Goal: Task Accomplishment & Management: Use online tool/utility

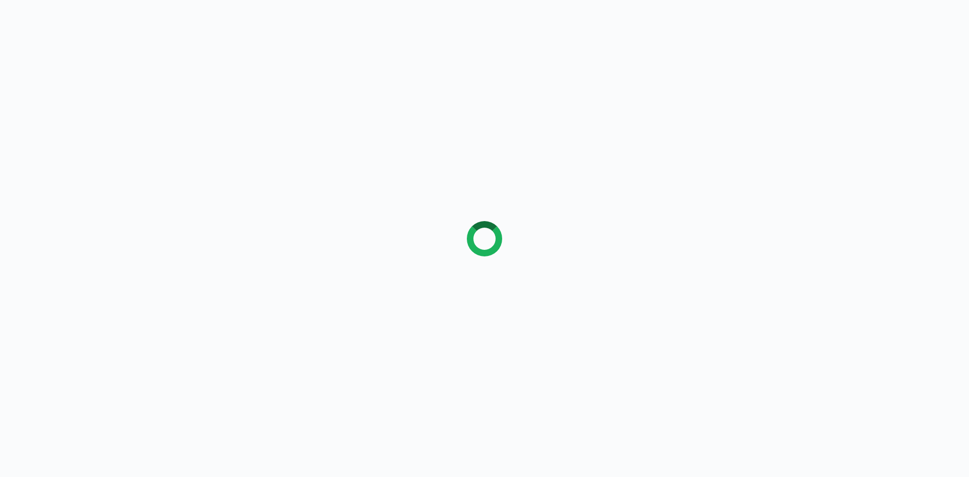
drag, startPoint x: 0, startPoint y: 0, endPoint x: 7, endPoint y: 150, distance: 150.6
click at [7, 150] on div at bounding box center [484, 238] width 969 height 477
click at [38, 146] on div at bounding box center [484, 238] width 969 height 477
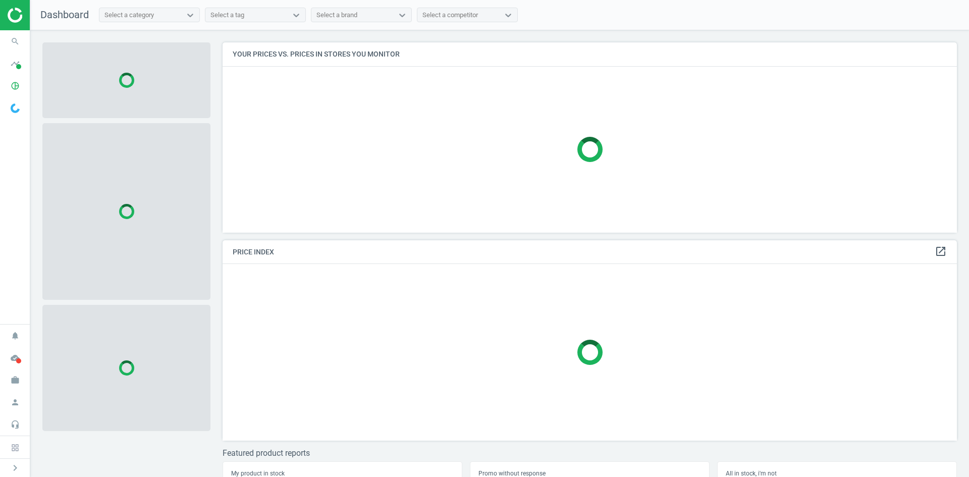
scroll to position [205, 743]
click at [16, 40] on icon "search" at bounding box center [15, 41] width 19 height 19
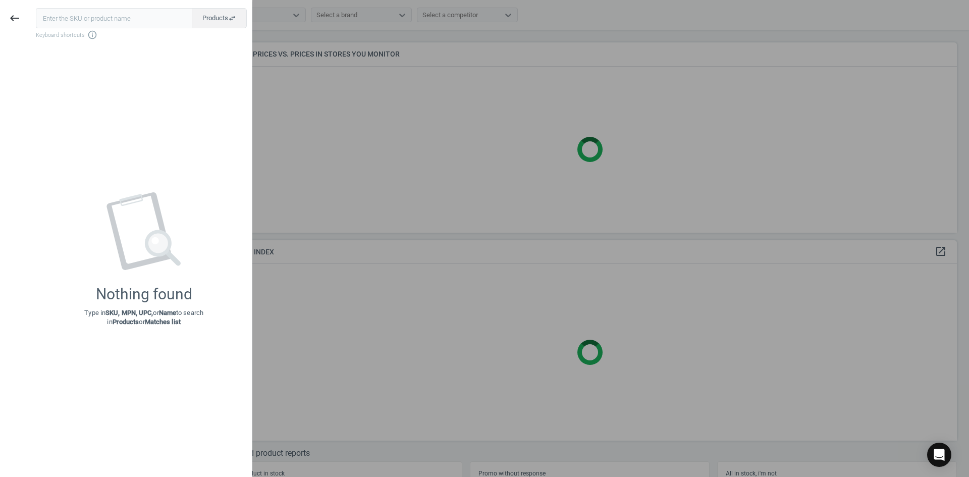
click at [52, 19] on input "text" at bounding box center [114, 18] width 156 height 20
type input "870916"
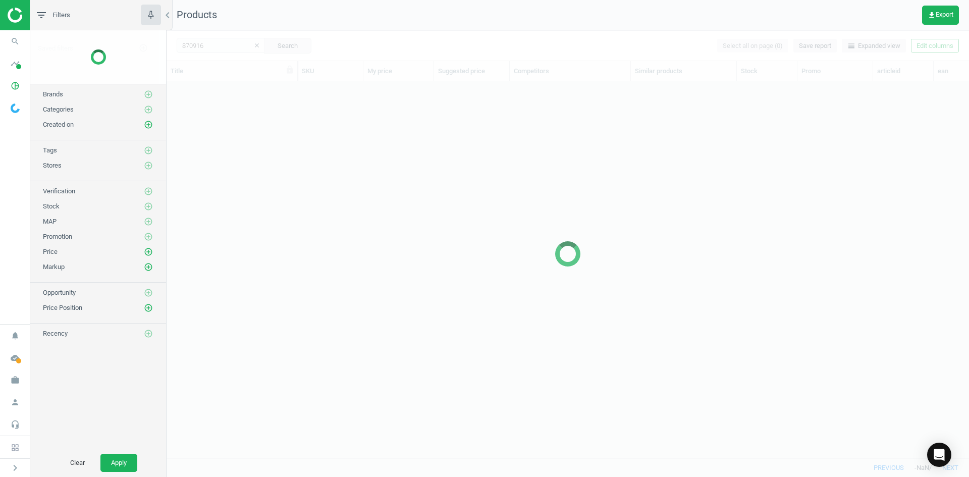
scroll to position [361, 795]
click at [187, 123] on div at bounding box center [568, 253] width 803 height 447
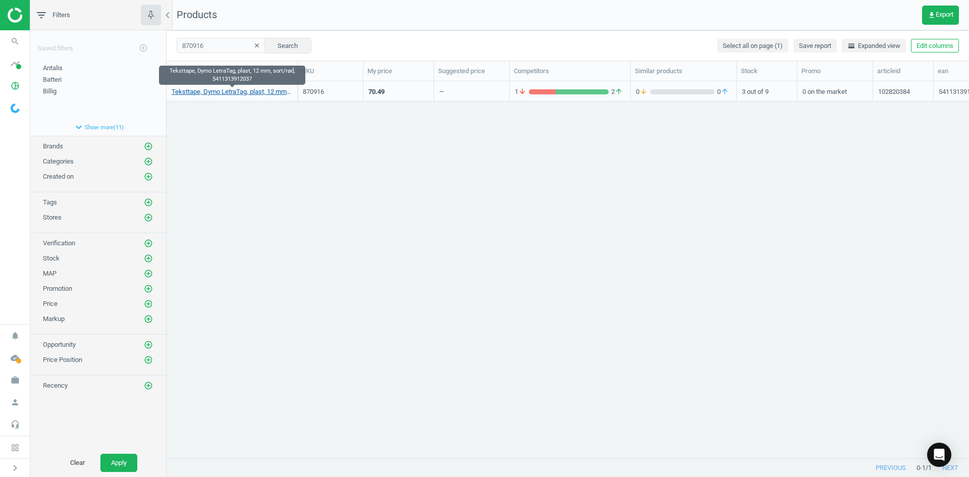
click at [222, 93] on link "Teksttape, Dymo LetraTag, plast, 12 mm, sort/rød, 5411313912037" at bounding box center [232, 91] width 121 height 9
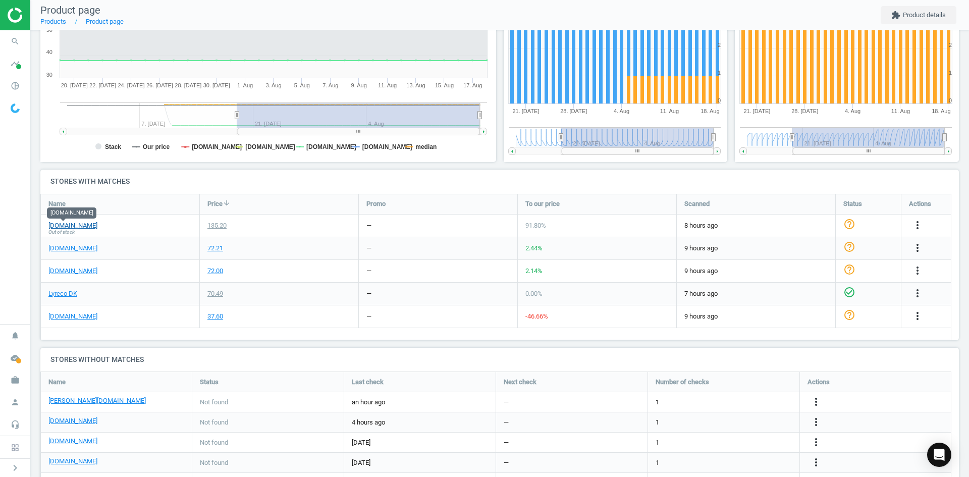
click at [68, 222] on link "[DOMAIN_NAME]" at bounding box center [72, 225] width 49 height 9
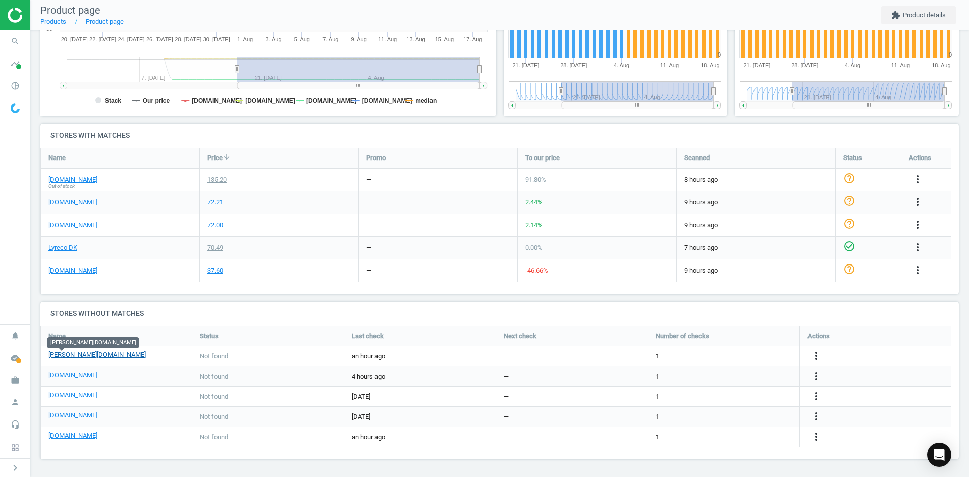
click at [53, 354] on link "[PERSON_NAME][DOMAIN_NAME]" at bounding box center [96, 354] width 97 height 9
click at [95, 377] on link "[DOMAIN_NAME]" at bounding box center [72, 375] width 49 height 9
click at [814, 379] on icon "more_vert" at bounding box center [816, 376] width 12 height 12
click at [719, 377] on link "Edit URL/product option" at bounding box center [737, 377] width 138 height 16
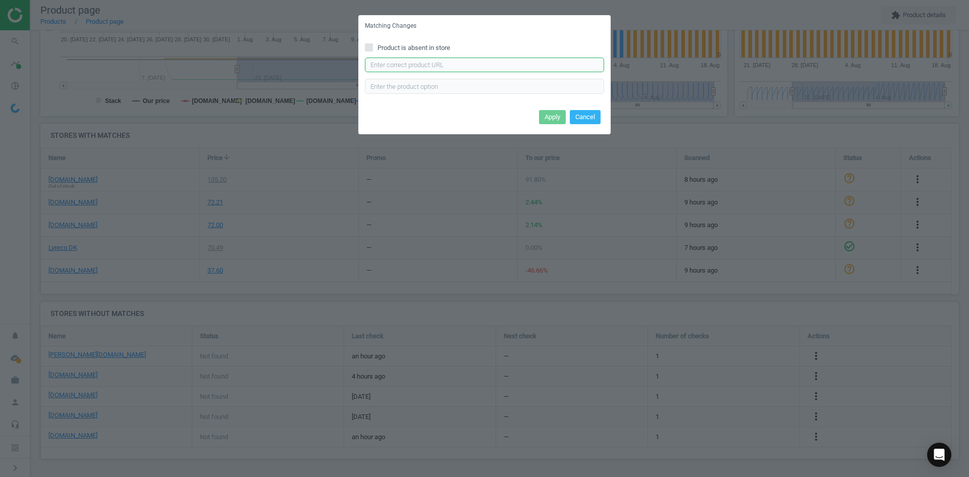
click at [461, 63] on input "text" at bounding box center [484, 65] width 239 height 15
paste input "[URL][DOMAIN_NAME][PERSON_NAME]"
type input "[URL][DOMAIN_NAME][PERSON_NAME]"
click at [552, 113] on button "Apply" at bounding box center [552, 117] width 27 height 14
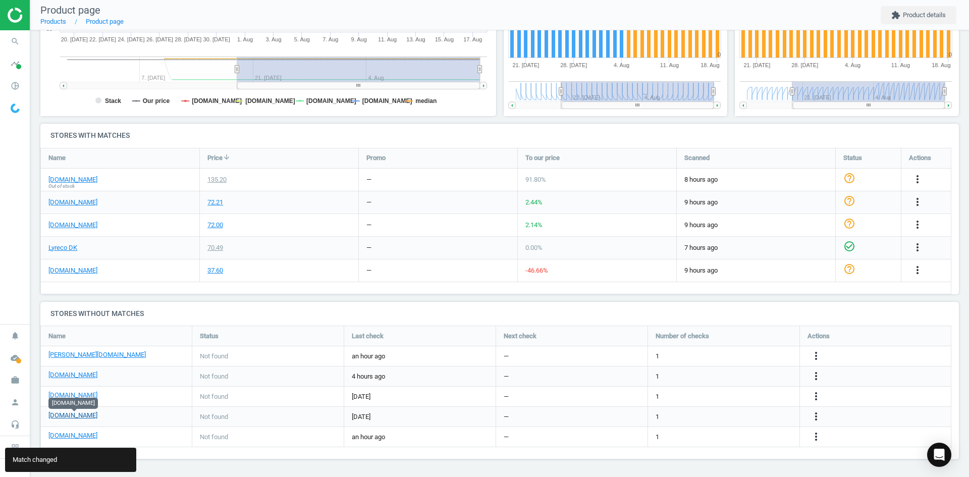
click at [80, 418] on link "[DOMAIN_NAME]" at bounding box center [72, 415] width 49 height 9
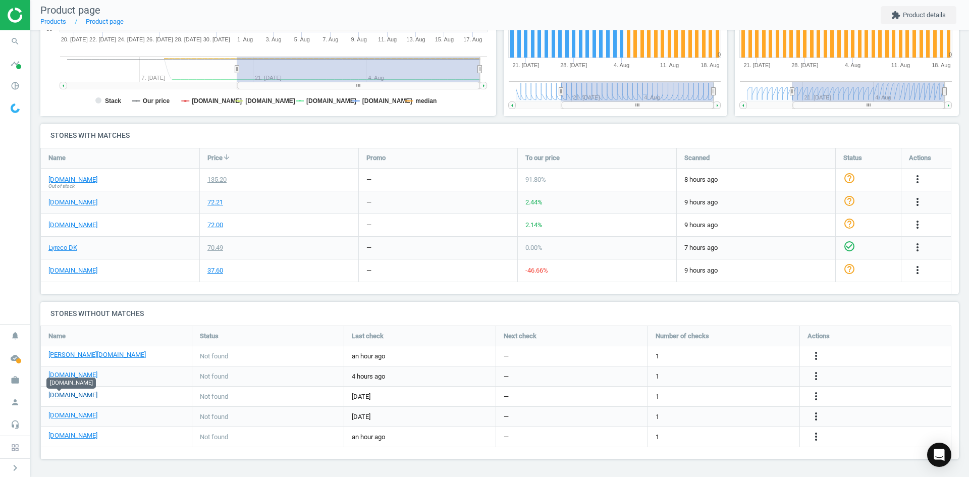
click at [62, 394] on link "[DOMAIN_NAME]" at bounding box center [72, 395] width 49 height 9
click at [21, 42] on icon "search" at bounding box center [15, 41] width 19 height 19
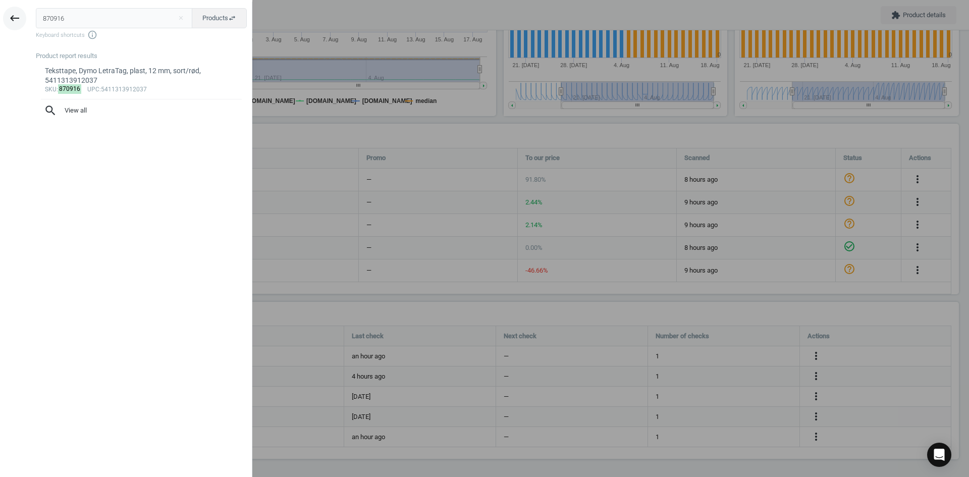
drag, startPoint x: 80, startPoint y: 21, endPoint x: 4, endPoint y: 19, distance: 76.3
click at [6, 19] on div "keyboard_backspace 870916 close Products swap_horiz Keyboard shortcuts info_out…" at bounding box center [126, 240] width 252 height 477
type input "870836"
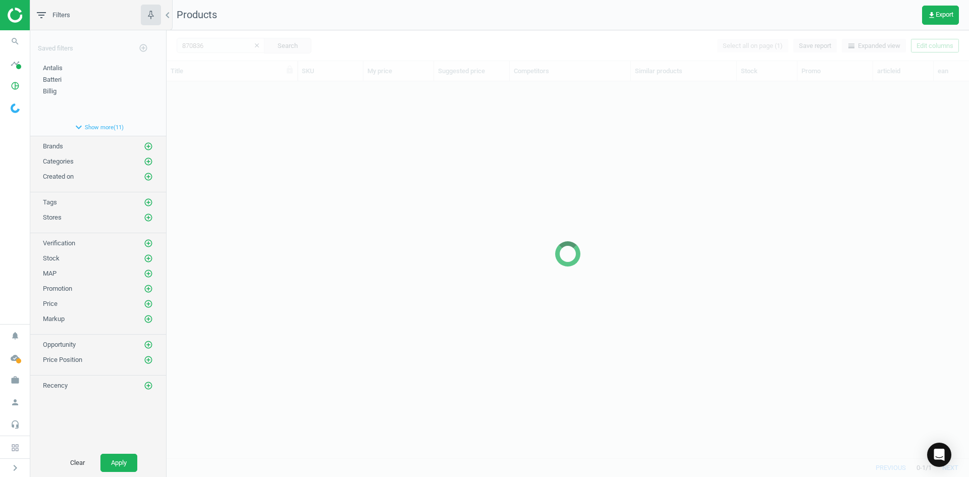
scroll to position [361, 795]
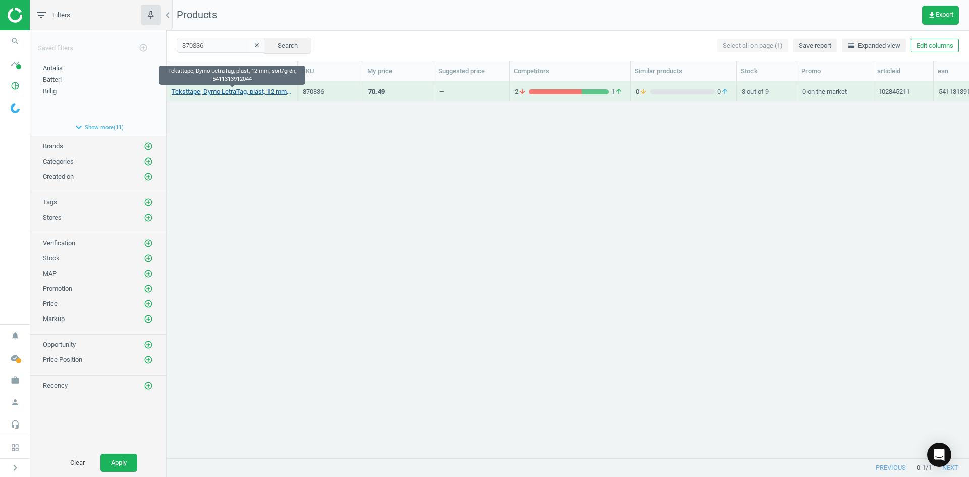
click at [237, 93] on link "Teksttape, Dymo LetraTag, plast, 12 mm, sort/grøn, 5411313912044" at bounding box center [232, 91] width 121 height 9
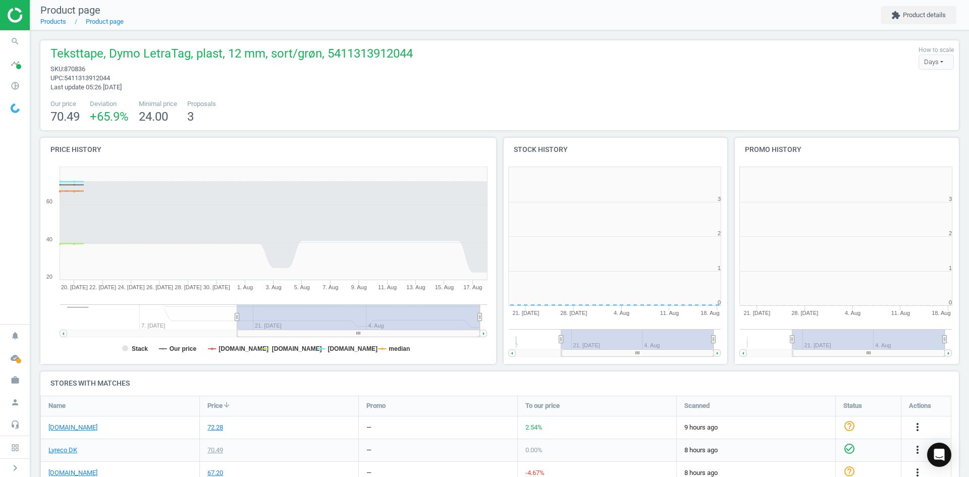
scroll to position [218, 238]
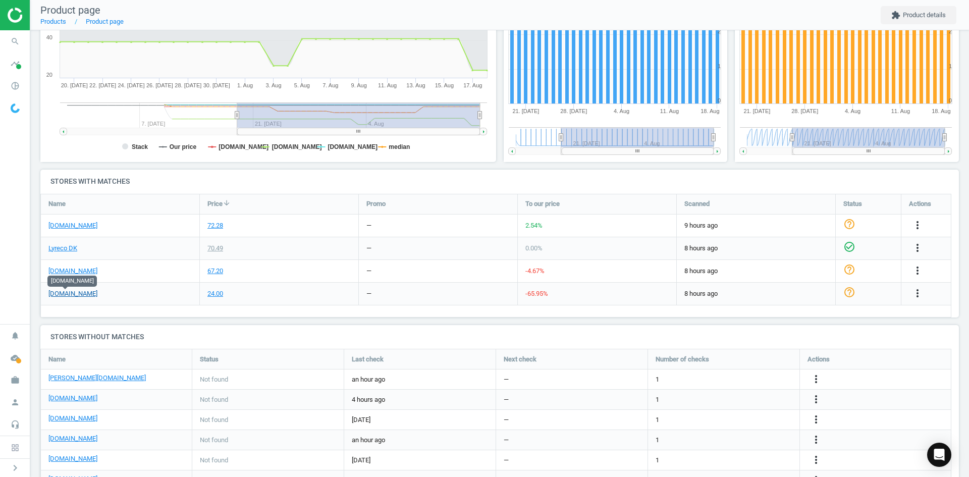
click at [58, 290] on link "[DOMAIN_NAME]" at bounding box center [72, 293] width 49 height 9
click at [812, 373] on div "more_vert" at bounding box center [875, 380] width 151 height 20
click at [816, 381] on icon "more_vert" at bounding box center [816, 379] width 12 height 12
click at [733, 378] on link "Edit URL/product option" at bounding box center [737, 380] width 138 height 16
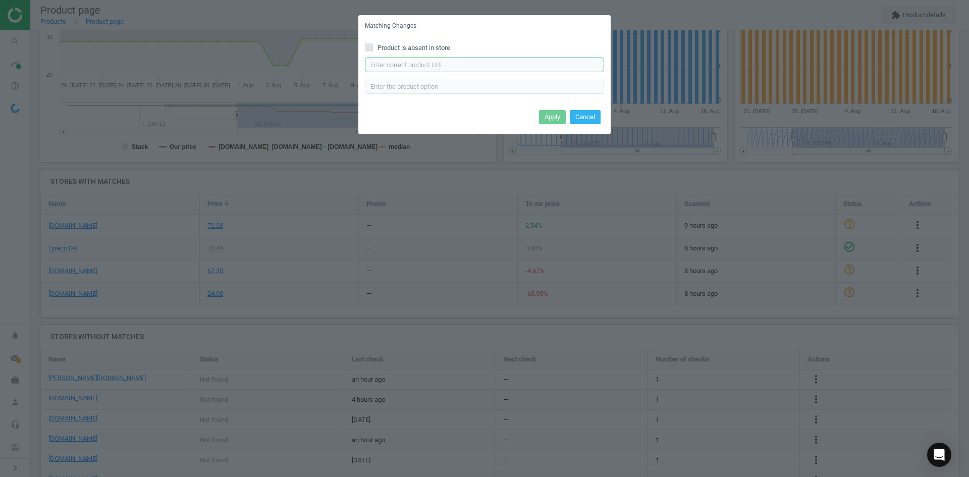
click at [460, 66] on input "text" at bounding box center [484, 65] width 239 height 15
paste input "[URL][DOMAIN_NAME][PERSON_NAME][PERSON_NAME]"
type input "[URL][DOMAIN_NAME][PERSON_NAME][PERSON_NAME]"
click at [556, 111] on button "Apply" at bounding box center [552, 117] width 27 height 14
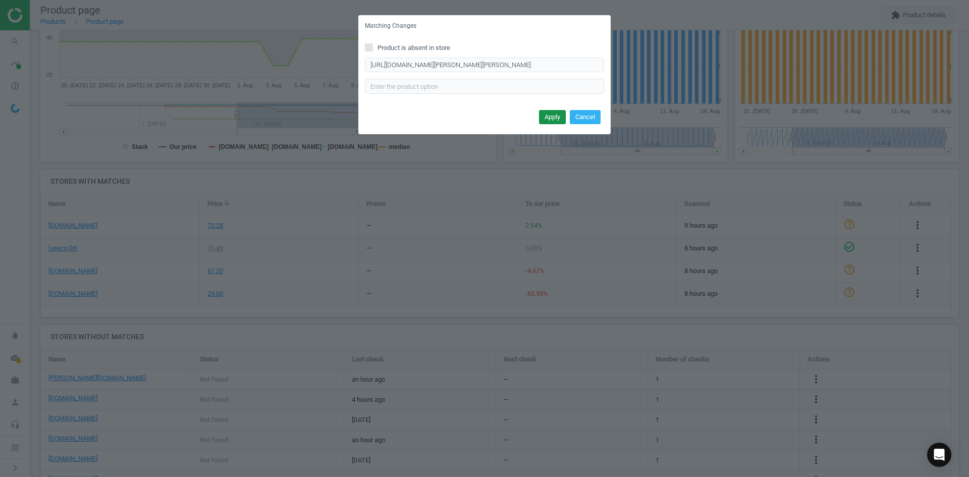
scroll to position [0, 0]
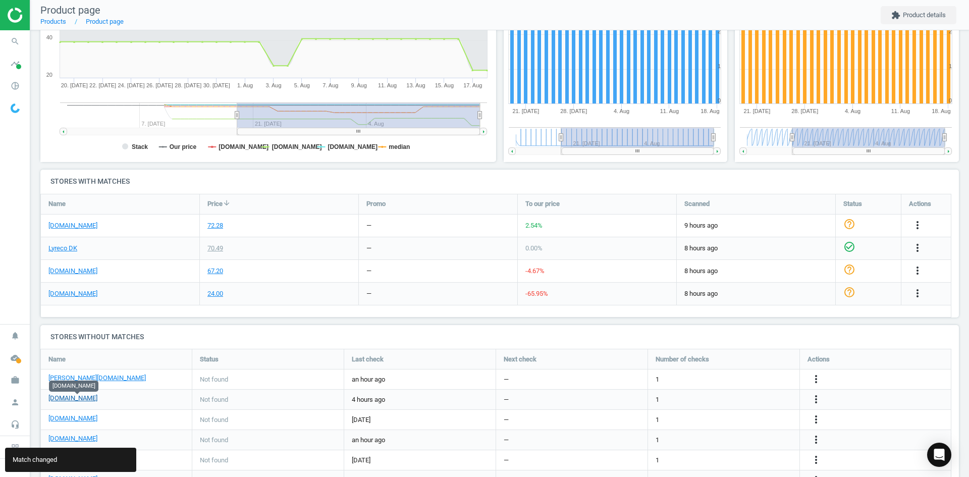
click at [95, 396] on link "[DOMAIN_NAME]" at bounding box center [72, 398] width 49 height 9
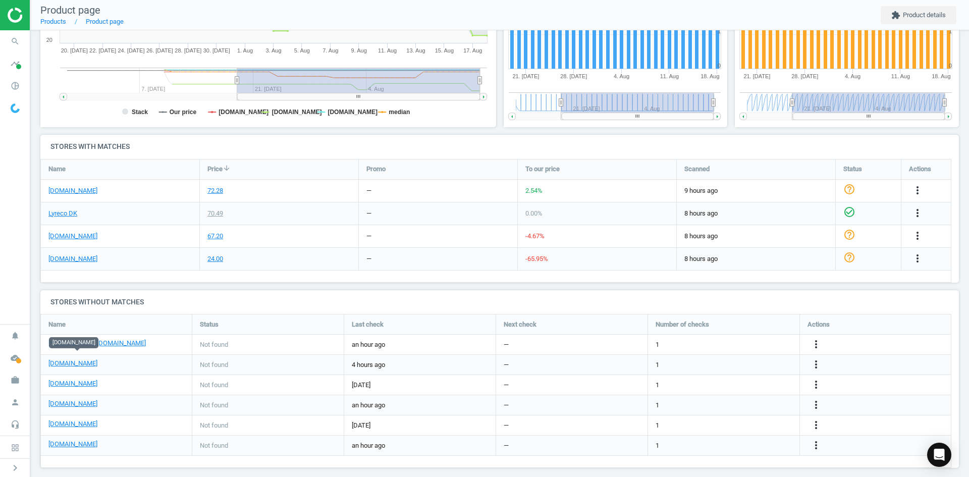
scroll to position [245, 0]
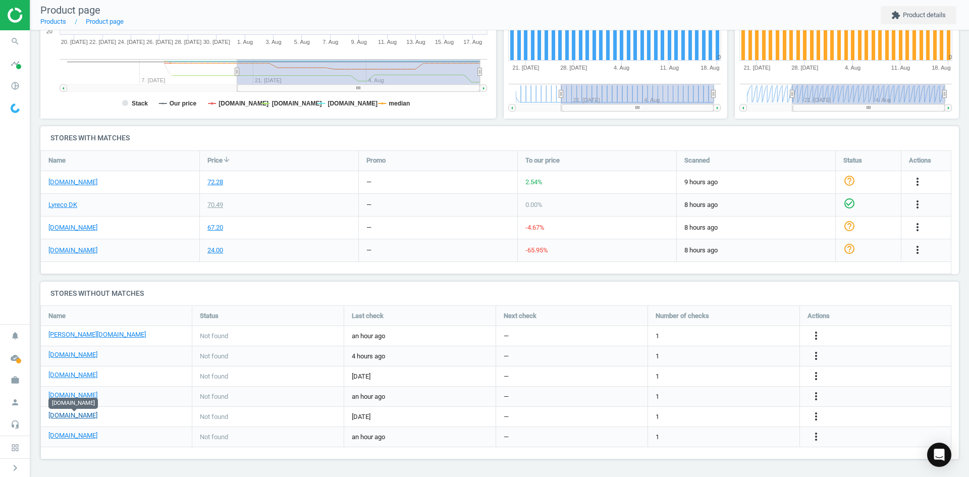
click at [89, 419] on link "[DOMAIN_NAME]" at bounding box center [72, 415] width 49 height 9
click at [9, 40] on icon "search" at bounding box center [15, 41] width 19 height 19
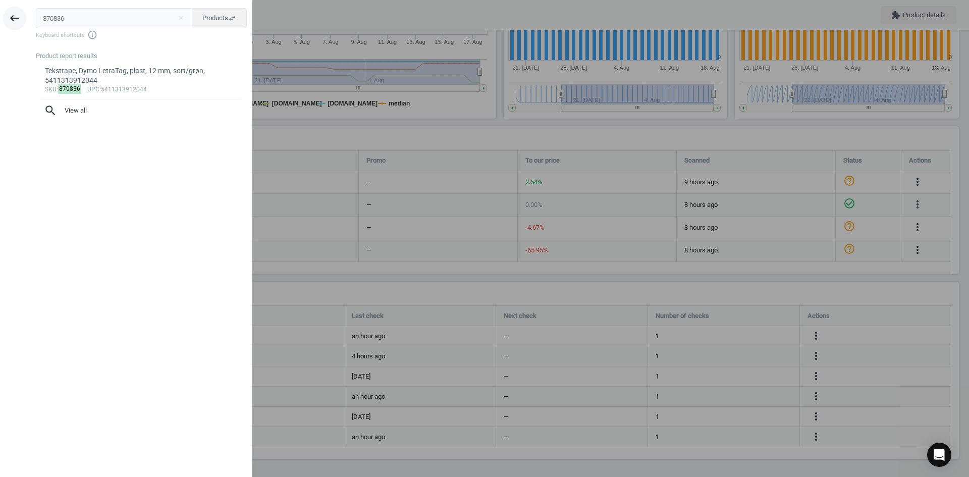
drag, startPoint x: 71, startPoint y: 19, endPoint x: 5, endPoint y: 17, distance: 66.7
click at [12, 17] on div "keyboard_backspace 870836 close Products swap_horiz Keyboard shortcuts info_out…" at bounding box center [126, 240] width 252 height 477
type input "870858"
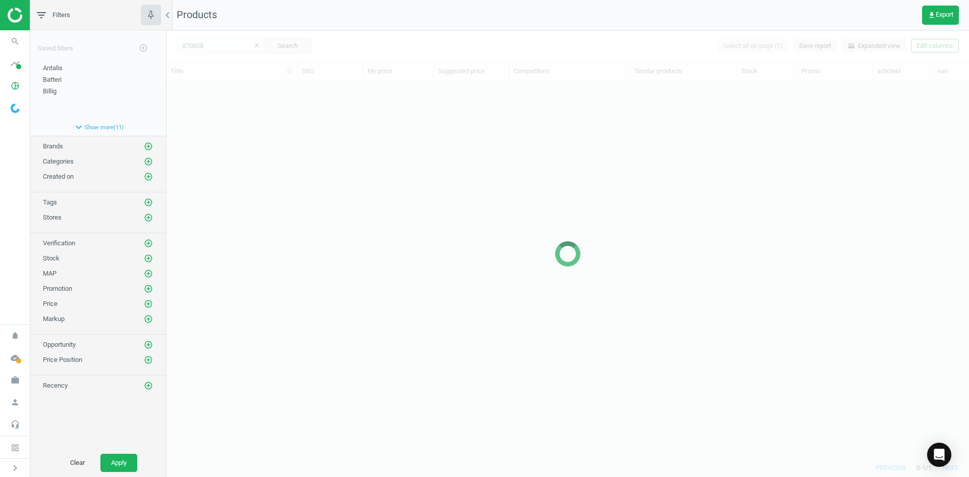
scroll to position [361, 795]
click at [257, 198] on div at bounding box center [568, 253] width 803 height 447
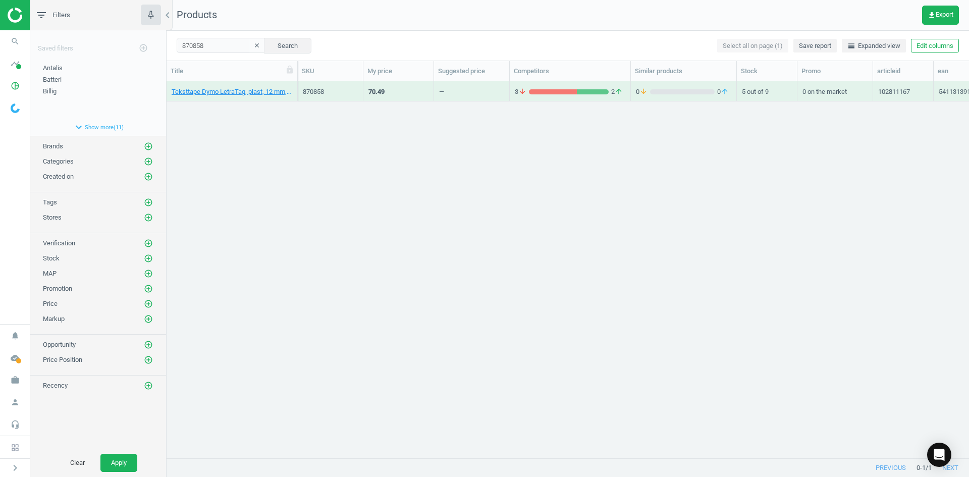
click at [268, 172] on div "Teksttape Dymo LetraTag, plast, 12 mm, sort/blå, 5411313912051 870858 70.49 — 3…" at bounding box center [568, 265] width 803 height 369
click at [247, 94] on link "Teksttape Dymo LetraTag, plast, 12 mm, sort/blå, 5411313912051" at bounding box center [232, 91] width 121 height 9
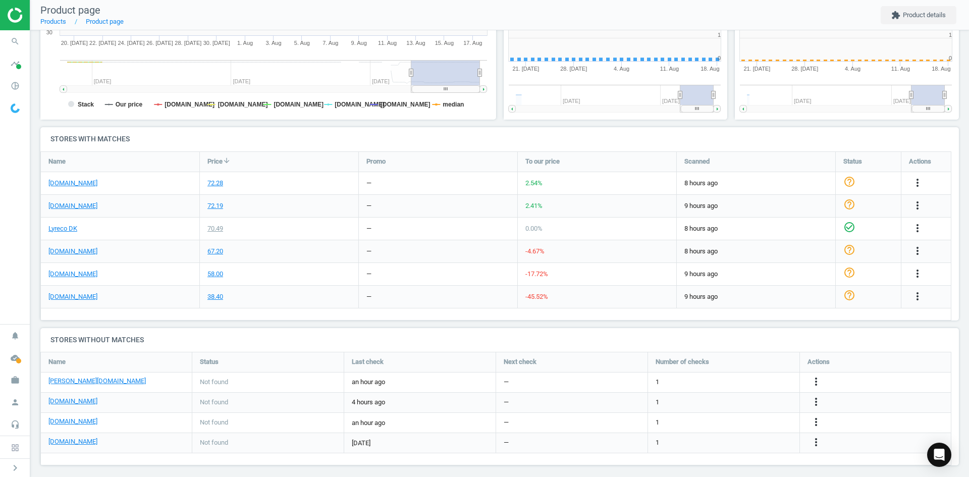
scroll to position [218, 467]
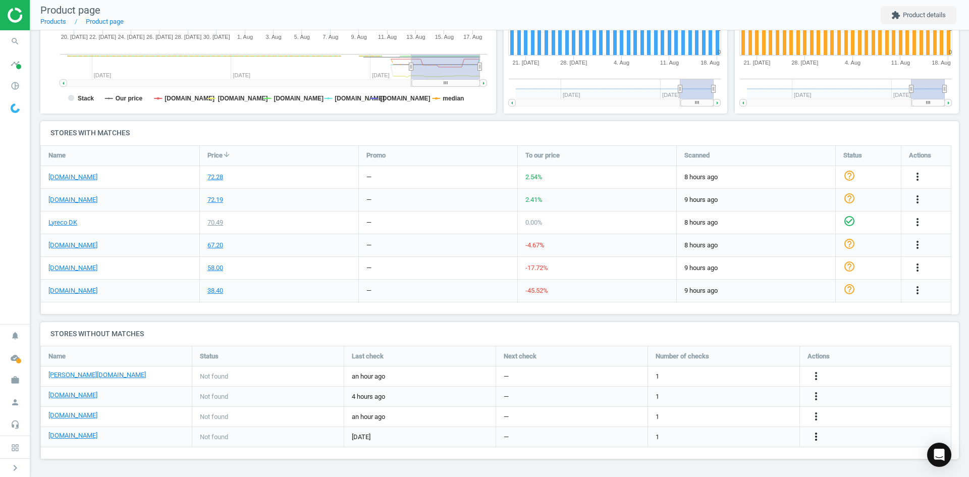
click at [817, 435] on icon "more_vert" at bounding box center [816, 437] width 12 height 12
click at [739, 435] on link "Edit URL/product option" at bounding box center [737, 437] width 138 height 16
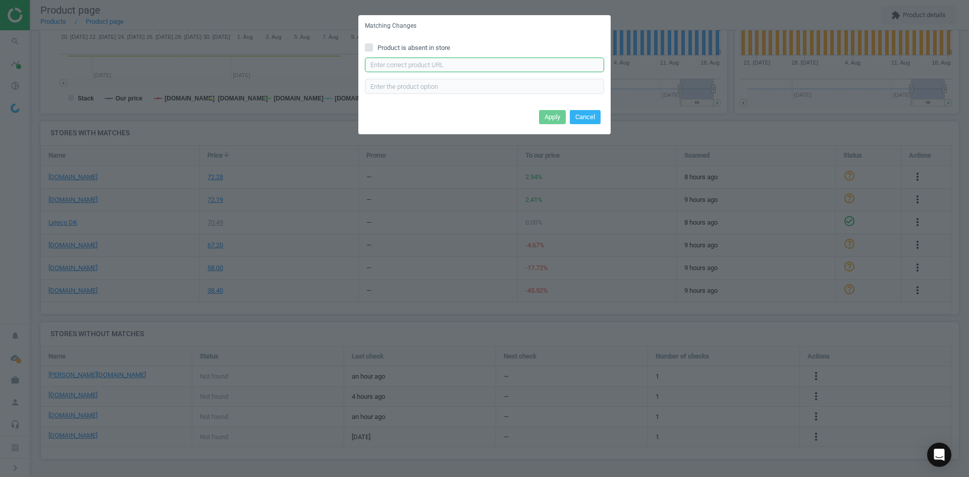
click at [429, 70] on input "text" at bounding box center [484, 65] width 239 height 15
paste input "[URL][DOMAIN_NAME]"
type input "[URL][DOMAIN_NAME]"
click at [558, 120] on button "Apply" at bounding box center [552, 117] width 27 height 14
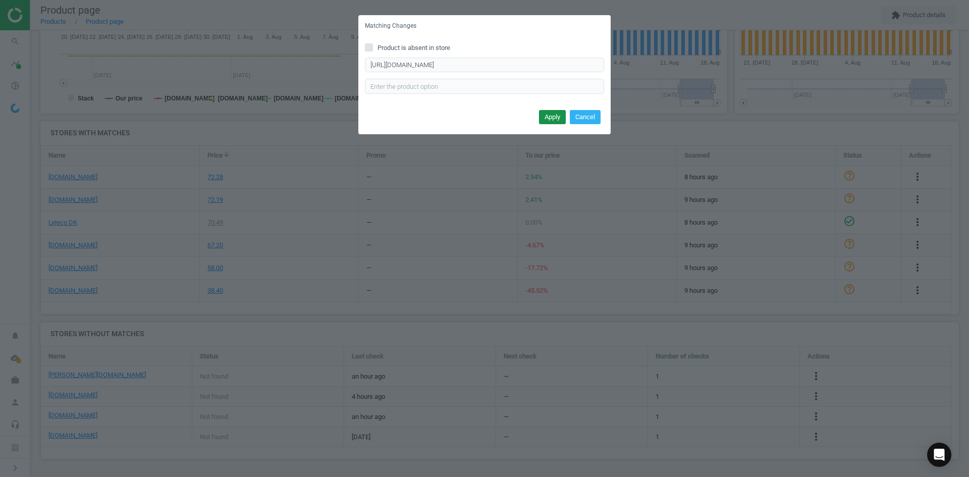
scroll to position [0, 0]
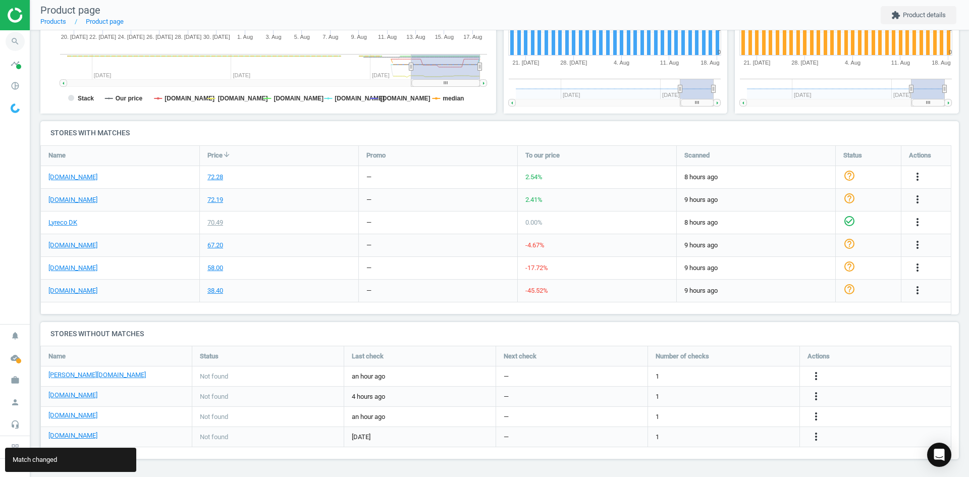
click at [19, 43] on icon "search" at bounding box center [15, 41] width 19 height 19
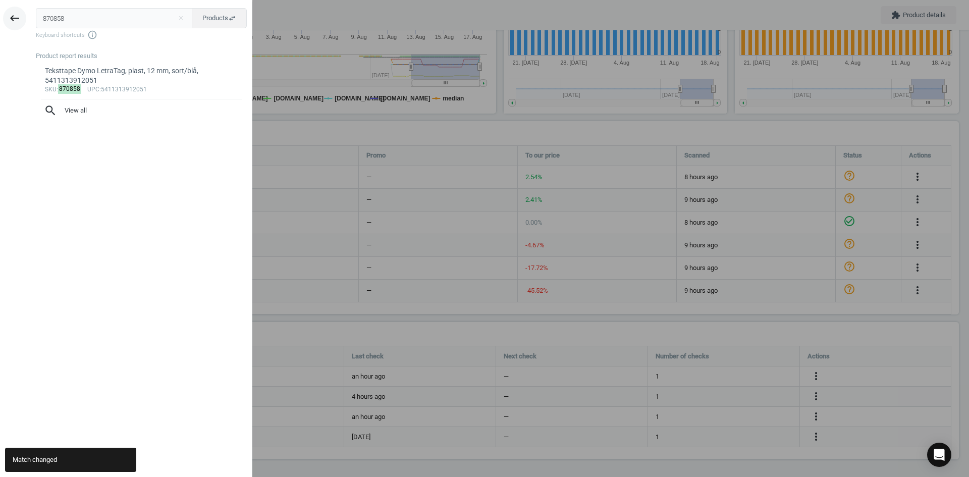
drag, startPoint x: 68, startPoint y: 22, endPoint x: 18, endPoint y: 16, distance: 50.4
click at [22, 16] on div "keyboard_backspace 870858 close Products swap_horiz Keyboard shortcuts info_out…" at bounding box center [126, 240] width 252 height 477
type input "870949"
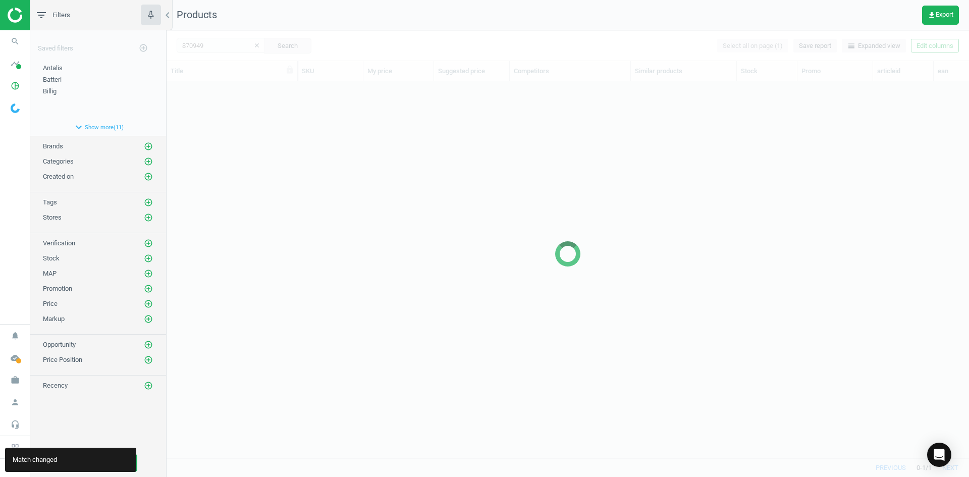
scroll to position [361, 795]
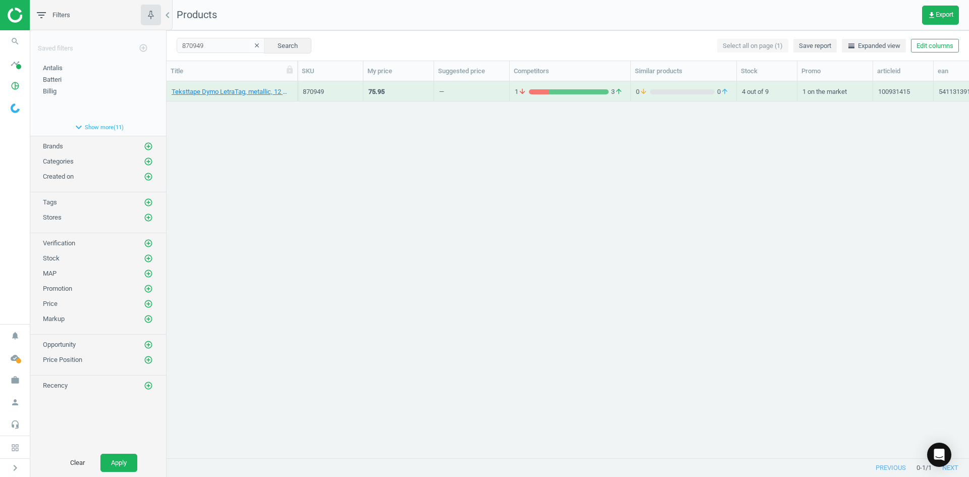
drag, startPoint x: 257, startPoint y: 213, endPoint x: 248, endPoint y: 128, distance: 85.2
click at [256, 211] on div "Teksttape Dymo LetraTag, metallic, 12 mm, sort/sølv, 5411313912082 870949 75.95…" at bounding box center [568, 265] width 803 height 369
click at [239, 92] on link "Teksttape Dymo LetraTag, metallic, 12 mm, sort/sølv, 5411313912082" at bounding box center [232, 91] width 121 height 9
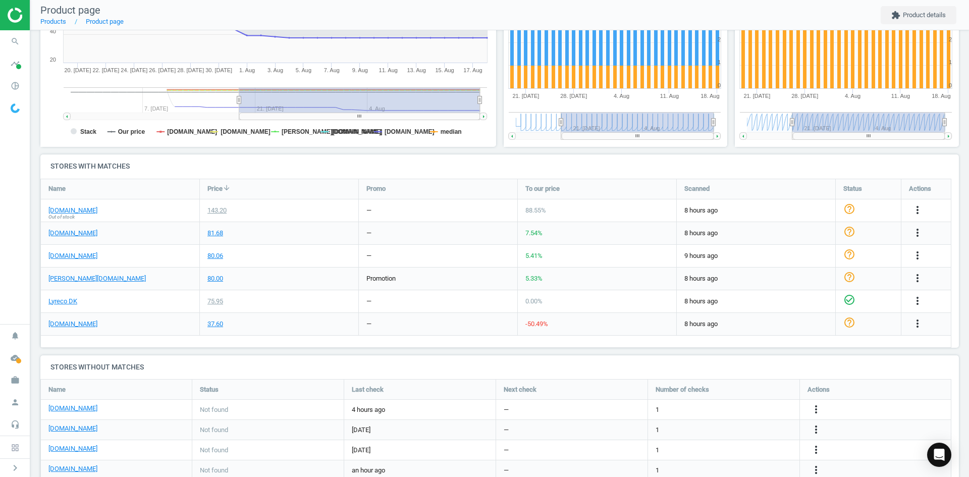
scroll to position [200, 0]
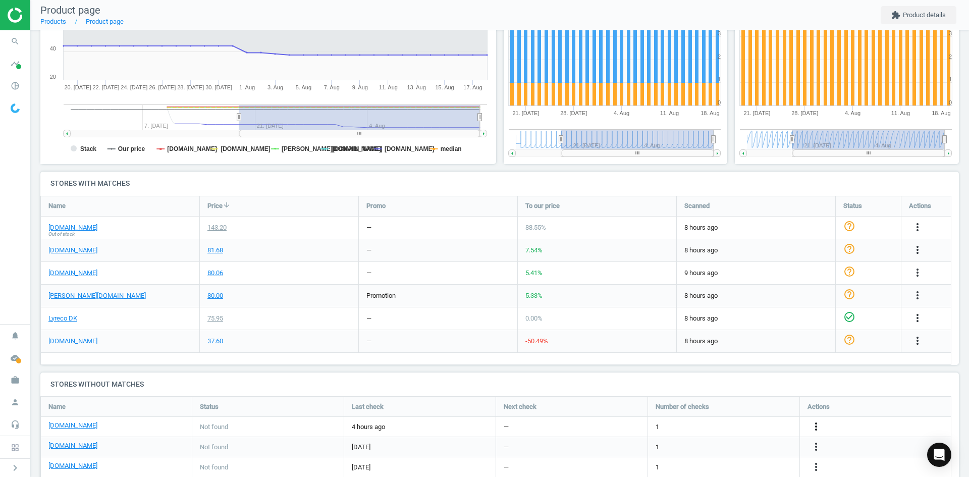
click at [912, 324] on icon "more_vert" at bounding box center [918, 318] width 12 height 12
click at [751, 429] on link "Edit URL/product option" at bounding box center [737, 427] width 138 height 16
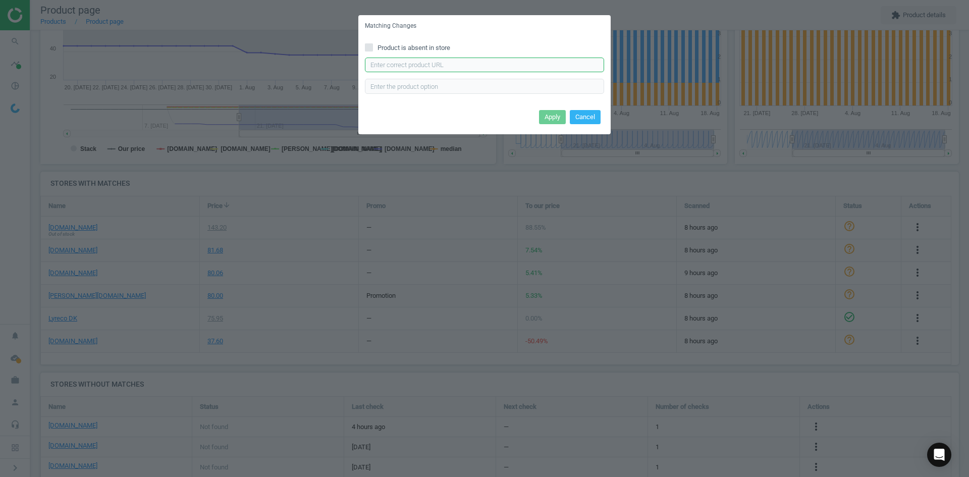
click at [509, 68] on input "text" at bounding box center [484, 65] width 239 height 15
paste input "[URL][DOMAIN_NAME]"
type input "[URL][DOMAIN_NAME]"
click at [554, 119] on button "Apply" at bounding box center [552, 117] width 27 height 14
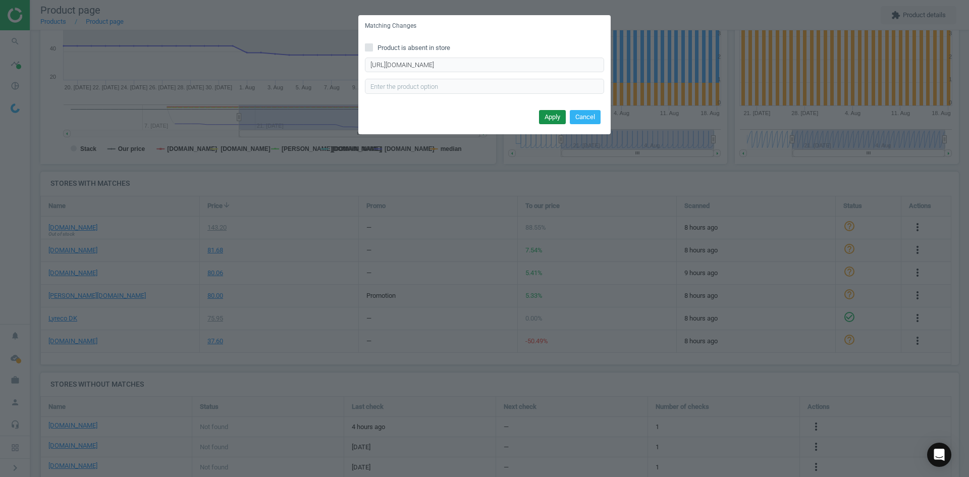
scroll to position [0, 0]
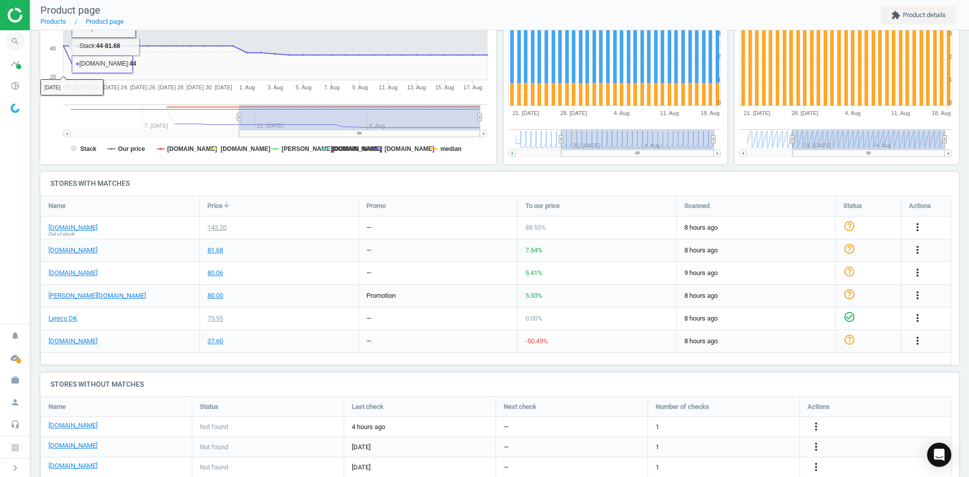
click at [14, 38] on icon "search" at bounding box center [15, 41] width 19 height 19
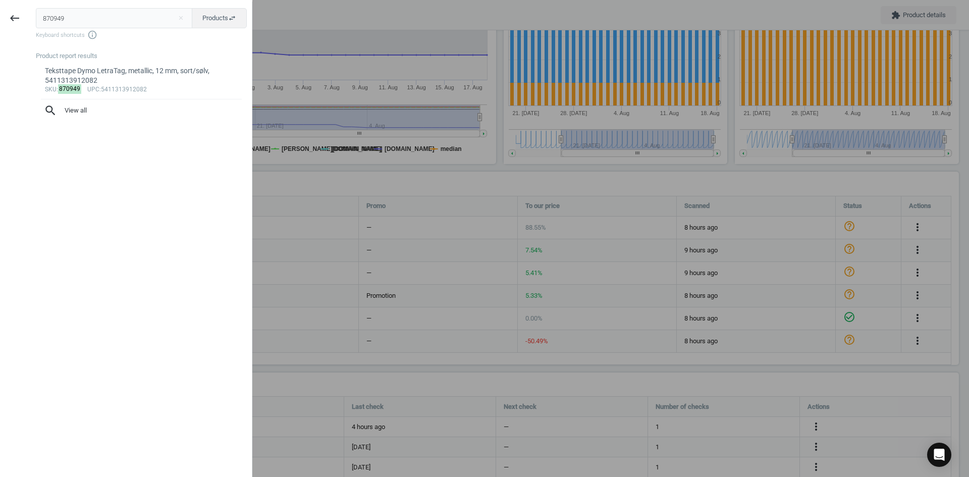
drag, startPoint x: 83, startPoint y: 17, endPoint x: -11, endPoint y: 15, distance: 93.9
click at [0, 15] on html "Group 2 Created with Sketch. ic/cloud_download/grey600 Created with Sketch. gra…" at bounding box center [484, 238] width 969 height 477
type input "3743779"
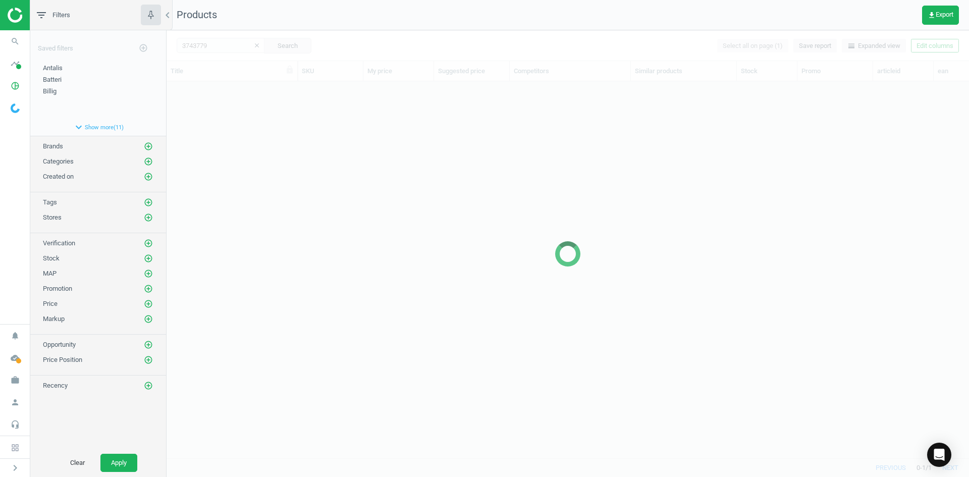
scroll to position [361, 795]
click at [225, 173] on div at bounding box center [568, 253] width 803 height 447
click at [244, 167] on div at bounding box center [568, 253] width 803 height 447
click at [233, 135] on div at bounding box center [568, 253] width 803 height 447
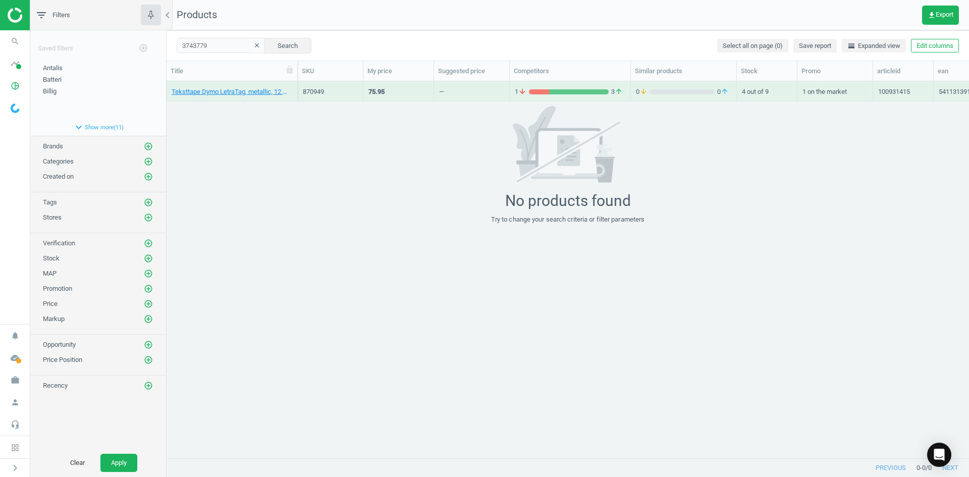
click at [222, 112] on div "No products found Try to change your search criteria or filter parameters" at bounding box center [568, 165] width 803 height 118
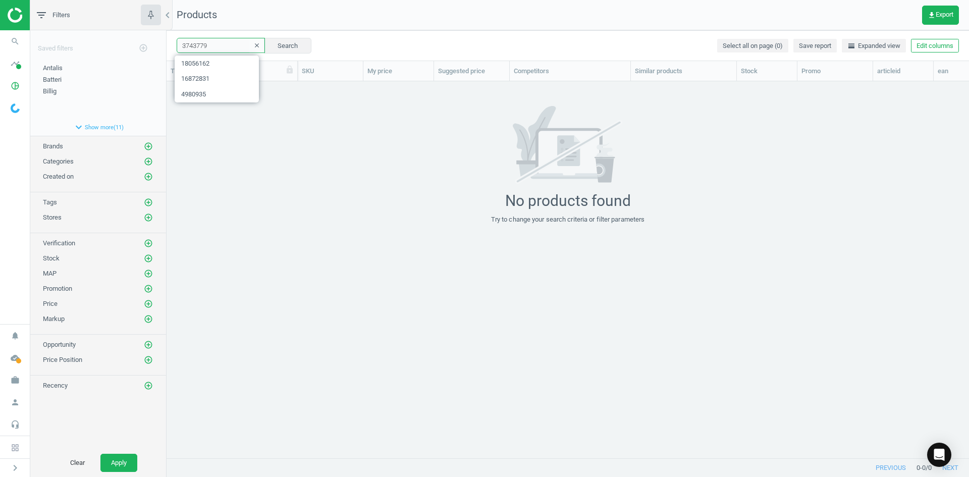
drag, startPoint x: 233, startPoint y: 46, endPoint x: 102, endPoint y: 45, distance: 130.2
click at [122, 45] on div "filter_list Filters chevron_left Saved filters add_circle_outline Antalis edit …" at bounding box center [499, 238] width 939 height 477
paste input "932966"
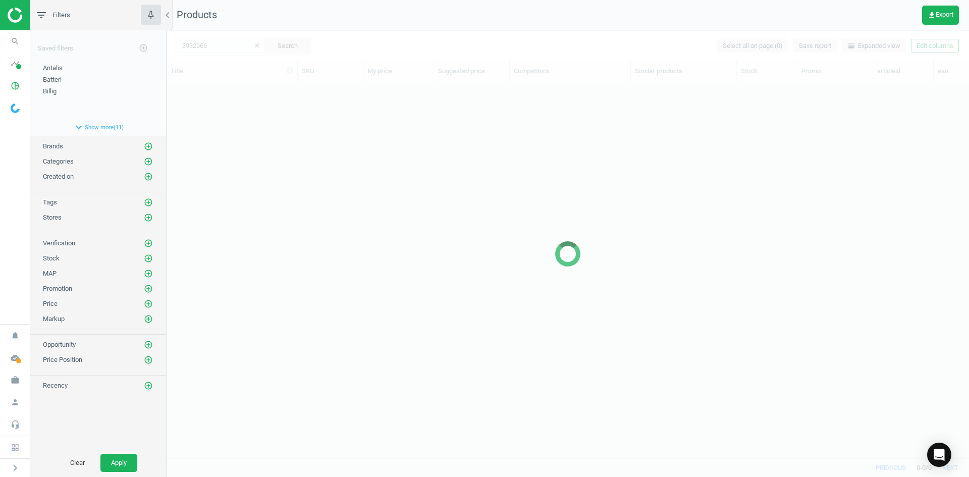
click at [193, 140] on div at bounding box center [568, 253] width 803 height 447
click at [215, 44] on div at bounding box center [568, 253] width 803 height 447
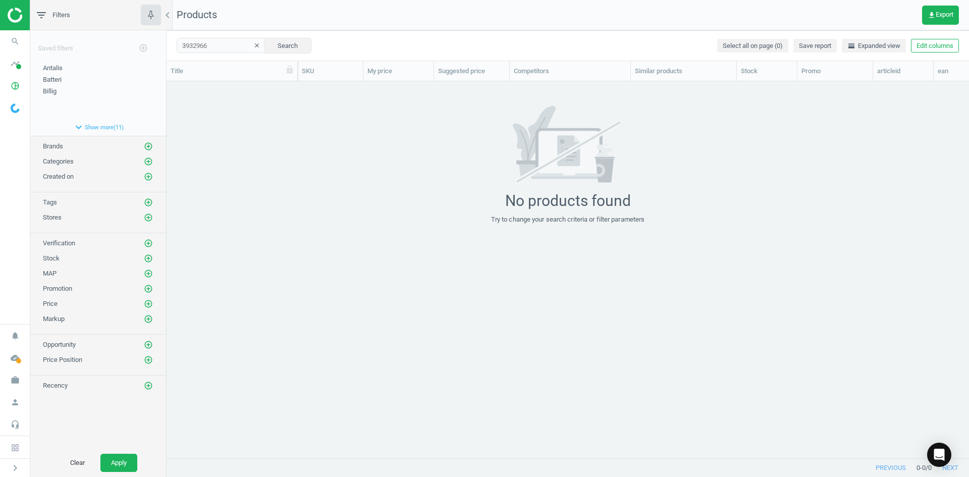
click at [239, 97] on div "grid" at bounding box center [568, 265] width 803 height 369
drag, startPoint x: 225, startPoint y: 49, endPoint x: 167, endPoint y: 49, distance: 57.6
click at [172, 48] on div "3932966 clear Search Select all on page (0) Save report horizontal_split Expand…" at bounding box center [568, 45] width 803 height 30
paste input "211901"
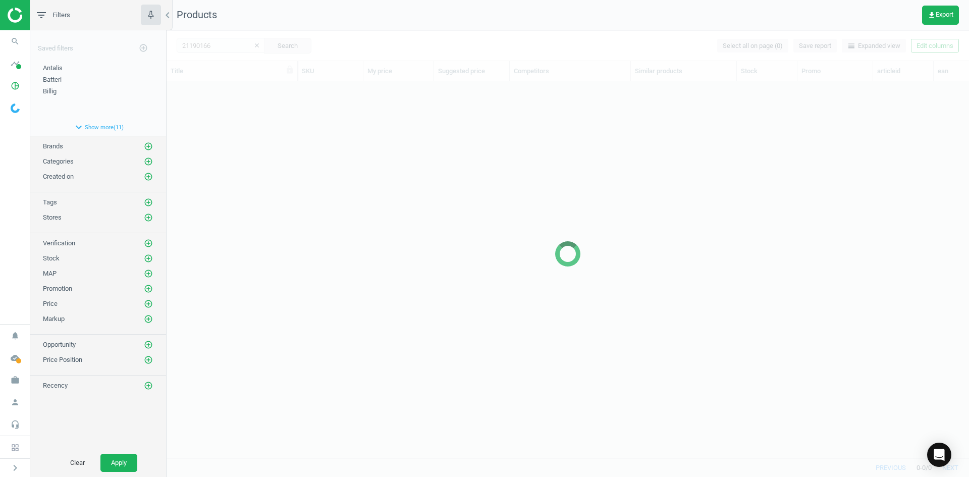
click at [243, 194] on div at bounding box center [568, 253] width 803 height 447
click at [258, 151] on div at bounding box center [568, 253] width 803 height 447
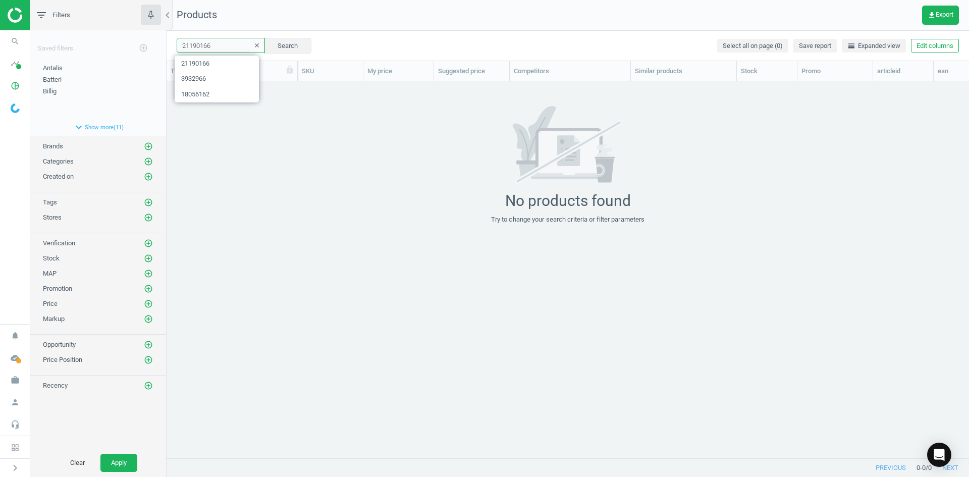
drag, startPoint x: 223, startPoint y: 47, endPoint x: 145, endPoint y: 34, distance: 78.9
click at [152, 41] on div "filter_list Filters chevron_left Saved filters add_circle_outline Antalis edit …" at bounding box center [499, 238] width 939 height 477
paste input "214241"
drag, startPoint x: 217, startPoint y: 43, endPoint x: 164, endPoint y: 54, distance: 54.1
click at [168, 49] on div "2214241 clear Search Select all on page (0) Save report horizontal_split Expand…" at bounding box center [568, 45] width 803 height 30
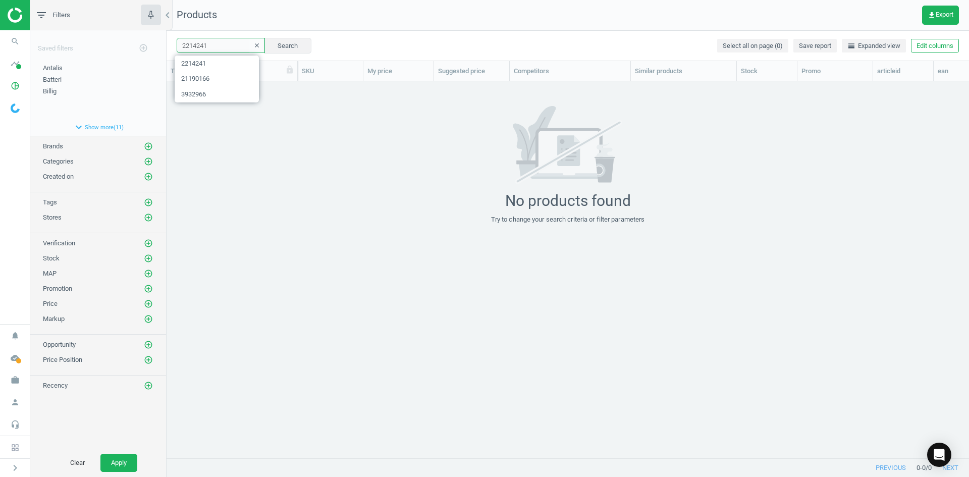
paste input "19801712"
type input "19801712"
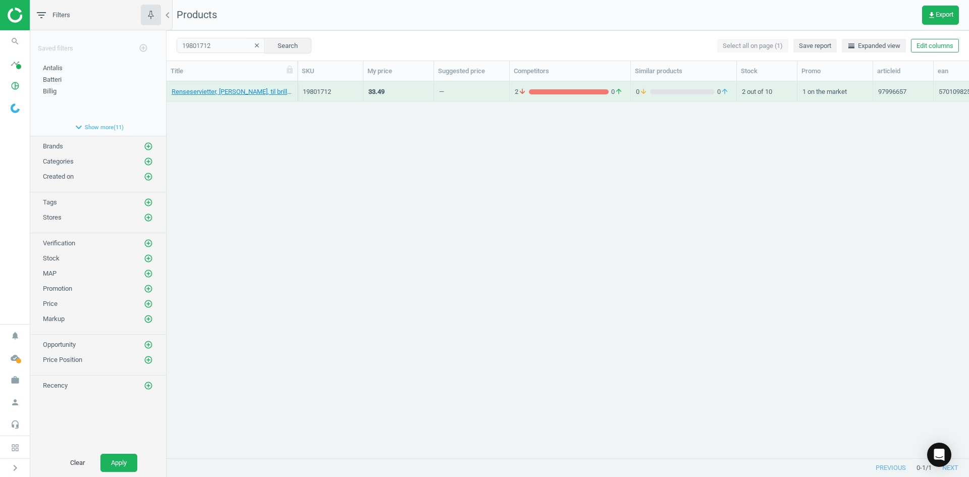
click at [288, 122] on div "Renseservietter, [PERSON_NAME], til briller, pakke a 50 stk, 5701098255109 1980…" at bounding box center [568, 265] width 803 height 369
click at [224, 91] on link "Renseservietter, [PERSON_NAME], til briller, pakke a 50 stk, 5701098255109" at bounding box center [232, 91] width 121 height 9
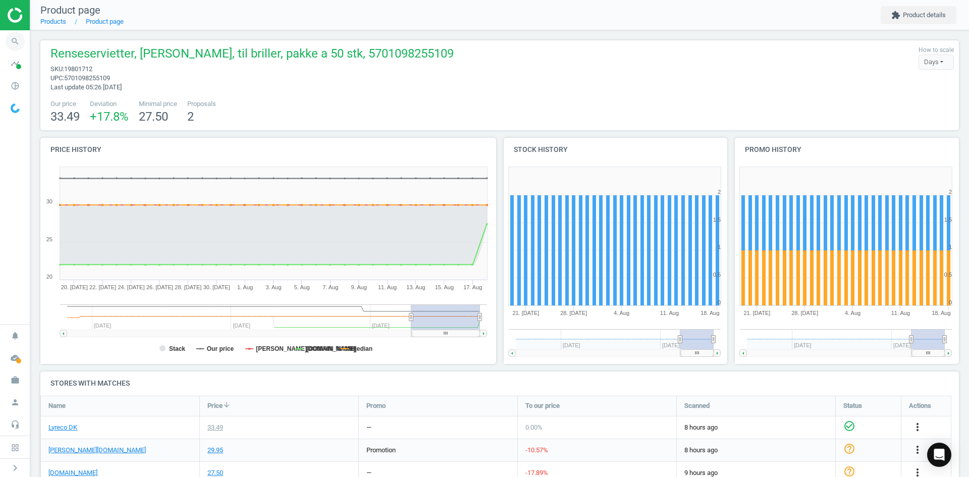
click at [18, 45] on icon "search" at bounding box center [15, 41] width 19 height 19
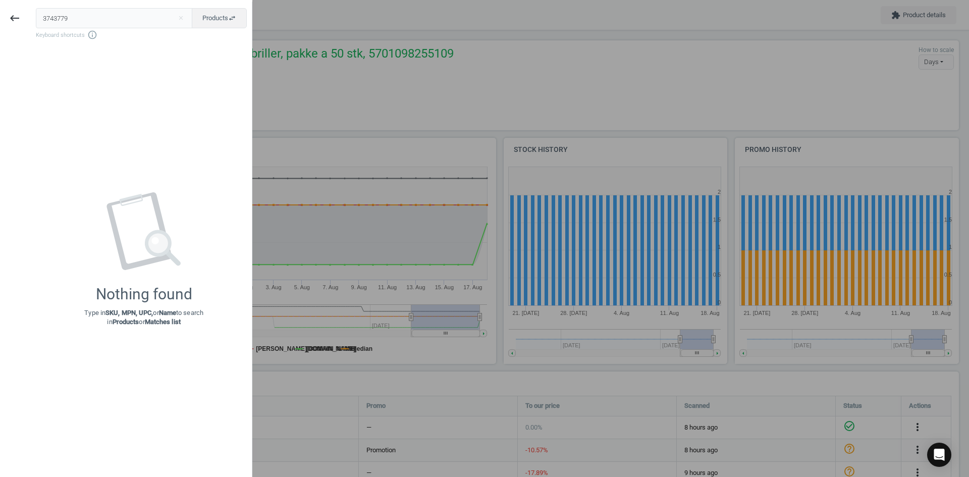
drag, startPoint x: 76, startPoint y: 19, endPoint x: -13, endPoint y: 19, distance: 88.8
click at [0, 19] on html "Group 2 Created with Sketch. ic/cloud_download/grey600 Created with Sketch. gra…" at bounding box center [484, 238] width 969 height 477
type input "19974057"
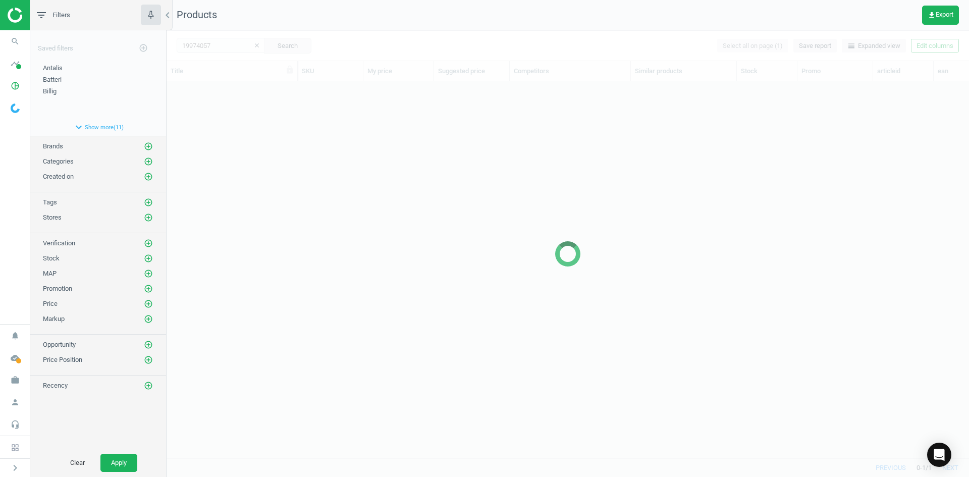
scroll to position [361, 795]
click at [252, 130] on div at bounding box center [568, 253] width 803 height 447
click at [239, 111] on div at bounding box center [568, 253] width 803 height 447
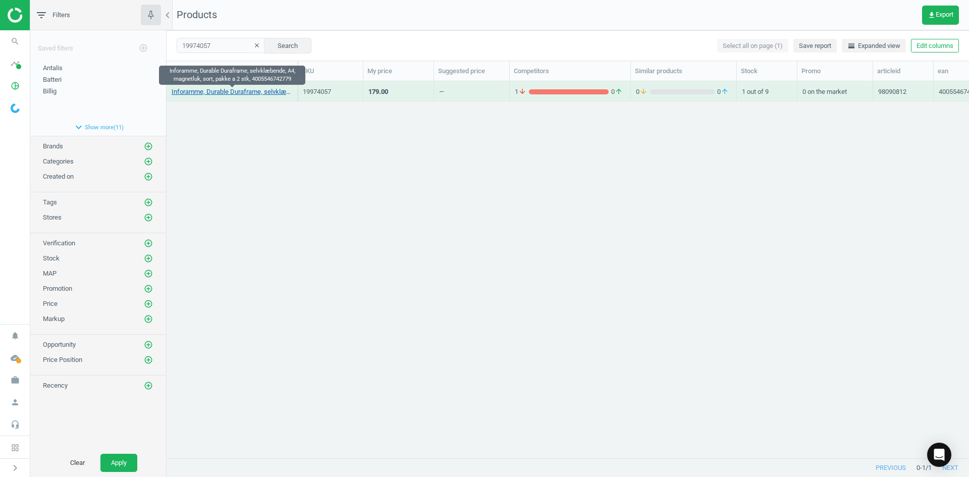
click at [230, 93] on link "Inforamme, Durable Duraframe, selvklæbende, A4, magnetluk, sort, pakke a 2 stk,…" at bounding box center [232, 91] width 121 height 9
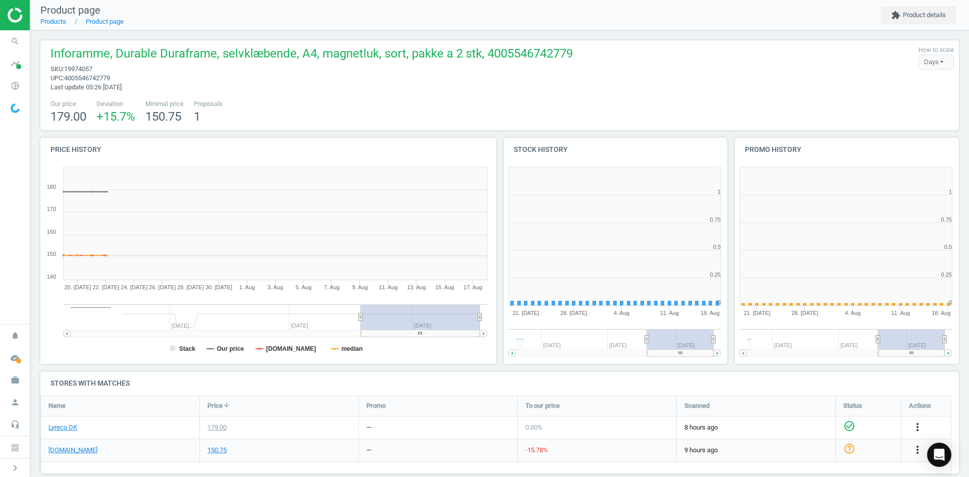
scroll to position [218, 238]
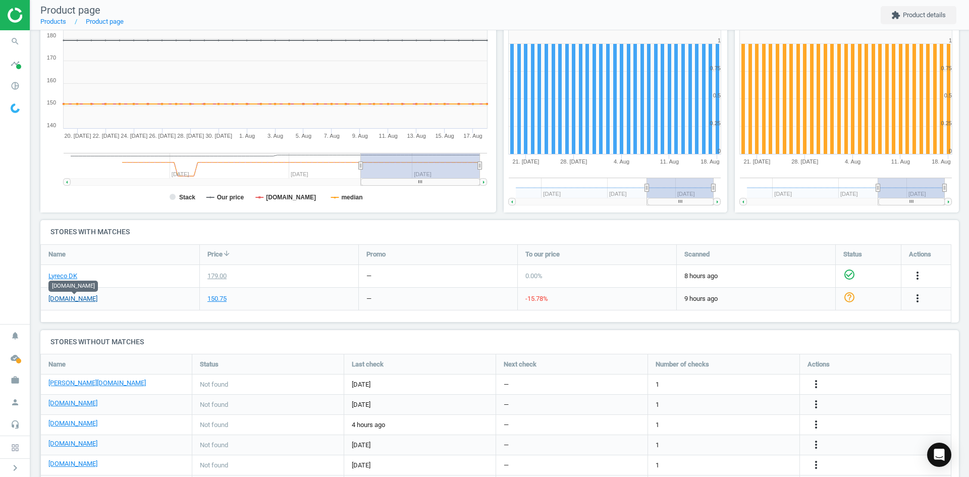
click at [79, 295] on link "[DOMAIN_NAME]" at bounding box center [72, 298] width 49 height 9
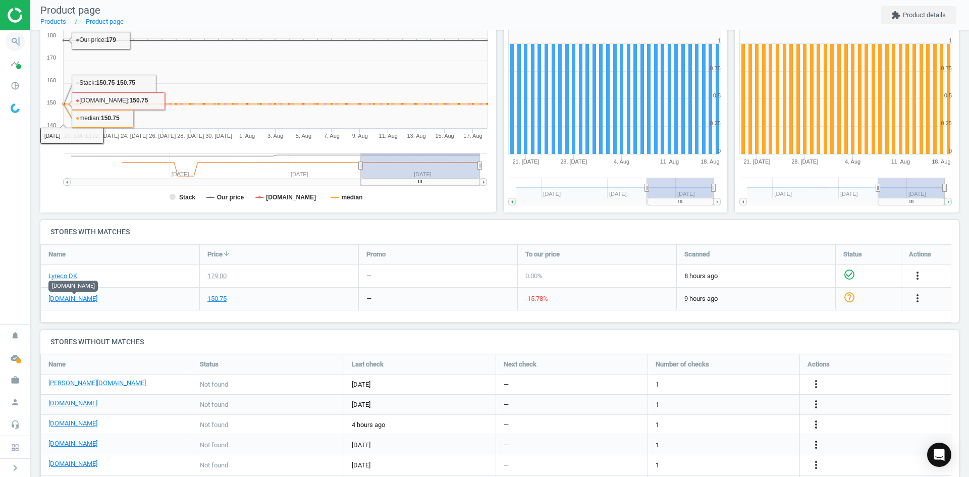
click at [18, 41] on icon "search" at bounding box center [15, 41] width 19 height 19
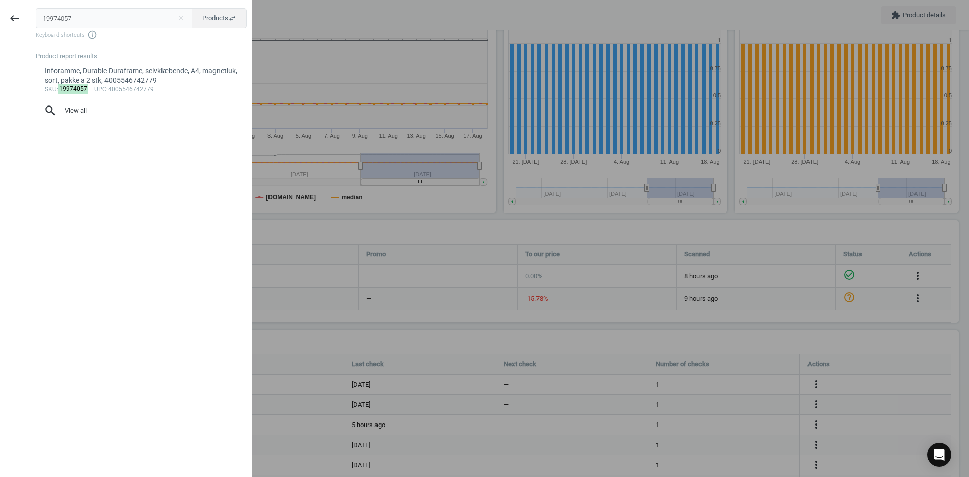
drag, startPoint x: 119, startPoint y: 19, endPoint x: -53, endPoint y: 6, distance: 172.7
click at [0, 6] on html "Group 2 Created with Sketch. ic/cloud_download/grey600 Created with Sketch. gra…" at bounding box center [484, 238] width 969 height 477
type input "19974046"
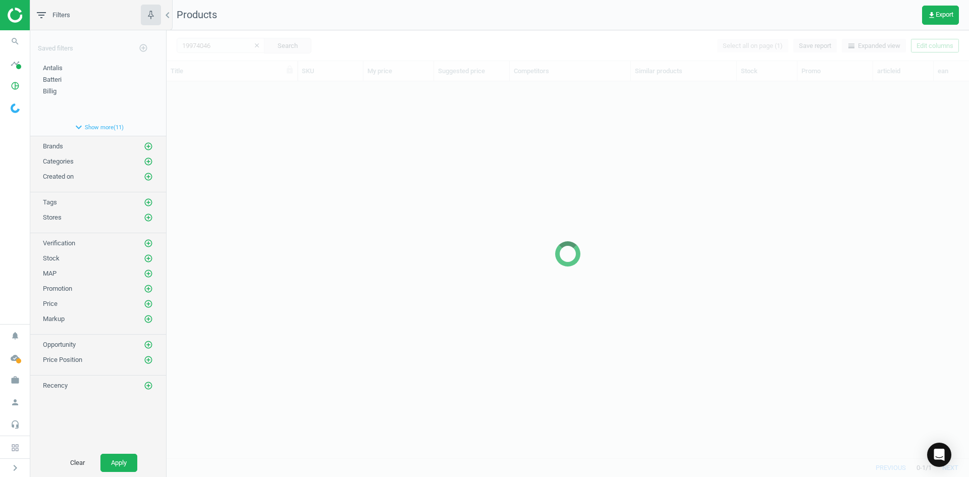
scroll to position [361, 795]
click at [447, 251] on div at bounding box center [568, 253] width 803 height 447
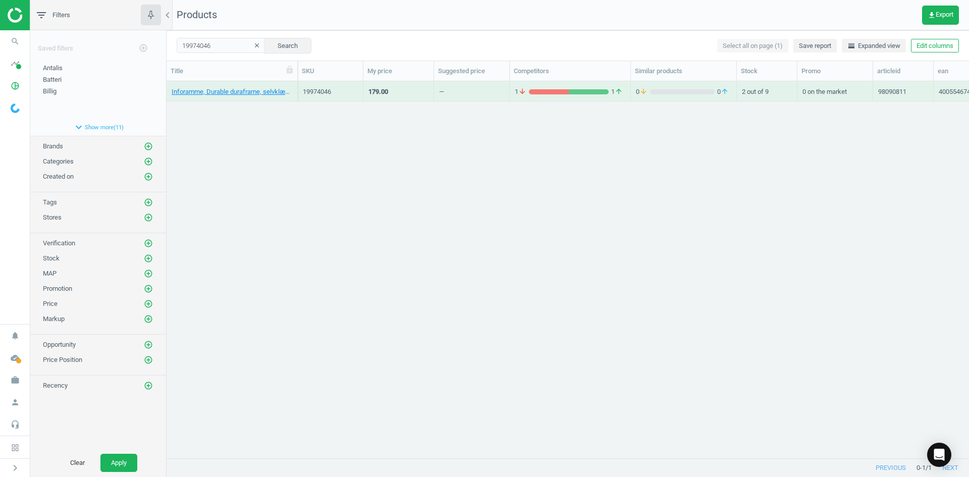
click at [448, 251] on div "Inforamme, Durable duraframe, selvklæbende, A4, sølv, pakke a 2 stk, 4005546742…" at bounding box center [568, 265] width 803 height 369
click at [271, 93] on link "Inforamme, Durable duraframe, selvklæbende, A4, sølv, pakke a 2 stk, 4005546742…" at bounding box center [232, 91] width 121 height 9
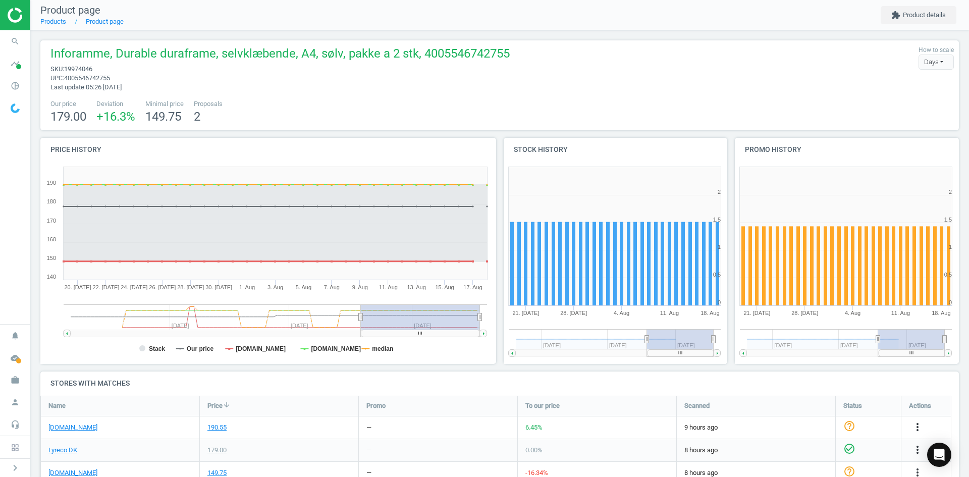
scroll to position [151, 0]
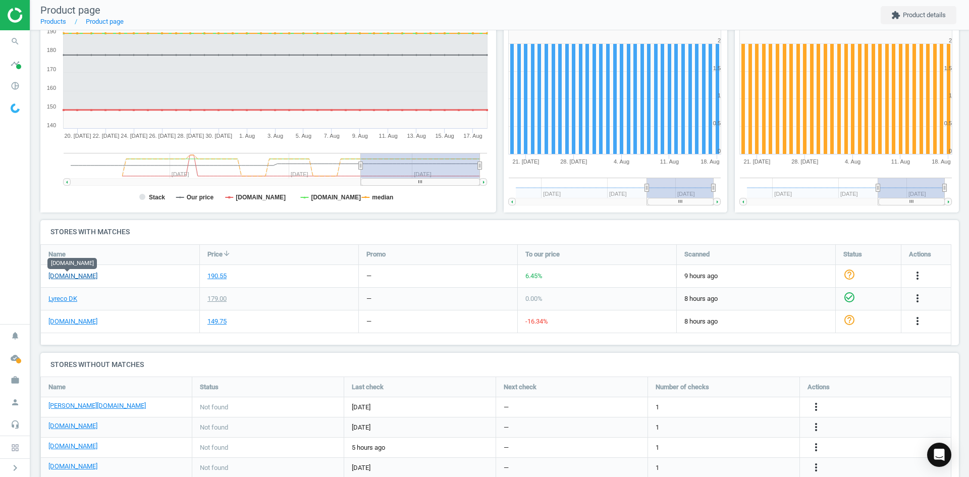
click at [79, 276] on link "[DOMAIN_NAME]" at bounding box center [72, 276] width 49 height 9
click at [917, 275] on icon "more_vert" at bounding box center [918, 276] width 12 height 12
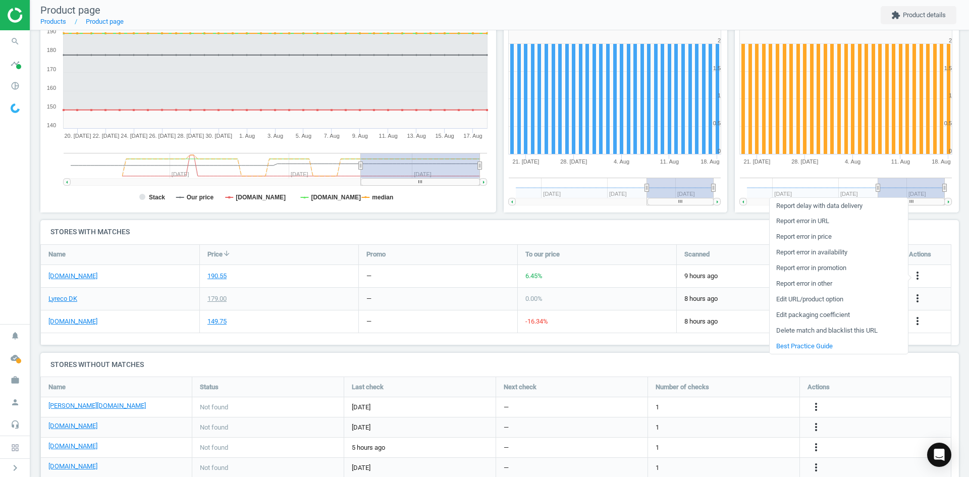
click at [819, 223] on link "Report error in URL" at bounding box center [839, 222] width 138 height 16
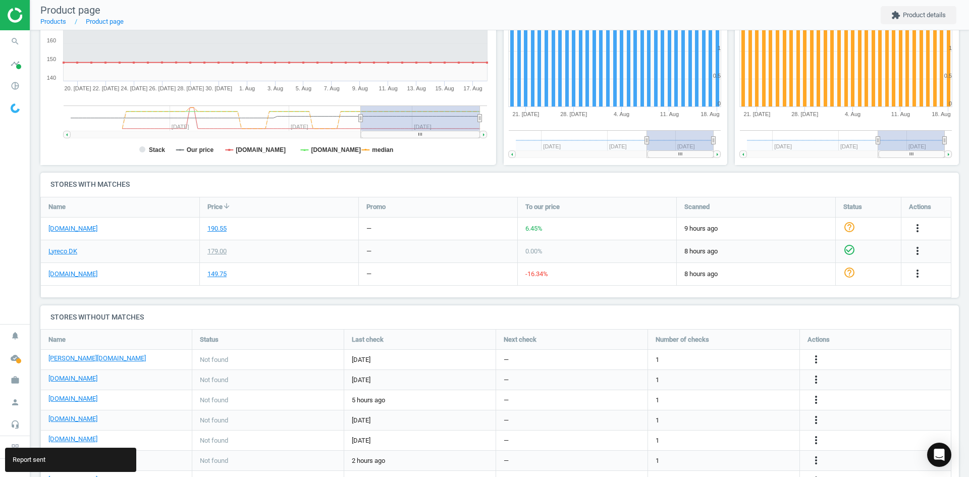
scroll to position [243, 0]
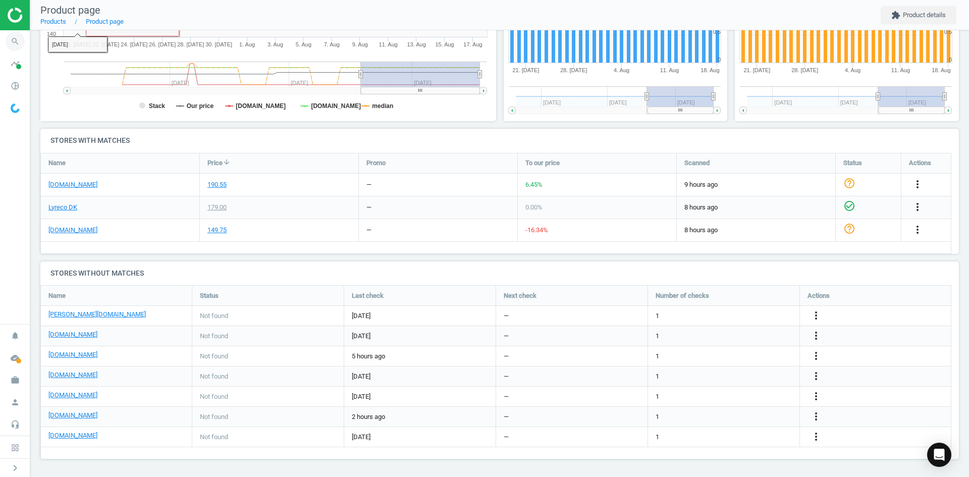
click at [9, 43] on icon "search" at bounding box center [15, 41] width 19 height 19
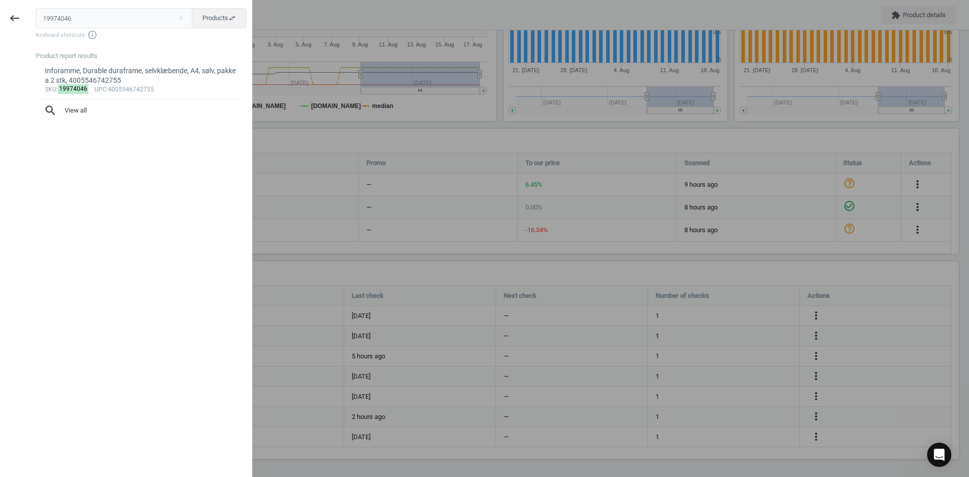
drag, startPoint x: 34, startPoint y: 19, endPoint x: -16, endPoint y: 14, distance: 50.8
click at [0, 14] on html "Group 2 Created with Sketch. ic/cloud_download/grey600 Created with Sketch. gra…" at bounding box center [484, 238] width 969 height 477
type input "19974079"
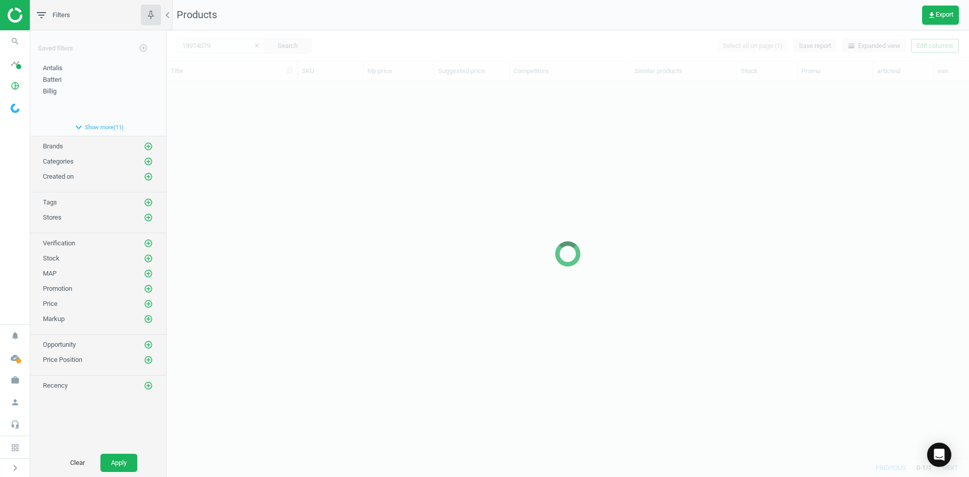
scroll to position [361, 795]
drag, startPoint x: 281, startPoint y: 243, endPoint x: 285, endPoint y: 216, distance: 27.1
click at [282, 243] on div at bounding box center [568, 253] width 803 height 447
click at [248, 155] on div at bounding box center [568, 253] width 803 height 447
click at [247, 155] on div at bounding box center [568, 253] width 803 height 447
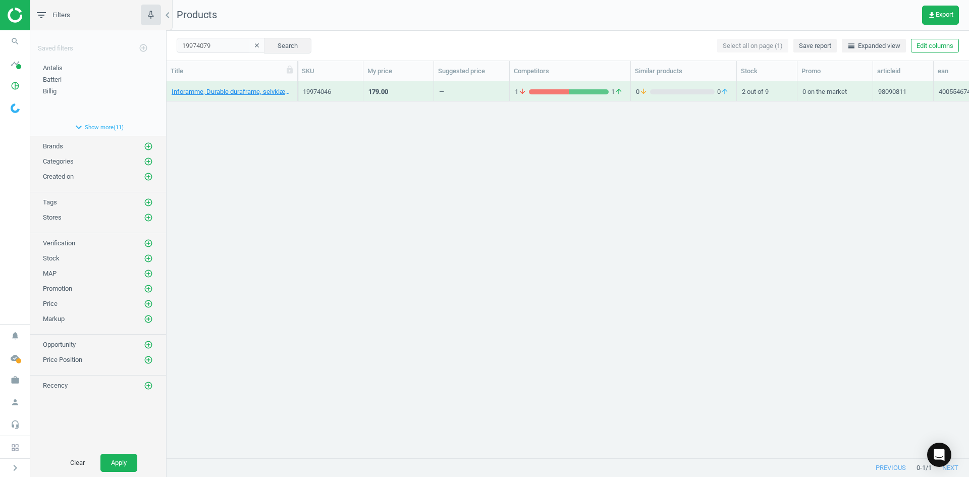
click at [247, 155] on div "Inforamme, Durable duraframe, selvklæbende, A4, sølv, pakke a 2 stk, 4005546742…" at bounding box center [568, 265] width 803 height 369
click at [228, 93] on link "Inforamme, Durable duraframe, selvklæbende, A3, sort, pakke a 2 stk, 4005546742…" at bounding box center [232, 91] width 121 height 9
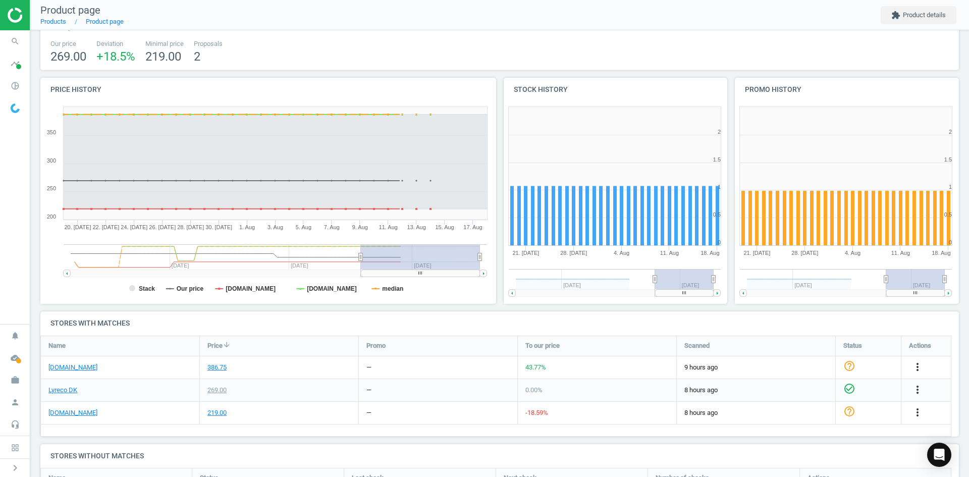
scroll to position [202, 0]
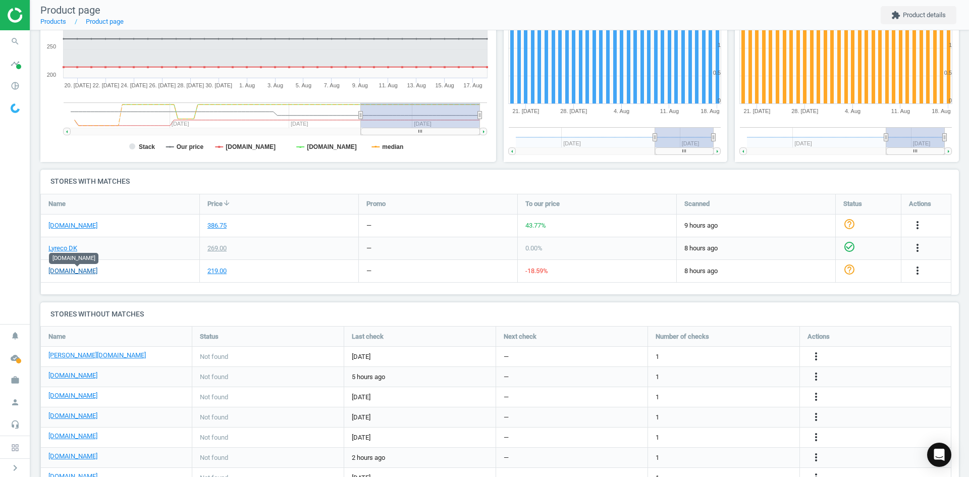
click at [79, 270] on link "[DOMAIN_NAME]" at bounding box center [72, 271] width 49 height 9
click at [917, 270] on icon "more_vert" at bounding box center [918, 271] width 12 height 12
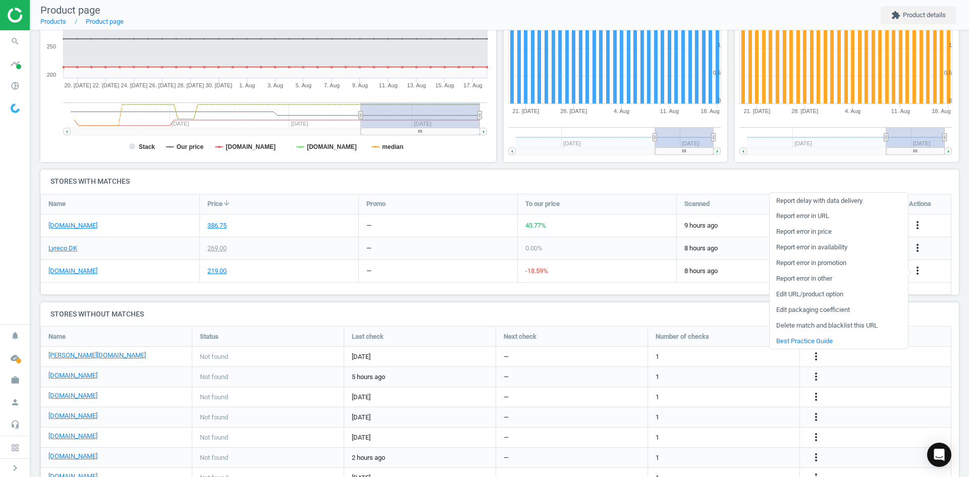
click at [820, 278] on link "Report error in other" at bounding box center [839, 279] width 138 height 16
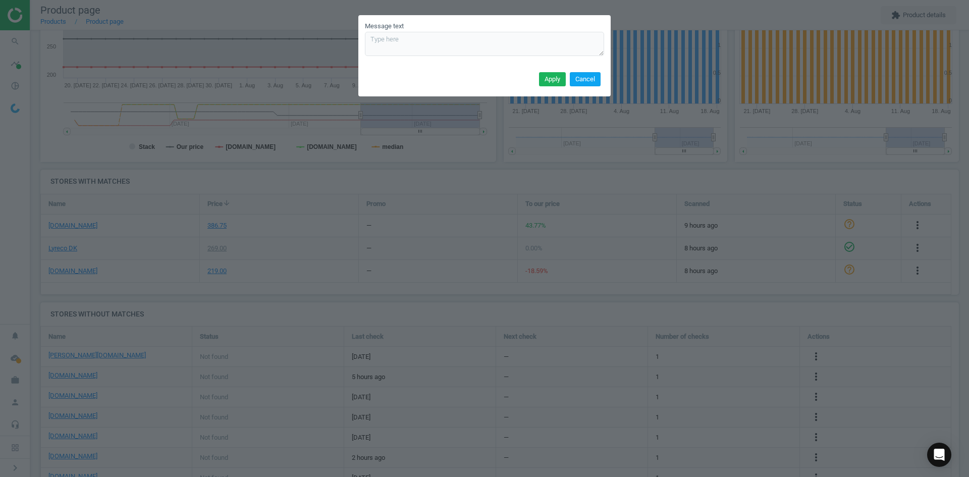
click at [591, 77] on button "Cancel" at bounding box center [585, 79] width 31 height 14
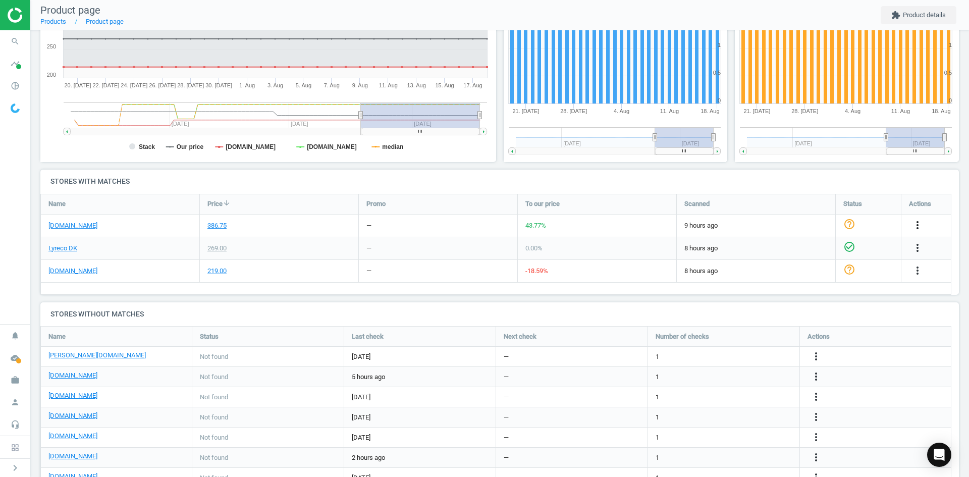
click at [917, 226] on icon "more_vert" at bounding box center [918, 225] width 12 height 12
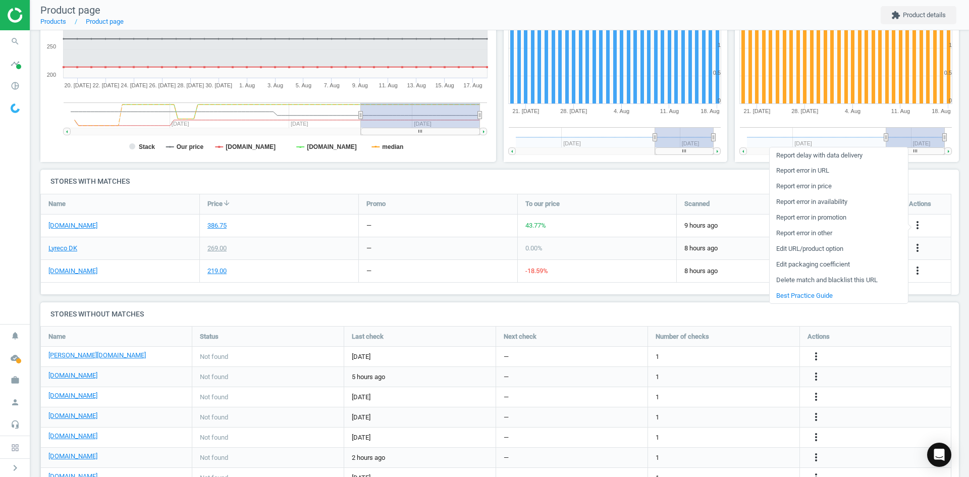
click at [820, 232] on link "Report error in other" at bounding box center [839, 234] width 138 height 16
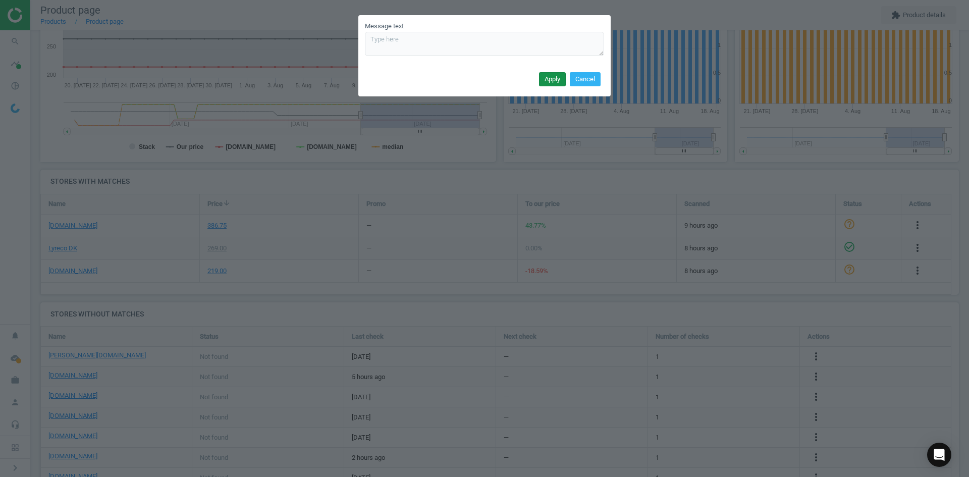
click at [551, 80] on button "Apply" at bounding box center [552, 79] width 27 height 14
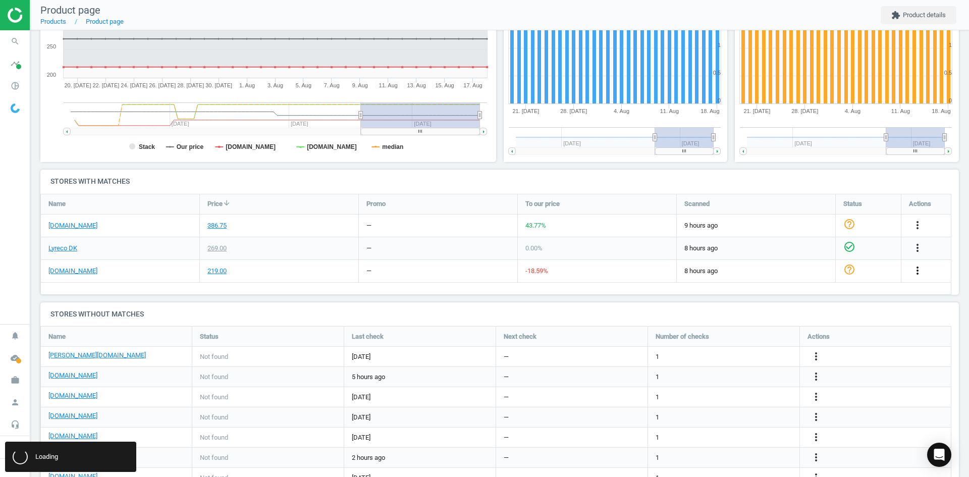
click at [917, 271] on icon "more_vert" at bounding box center [918, 271] width 12 height 12
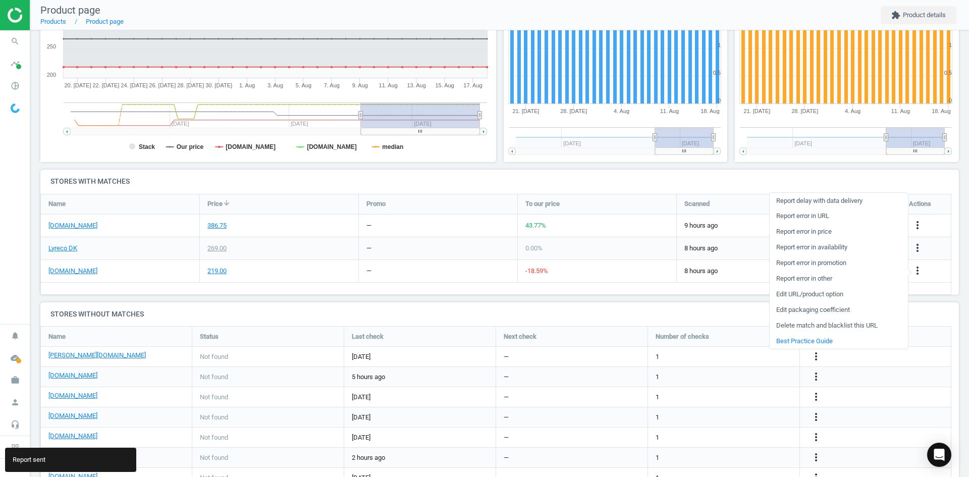
click at [807, 280] on link "Report error in other" at bounding box center [839, 279] width 138 height 16
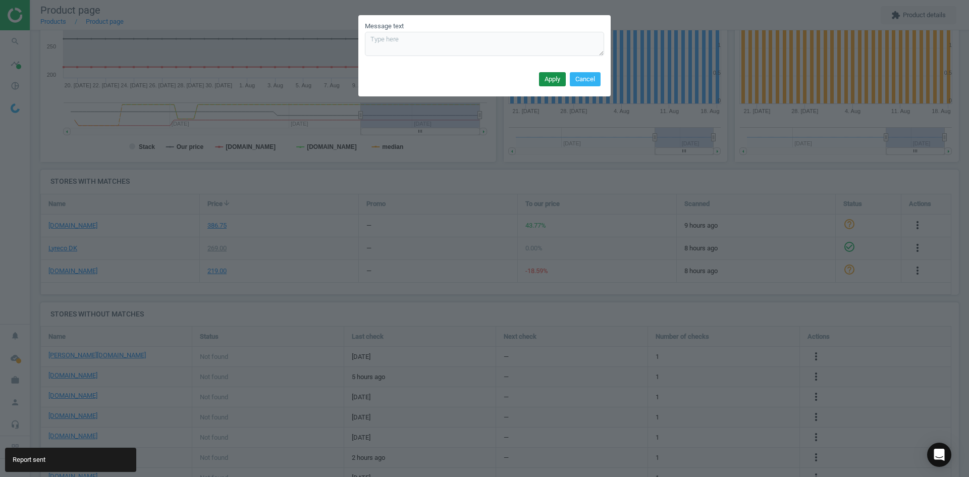
click at [549, 78] on button "Apply" at bounding box center [552, 79] width 27 height 14
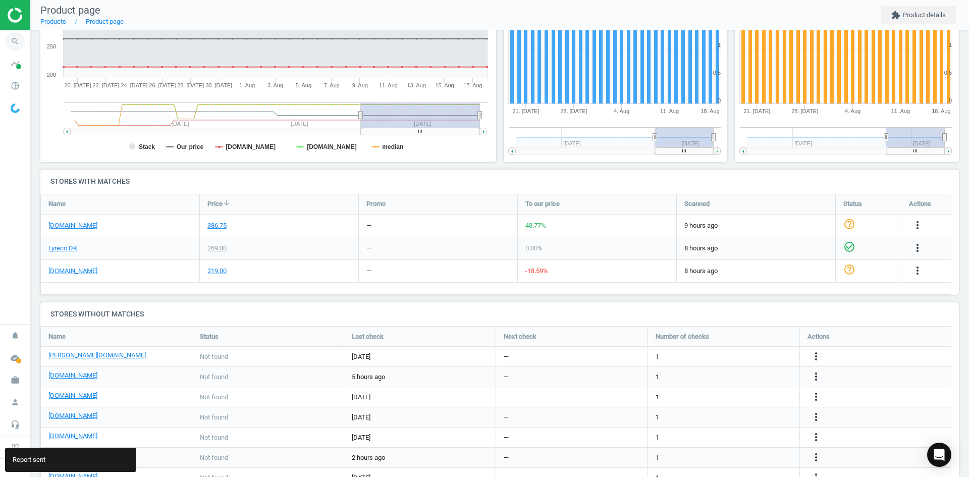
click at [8, 42] on icon "search" at bounding box center [15, 41] width 19 height 19
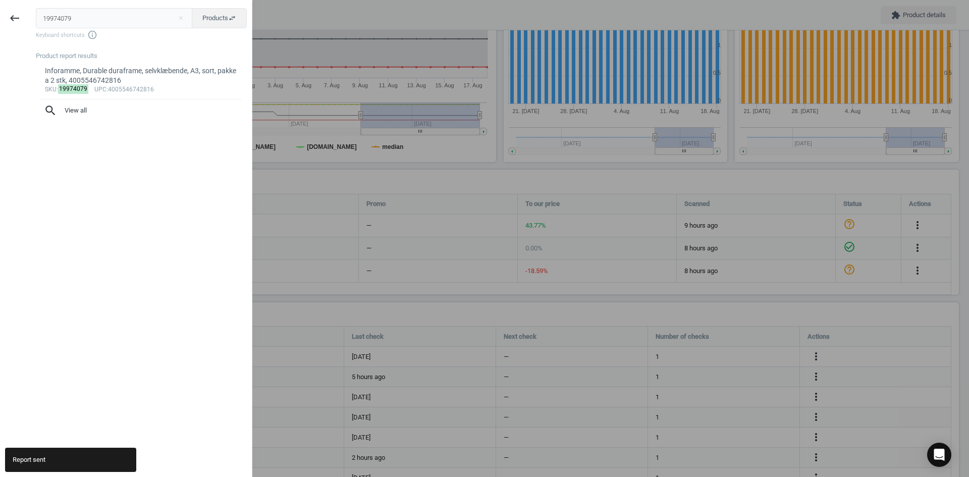
drag, startPoint x: 144, startPoint y: 27, endPoint x: 30, endPoint y: 21, distance: 114.3
click at [33, 21] on div "19974079 close Products swap_horiz Keyboard shortcuts info_outline Product repo…" at bounding box center [140, 240] width 223 height 477
type input "19974035"
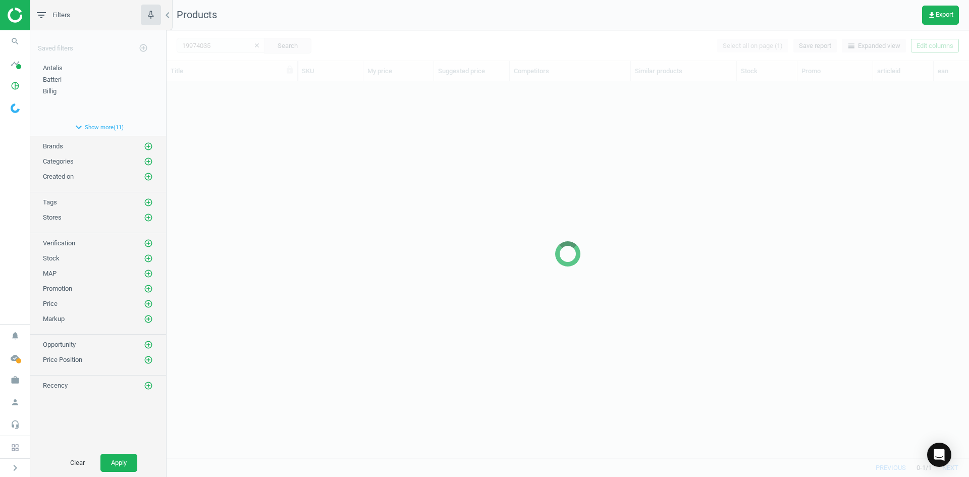
scroll to position [361, 795]
click at [225, 205] on div at bounding box center [568, 253] width 803 height 447
click at [234, 219] on div at bounding box center [568, 253] width 803 height 447
click at [246, 175] on div at bounding box center [568, 253] width 803 height 447
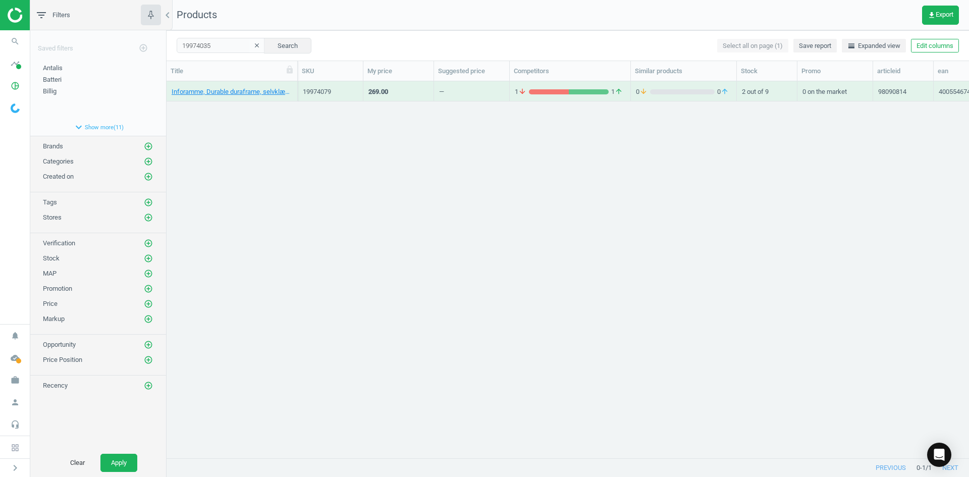
click at [226, 107] on div "Inforamme, Durable duraframe, selvklæbende, A3, sort, pakke a 2 stk, 4005546742…" at bounding box center [568, 265] width 803 height 369
click at [222, 92] on link "Inforamme, Durable duraframe, selvklæbende, A5, sort, pakke a 2 stk, 4005546742…" at bounding box center [232, 91] width 121 height 9
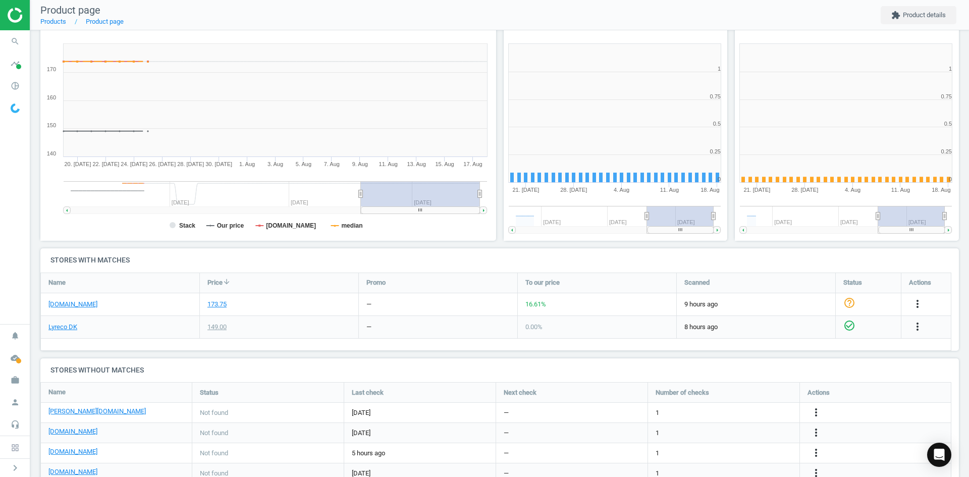
scroll to position [218, 467]
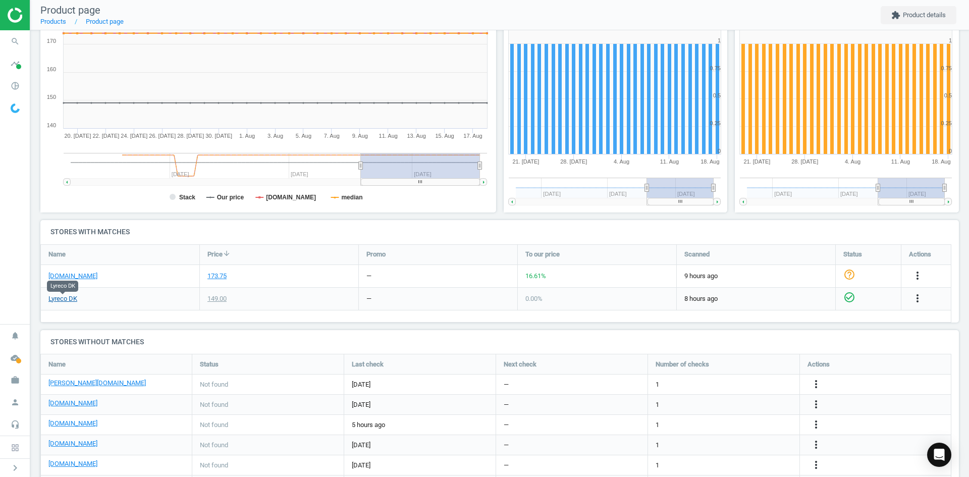
click at [69, 299] on link "Lyreco DK" at bounding box center [62, 298] width 29 height 9
click at [86, 276] on link "[DOMAIN_NAME]" at bounding box center [72, 276] width 49 height 9
click at [913, 274] on icon "more_vert" at bounding box center [918, 276] width 12 height 12
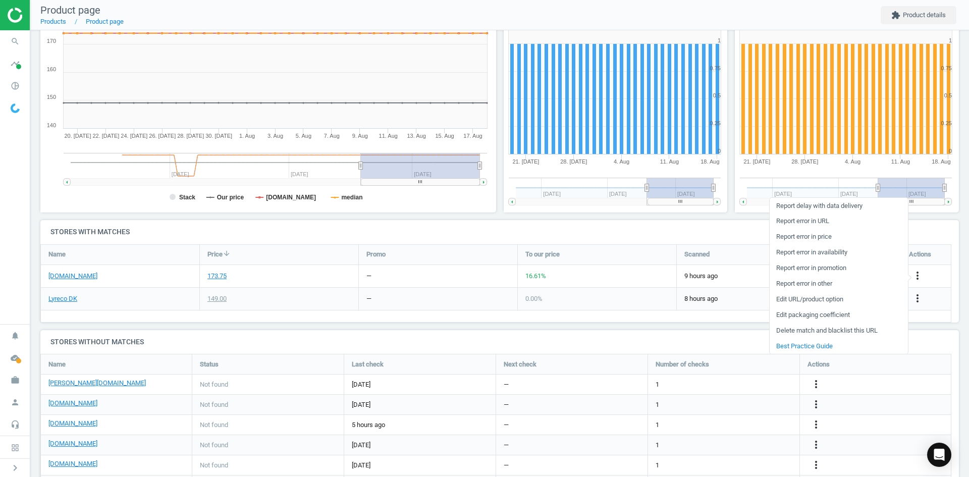
click at [815, 286] on link "Report error in other" at bounding box center [839, 284] width 138 height 16
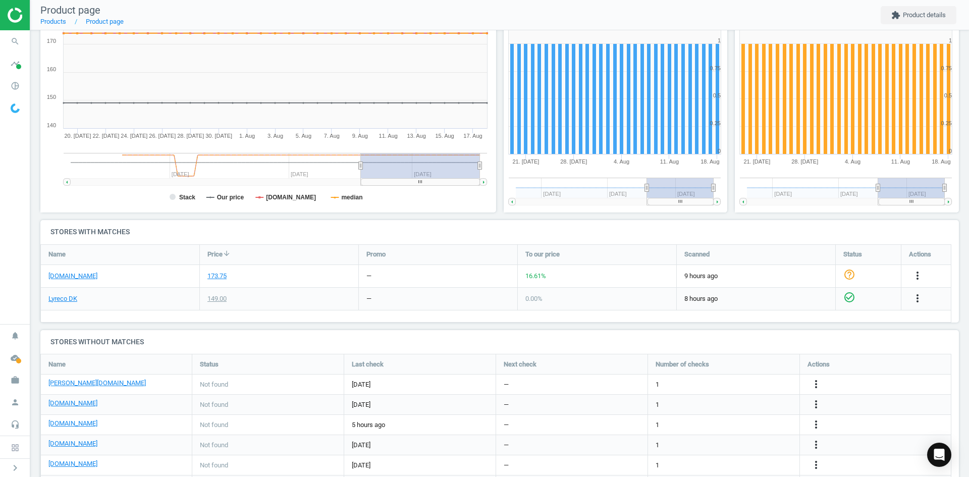
click at [815, 286] on div "Message text Apply Cancel" at bounding box center [484, 238] width 969 height 477
click at [917, 273] on icon "more_vert" at bounding box center [918, 276] width 12 height 12
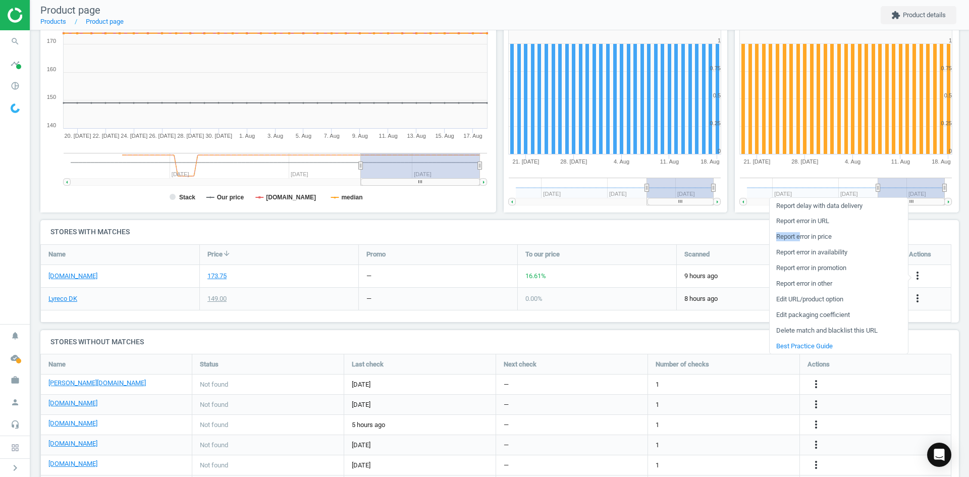
drag, startPoint x: 800, startPoint y: 236, endPoint x: 850, endPoint y: 224, distance: 51.4
click at [850, 224] on ul "Report delay with data delivery Report error in URL Report error in price Repor…" at bounding box center [839, 276] width 138 height 156
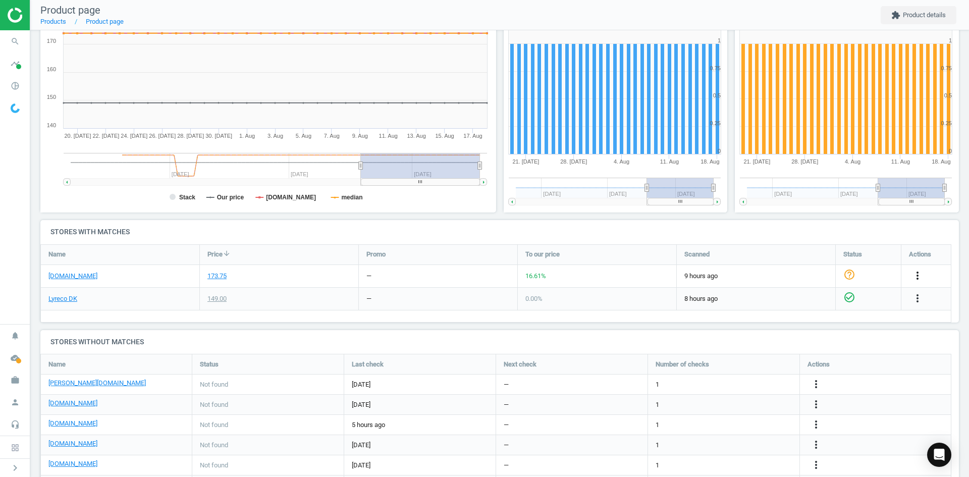
click at [915, 273] on icon "more_vert" at bounding box center [918, 276] width 12 height 12
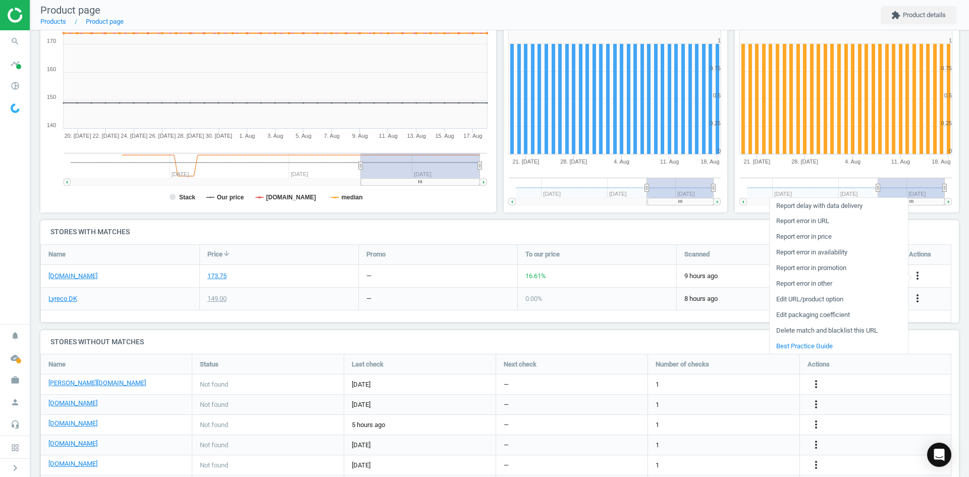
click at [814, 221] on link "Report error in URL" at bounding box center [839, 222] width 138 height 16
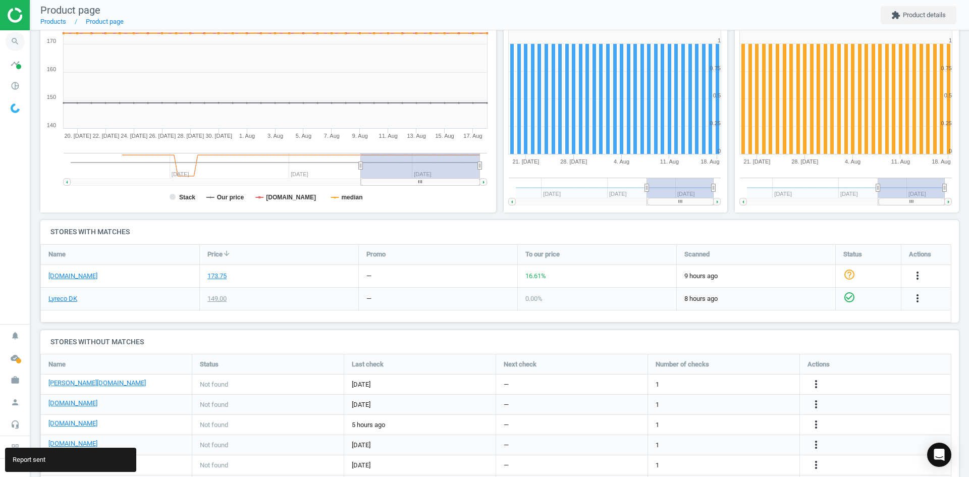
click at [18, 42] on icon "search" at bounding box center [15, 41] width 19 height 19
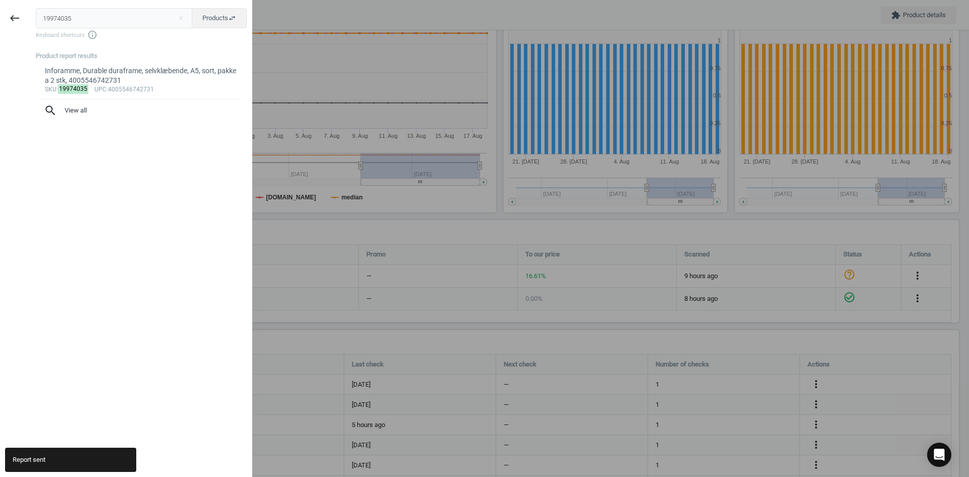
drag, startPoint x: 70, startPoint y: 18, endPoint x: 32, endPoint y: 16, distance: 38.4
click at [33, 17] on div "19974035 close Products swap_horiz Keyboard shortcuts info_outline Product repo…" at bounding box center [140, 240] width 223 height 477
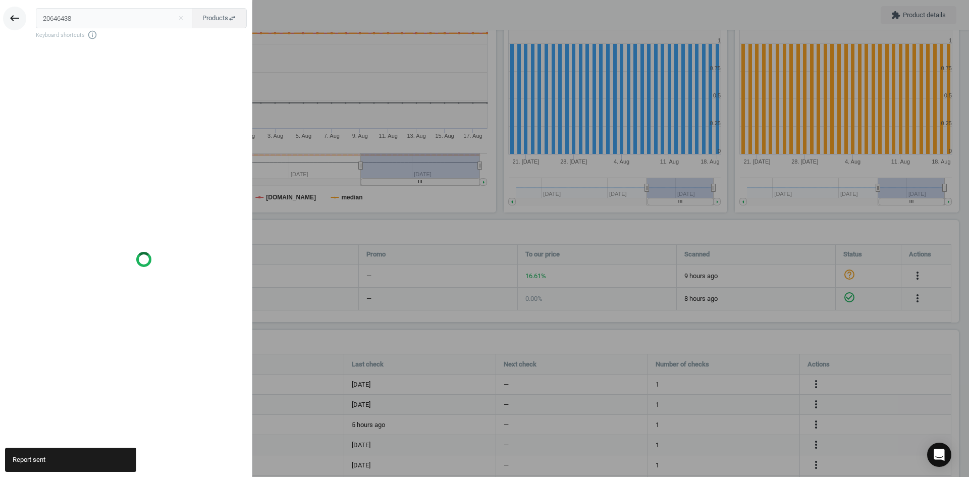
type input "20646438"
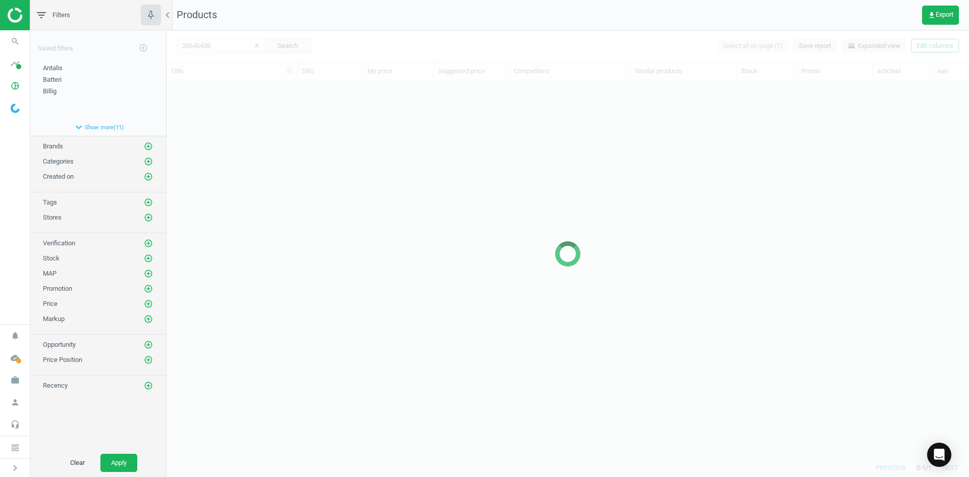
scroll to position [361, 795]
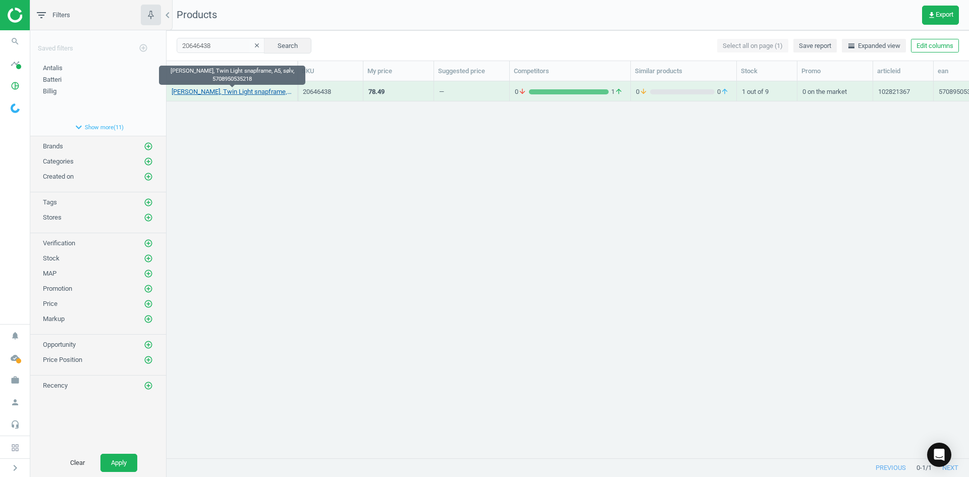
click at [253, 92] on link "[PERSON_NAME], Twin Light snapframe, A5, sølv, 5708950535218" at bounding box center [232, 91] width 121 height 9
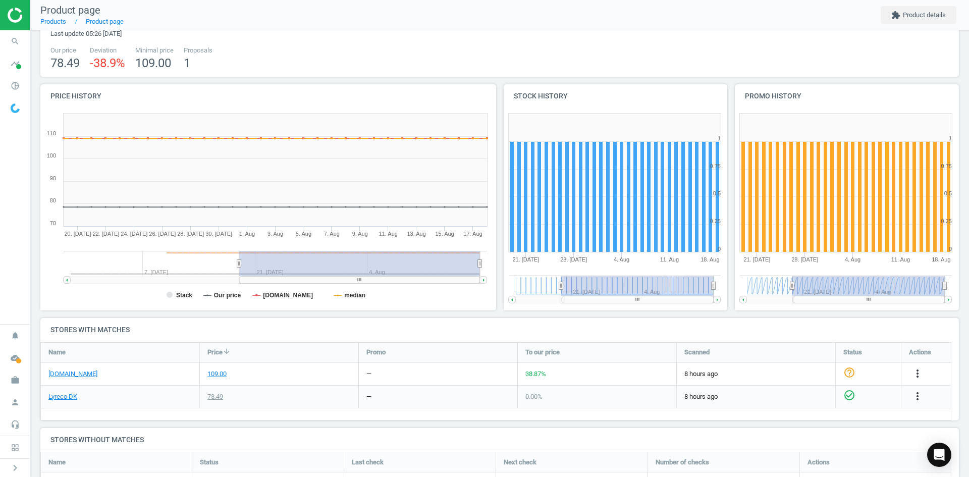
scroll to position [151, 0]
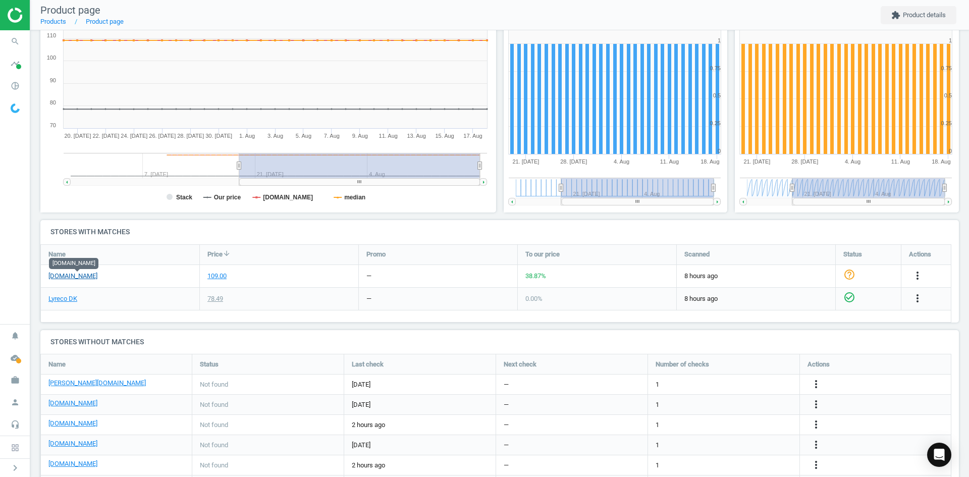
click at [96, 277] on link "[DOMAIN_NAME]" at bounding box center [72, 276] width 49 height 9
click at [61, 387] on link "[PERSON_NAME][DOMAIN_NAME]" at bounding box center [96, 383] width 97 height 9
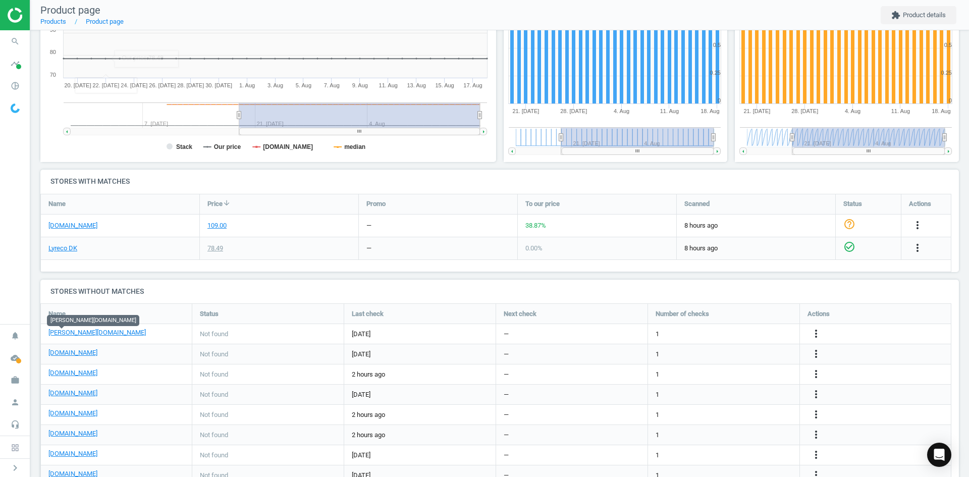
scroll to position [240, 0]
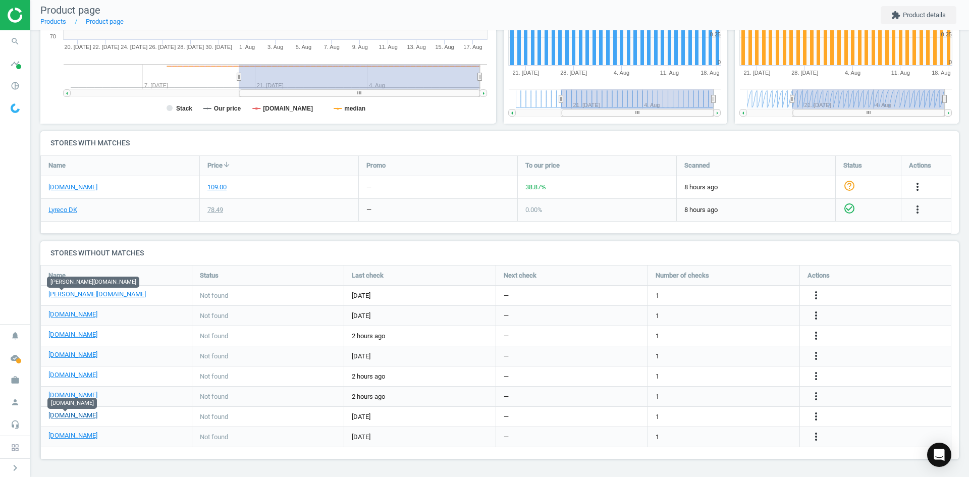
click at [79, 418] on link "[DOMAIN_NAME]" at bounding box center [72, 415] width 49 height 9
click at [18, 37] on icon "search" at bounding box center [15, 41] width 19 height 19
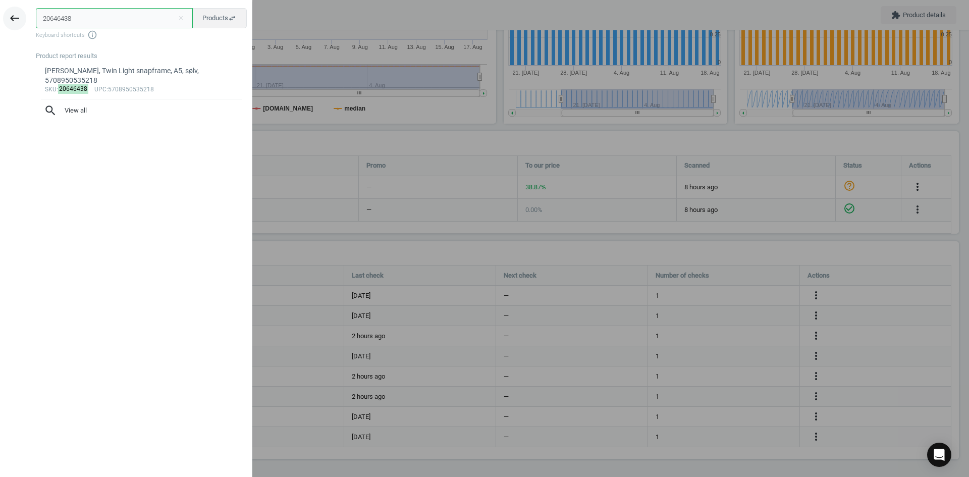
drag, startPoint x: 34, startPoint y: 9, endPoint x: 17, endPoint y: 9, distance: 17.7
click at [19, 9] on div "keyboard_backspace 20646438 close Products swap_horiz Keyboard shortcuts info_o…" at bounding box center [126, 240] width 252 height 477
paste input "11121569"
type input "11121569"
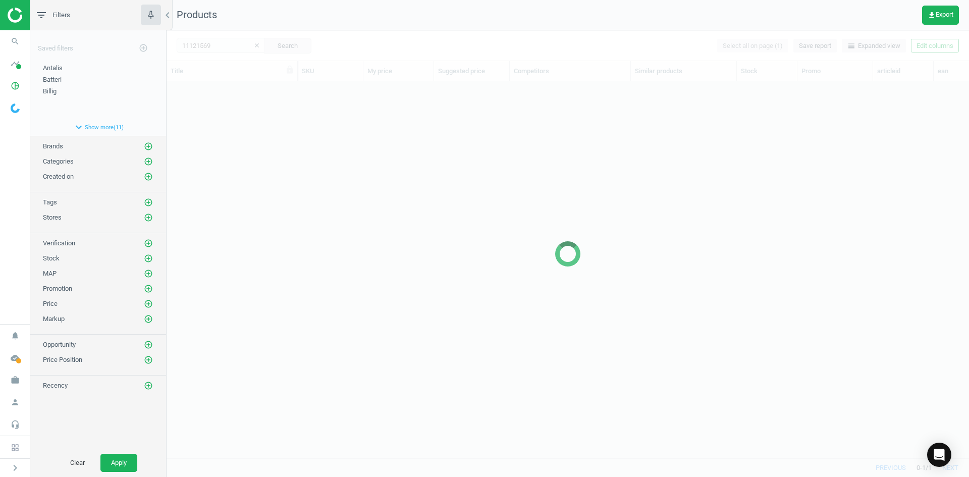
scroll to position [361, 795]
click at [303, 150] on div at bounding box center [568, 253] width 803 height 447
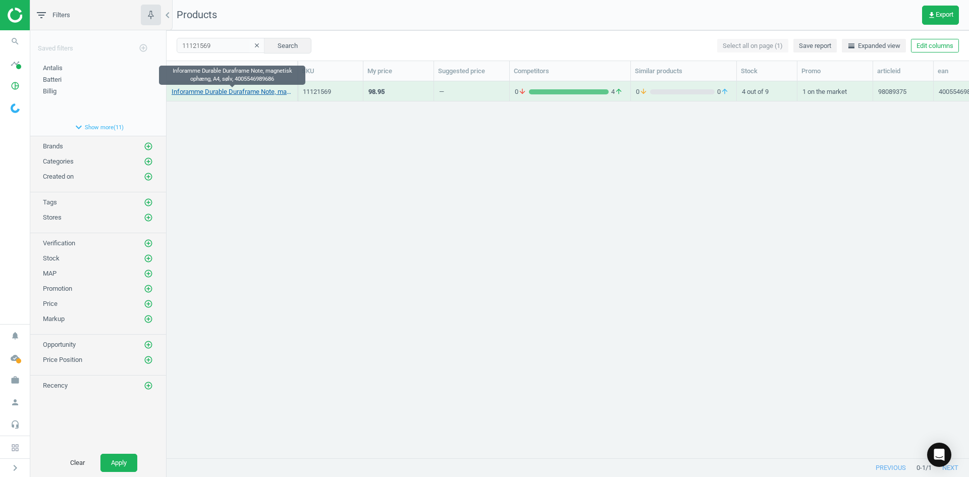
click at [246, 91] on link "Inforamme Durable Duraframe Note, magnetisk ophæng, A4, sølv, 4005546989686" at bounding box center [232, 91] width 121 height 9
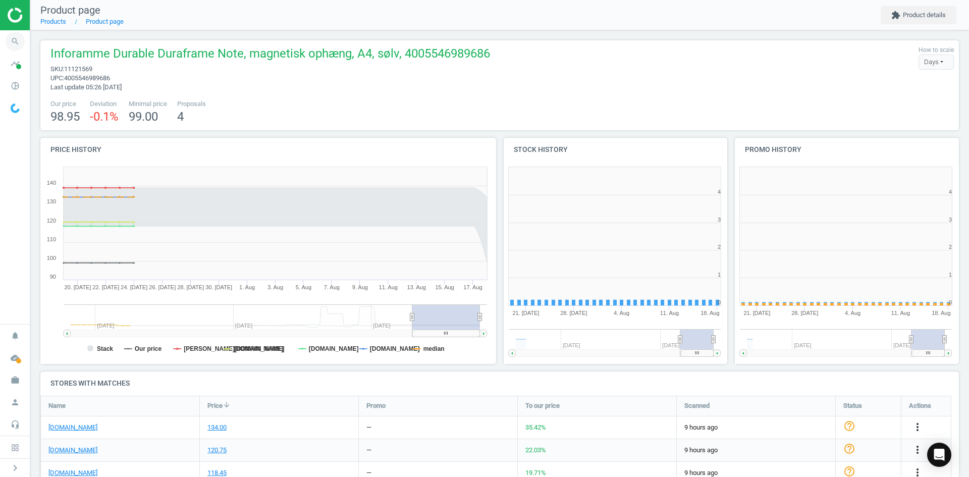
scroll to position [5, 5]
click at [21, 43] on icon "search" at bounding box center [15, 41] width 19 height 19
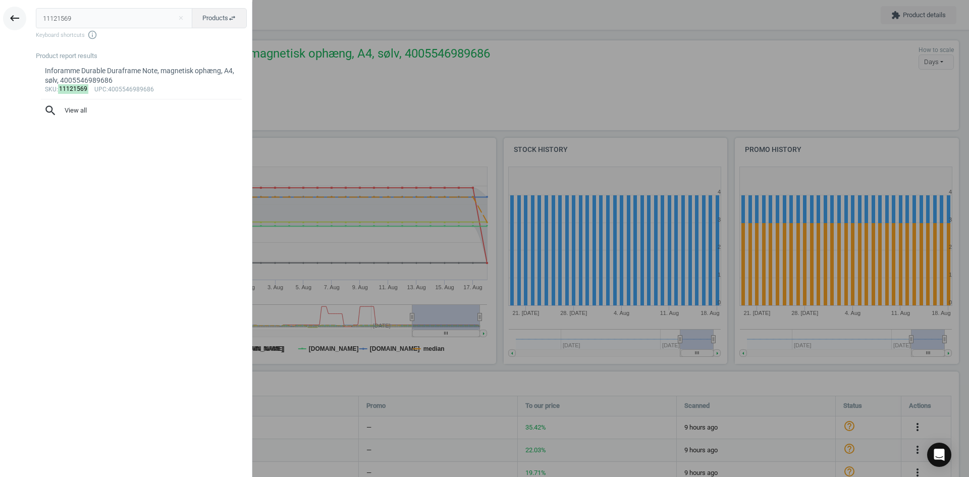
drag, startPoint x: 59, startPoint y: 19, endPoint x: 23, endPoint y: 19, distance: 35.3
click at [23, 19] on div "keyboard_backspace 11121569 close Products swap_horiz Keyboard shortcuts info_o…" at bounding box center [126, 240] width 252 height 477
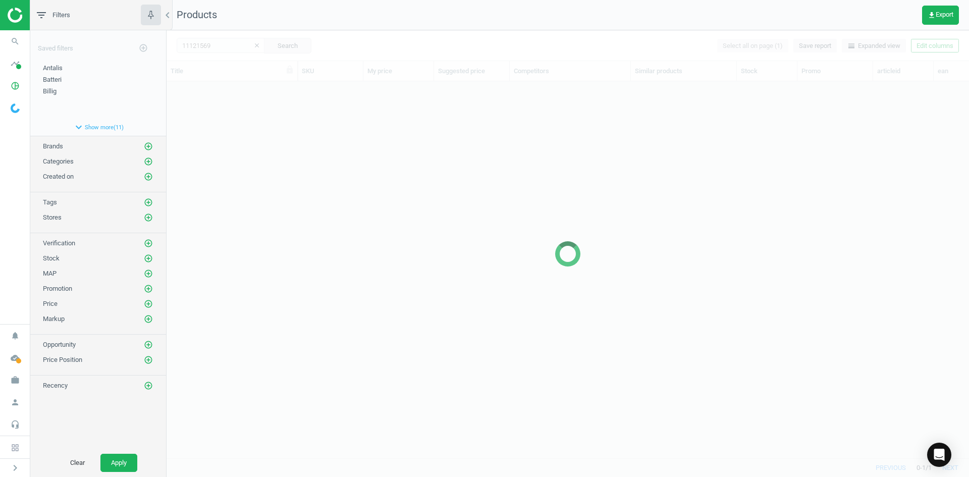
scroll to position [361, 795]
click at [393, 161] on div at bounding box center [568, 253] width 803 height 447
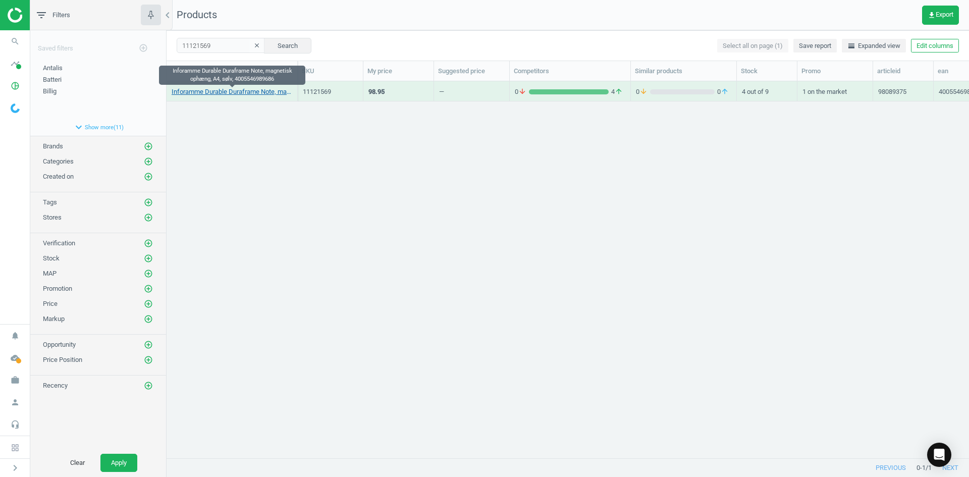
click at [244, 88] on link "Inforamme Durable Duraframe Note, magnetisk ophæng, A4, sølv, 4005546989686" at bounding box center [232, 91] width 121 height 9
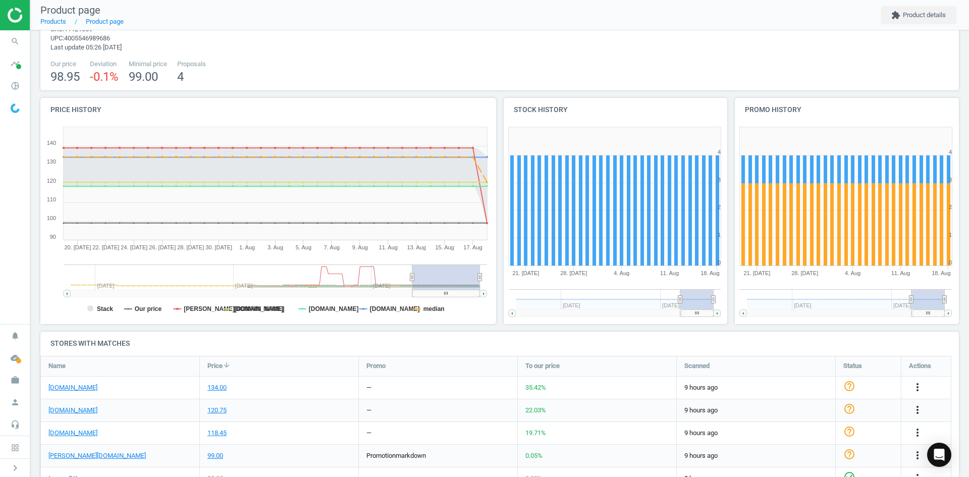
scroll to position [25, 0]
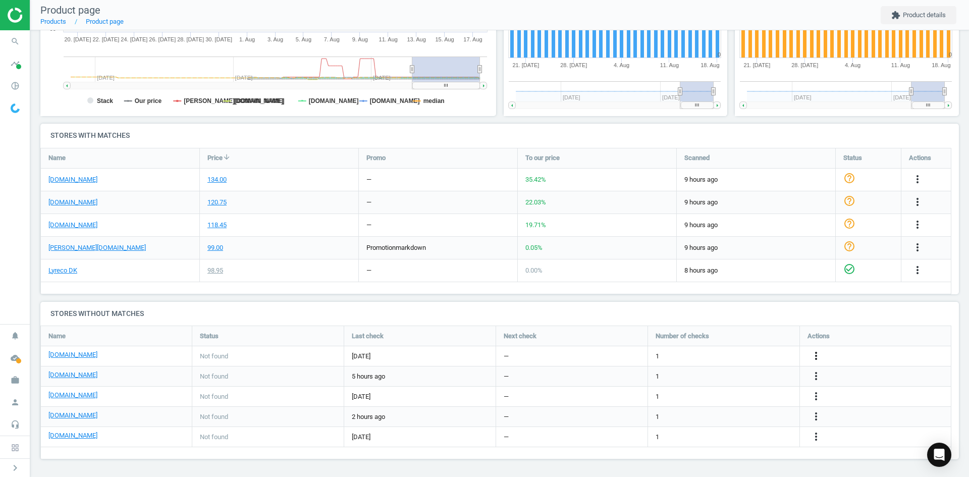
click at [912, 276] on icon "more_vert" at bounding box center [918, 270] width 12 height 12
click at [729, 361] on link "Edit URL/product option" at bounding box center [737, 356] width 138 height 16
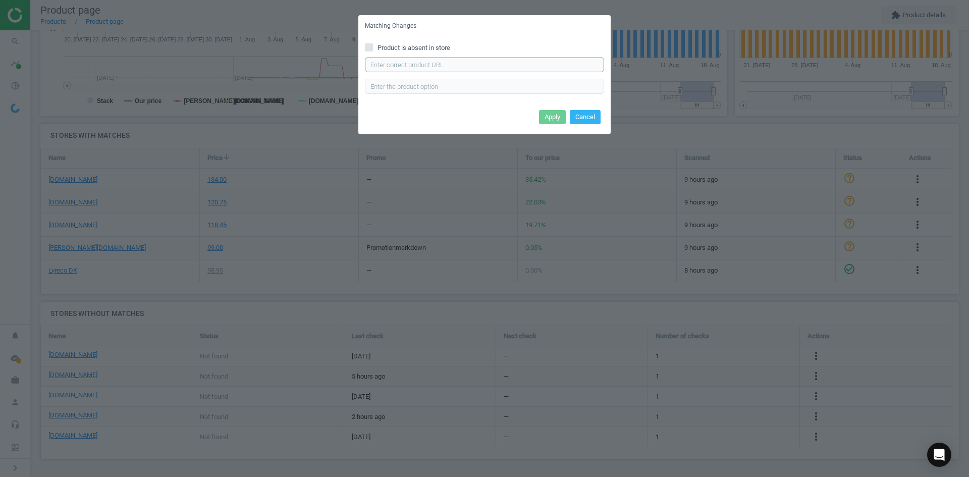
click at [434, 68] on input "text" at bounding box center [484, 65] width 239 height 15
paste input "[URL][DOMAIN_NAME]"
type input "[URL][DOMAIN_NAME]"
click at [554, 114] on button "Apply" at bounding box center [552, 117] width 27 height 14
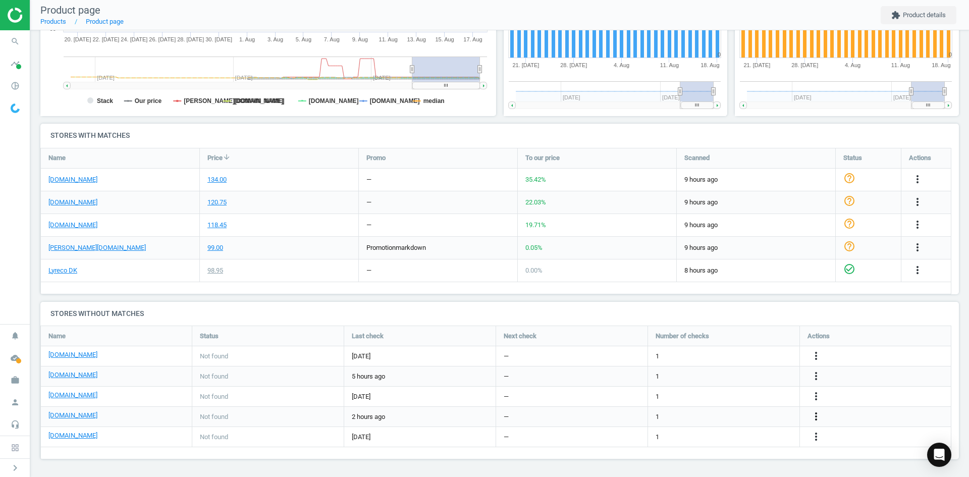
click at [816, 412] on icon "more_vert" at bounding box center [816, 416] width 12 height 12
click at [731, 413] on link "Edit URL/product option" at bounding box center [737, 417] width 138 height 16
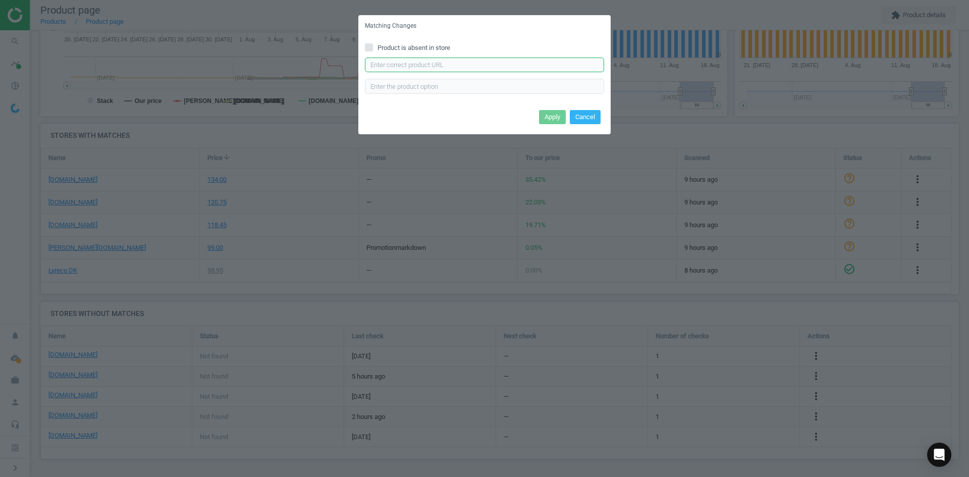
click at [435, 62] on input "text" at bounding box center [484, 65] width 239 height 15
paste input "[URL][DOMAIN_NAME]"
type input "[URL][DOMAIN_NAME]"
click at [547, 113] on button "Apply" at bounding box center [552, 117] width 27 height 14
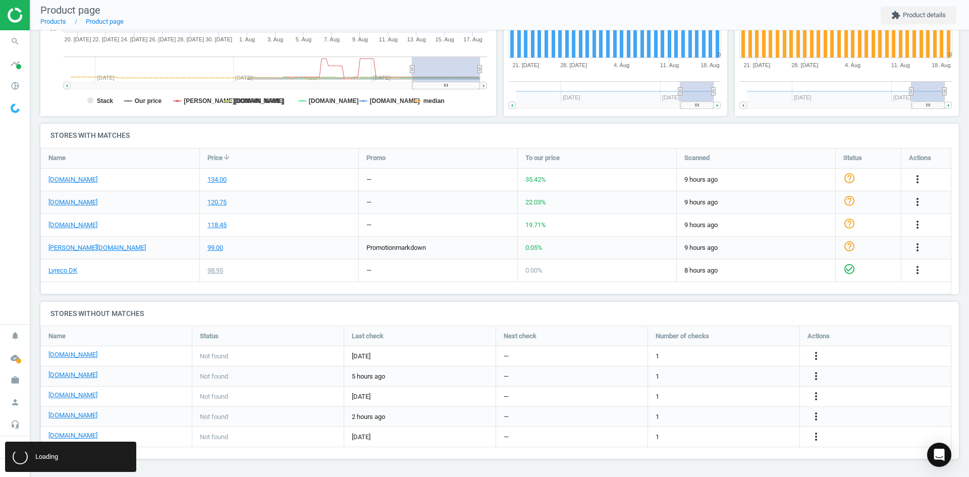
scroll to position [0, 0]
click at [67, 394] on link "[DOMAIN_NAME]" at bounding box center [72, 395] width 49 height 9
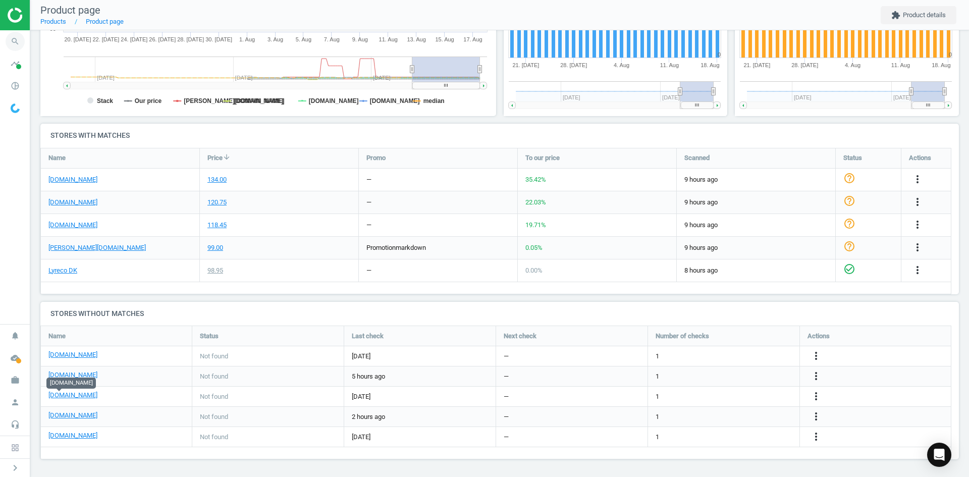
click at [18, 46] on icon "search" at bounding box center [15, 41] width 19 height 19
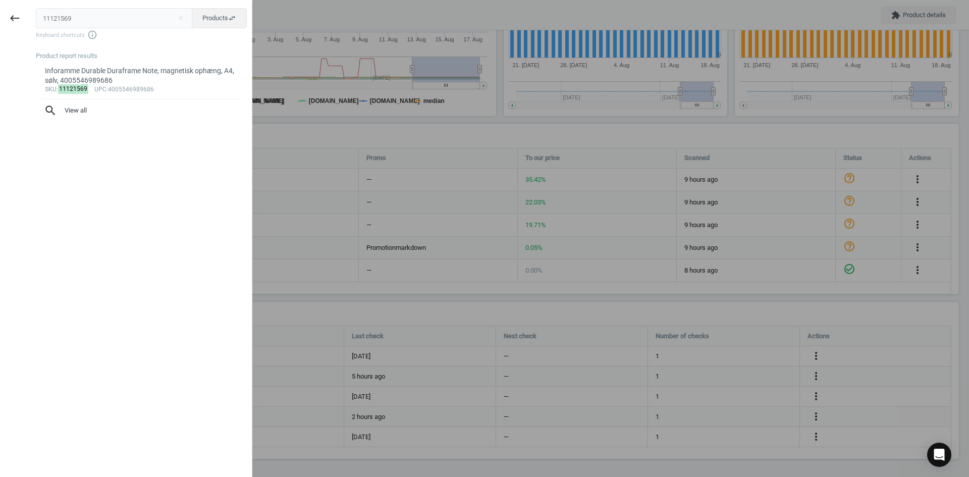
click at [0, 19] on html "Group 2 Created with Sketch. ic/cloud_download/grey600 Created with Sketch. gra…" at bounding box center [484, 238] width 969 height 477
type input "19974024"
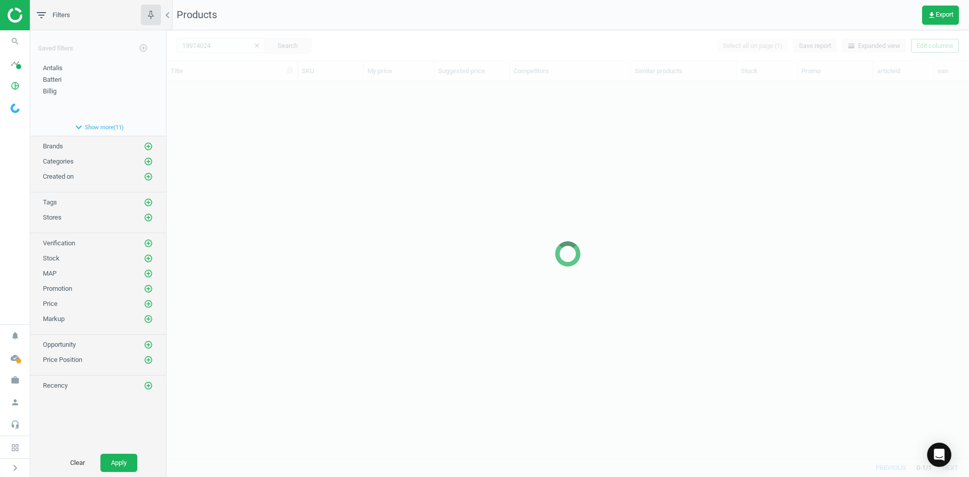
scroll to position [361, 795]
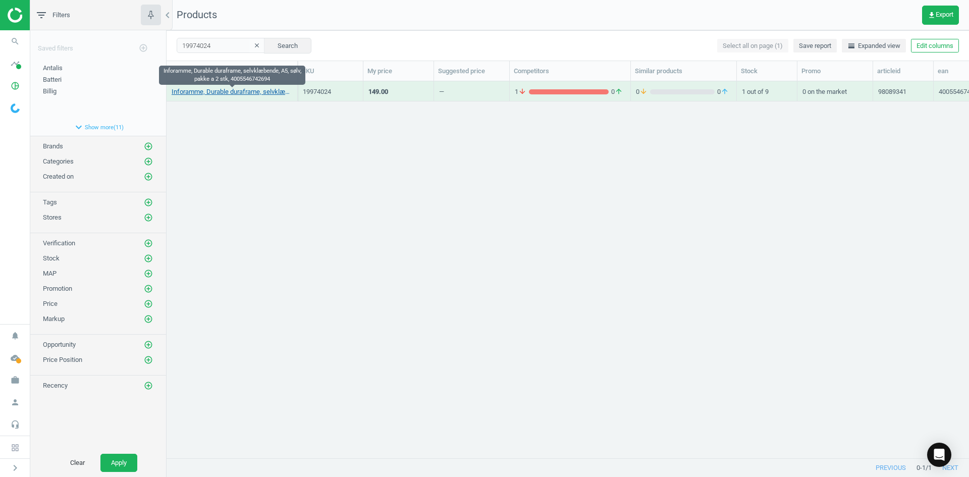
click at [238, 88] on link "Inforamme, Durable duraframe, selvklæbende, A5, sølv, pakke a 2 stk, 4005546742…" at bounding box center [232, 91] width 121 height 9
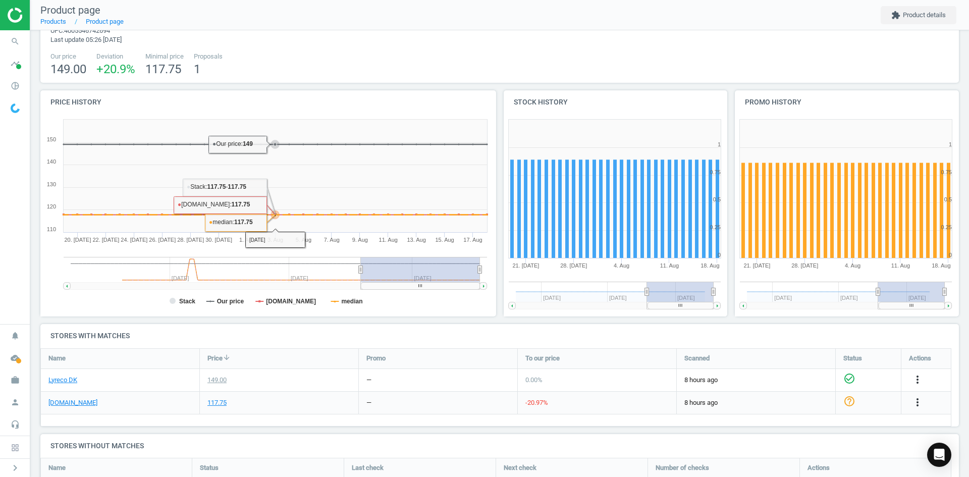
scroll to position [202, 0]
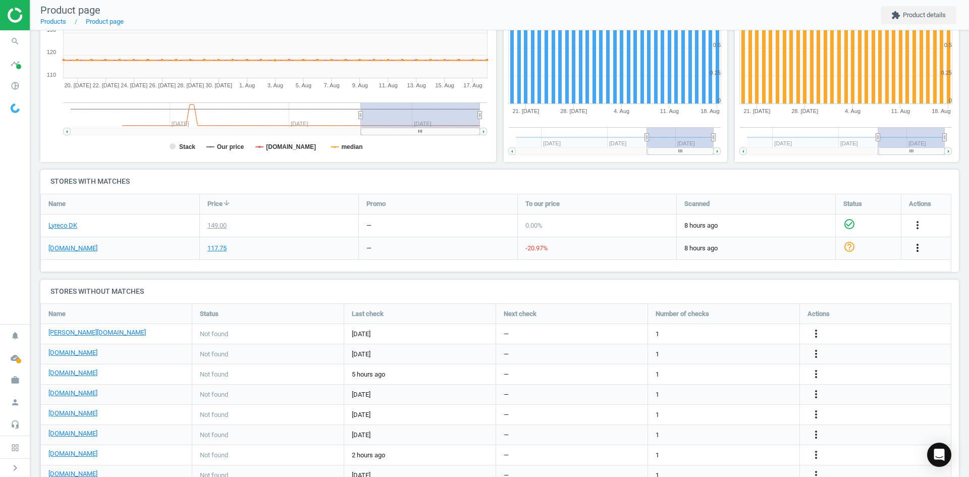
click at [919, 247] on icon "more_vert" at bounding box center [918, 248] width 12 height 12
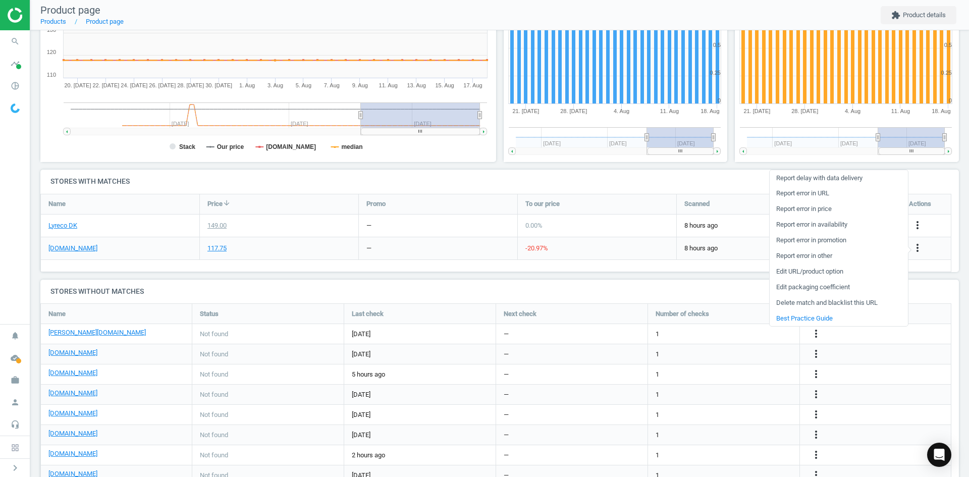
click at [806, 189] on link "Report error in URL" at bounding box center [839, 194] width 138 height 16
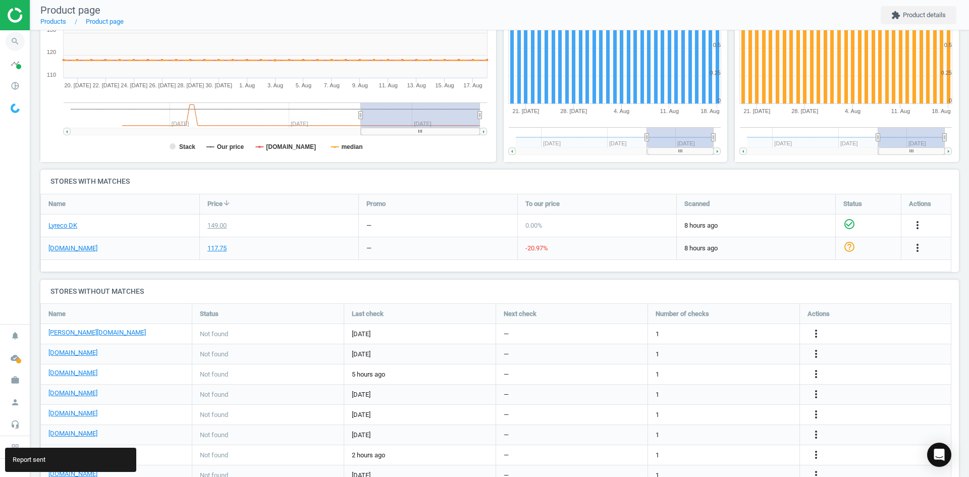
click at [18, 44] on icon "search" at bounding box center [15, 41] width 19 height 19
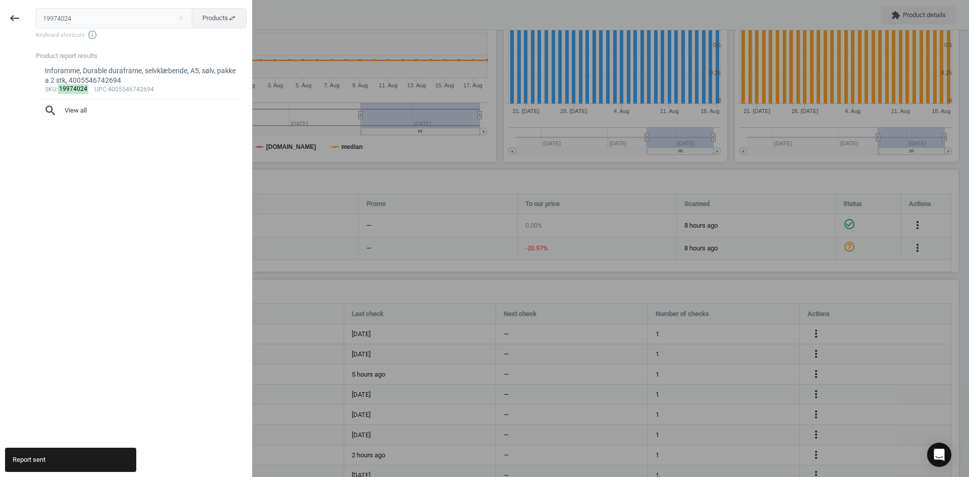
drag, startPoint x: 86, startPoint y: 23, endPoint x: 2, endPoint y: 31, distance: 84.2
click at [31, 18] on div "19974024 close Products swap_horiz Keyboard shortcuts info_outline Product repo…" at bounding box center [140, 240] width 223 height 477
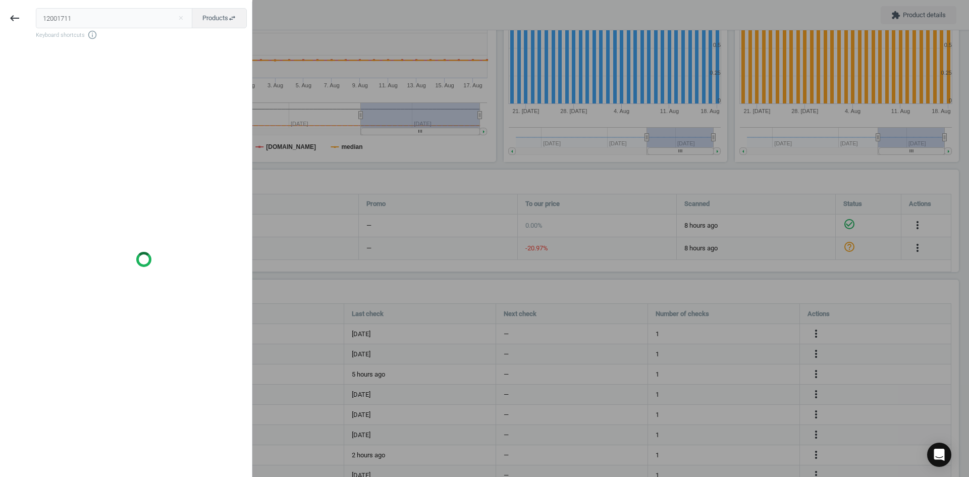
type input "12001711"
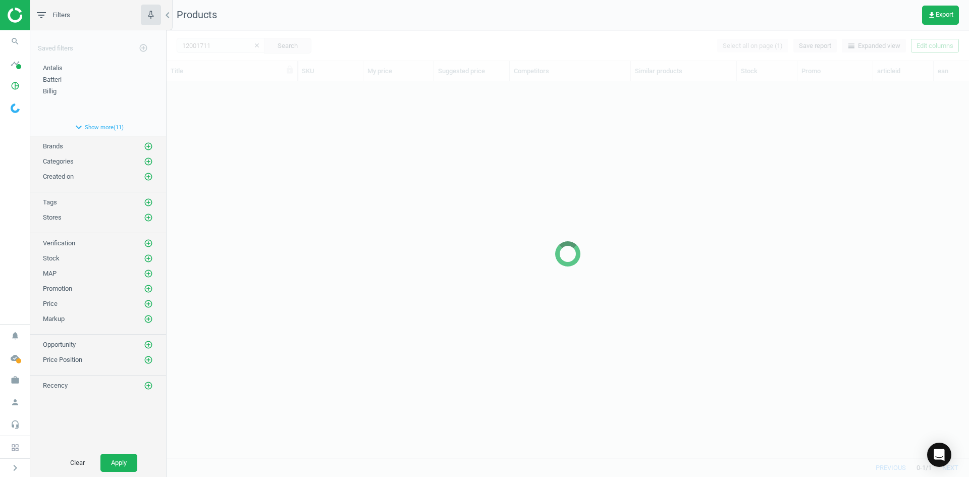
scroll to position [361, 795]
click at [210, 173] on div at bounding box center [568, 253] width 803 height 447
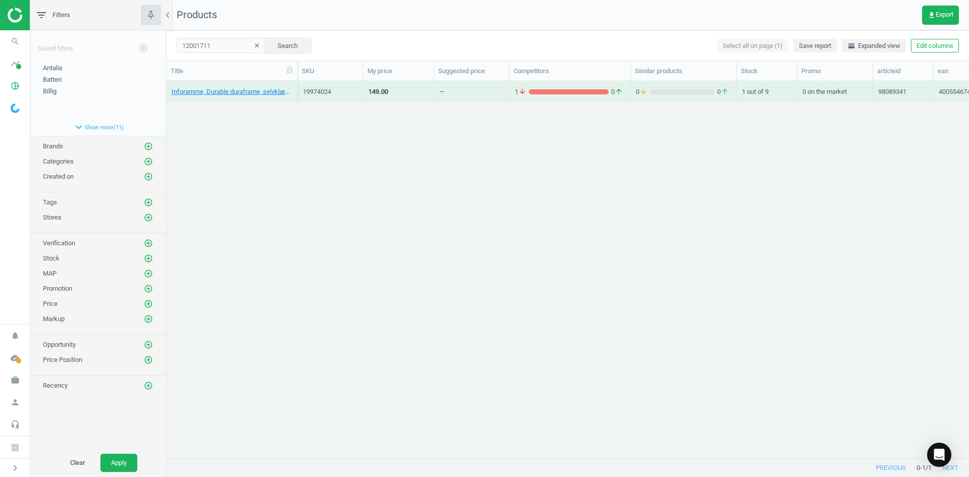
click at [223, 129] on div "Inforamme, Durable duraframe, selvklæbende, A5, sølv, pakke a 2 stk, 4005546742…" at bounding box center [568, 265] width 803 height 369
click at [222, 95] on link "Mus, MediaRange, trådløs, sort, 4260459619581" at bounding box center [232, 91] width 121 height 9
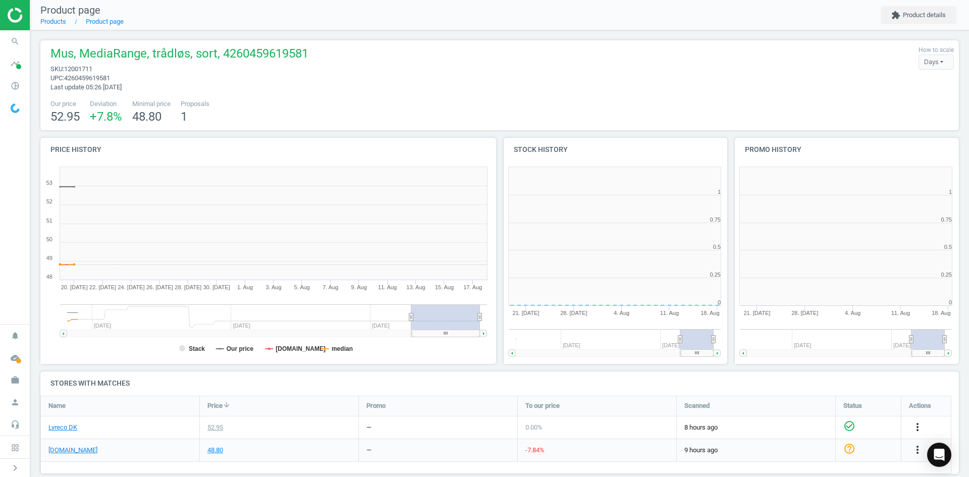
scroll to position [218, 238]
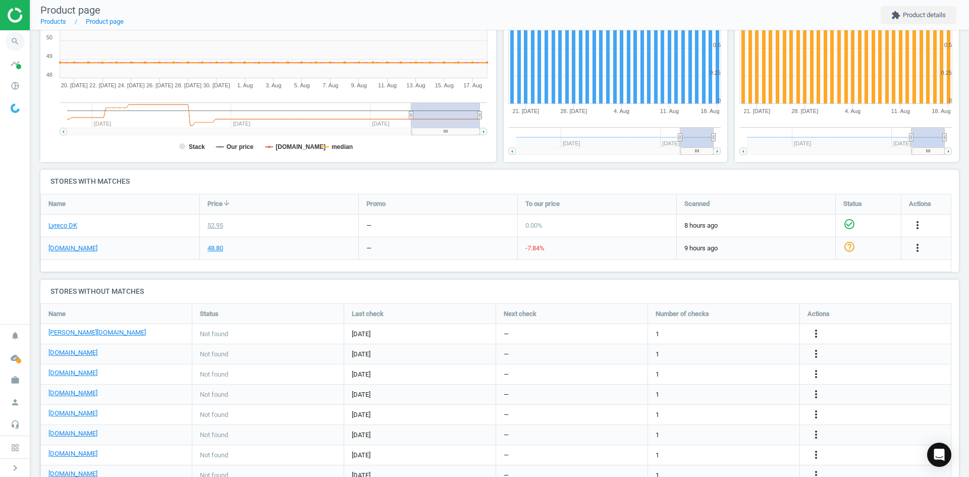
click at [10, 38] on icon "search" at bounding box center [15, 41] width 19 height 19
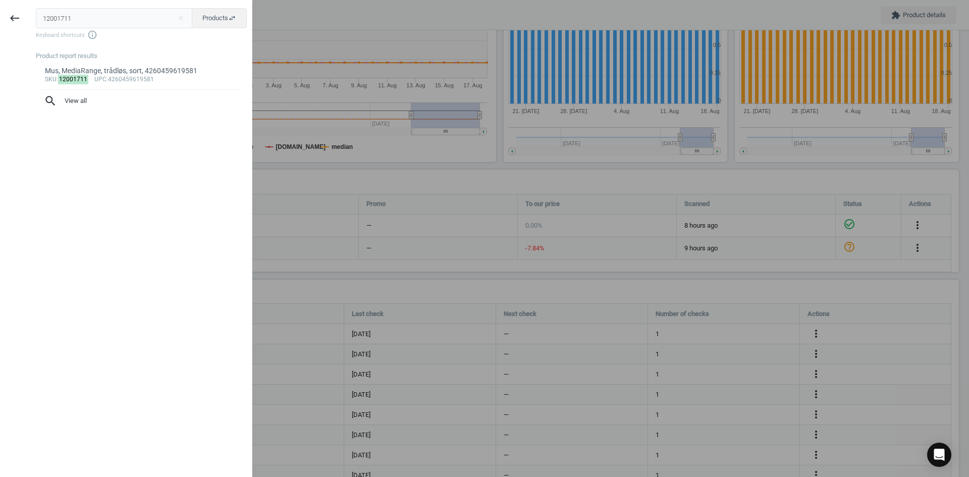
drag, startPoint x: 109, startPoint y: 20, endPoint x: -1, endPoint y: 15, distance: 109.7
click at [0, 15] on html "Group 2 Created with Sketch. ic/cloud_download/grey600 Created with Sketch. gra…" at bounding box center [484, 238] width 969 height 477
type input "724989"
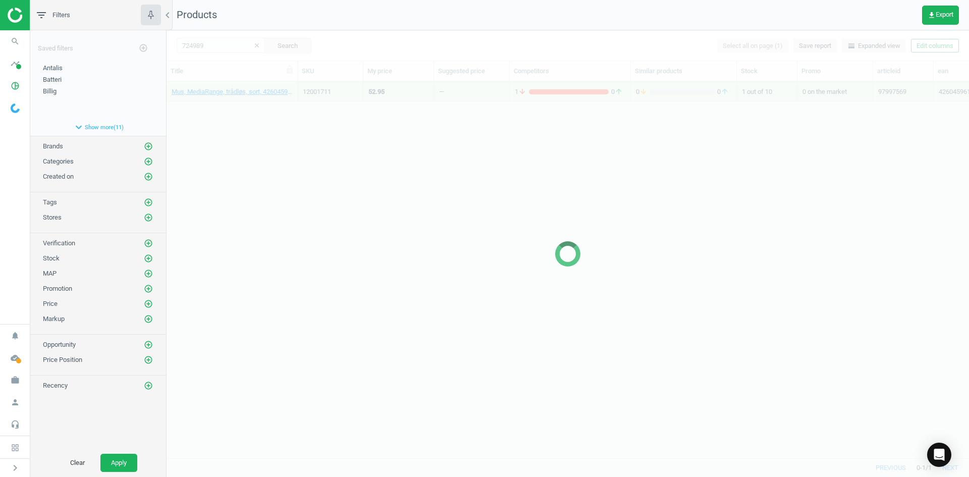
click at [294, 240] on div at bounding box center [568, 253] width 803 height 447
click at [246, 112] on div at bounding box center [568, 253] width 803 height 447
click at [246, 110] on div at bounding box center [568, 253] width 803 height 447
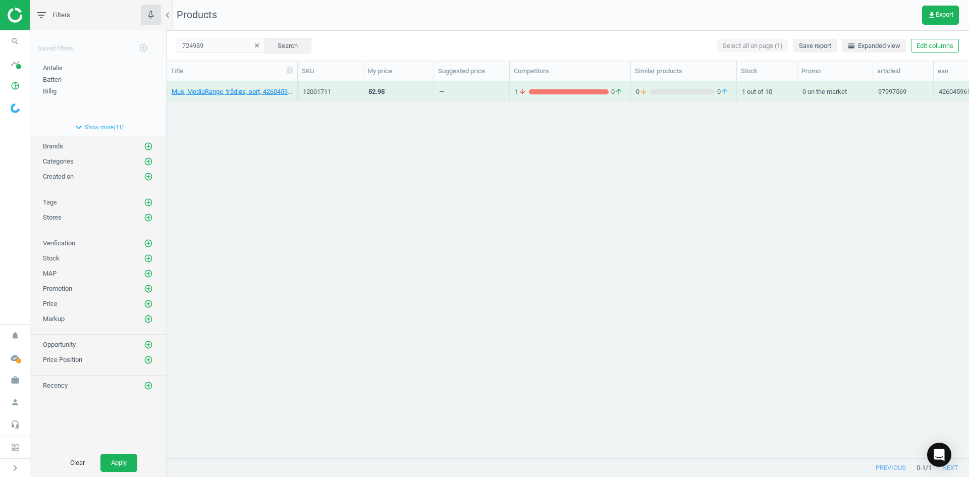
click at [246, 110] on div "Mus, MediaRange, trådløs, sort, 4260459619581 12001711 52.95 — 1 arrow_downward…" at bounding box center [568, 265] width 803 height 369
click at [233, 91] on link "[PERSON_NAME] Nobo, aluminium, A4, sølv, 32 mm, 5028252194105" at bounding box center [232, 91] width 121 height 9
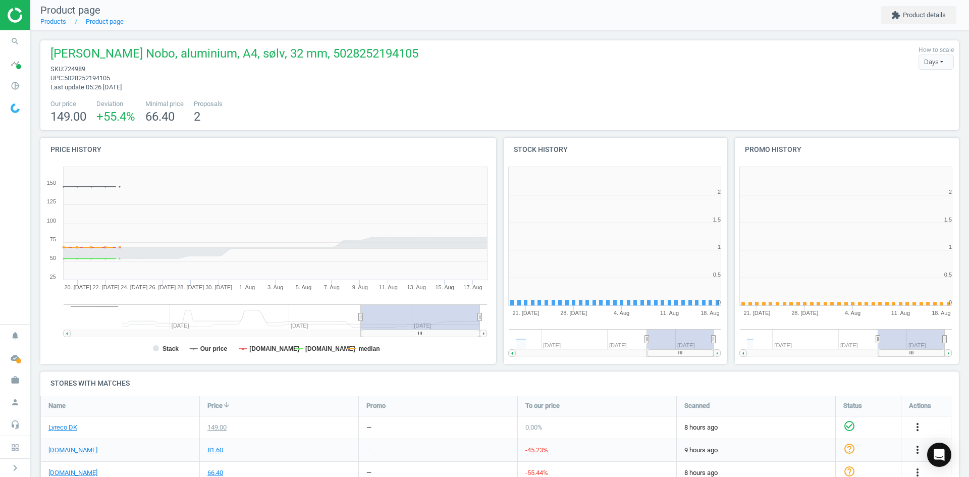
scroll to position [218, 467]
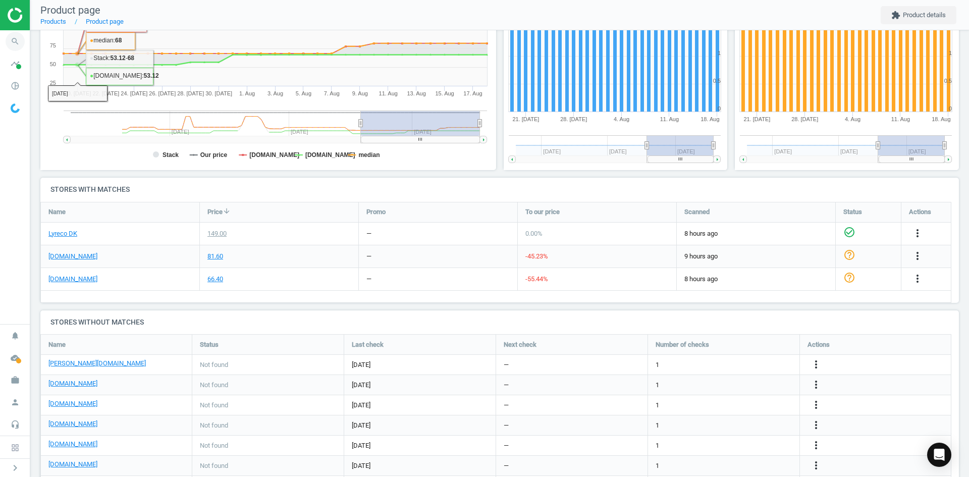
click at [15, 38] on icon "search" at bounding box center [15, 41] width 19 height 19
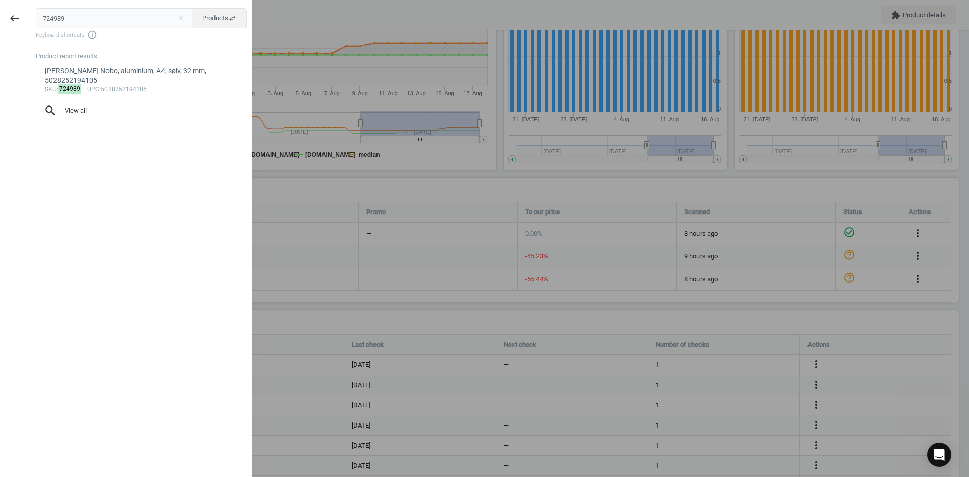
drag, startPoint x: 92, startPoint y: 19, endPoint x: -2, endPoint y: 15, distance: 94.0
click at [0, 15] on html "Group 2 Created with Sketch. ic/cloud_download/grey600 Created with Sketch. gra…" at bounding box center [484, 238] width 969 height 477
type input "20400678"
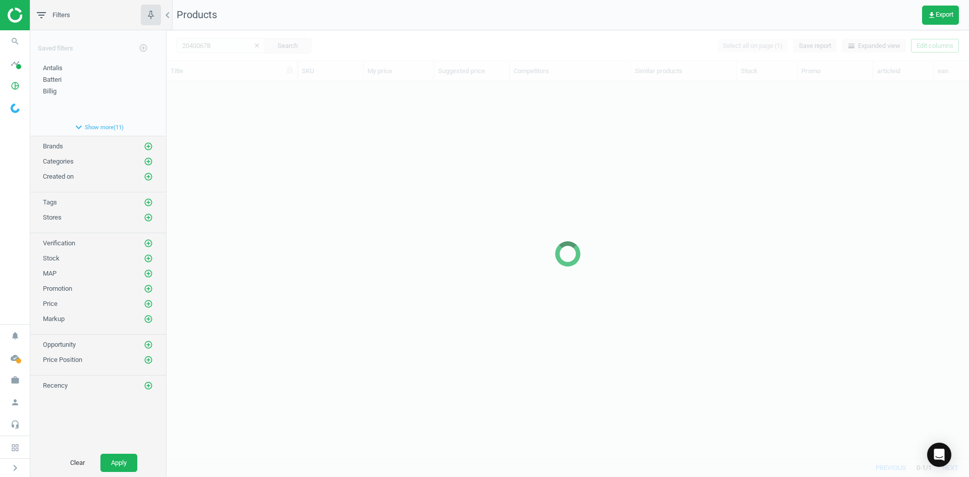
scroll to position [361, 795]
click at [557, 175] on div at bounding box center [568, 253] width 803 height 447
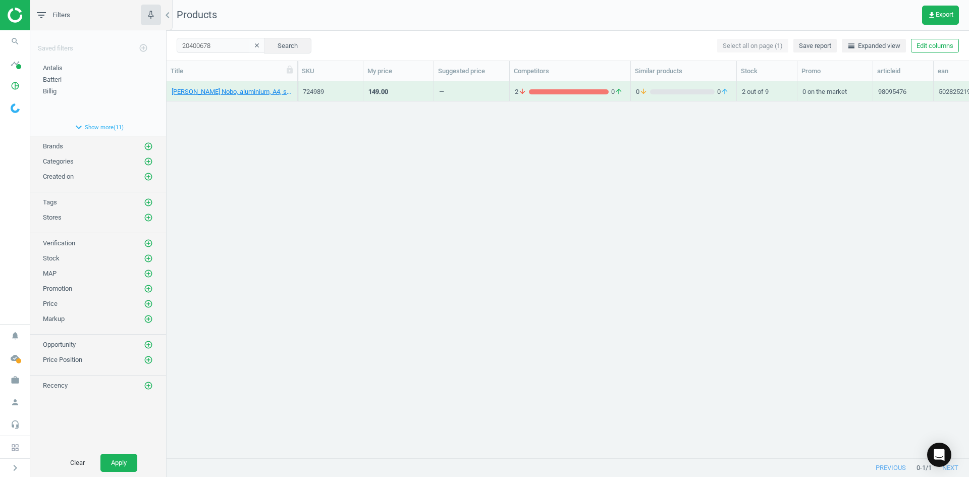
click at [379, 173] on div "[PERSON_NAME] Nobo, aluminium, A4, sølv, 32 mm, 5028252194105 724989 149.00 — 2…" at bounding box center [568, 265] width 803 height 369
click at [275, 91] on link "Vægoplader, Apple, USB-C, 20 W, hvid, 195950084658" at bounding box center [232, 91] width 121 height 9
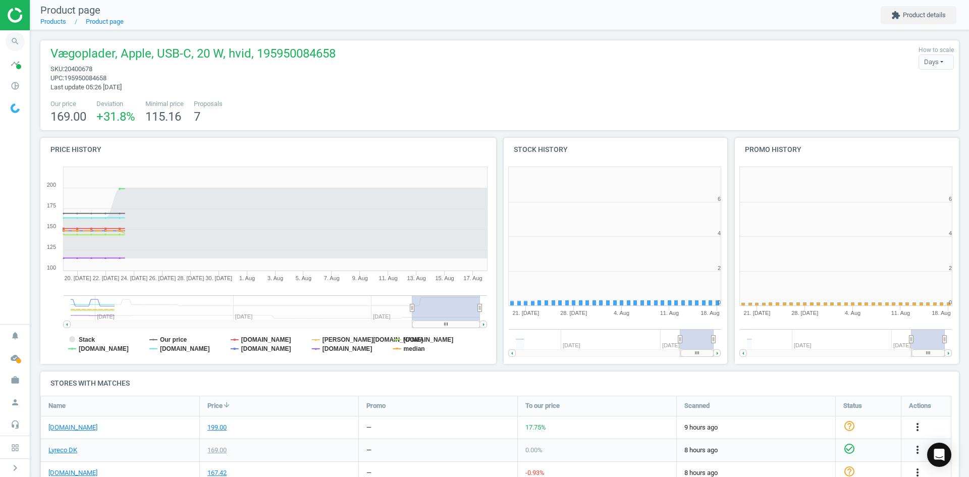
scroll to position [218, 238]
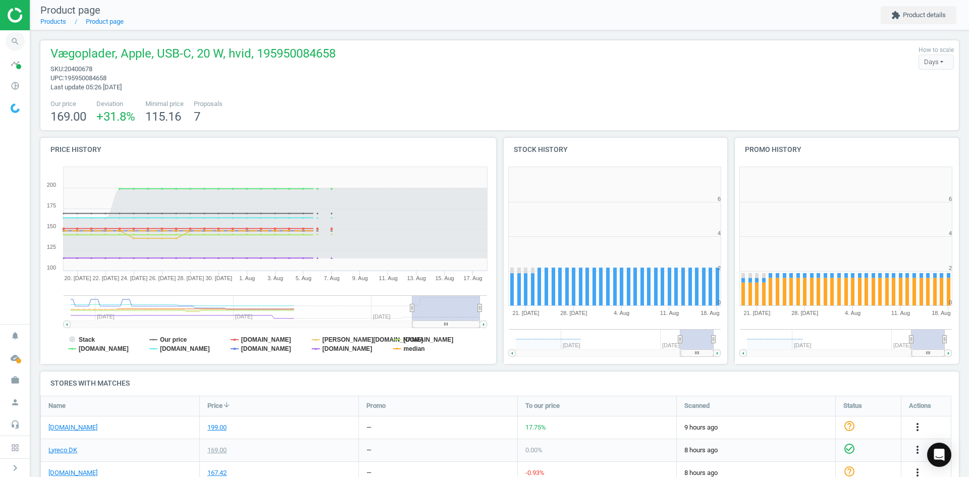
click at [15, 46] on icon "search" at bounding box center [15, 41] width 19 height 19
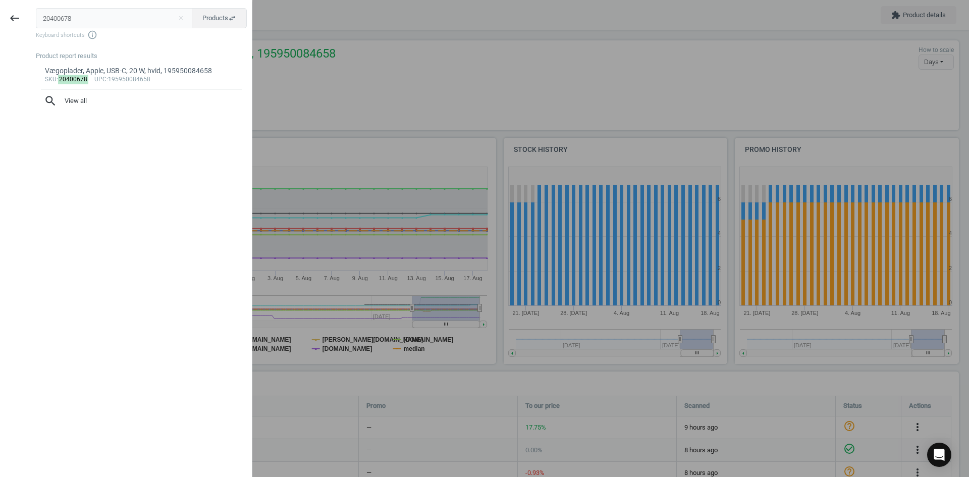
drag, startPoint x: 53, startPoint y: 16, endPoint x: -22, endPoint y: 16, distance: 75.2
click at [0, 16] on html "Group 2 Created with Sketch. ic/cloud_download/grey600 Created with Sketch. gra…" at bounding box center [484, 238] width 969 height 477
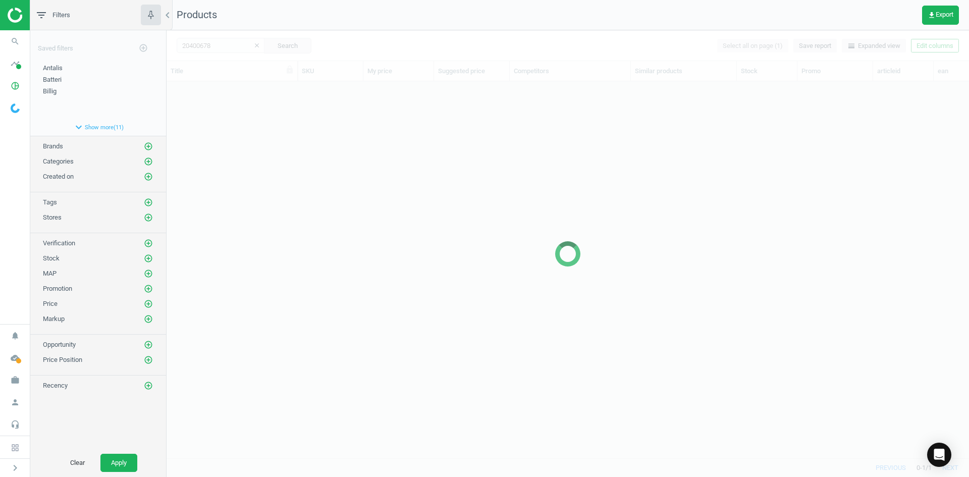
scroll to position [361, 795]
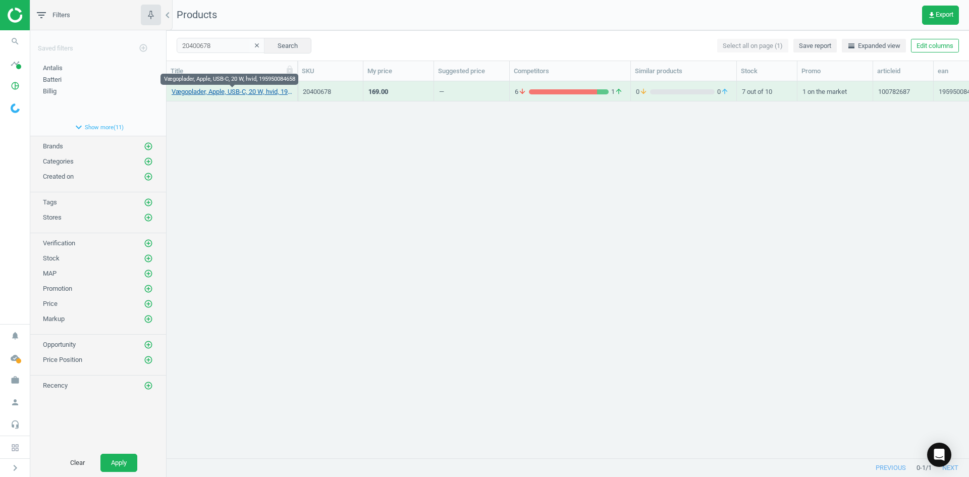
click at [233, 96] on link "Vægoplader, Apple, USB-C, 20 W, hvid, 195950084658" at bounding box center [232, 91] width 121 height 9
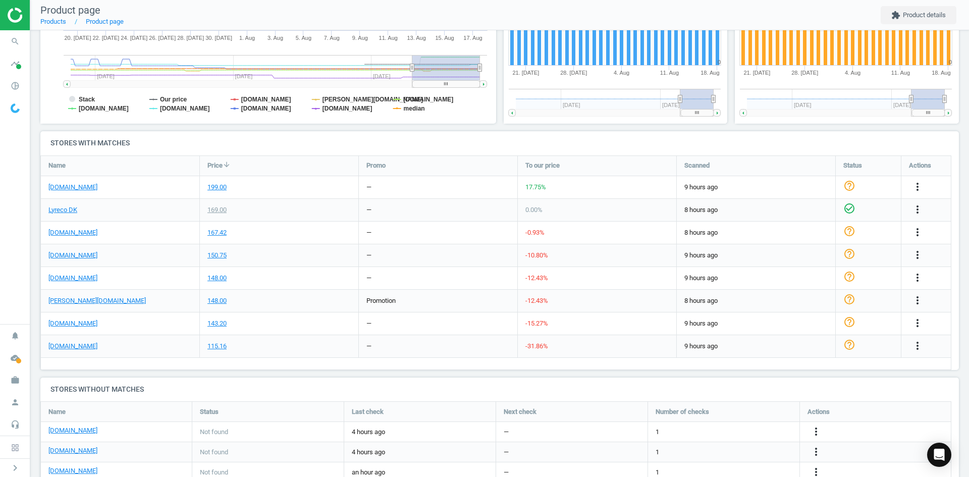
scroll to position [276, 0]
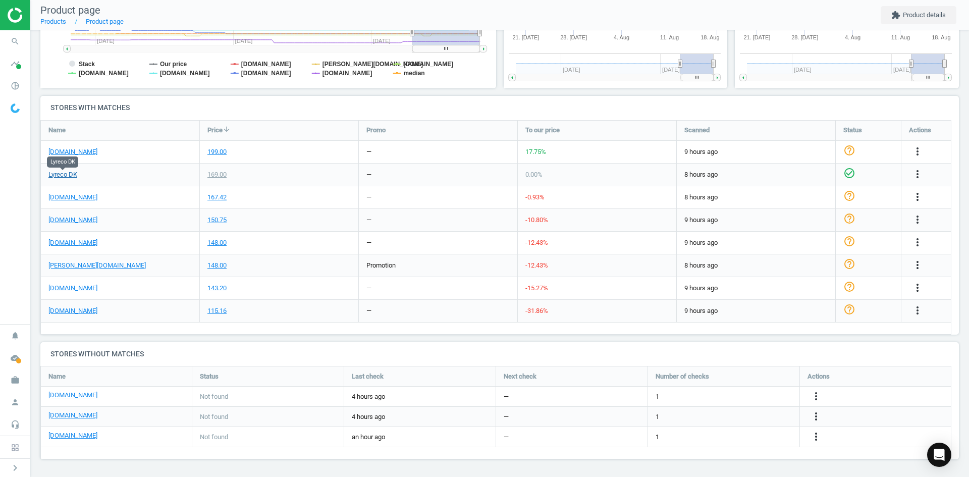
click at [75, 178] on link "Lyreco DK" at bounding box center [62, 174] width 29 height 9
click at [12, 45] on icon "search" at bounding box center [15, 41] width 19 height 19
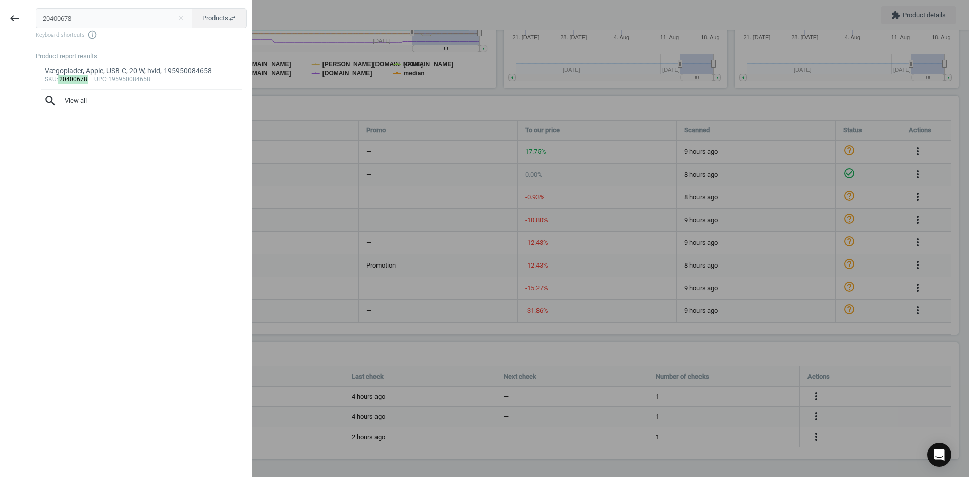
click at [63, 20] on input "20400678" at bounding box center [114, 18] width 157 height 20
drag, startPoint x: 96, startPoint y: 16, endPoint x: -9, endPoint y: 9, distance: 105.2
click at [0, 9] on html "Group 2 Created with Sketch. ic/cloud_download/grey600 Created with Sketch. gra…" at bounding box center [484, 238] width 969 height 477
type input "19974068"
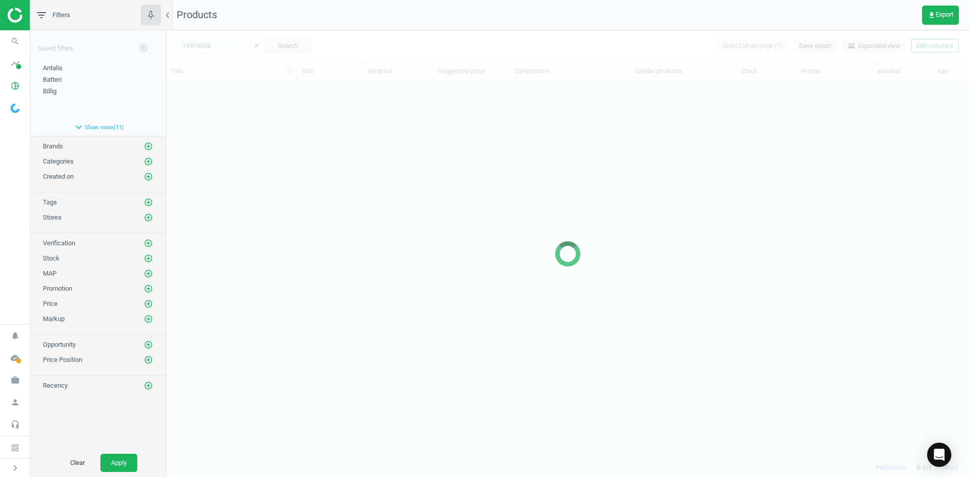
scroll to position [361, 795]
drag, startPoint x: 462, startPoint y: 243, endPoint x: 434, endPoint y: 215, distance: 40.7
click at [461, 241] on div at bounding box center [568, 253] width 803 height 447
drag, startPoint x: 334, startPoint y: 159, endPoint x: 321, endPoint y: 159, distance: 12.6
click at [332, 159] on div at bounding box center [568, 253] width 803 height 447
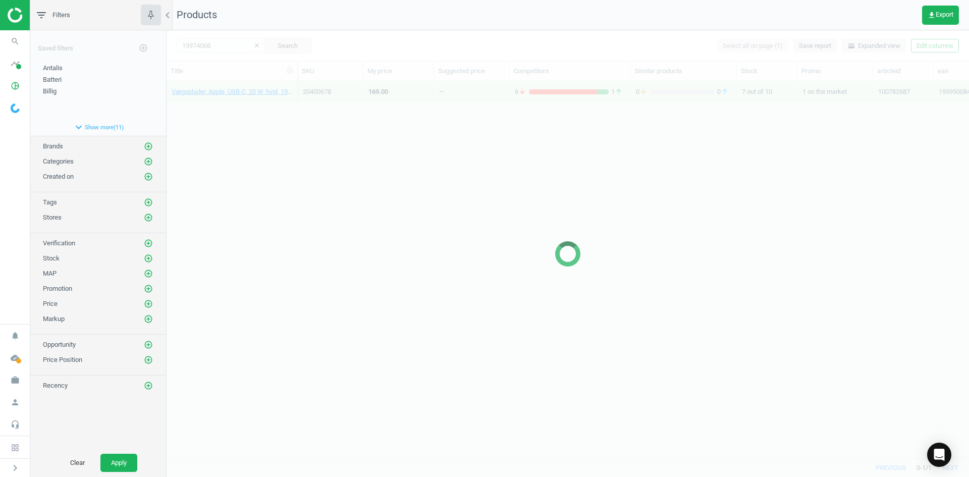
click at [230, 156] on div at bounding box center [568, 253] width 803 height 447
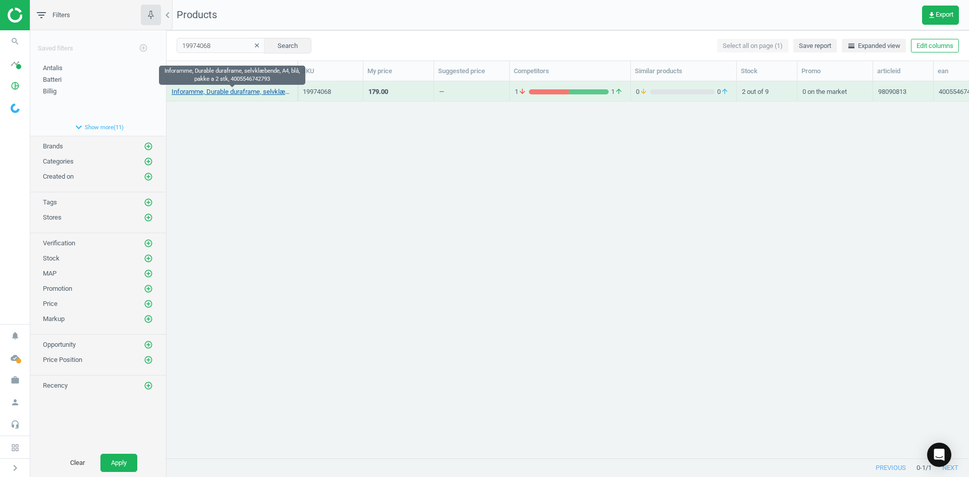
click at [217, 93] on link "Inforamme, Durable duraframe, selvklæbende, A4, blå, pakke a 2 stk, 40055467427…" at bounding box center [232, 91] width 121 height 9
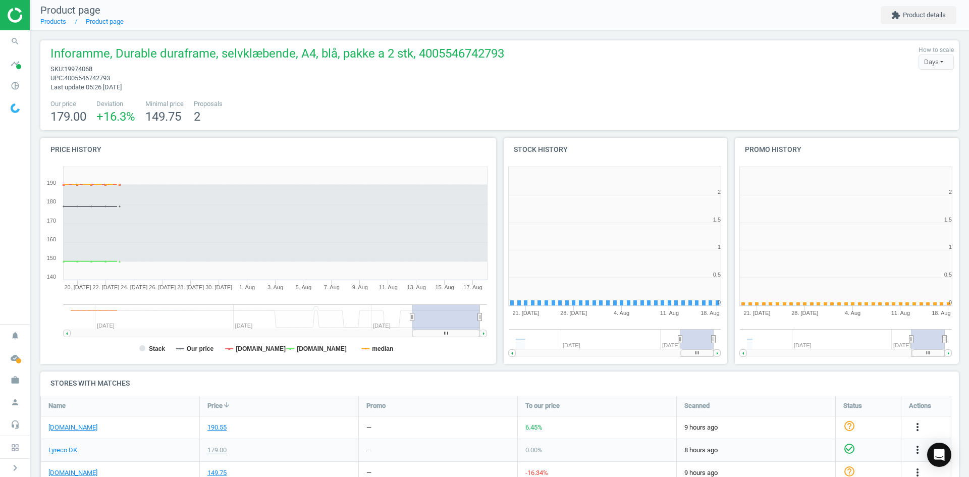
scroll to position [218, 467]
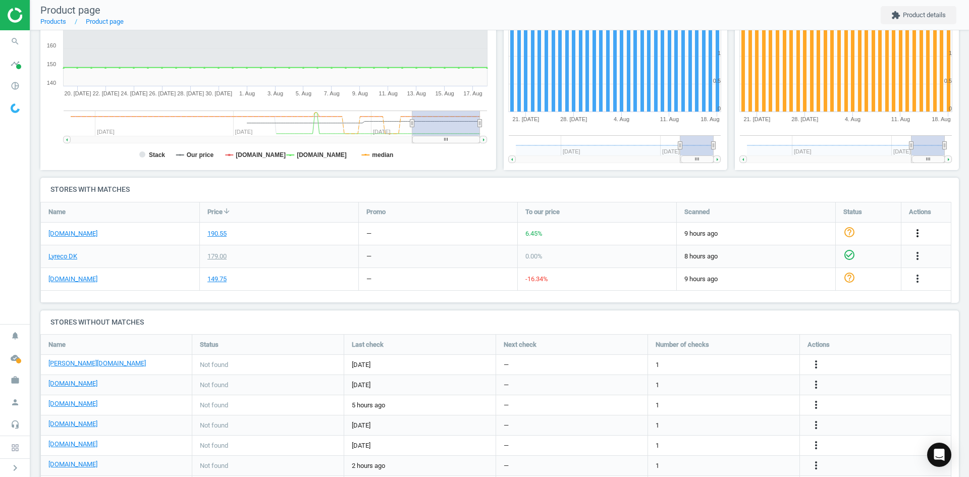
click at [919, 231] on icon "more_vert" at bounding box center [918, 233] width 12 height 12
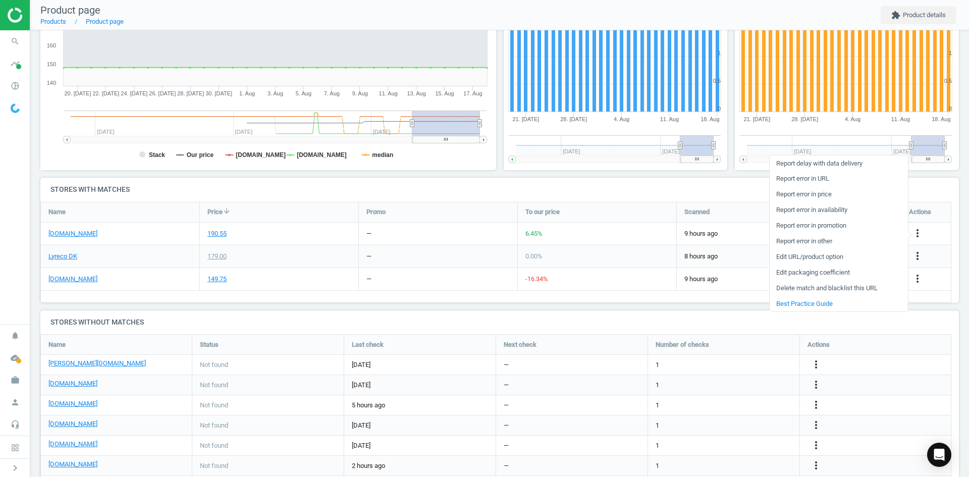
click at [810, 180] on link "Report error in URL" at bounding box center [839, 179] width 138 height 16
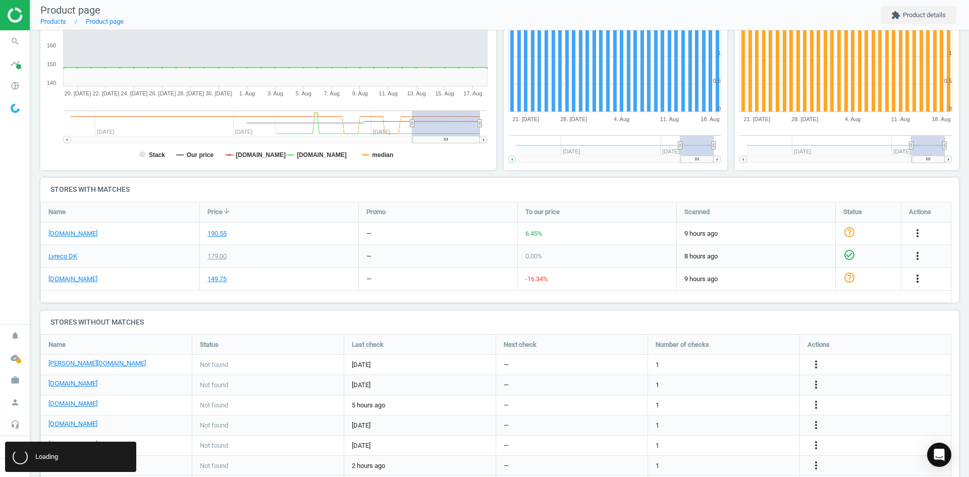
click at [913, 274] on icon "more_vert" at bounding box center [918, 279] width 12 height 12
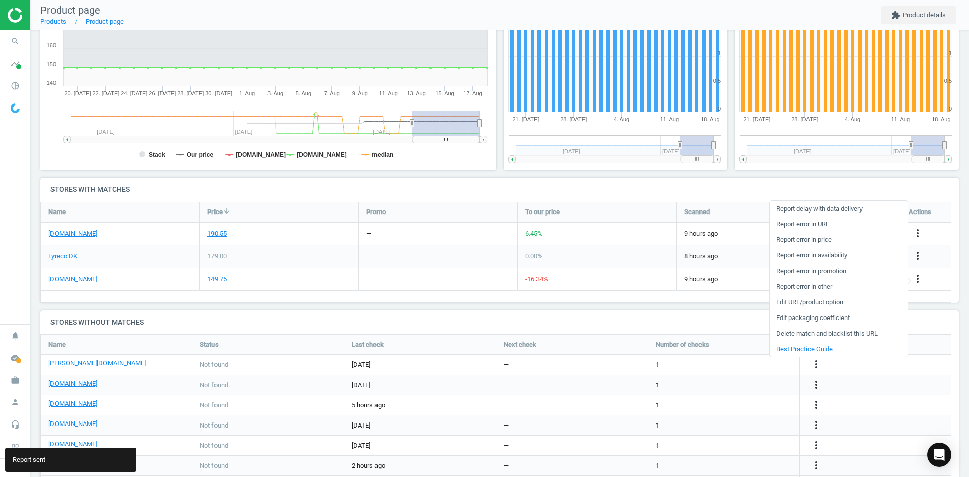
click at [819, 223] on link "Report error in URL" at bounding box center [839, 225] width 138 height 16
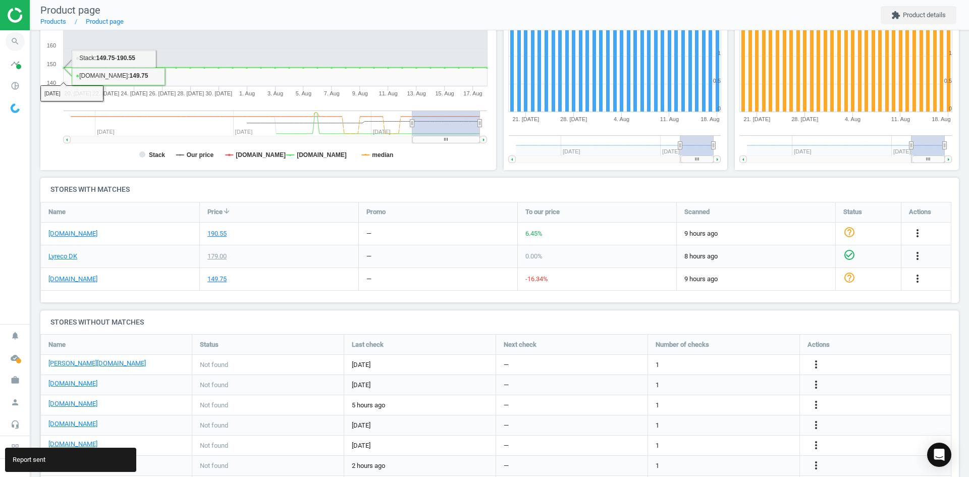
click at [19, 45] on icon "search" at bounding box center [15, 41] width 19 height 19
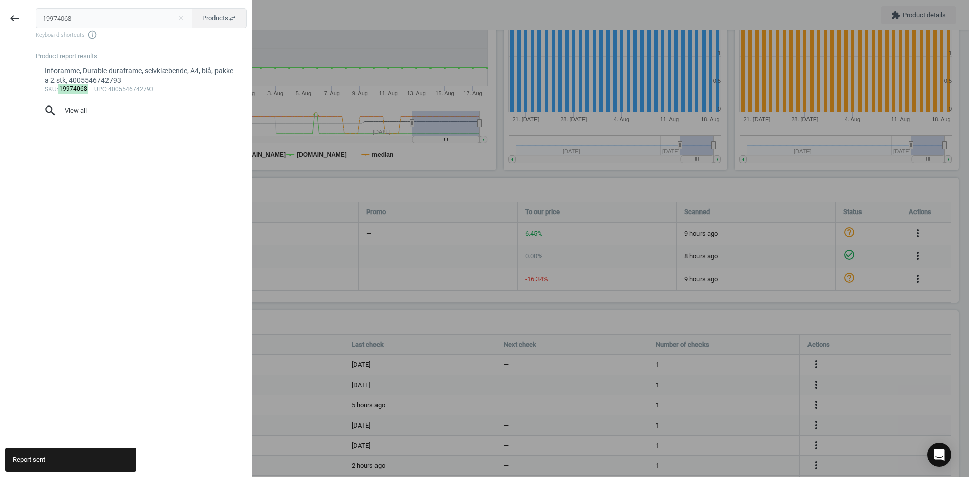
drag, startPoint x: 82, startPoint y: 20, endPoint x: 1, endPoint y: 20, distance: 81.3
click at [1, 20] on div "keyboard_backspace 19974068 close Products swap_horiz Keyboard shortcuts info_o…" at bounding box center [126, 240] width 252 height 477
type input "1083035"
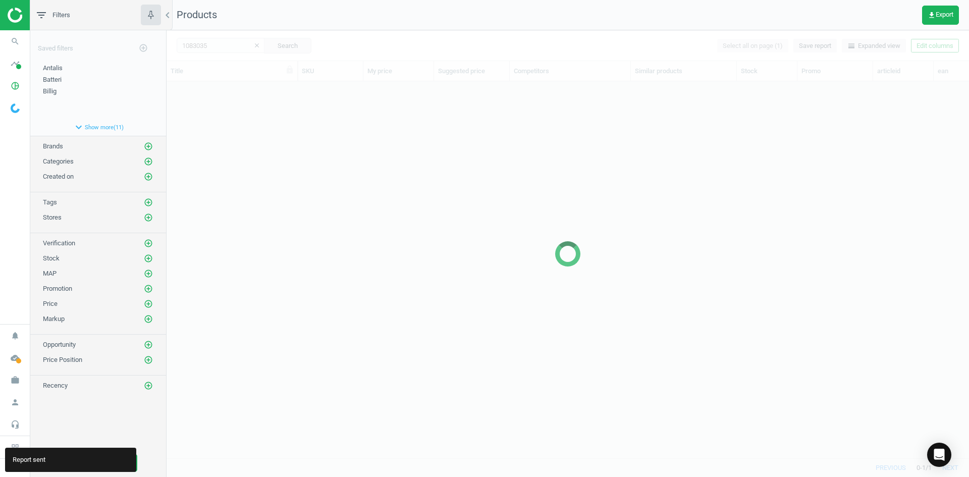
scroll to position [361, 795]
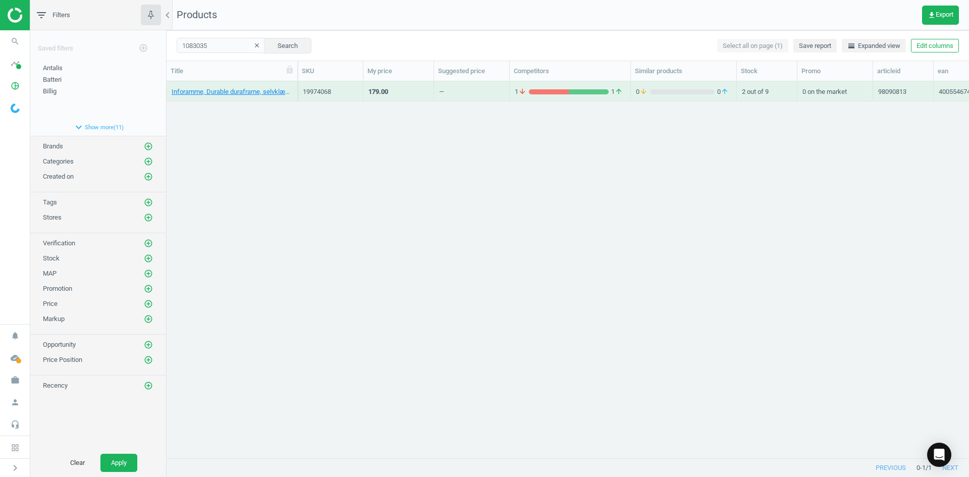
click at [232, 280] on div "Inforamme, Durable duraframe, selvklæbende, A4, blå, pakke a 2 stk, 40055467427…" at bounding box center [568, 265] width 803 height 369
click at [229, 96] on link "Teksttape, Brother TZe-521, 9 mm, sort/blå, 4977766686419" at bounding box center [232, 91] width 121 height 9
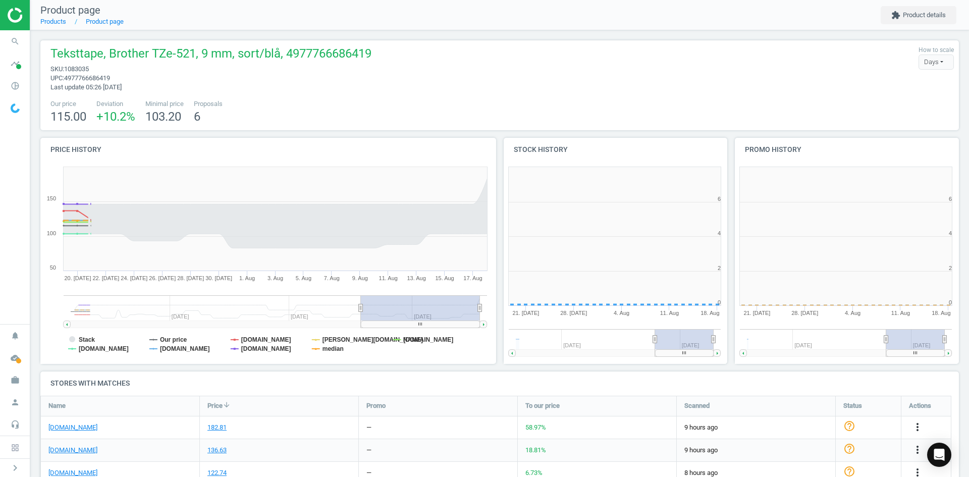
scroll to position [5, 5]
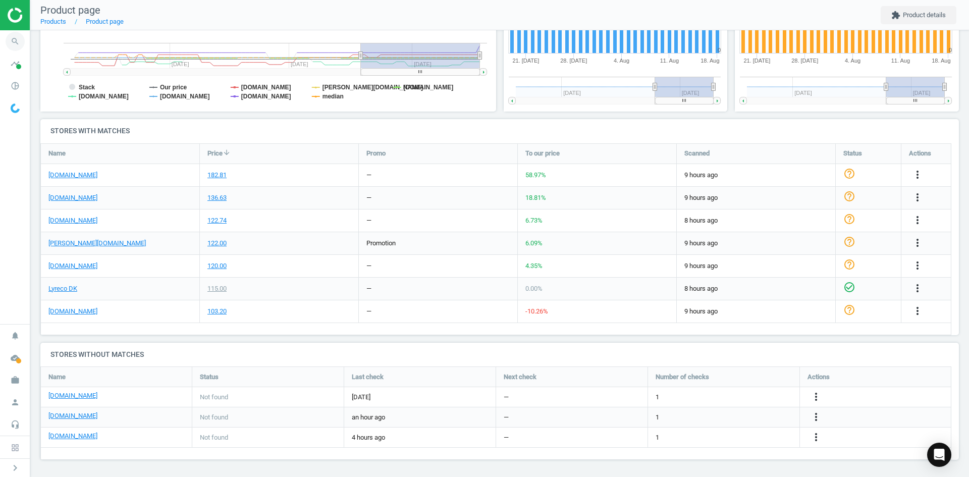
click at [18, 42] on icon "search" at bounding box center [15, 41] width 19 height 19
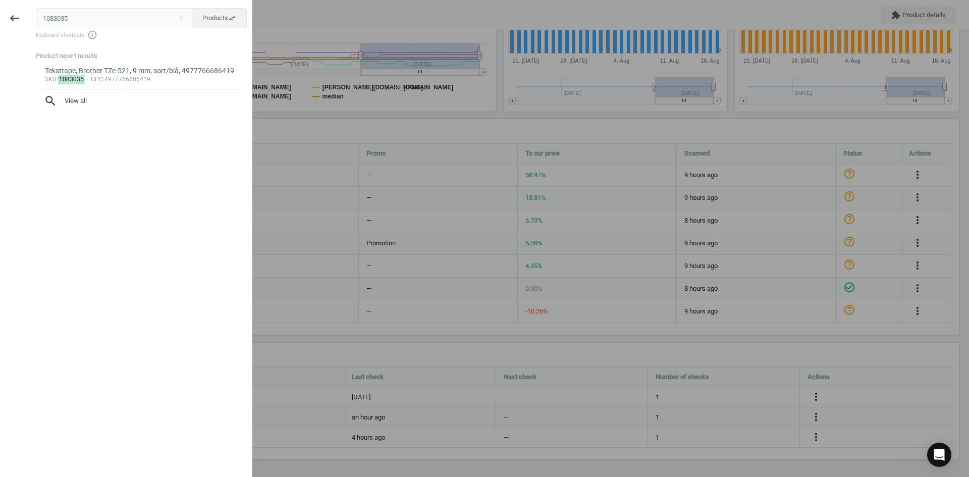
drag, startPoint x: 111, startPoint y: 19, endPoint x: -15, endPoint y: 12, distance: 125.9
click at [0, 12] on html "Group 2 Created with Sketch. ic/cloud_download/grey600 Created with Sketch. gra…" at bounding box center [484, 238] width 969 height 477
type input "19204332"
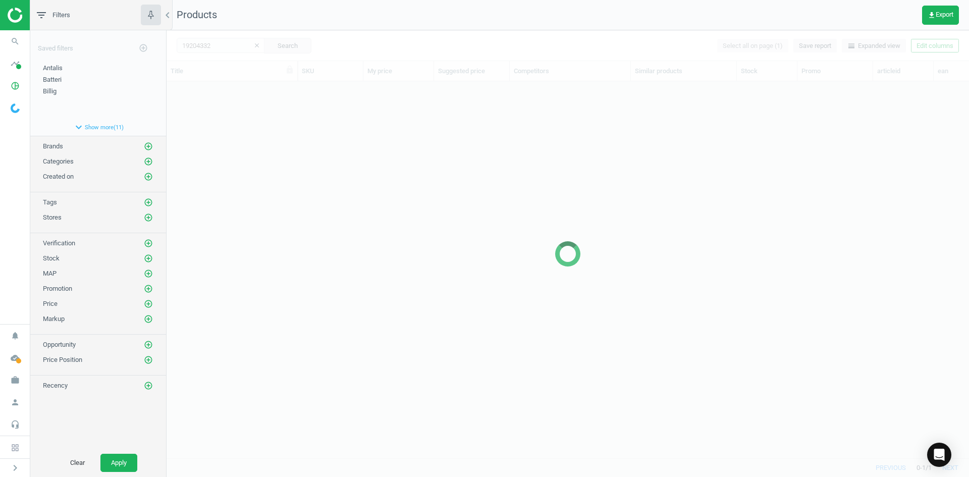
scroll to position [361, 795]
click at [253, 152] on div at bounding box center [568, 253] width 803 height 447
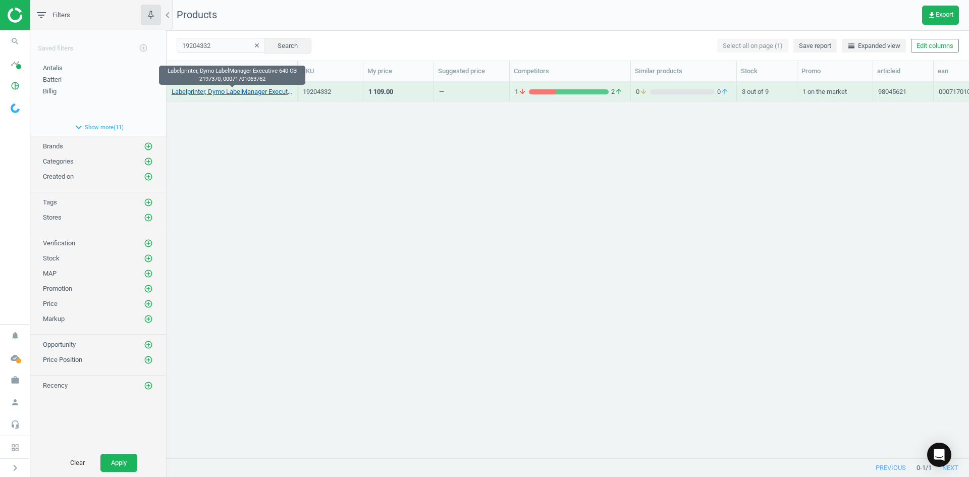
click at [257, 89] on link "Labelprinter, Dymo LabelManager Executive 640 CB 2197370, 00071701063762" at bounding box center [232, 91] width 121 height 9
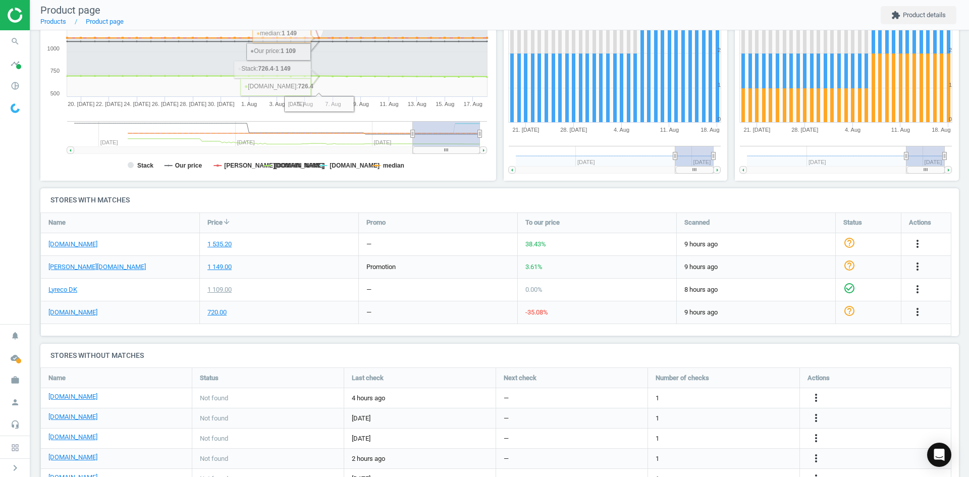
scroll to position [202, 0]
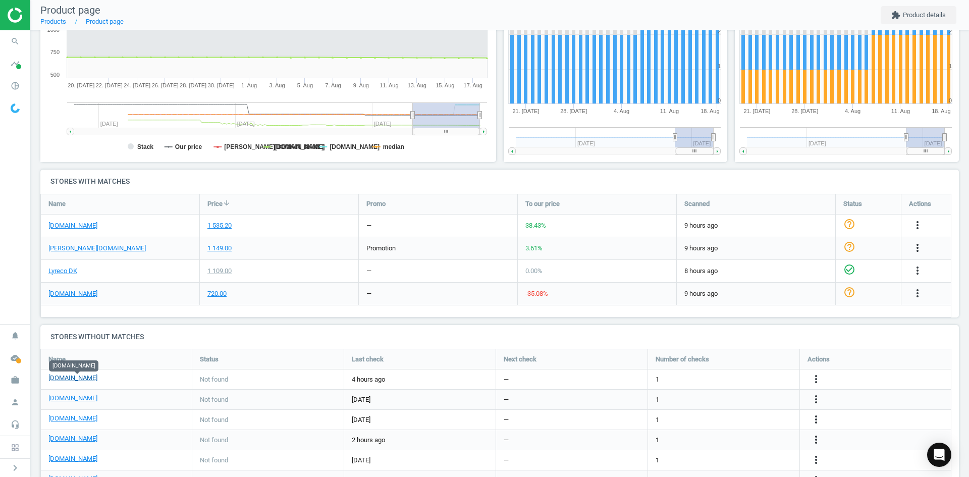
click at [97, 379] on link "[DOMAIN_NAME]" at bounding box center [72, 378] width 49 height 9
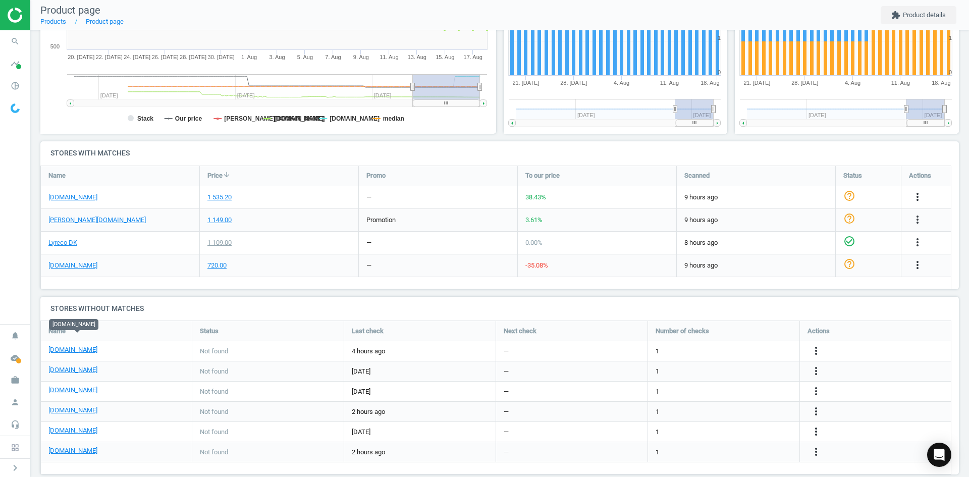
scroll to position [245, 0]
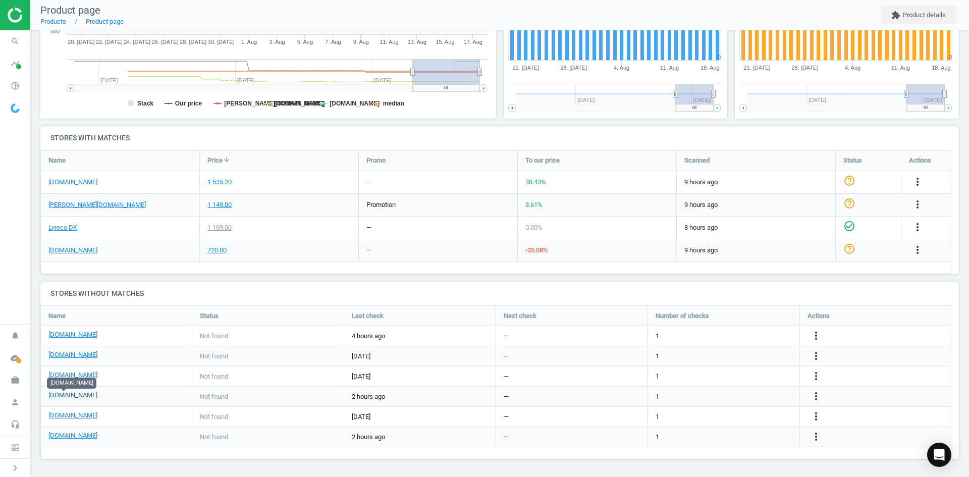
click at [66, 396] on link "[DOMAIN_NAME]" at bounding box center [72, 395] width 49 height 9
click at [72, 225] on link "Lyreco DK" at bounding box center [62, 227] width 29 height 9
click at [909, 257] on div "more_vert" at bounding box center [919, 250] width 20 height 13
click at [912, 256] on icon "more_vert" at bounding box center [918, 250] width 12 height 12
click at [751, 397] on link "Edit URL/product option" at bounding box center [737, 397] width 138 height 16
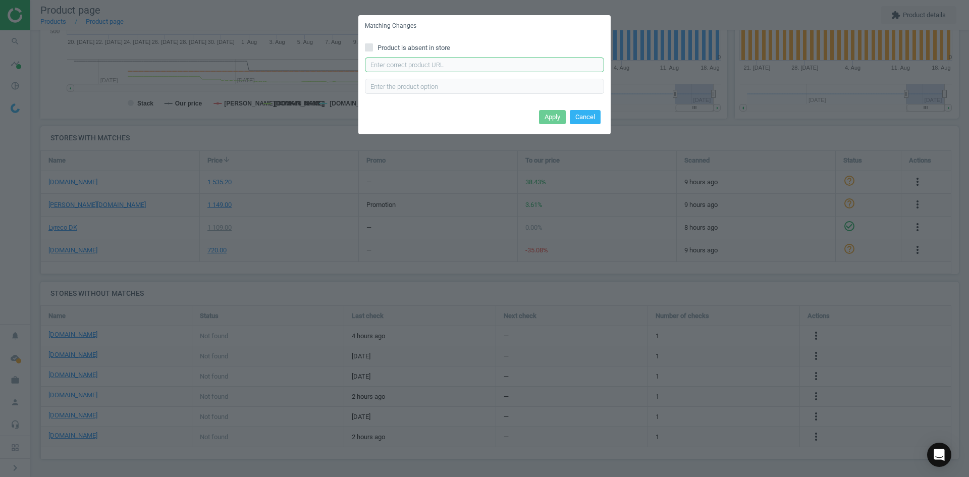
click at [451, 66] on input "text" at bounding box center [484, 65] width 239 height 15
paste input "[URL][DOMAIN_NAME]"
type input "[URL][DOMAIN_NAME]"
click at [546, 115] on button "Apply" at bounding box center [552, 117] width 27 height 14
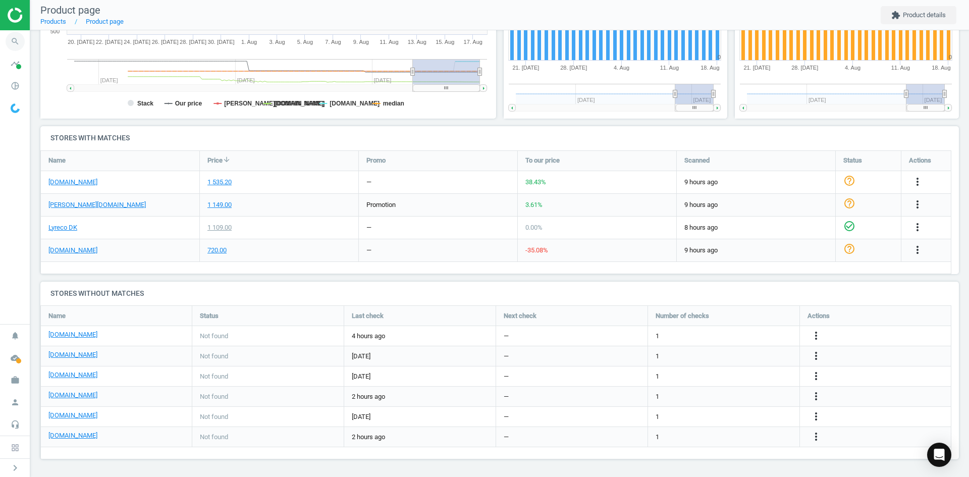
click at [14, 44] on icon "search" at bounding box center [15, 41] width 19 height 19
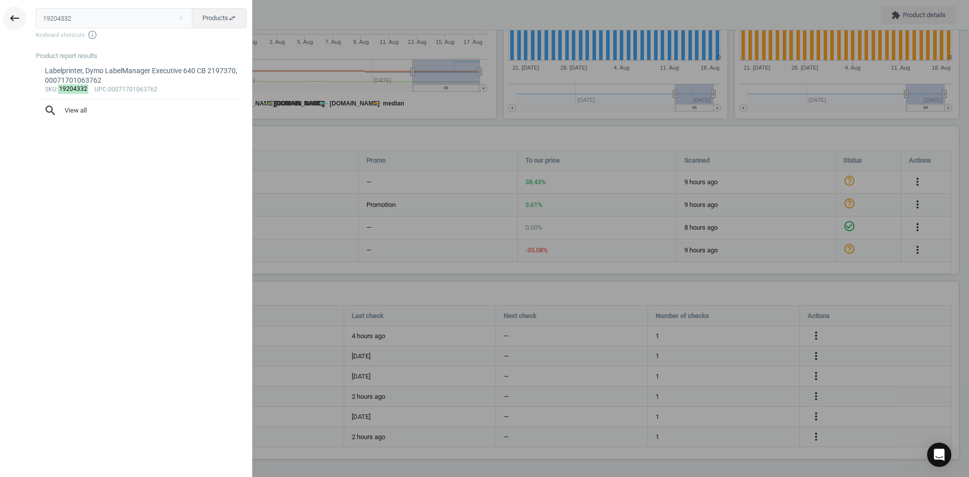
drag, startPoint x: 83, startPoint y: 22, endPoint x: 19, endPoint y: 20, distance: 63.6
click at [25, 21] on div "keyboard_backspace 19204332 close Products swap_horiz Keyboard shortcuts info_o…" at bounding box center [126, 240] width 252 height 477
type input "5619089"
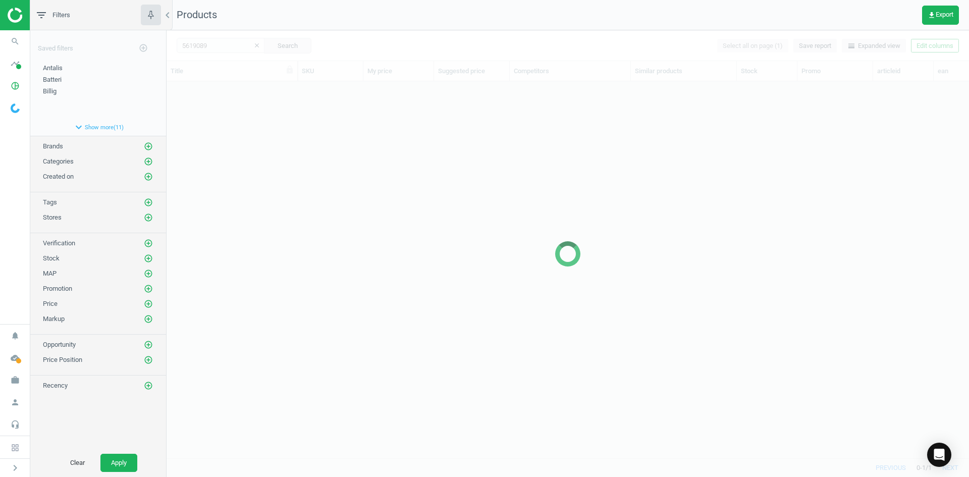
scroll to position [361, 795]
drag, startPoint x: 274, startPoint y: 237, endPoint x: 277, endPoint y: 224, distance: 13.5
click at [276, 236] on div at bounding box center [568, 253] width 803 height 447
click at [276, 217] on div at bounding box center [568, 253] width 803 height 447
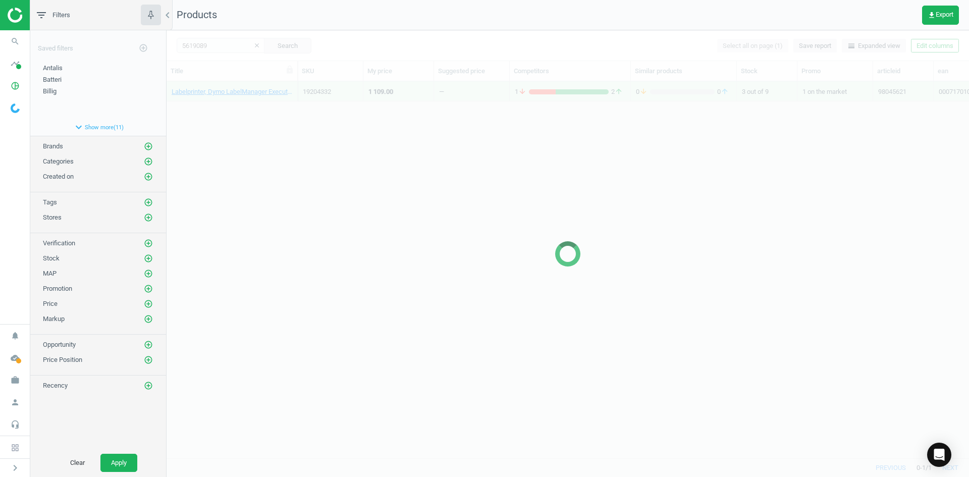
click at [252, 158] on div at bounding box center [568, 253] width 803 height 447
click at [251, 132] on div at bounding box center [568, 253] width 803 height 447
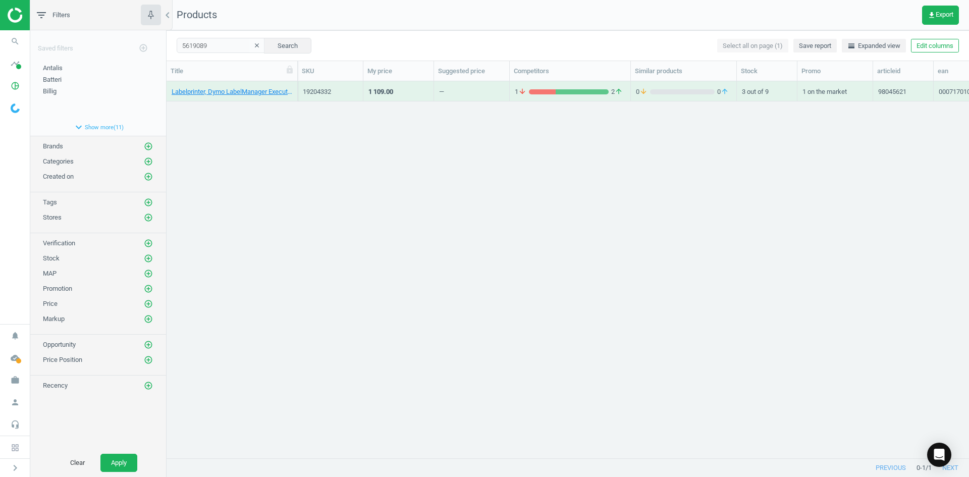
drag, startPoint x: 251, startPoint y: 132, endPoint x: 251, endPoint y: 124, distance: 8.1
click at [251, 132] on div "Labelprinter, Dymo LabelManager Executive 640 CB 2197370, 00071701063762 192043…" at bounding box center [568, 265] width 803 height 369
click at [240, 90] on link "Mus, Logitech M90, kablet, sort, 5099206021860" at bounding box center [232, 91] width 121 height 9
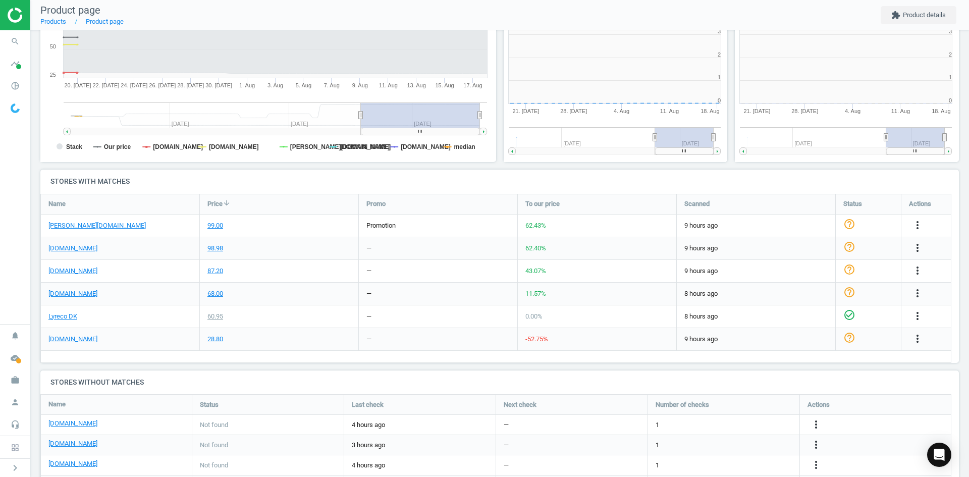
scroll to position [218, 467]
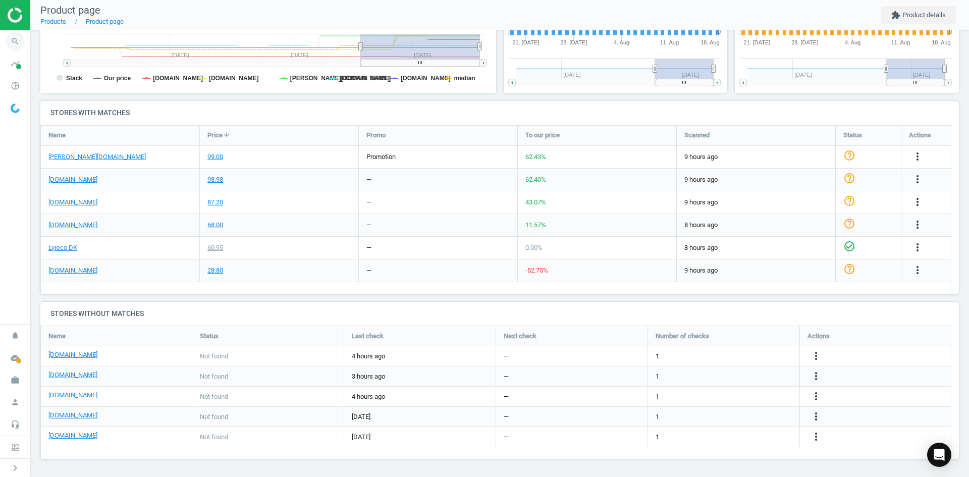
click at [22, 42] on icon "search" at bounding box center [15, 41] width 19 height 19
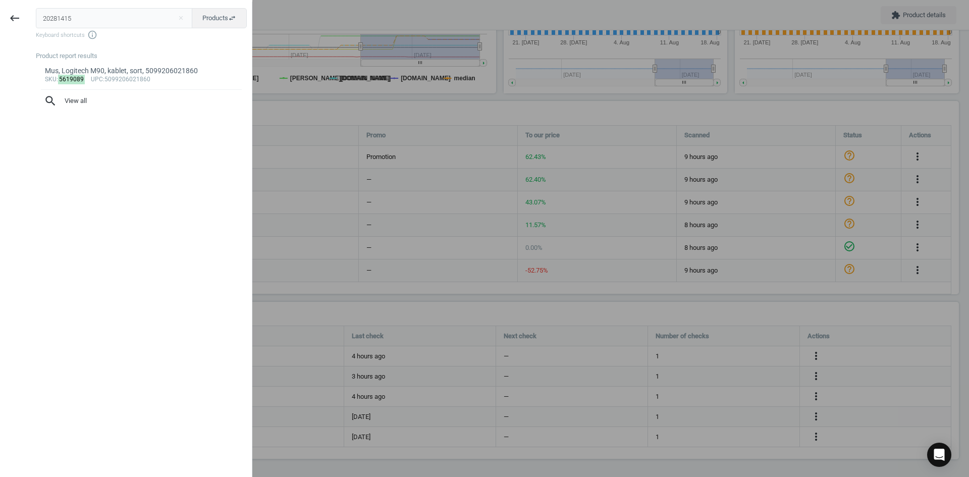
drag, startPoint x: 79, startPoint y: 22, endPoint x: 2, endPoint y: 18, distance: 77.3
click at [6, 18] on div "keyboard_backspace 20281415 close Products swap_horiz Keyboard shortcuts info_o…" at bounding box center [126, 240] width 252 height 477
type input "20281415"
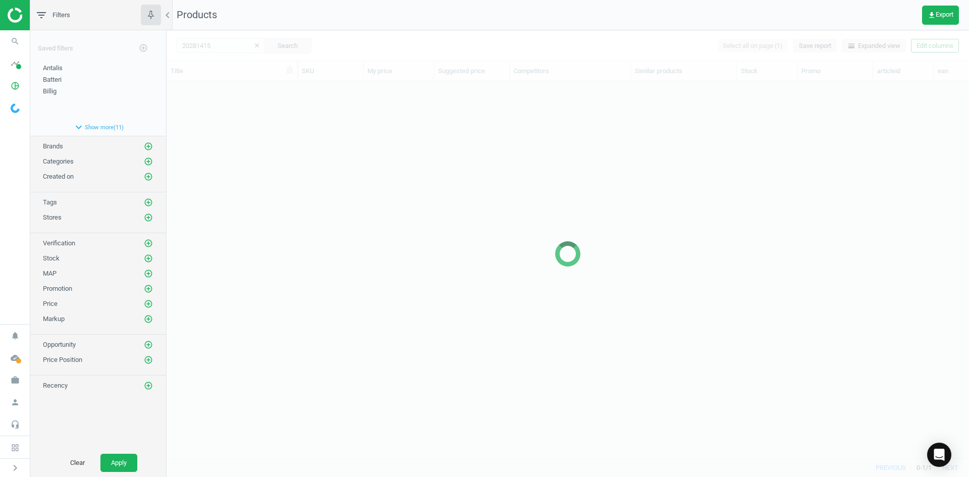
scroll to position [361, 795]
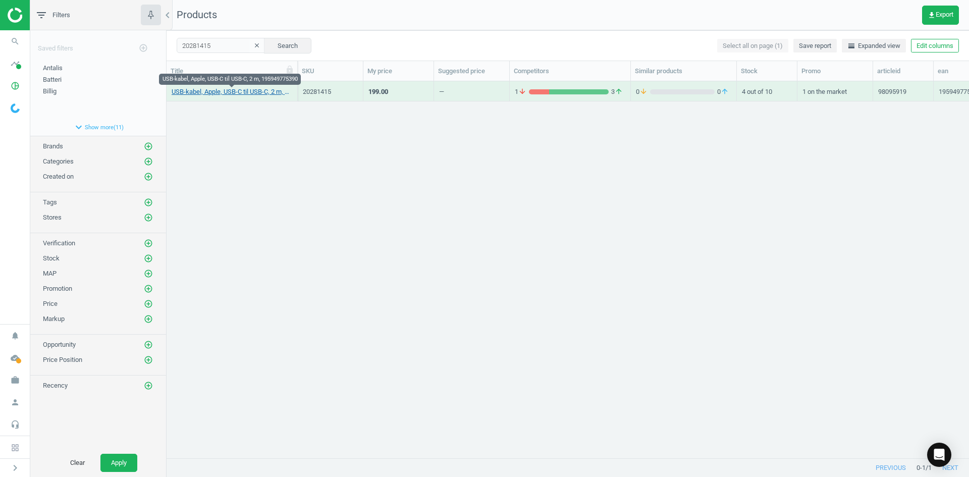
click at [268, 94] on link "USB-kabel, Apple, USB-C til USB-C, 2 m, 195949775390" at bounding box center [232, 91] width 121 height 9
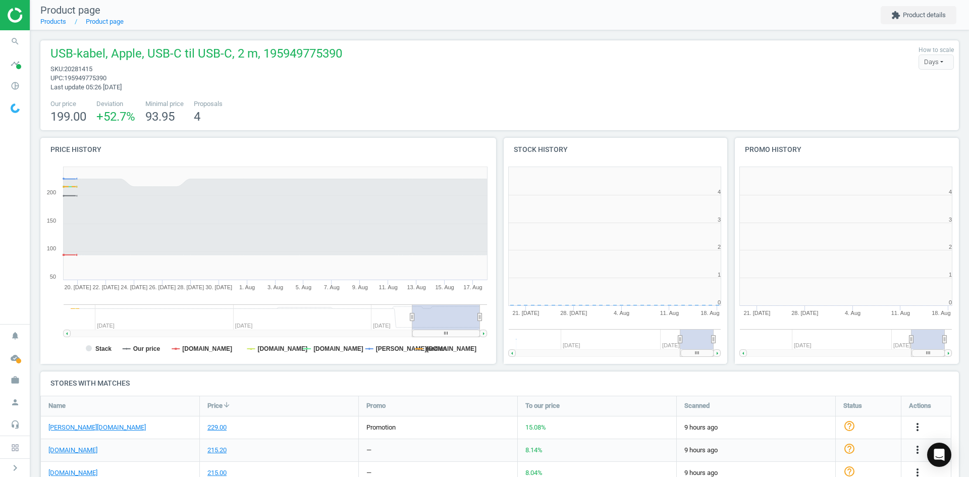
scroll to position [5, 5]
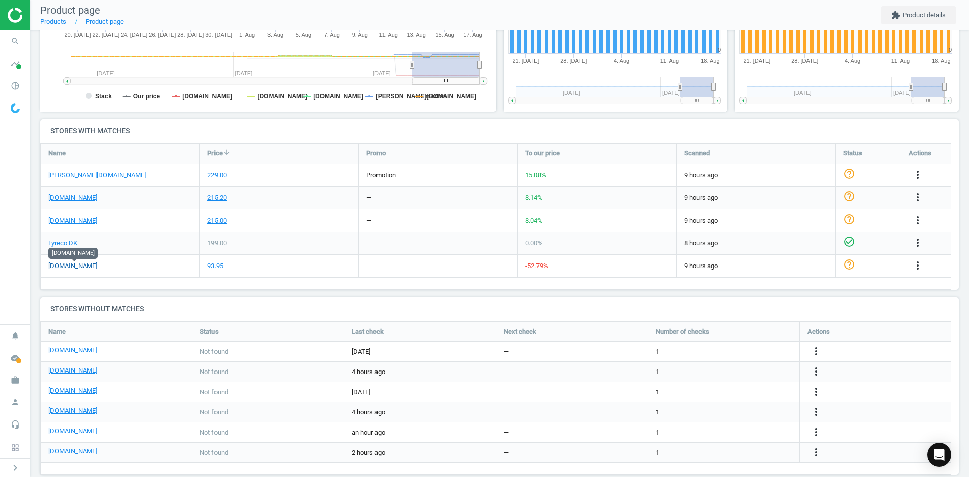
click at [97, 268] on link "[DOMAIN_NAME]" at bounding box center [72, 265] width 49 height 9
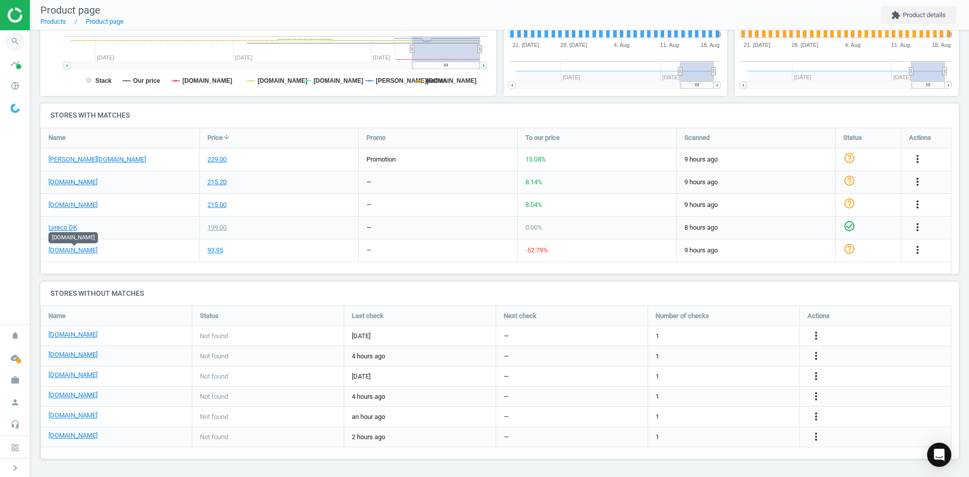
click at [12, 46] on icon "search" at bounding box center [15, 41] width 19 height 19
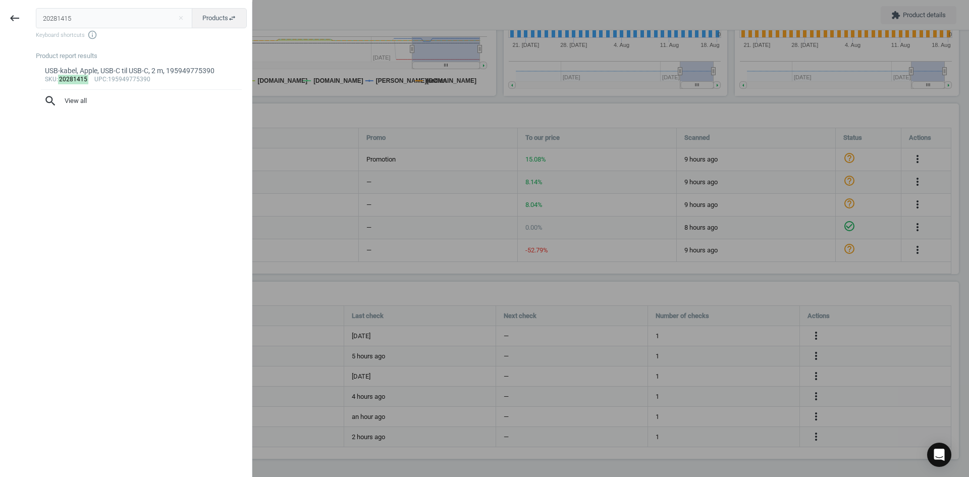
drag, startPoint x: 94, startPoint y: 13, endPoint x: -29, endPoint y: 14, distance: 123.2
click at [0, 14] on html "Group 2 Created with Sketch. ic/cloud_download/grey600 Created with Sketch. gra…" at bounding box center [484, 238] width 969 height 477
type input "15375448"
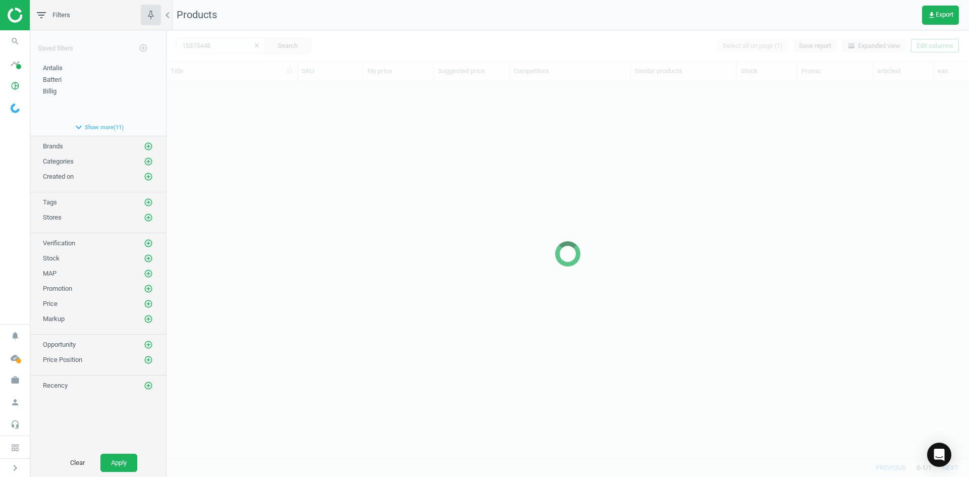
scroll to position [8, 8]
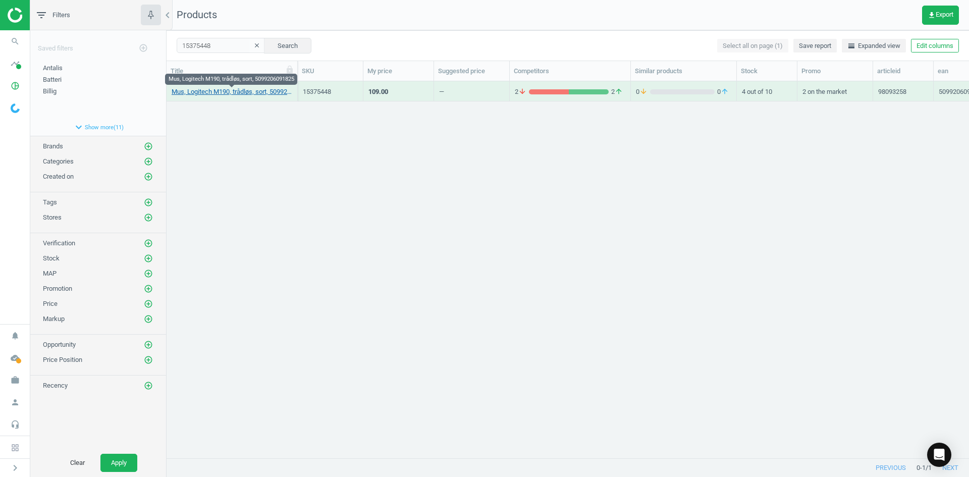
click at [190, 95] on link "Mus, Logitech M190, trådløs, sort, 5099206091825" at bounding box center [232, 91] width 121 height 9
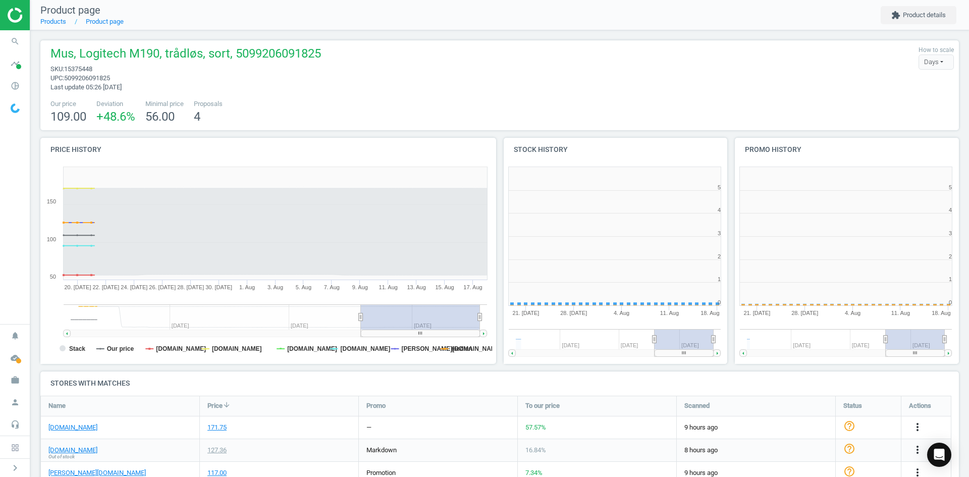
scroll to position [5, 5]
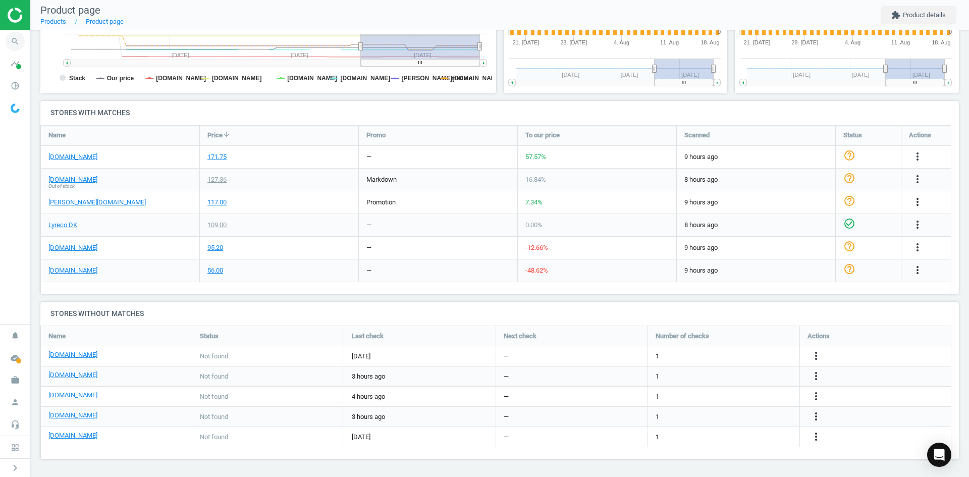
click at [18, 46] on icon "search" at bounding box center [15, 41] width 19 height 19
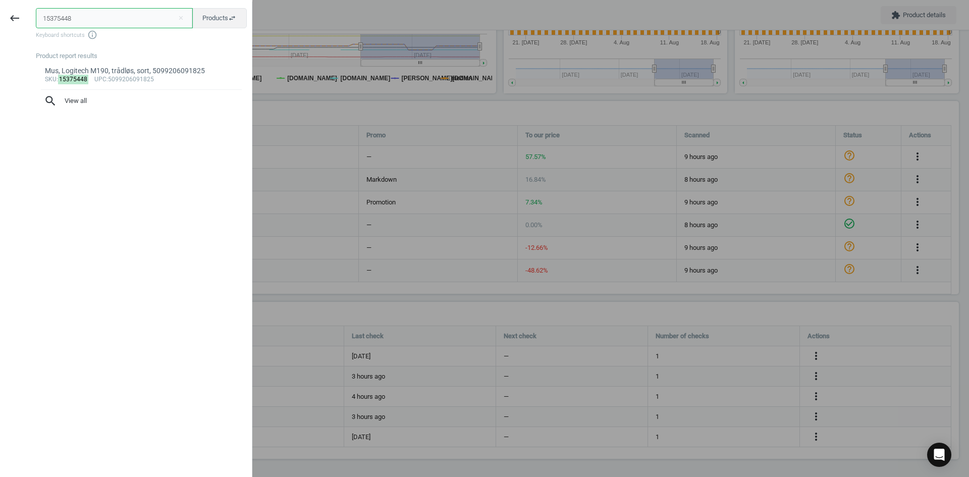
drag, startPoint x: -21, startPoint y: 23, endPoint x: -41, endPoint y: 22, distance: 20.7
click at [0, 22] on html "Group 2 Created with Sketch. ic/cloud_download/grey600 Created with Sketch. gra…" at bounding box center [484, 238] width 969 height 477
paste input "20320147"
type input "20320147"
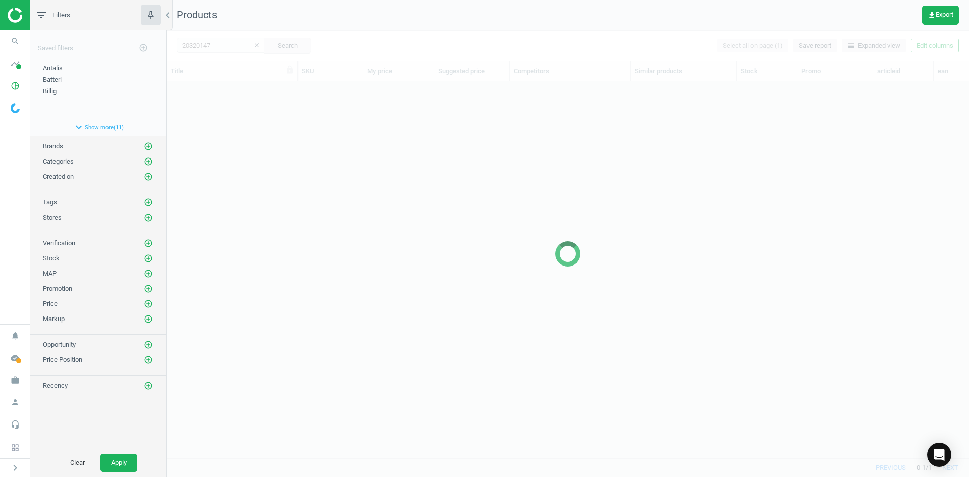
scroll to position [361, 795]
click at [336, 203] on div at bounding box center [568, 253] width 803 height 447
click at [336, 198] on div at bounding box center [568, 253] width 803 height 447
click at [327, 181] on div at bounding box center [568, 253] width 803 height 447
click at [283, 139] on div at bounding box center [568, 253] width 803 height 447
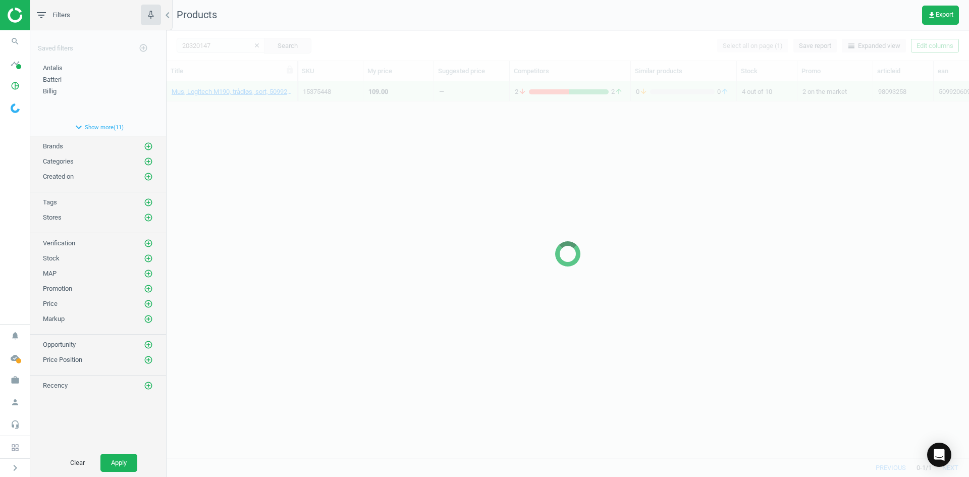
click at [260, 110] on div at bounding box center [568, 253] width 803 height 447
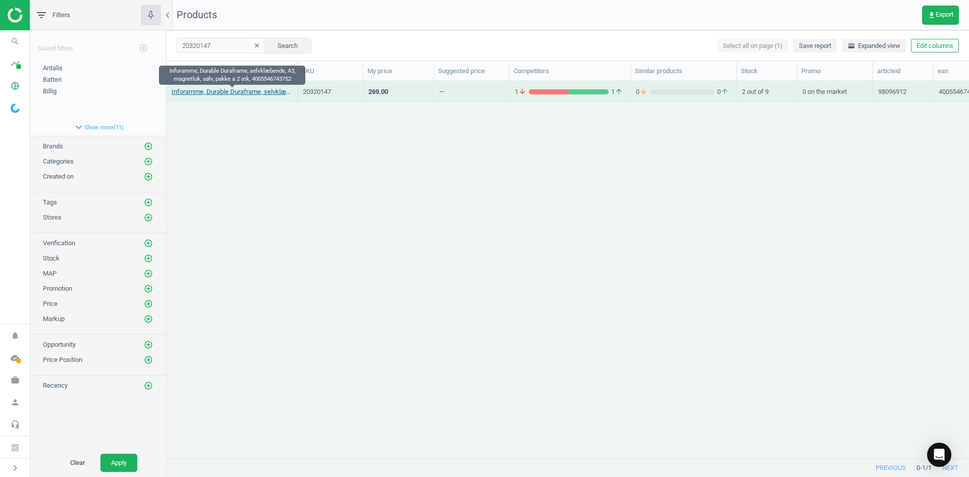
click at [244, 87] on link "Inforamme, Durable Duraframe, selvklæbende, A3, magnetluk, sølv, pakke a 2 stk,…" at bounding box center [232, 91] width 121 height 9
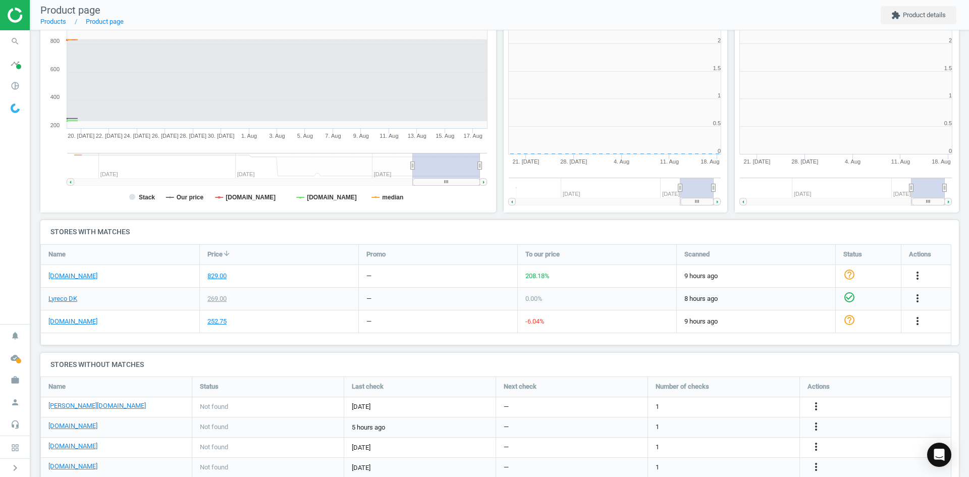
scroll to position [218, 467]
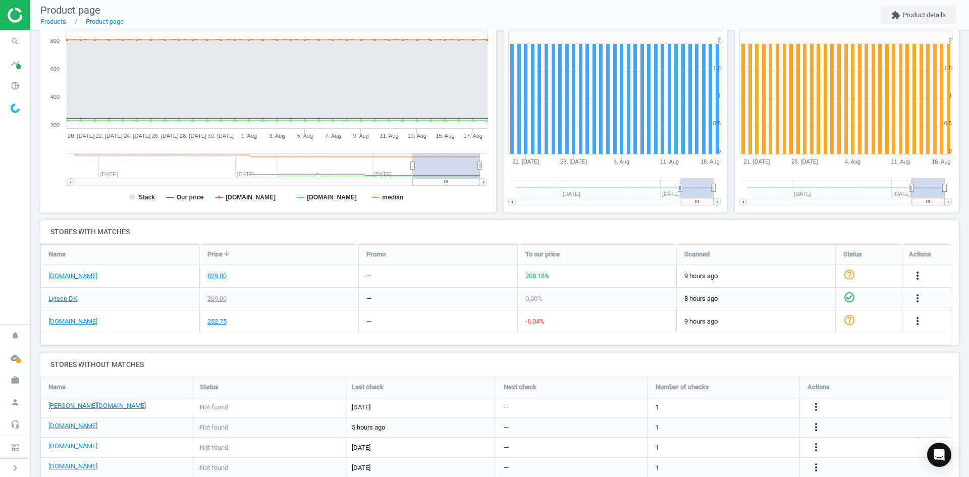
click at [920, 274] on icon "more_vert" at bounding box center [918, 276] width 12 height 12
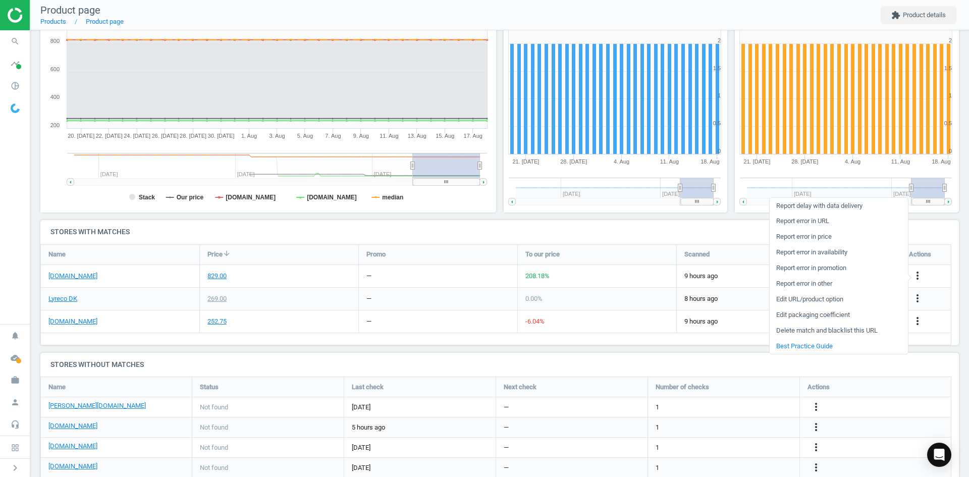
click at [812, 220] on link "Report error in URL" at bounding box center [839, 222] width 138 height 16
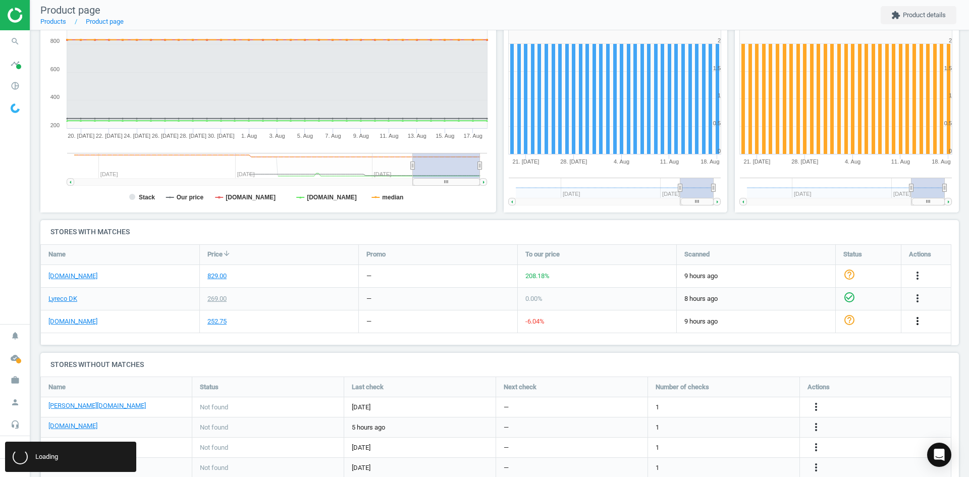
click at [917, 323] on icon "more_vert" at bounding box center [918, 321] width 12 height 12
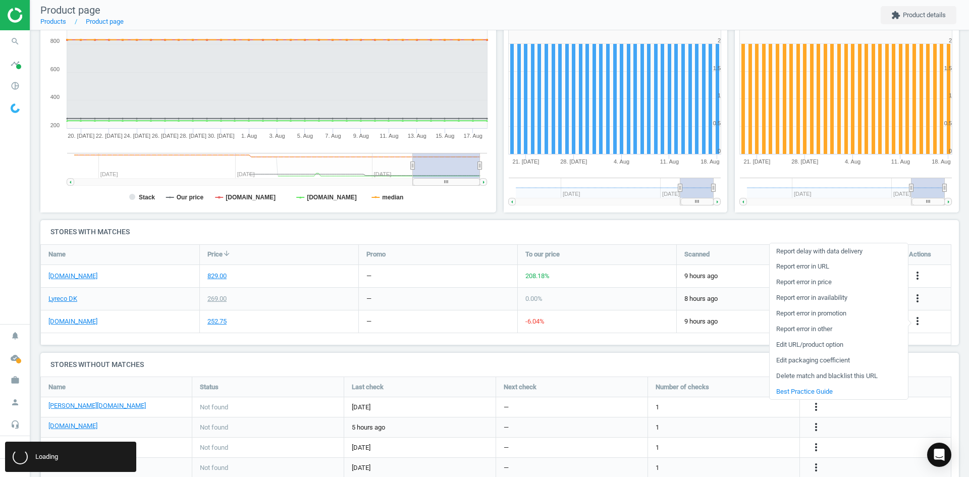
click at [806, 266] on link "Report error in URL" at bounding box center [839, 267] width 138 height 16
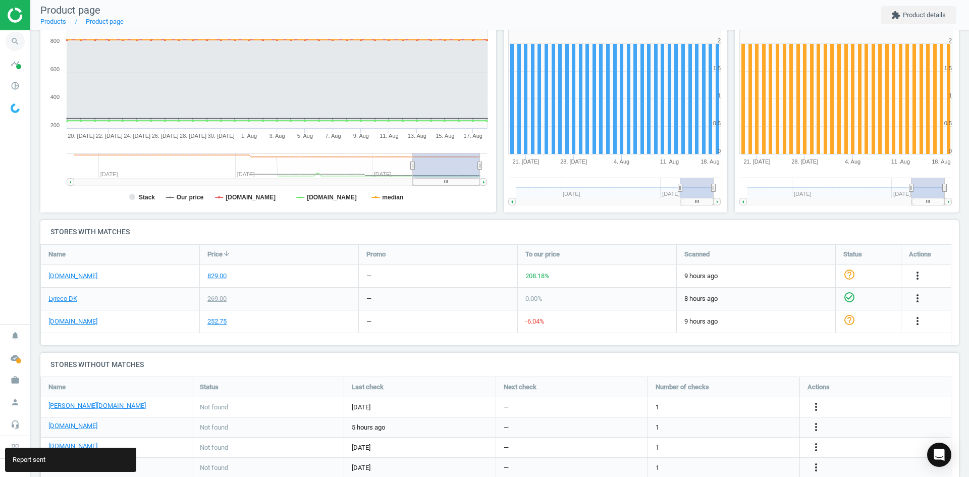
click at [13, 42] on icon "search" at bounding box center [15, 41] width 19 height 19
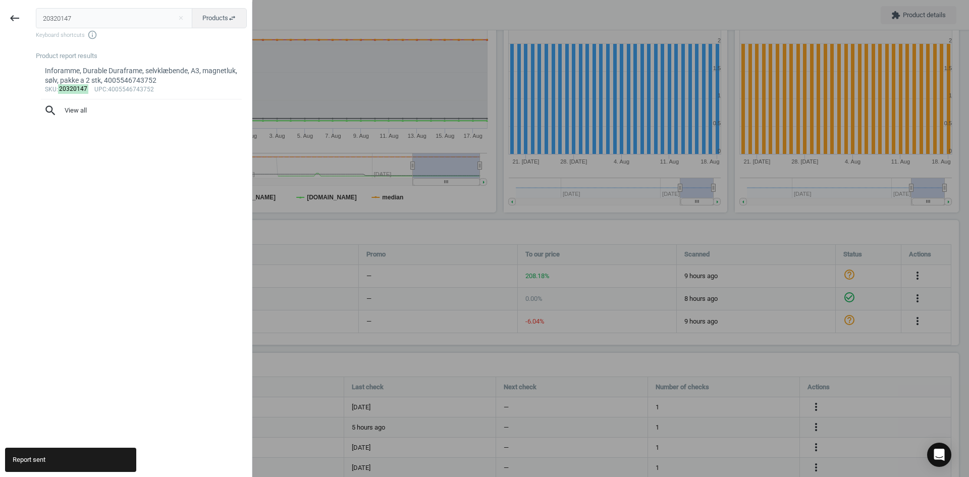
drag, startPoint x: 73, startPoint y: 24, endPoint x: 3, endPoint y: 34, distance: 71.0
click at [17, 22] on div "keyboard_backspace 20320147 close Products swap_horiz Keyboard shortcuts info_o…" at bounding box center [126, 240] width 252 height 477
type input "20419035"
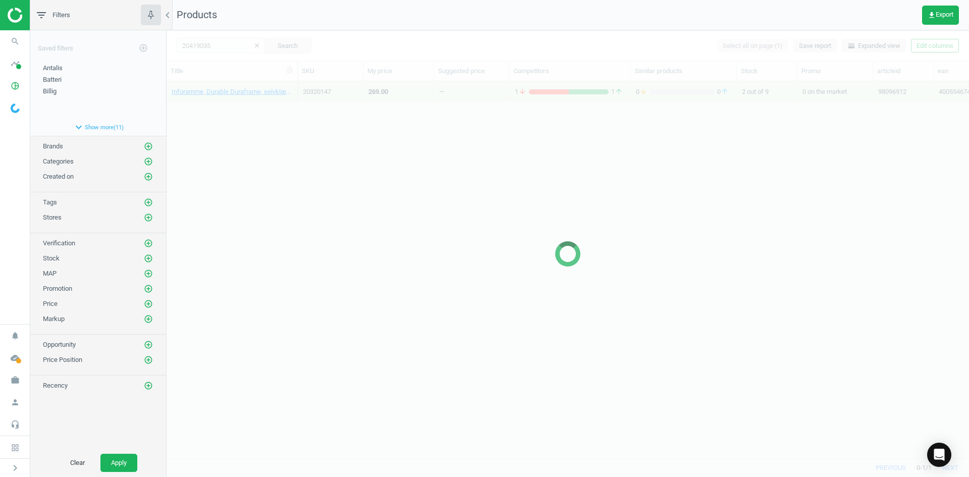
click at [273, 271] on div at bounding box center [568, 253] width 803 height 447
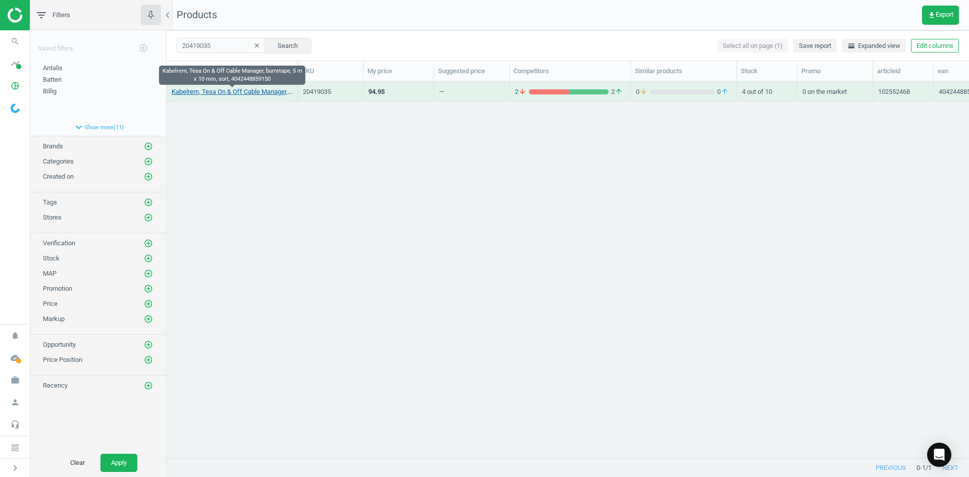
click at [244, 92] on link "Kabelrem, Tesa On & Off Cable Manager, burretape, 5 m x 10 mm, sort, 4042448859…" at bounding box center [232, 91] width 121 height 9
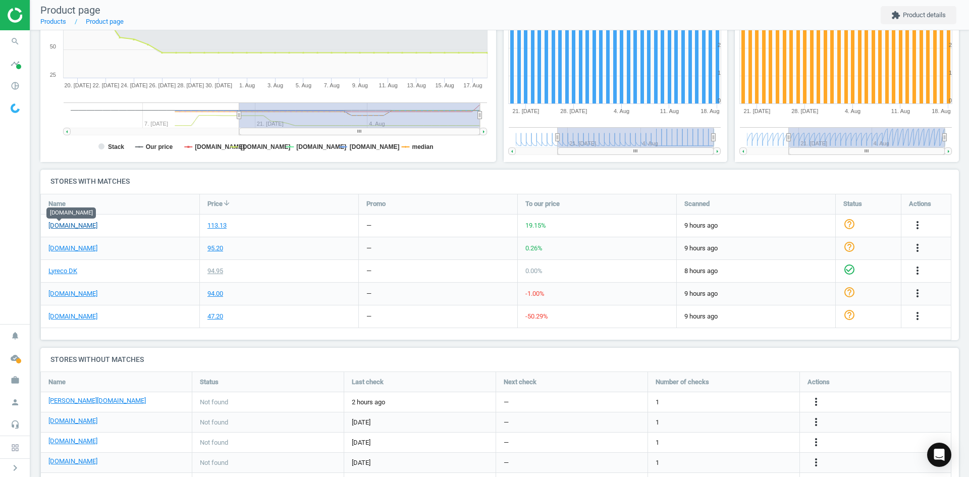
click at [61, 223] on link "[DOMAIN_NAME]" at bounding box center [72, 225] width 49 height 9
click at [69, 251] on link "[DOMAIN_NAME]" at bounding box center [72, 248] width 49 height 9
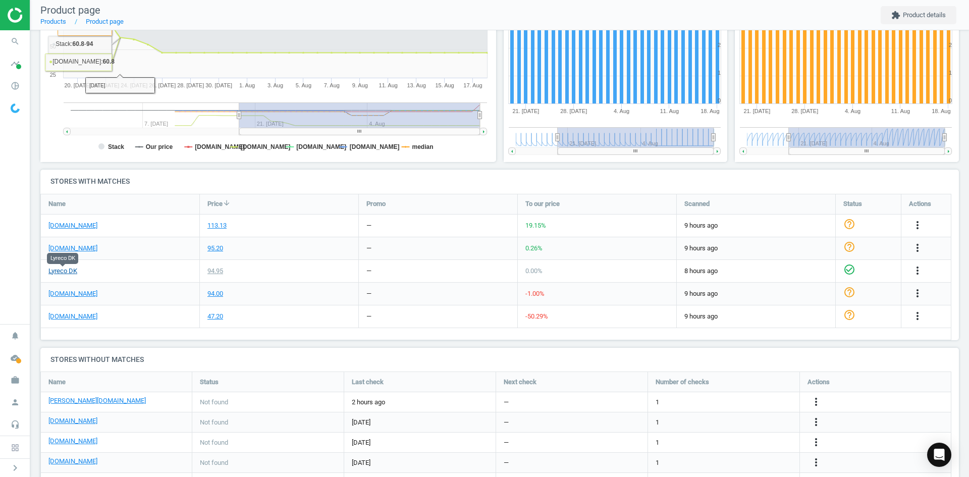
click at [63, 270] on link "Lyreco DK" at bounding box center [62, 271] width 29 height 9
click at [63, 221] on body "Group 2 Created with Sketch. ic/cloud_download/grey600 Created with Sketch. gra…" at bounding box center [484, 238] width 969 height 477
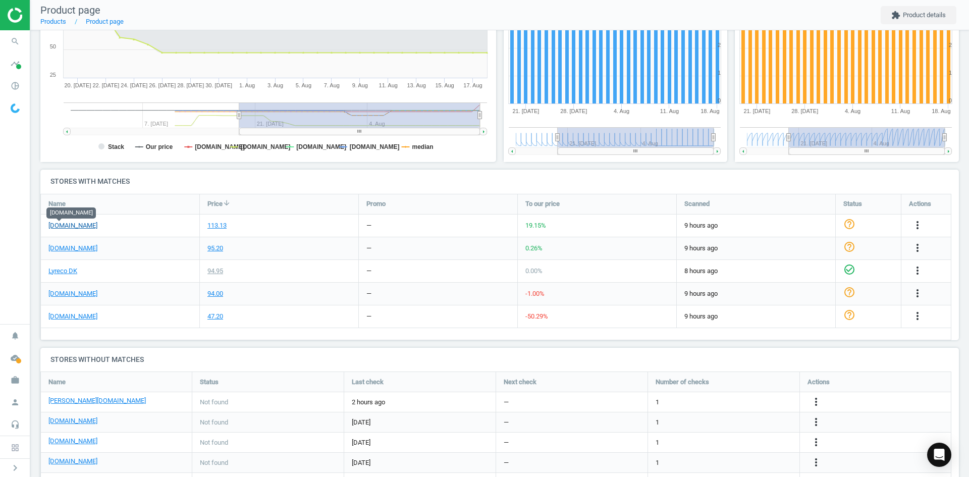
click at [63, 228] on link "[DOMAIN_NAME]" at bounding box center [72, 225] width 49 height 9
click at [63, 292] on link "[DOMAIN_NAME]" at bounding box center [72, 293] width 49 height 9
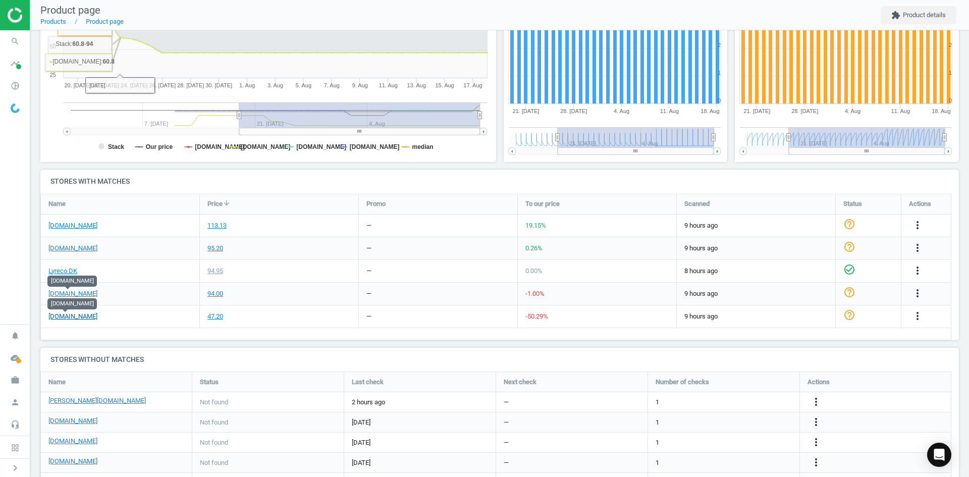
click at [69, 316] on link "[DOMAIN_NAME]" at bounding box center [72, 316] width 49 height 9
click at [24, 44] on span "search" at bounding box center [15, 41] width 30 height 22
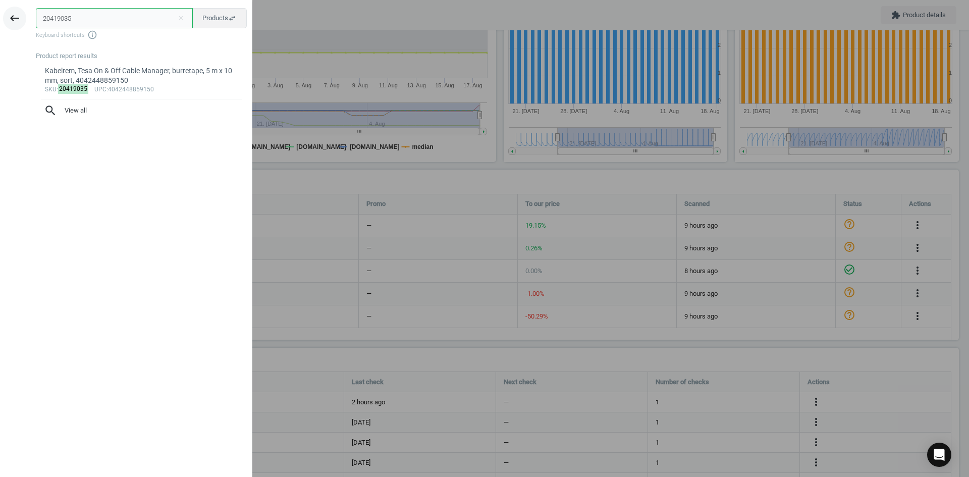
drag, startPoint x: 66, startPoint y: 14, endPoint x: 24, endPoint y: 18, distance: 42.6
click at [24, 18] on div "keyboard_backspace 20419035 close Products swap_horiz Keyboard shortcuts info_o…" at bounding box center [126, 240] width 252 height 477
paste input "646427"
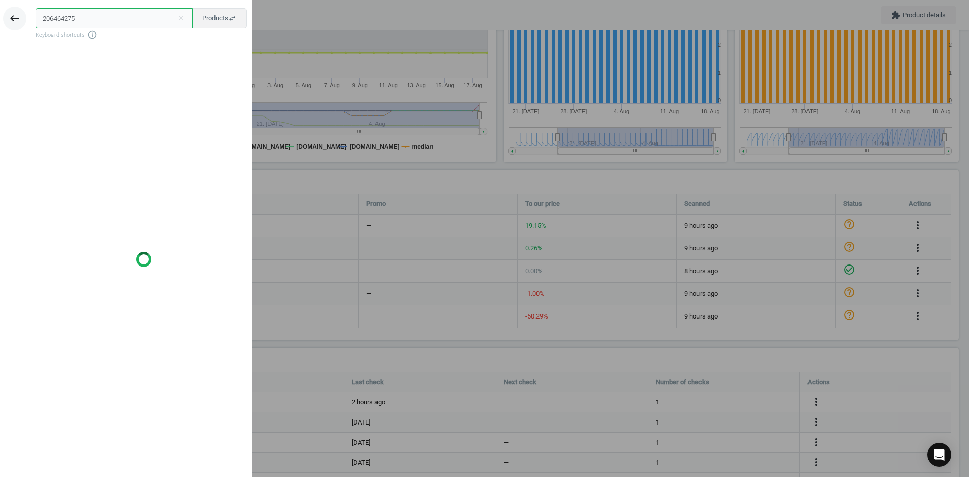
drag, startPoint x: 106, startPoint y: 20, endPoint x: 13, endPoint y: 19, distance: 93.4
click at [13, 19] on div "keyboard_backspace 206464275 close Products swap_horiz Keyboard shortcuts info_…" at bounding box center [126, 240] width 252 height 477
paste input "text"
type input "20646427"
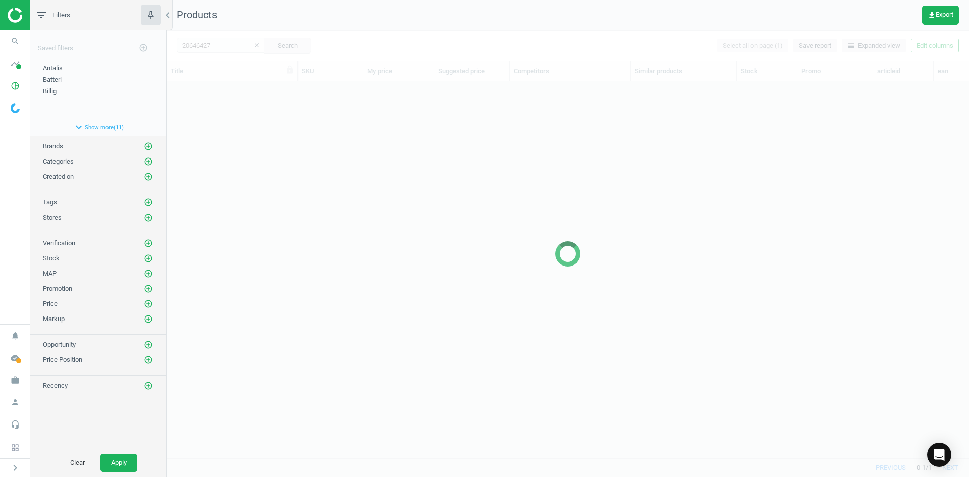
scroll to position [361, 795]
click at [257, 156] on div at bounding box center [568, 253] width 803 height 447
click at [261, 138] on div at bounding box center [568, 253] width 803 height 447
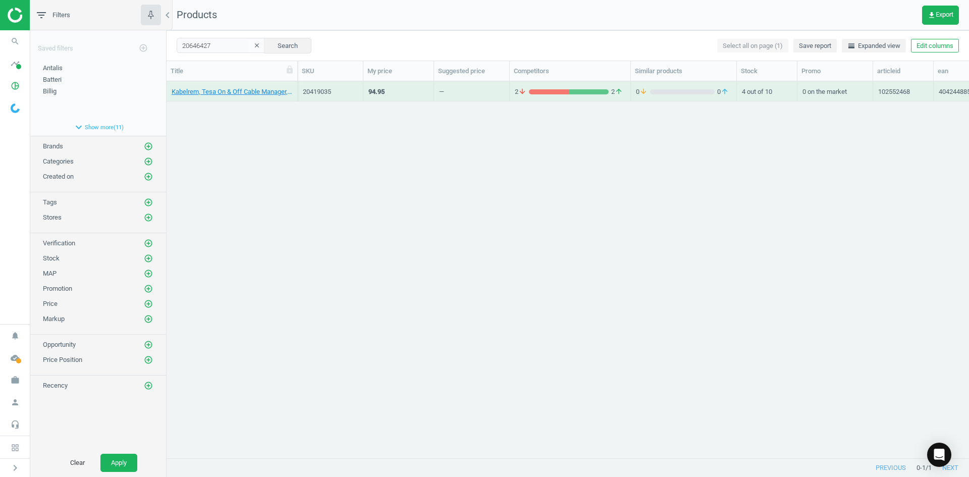
click at [259, 125] on div "Kabelrem, Tesa On & Off Cable Manager, burretape, 5 m x 10 mm, sort, 4042448859…" at bounding box center [568, 265] width 803 height 369
click at [241, 92] on link "[PERSON_NAME], Twin Light snapframe, A1, sølv, 5708950535911" at bounding box center [232, 91] width 121 height 9
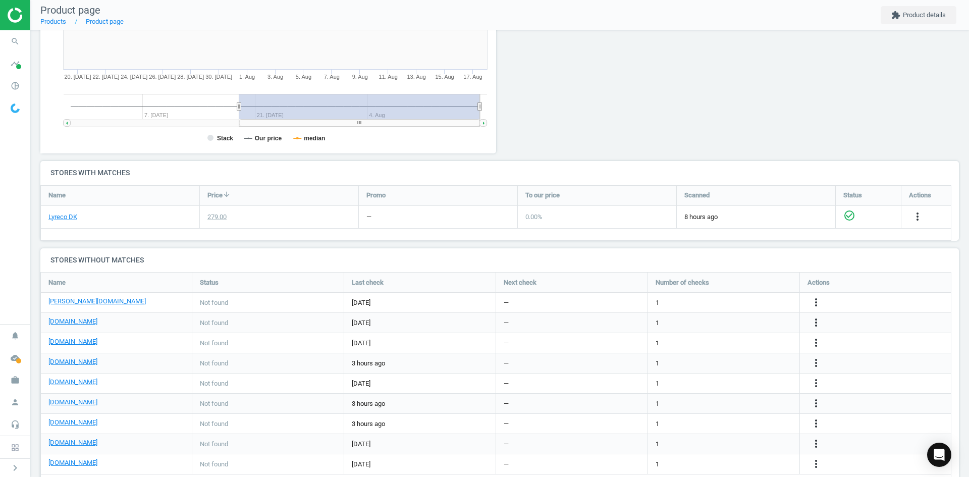
scroll to position [238, 0]
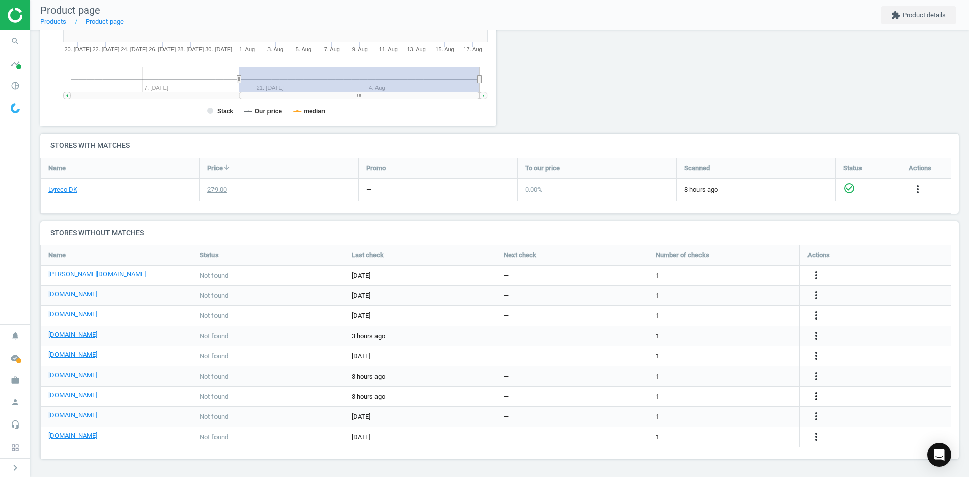
click at [814, 394] on icon "more_vert" at bounding box center [816, 396] width 12 height 12
click at [735, 397] on link "Edit URL/product option" at bounding box center [737, 397] width 138 height 16
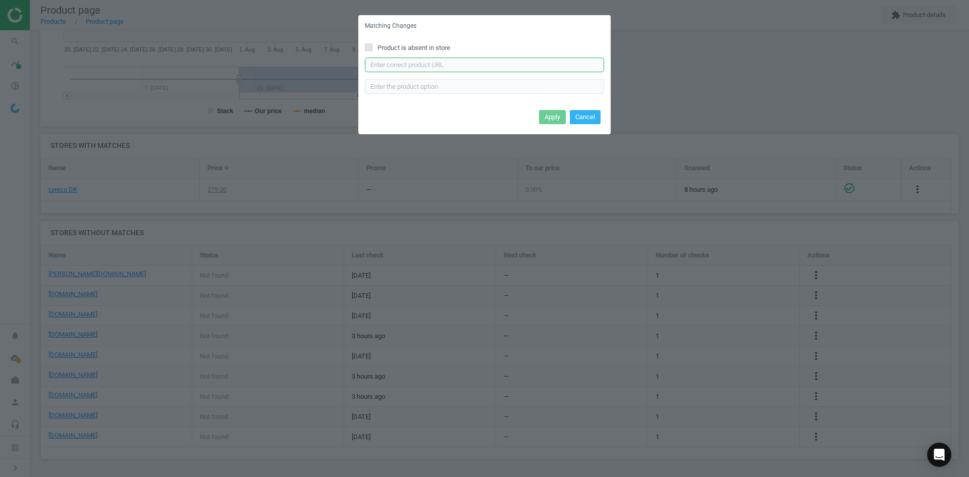
click at [422, 68] on input "text" at bounding box center [484, 65] width 239 height 15
paste input "[URL][DOMAIN_NAME]"
type input "[URL][DOMAIN_NAME]"
click at [542, 116] on button "Apply" at bounding box center [552, 117] width 27 height 14
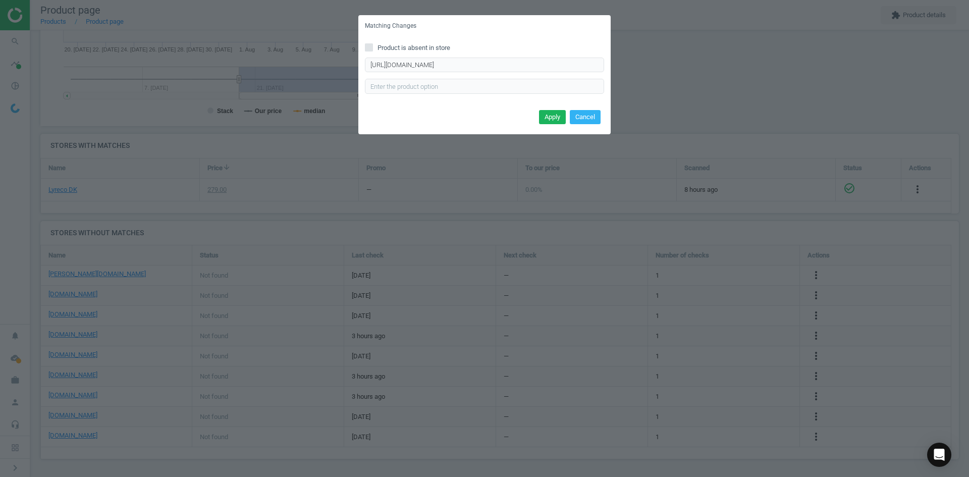
scroll to position [0, 0]
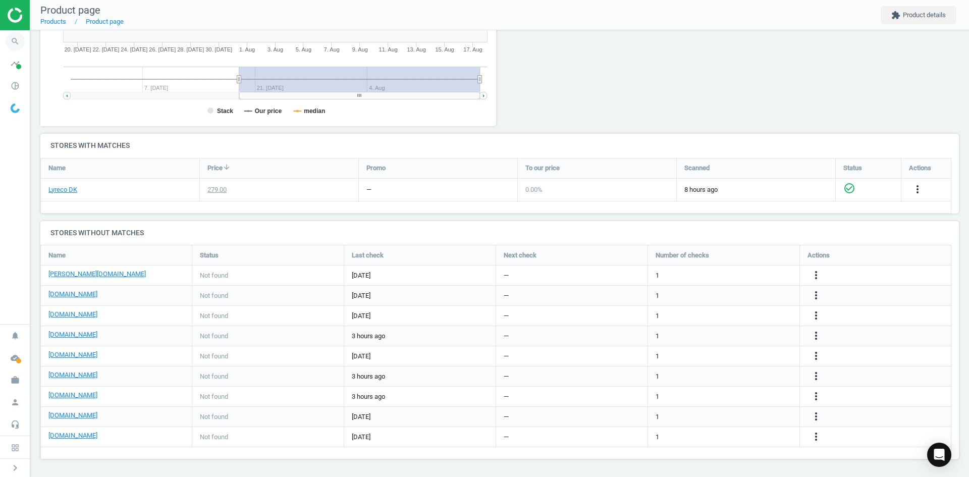
click at [7, 41] on icon "search" at bounding box center [15, 41] width 19 height 19
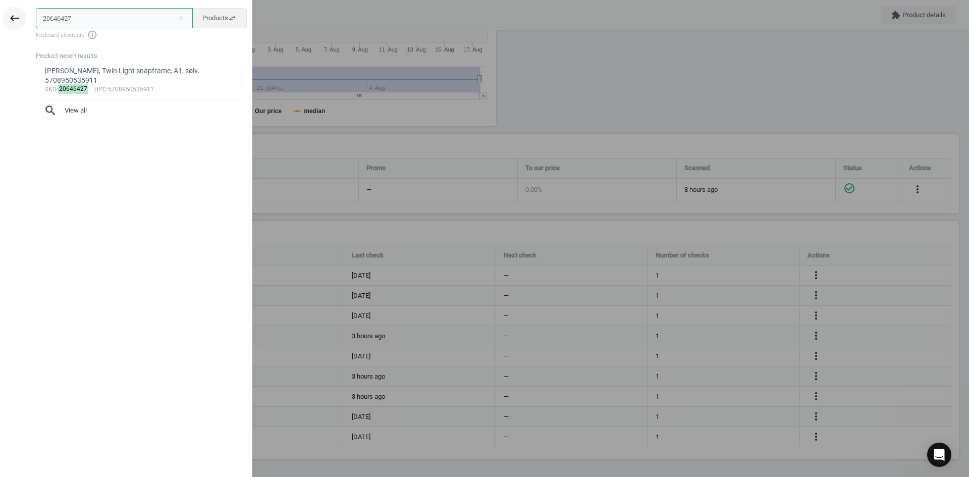
drag, startPoint x: 91, startPoint y: 18, endPoint x: 16, endPoint y: 17, distance: 75.2
click at [18, 17] on div "keyboard_backspace 20646427 close Products swap_horiz Keyboard shortcuts info_o…" at bounding box center [126, 240] width 252 height 477
paste input "178214"
type input "20178214"
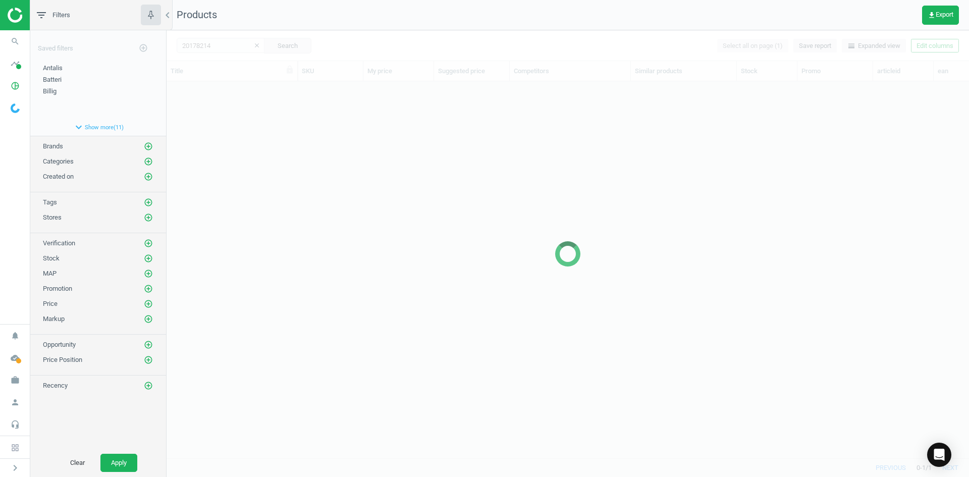
scroll to position [361, 795]
click at [255, 101] on div at bounding box center [568, 253] width 803 height 447
click at [253, 102] on div at bounding box center [568, 253] width 803 height 447
click at [250, 95] on div at bounding box center [568, 253] width 803 height 447
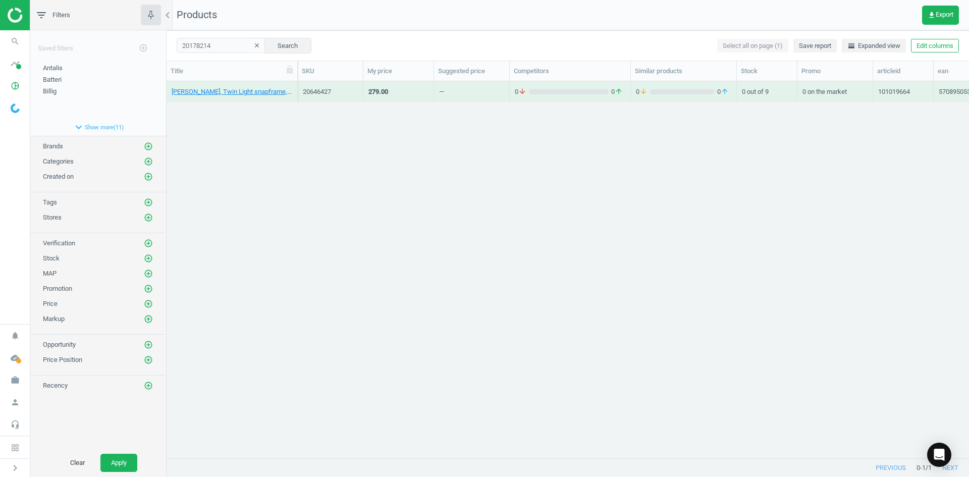
click at [230, 103] on div "[PERSON_NAME], Twin Light snapframe, A1, sølv, 5708950535911 20646427 279.00 — …" at bounding box center [568, 265] width 803 height 369
click at [229, 92] on link "Lommeregner, Canon KS-125, 12 cifre, batteri og solenergi, 4549292238389" at bounding box center [232, 91] width 121 height 9
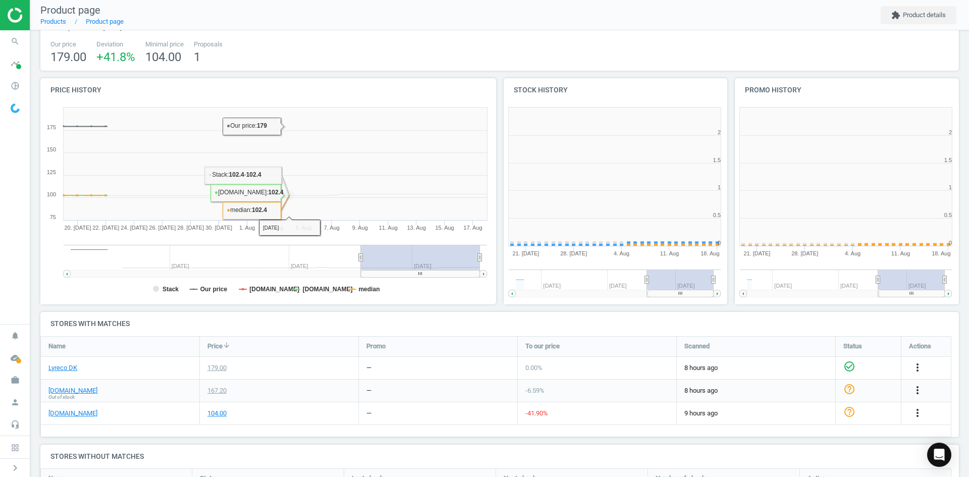
scroll to position [5, 5]
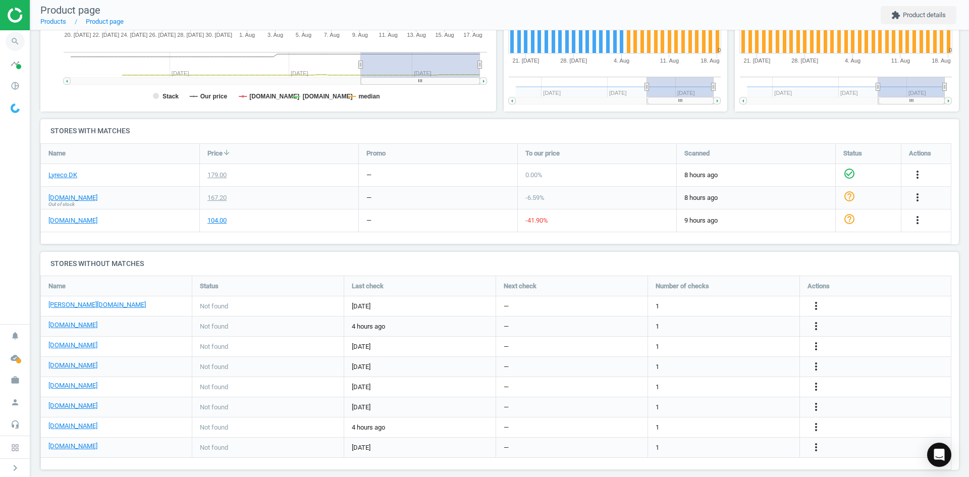
click at [13, 43] on icon "search" at bounding box center [15, 41] width 19 height 19
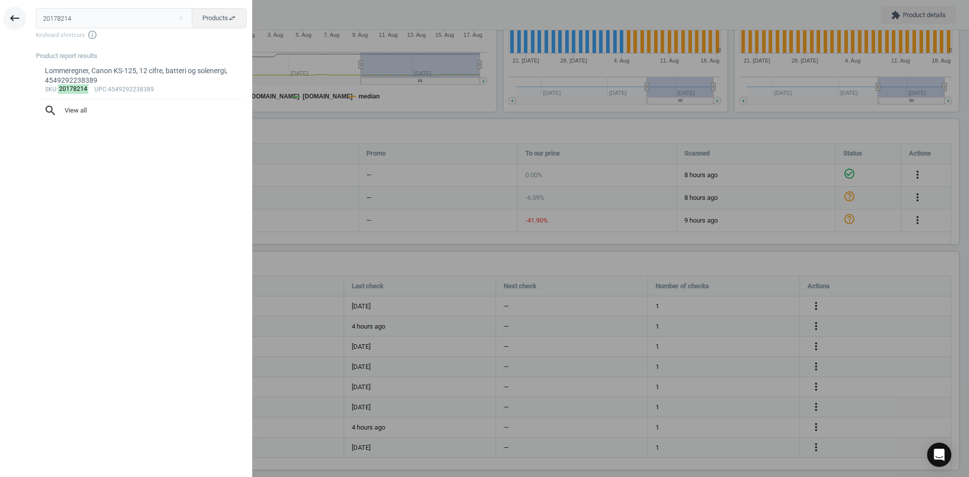
type input "20427784"
drag, startPoint x: 34, startPoint y: 20, endPoint x: -5, endPoint y: 17, distance: 39.0
click at [0, 17] on html "Group 2 Created with Sketch. ic/cloud_download/grey600 Created with Sketch. gra…" at bounding box center [484, 238] width 969 height 477
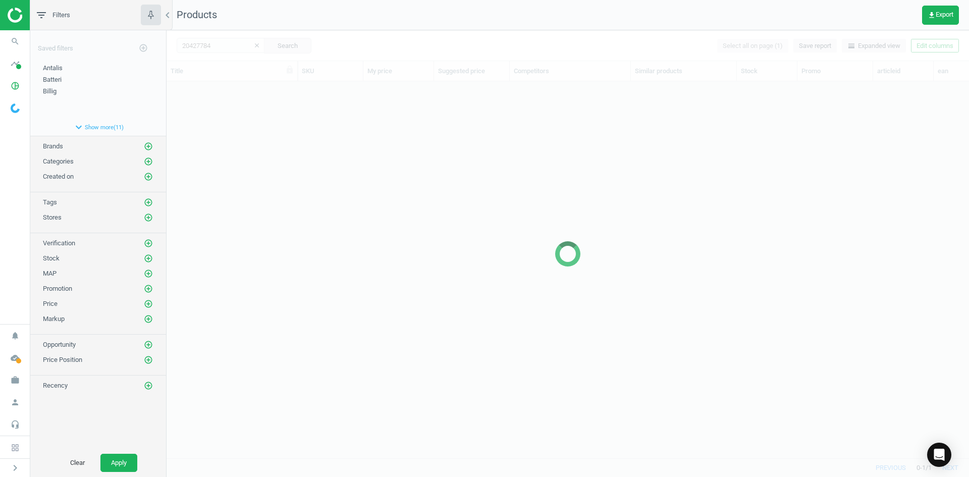
scroll to position [361, 795]
click at [276, 206] on div at bounding box center [568, 253] width 803 height 447
click at [238, 165] on div at bounding box center [568, 253] width 803 height 447
click at [233, 124] on div at bounding box center [568, 253] width 803 height 447
click at [233, 123] on div "Lommeregner, Canon KS-125, 12 cifre, batteri og solenergi, 4549292238389 201782…" at bounding box center [568, 265] width 803 height 369
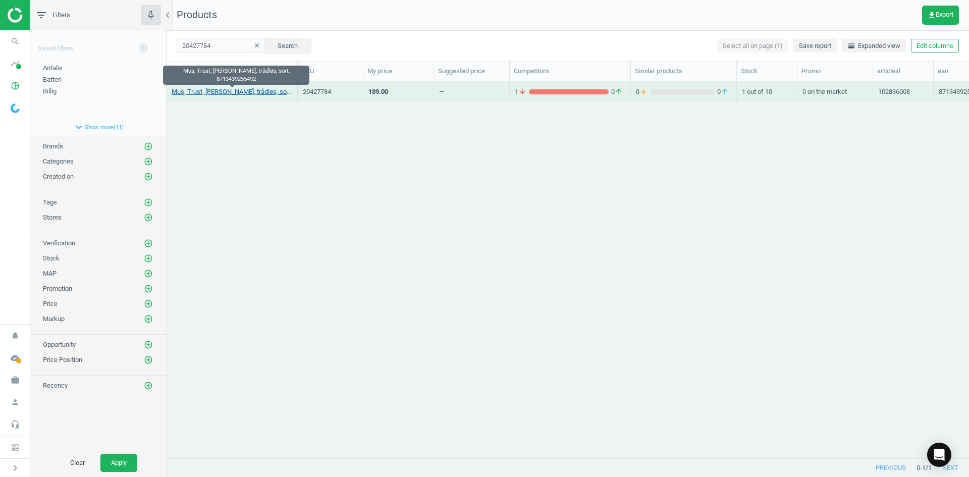
click at [211, 91] on link "Mus, Trust, [PERSON_NAME], trådløs, sort, 8713439255492" at bounding box center [232, 91] width 121 height 9
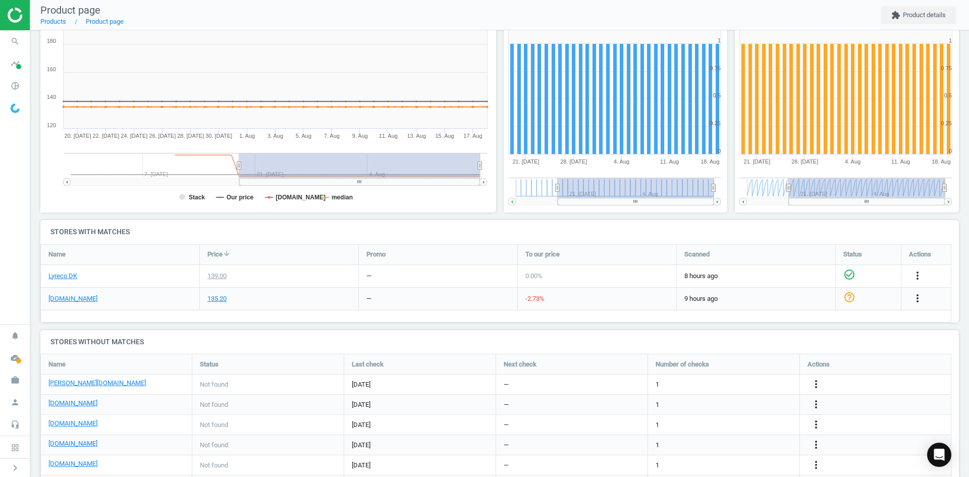
scroll to position [252, 0]
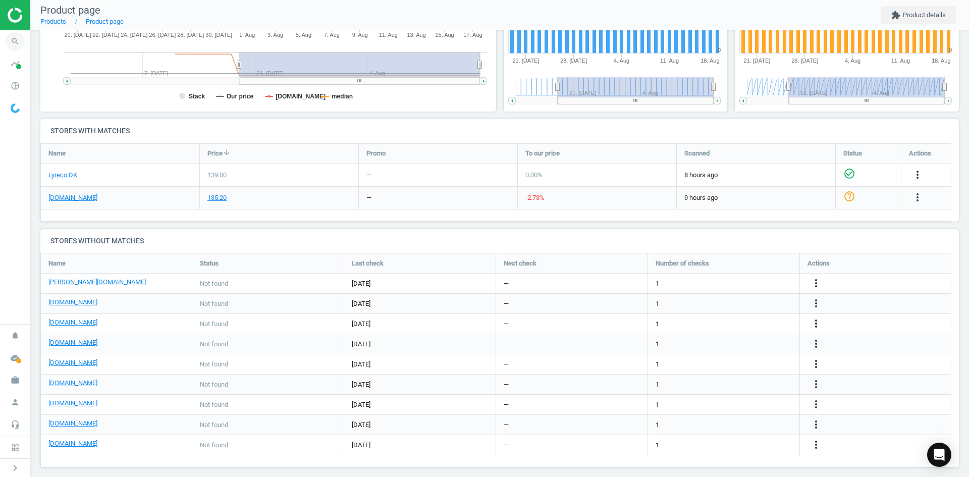
click at [15, 45] on icon "search" at bounding box center [15, 41] width 19 height 19
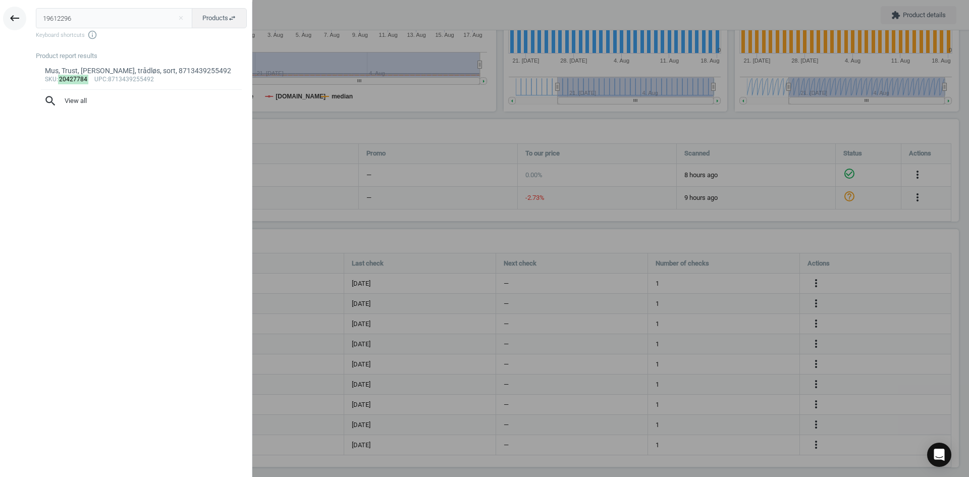
drag, startPoint x: 84, startPoint y: 15, endPoint x: 17, endPoint y: 16, distance: 66.7
click at [24, 16] on div "keyboard_backspace 19612296 close Products swap_horiz Keyboard shortcuts info_o…" at bounding box center [126, 240] width 252 height 477
type input "19612296"
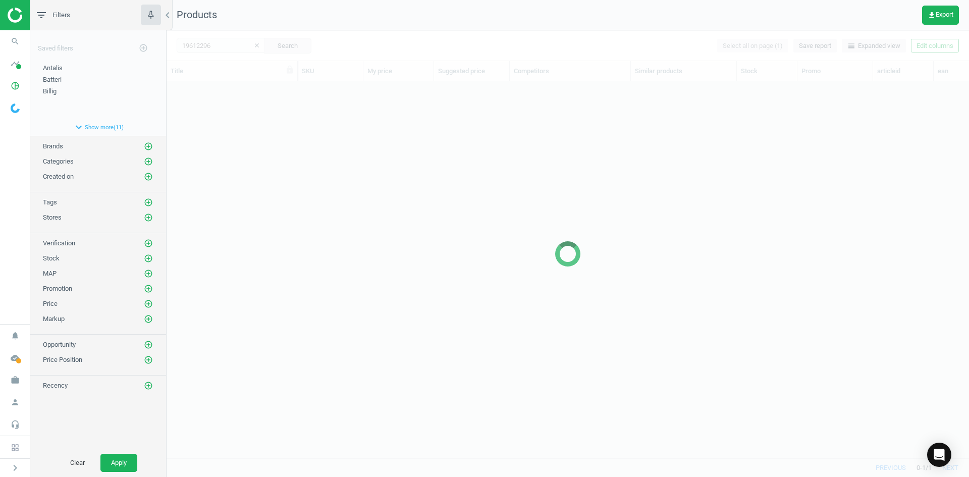
scroll to position [361, 795]
click at [327, 202] on div at bounding box center [568, 253] width 803 height 447
click at [296, 156] on div at bounding box center [568, 253] width 803 height 447
drag, startPoint x: 273, startPoint y: 120, endPoint x: 257, endPoint y: 103, distance: 23.2
click at [271, 119] on div at bounding box center [568, 253] width 803 height 447
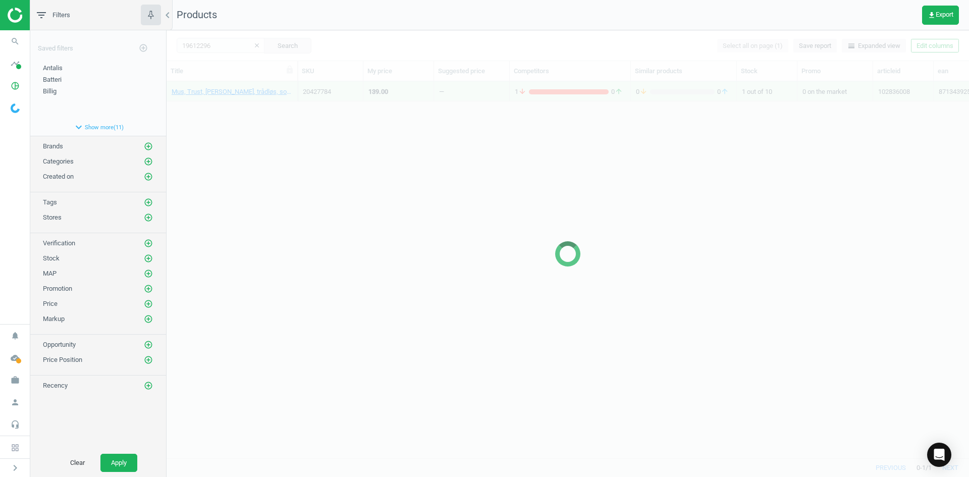
click at [257, 103] on div at bounding box center [568, 253] width 803 height 447
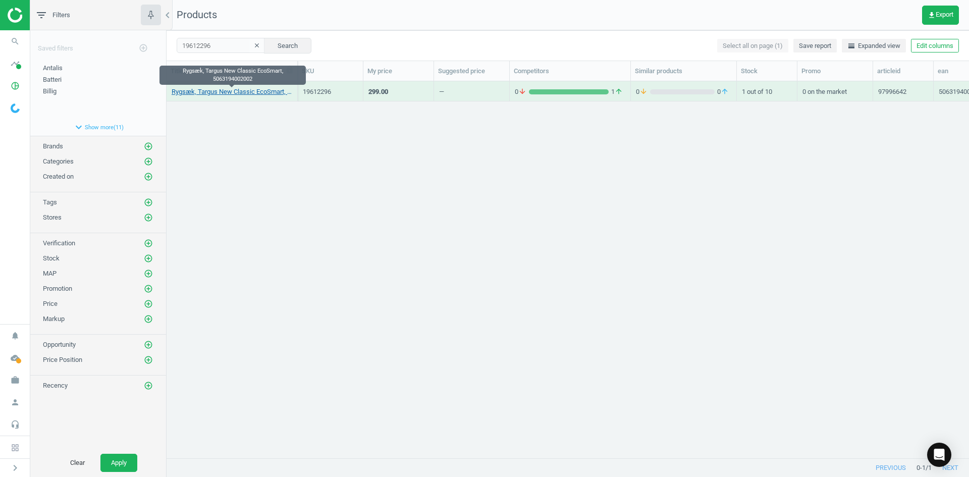
click at [247, 93] on link "Rygsæk, Targus New Classic EcoSmart, 5063194002002" at bounding box center [232, 91] width 121 height 9
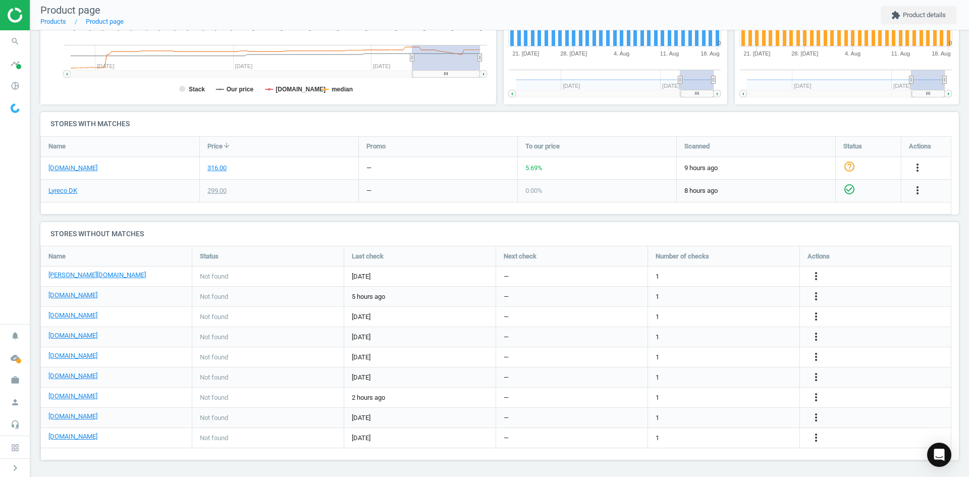
scroll to position [260, 0]
click at [820, 378] on icon "more_vert" at bounding box center [816, 376] width 12 height 12
click at [719, 376] on link "Edit URL/product option" at bounding box center [737, 377] width 138 height 16
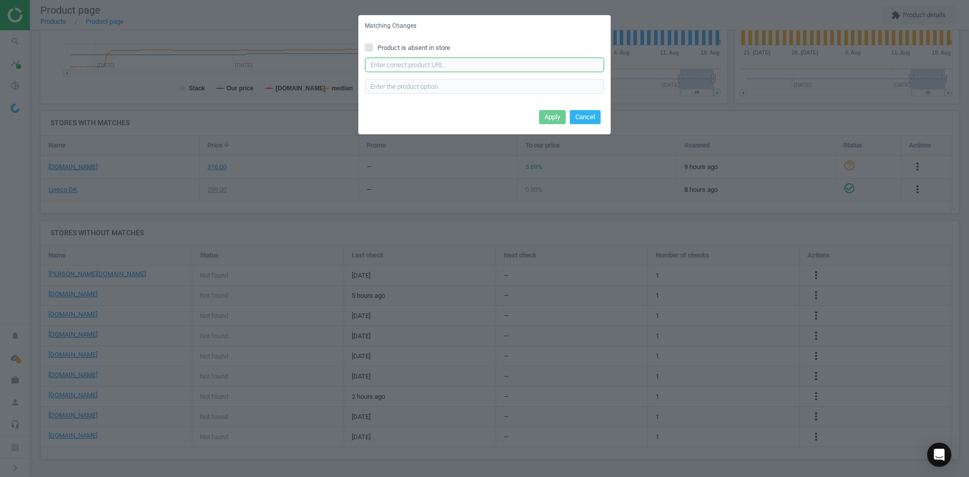
paste input "[URL][DOMAIN_NAME][PERSON_NAME]"
click at [497, 67] on input "[URL][DOMAIN_NAME][PERSON_NAME]" at bounding box center [484, 65] width 239 height 15
type input "[URL][DOMAIN_NAME][PERSON_NAME]"
click at [544, 117] on button "Apply" at bounding box center [552, 117] width 27 height 14
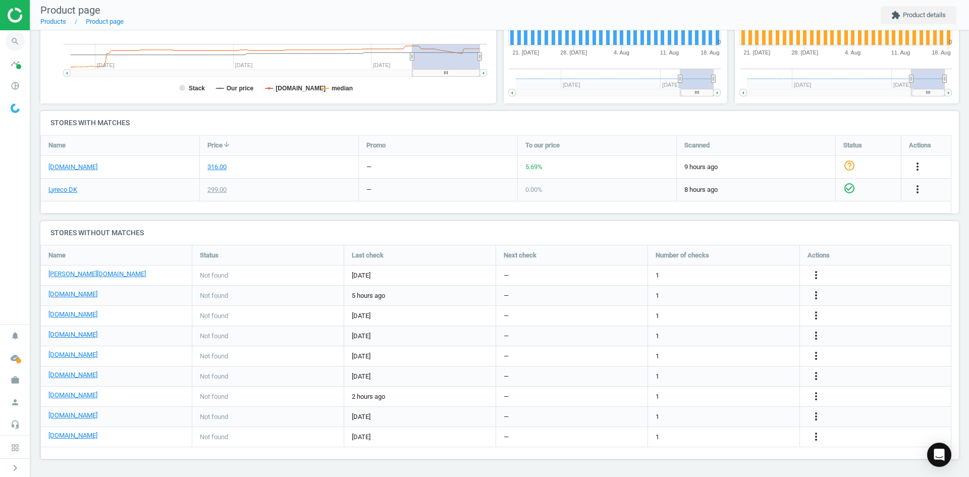
click at [17, 49] on icon "search" at bounding box center [15, 41] width 19 height 19
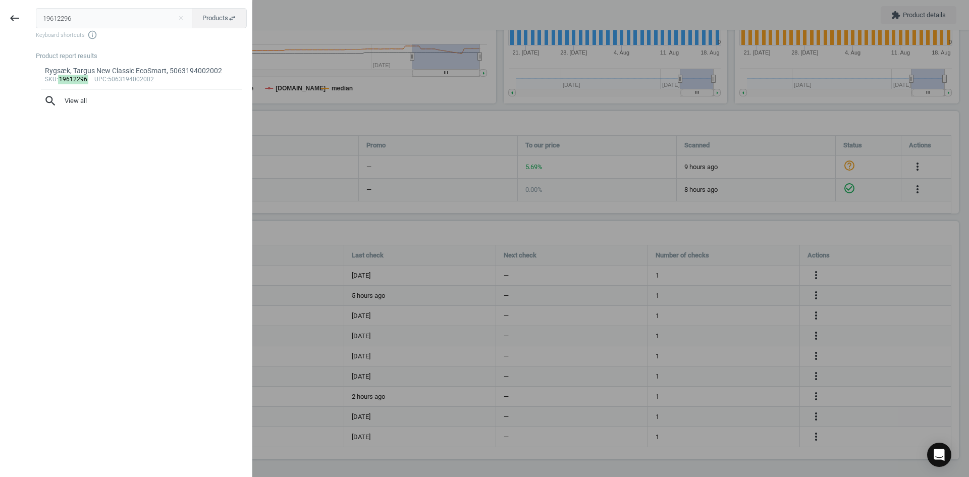
drag, startPoint x: 78, startPoint y: 24, endPoint x: -27, endPoint y: 22, distance: 105.0
click at [0, 22] on html "Group 2 Created with Sketch. ic/cloud_download/grey600 Created with Sketch. gra…" at bounding box center [484, 238] width 969 height 477
type input "399746"
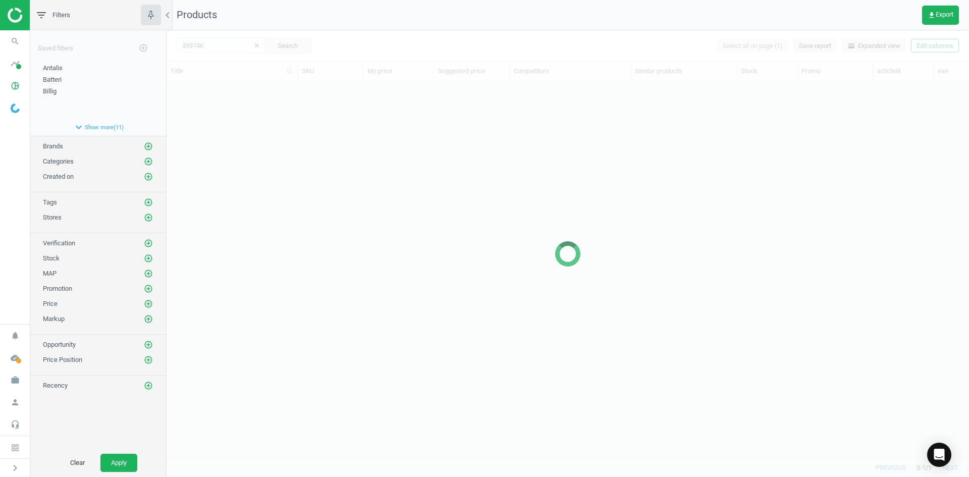
scroll to position [361, 795]
drag, startPoint x: 331, startPoint y: 289, endPoint x: 324, endPoint y: 260, distance: 29.3
click at [333, 289] on div at bounding box center [568, 253] width 803 height 447
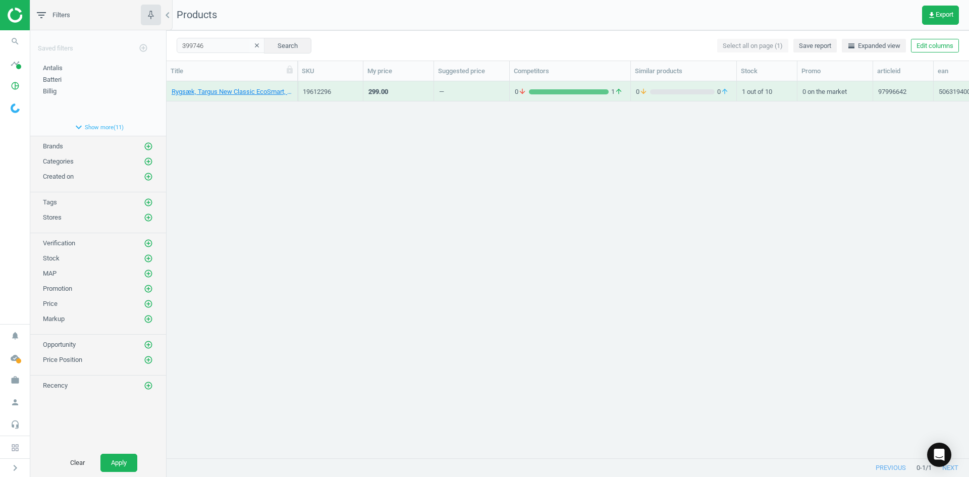
drag, startPoint x: 345, startPoint y: 185, endPoint x: 312, endPoint y: 131, distance: 63.2
click at [252, 94] on link "Teksttape, Brother TZe-721, 9 mm, sort/grøn, 4977766693059" at bounding box center [232, 91] width 121 height 9
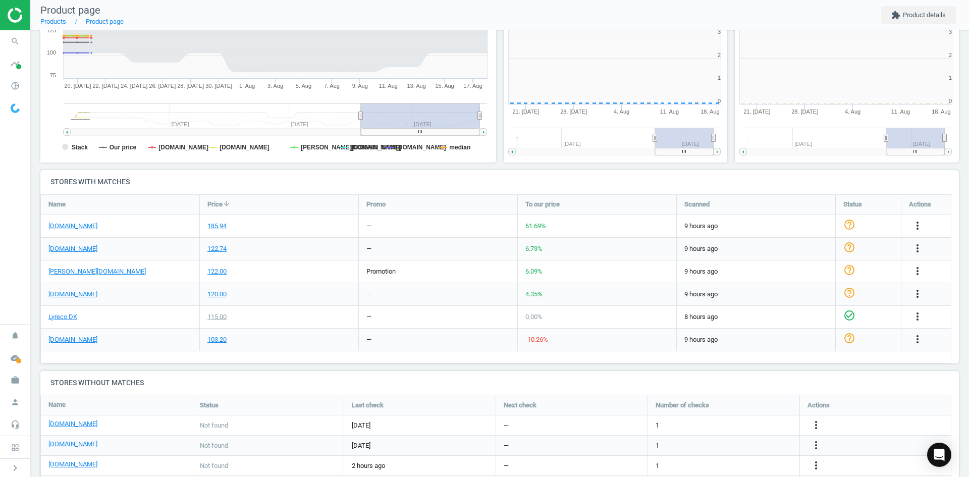
scroll to position [218, 467]
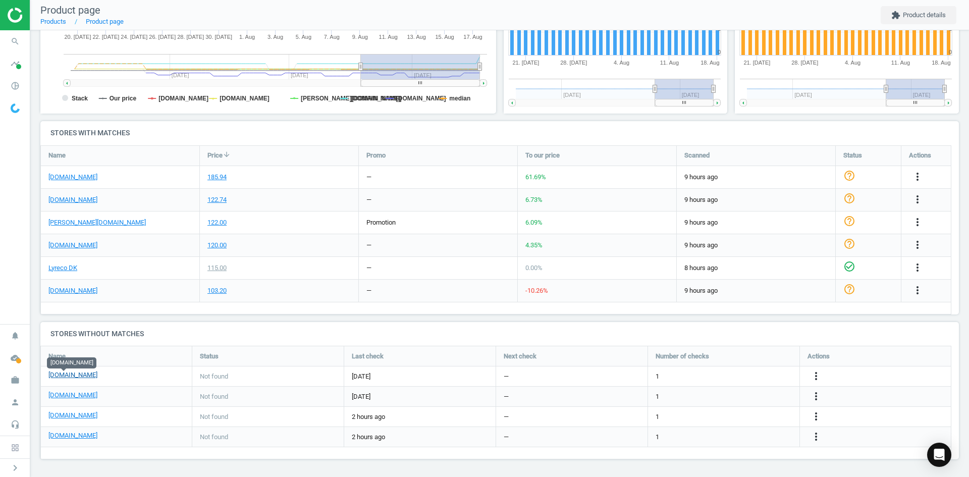
click at [66, 374] on link "[DOMAIN_NAME]" at bounding box center [72, 375] width 49 height 9
click at [16, 39] on icon "search" at bounding box center [15, 41] width 19 height 19
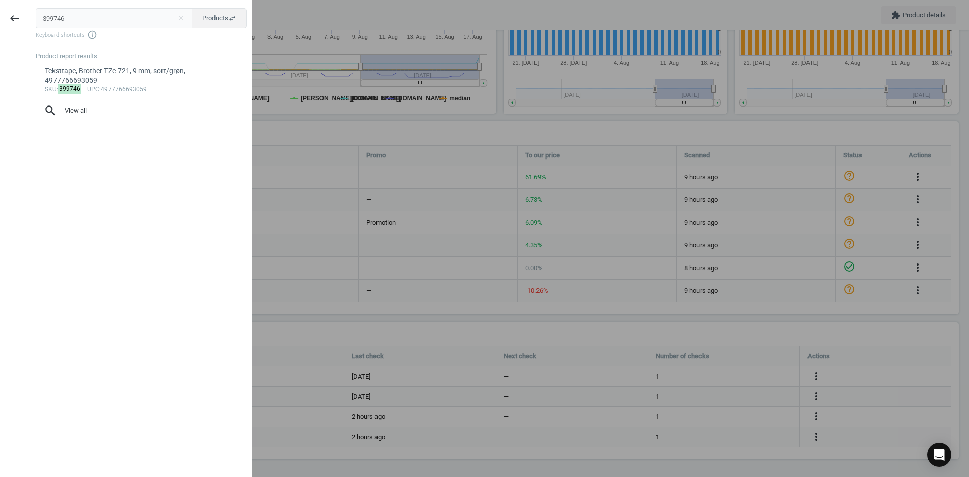
drag, startPoint x: 60, startPoint y: 14, endPoint x: 1, endPoint y: 10, distance: 59.2
click at [6, 10] on div "keyboard_backspace 399746 close Products swap_horiz Keyboard shortcuts info_out…" at bounding box center [126, 240] width 252 height 477
type input "20254593"
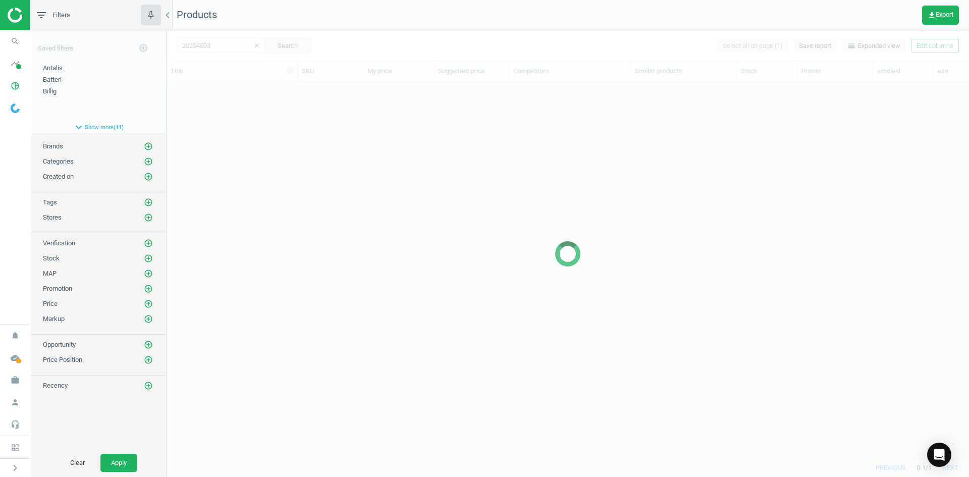
scroll to position [361, 795]
click at [290, 207] on div at bounding box center [568, 253] width 803 height 447
click at [291, 207] on div at bounding box center [568, 253] width 803 height 447
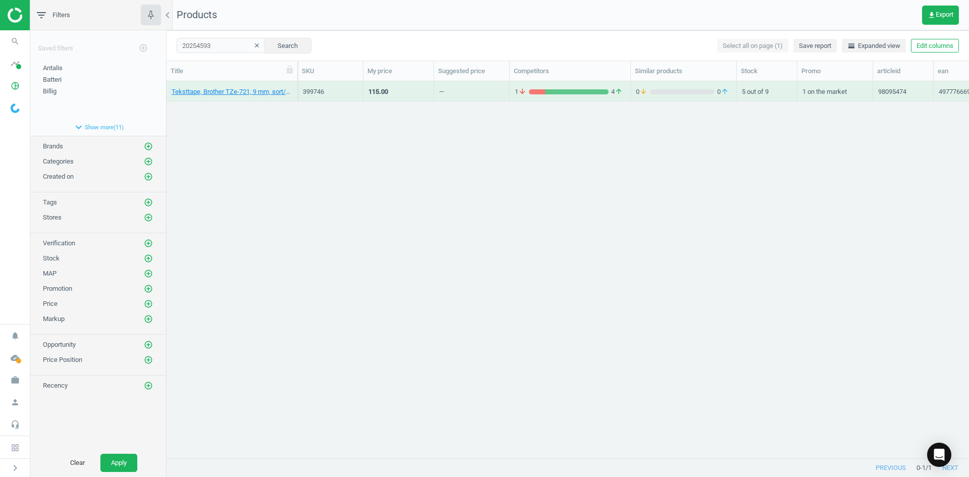
click at [283, 174] on div "Teksttape, Brother TZe-721, 9 mm, sort/grøn, 4977766693059 399746 115.00 — 1 ar…" at bounding box center [568, 265] width 803 height 369
click at [222, 92] on link "Labelprinter, Dymo LabelManager Executive 640CB, 0071701063779" at bounding box center [232, 91] width 121 height 9
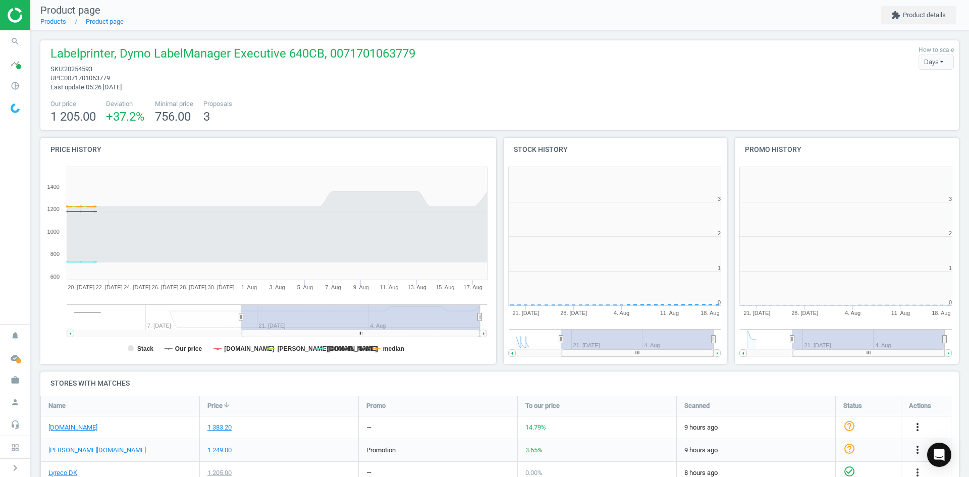
scroll to position [218, 238]
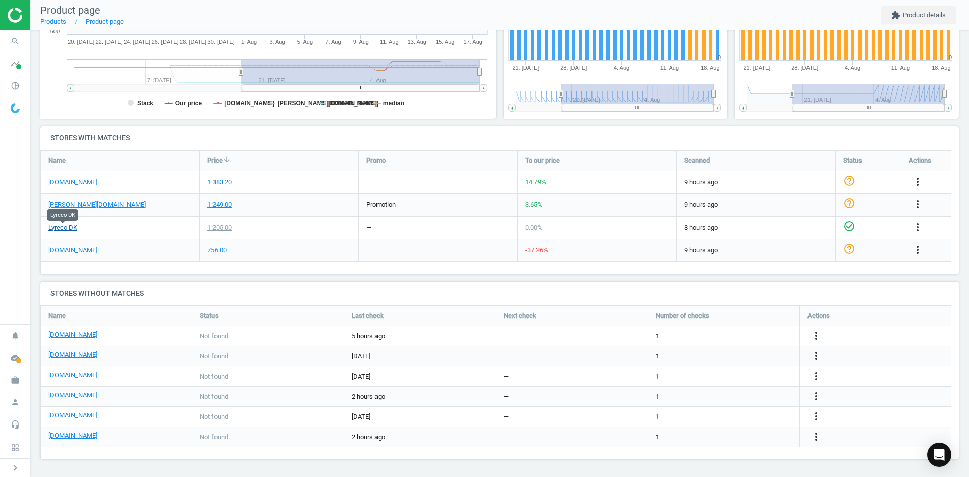
click at [77, 231] on link "Lyreco DK" at bounding box center [62, 227] width 29 height 9
click at [67, 181] on link "[DOMAIN_NAME]" at bounding box center [72, 182] width 49 height 9
click at [70, 203] on link "[PERSON_NAME][DOMAIN_NAME]" at bounding box center [96, 204] width 97 height 9
click at [59, 182] on link "[DOMAIN_NAME]" at bounding box center [72, 182] width 49 height 9
click at [71, 253] on link "[DOMAIN_NAME]" at bounding box center [72, 250] width 49 height 9
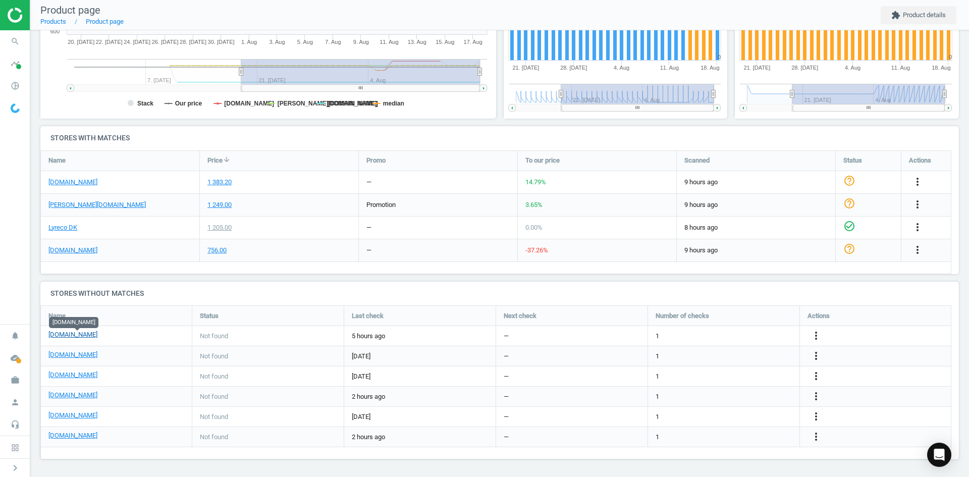
click at [97, 335] on link "[DOMAIN_NAME]" at bounding box center [72, 334] width 49 height 9
click at [82, 377] on link "[DOMAIN_NAME]" at bounding box center [72, 375] width 49 height 9
click at [93, 416] on link "[DOMAIN_NAME]" at bounding box center [72, 415] width 49 height 9
click at [16, 41] on icon "search" at bounding box center [15, 41] width 19 height 19
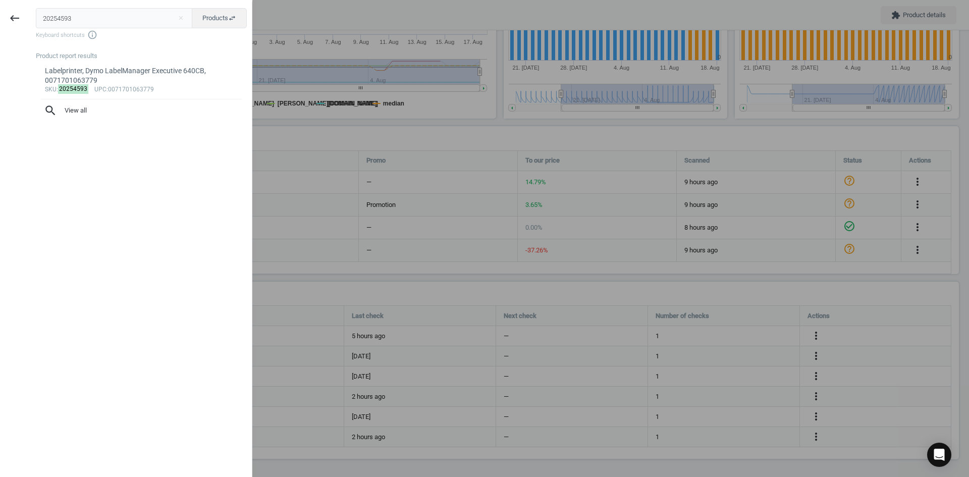
drag, startPoint x: 96, startPoint y: 19, endPoint x: -3, endPoint y: 19, distance: 98.4
click at [0, 19] on html "Group 2 Created with Sketch. ic/cloud_download/grey600 Created with Sketch. gra…" at bounding box center [484, 238] width 969 height 477
type input "20646416"
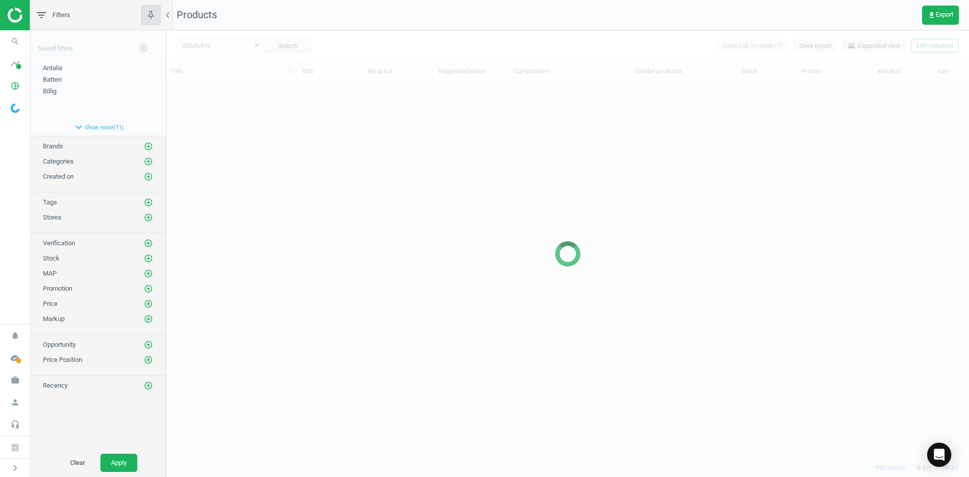
scroll to position [361, 795]
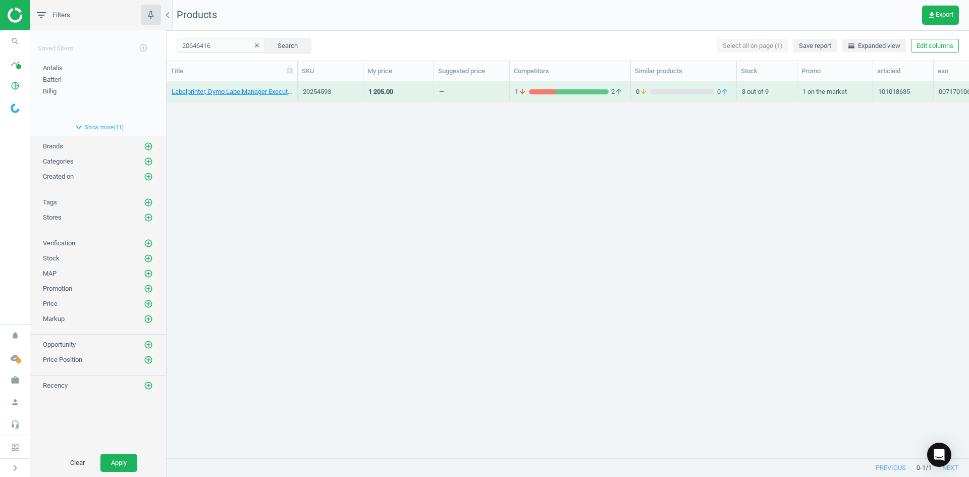
click at [243, 120] on div "Labelprinter, Dymo LabelManager Executive 640CB, 0071701063779 20254593 1 205.0…" at bounding box center [568, 265] width 803 height 369
click at [226, 91] on link "[PERSON_NAME], Twin Light snapframe, A1, sort, 5708950535904" at bounding box center [232, 91] width 121 height 9
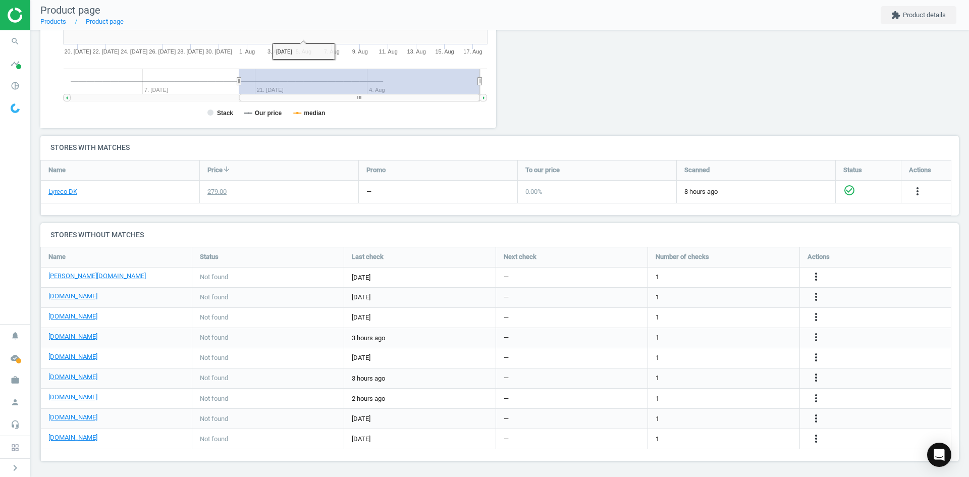
scroll to position [238, 0]
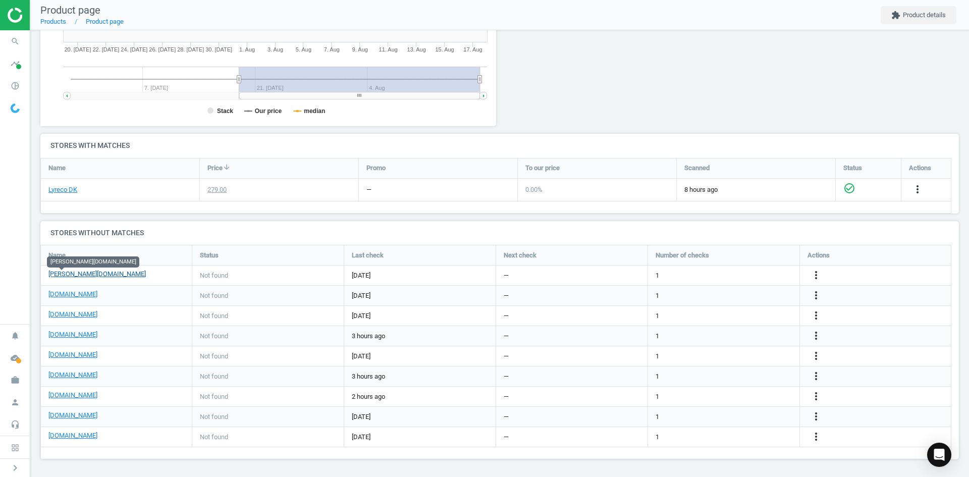
click at [63, 278] on link "[PERSON_NAME][DOMAIN_NAME]" at bounding box center [96, 274] width 97 height 9
click at [80, 295] on link "[DOMAIN_NAME]" at bounding box center [72, 294] width 49 height 9
click at [66, 316] on link "[DOMAIN_NAME]" at bounding box center [72, 314] width 49 height 9
click at [76, 356] on link "[DOMAIN_NAME]" at bounding box center [72, 354] width 49 height 9
click at [58, 372] on link "[DOMAIN_NAME]" at bounding box center [72, 375] width 49 height 9
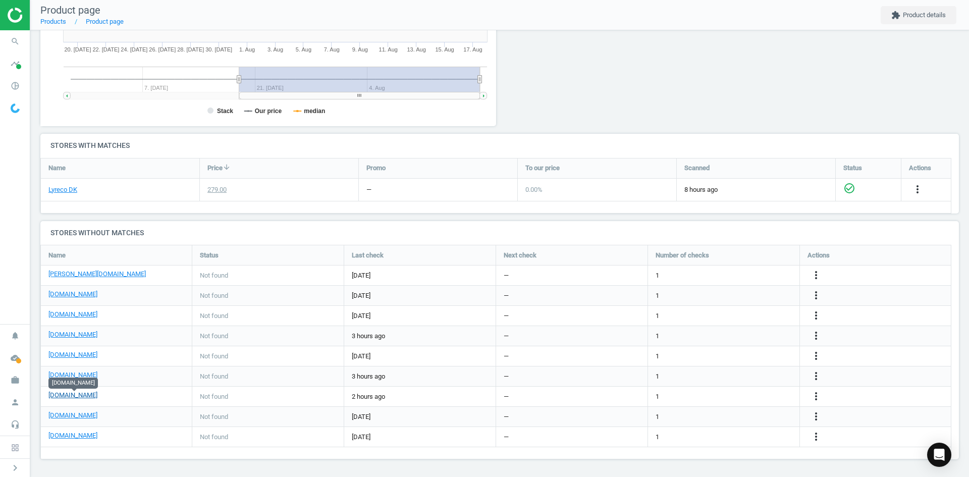
click at [69, 397] on link "[DOMAIN_NAME]" at bounding box center [72, 395] width 49 height 9
click at [816, 397] on icon "more_vert" at bounding box center [816, 396] width 12 height 12
click at [720, 394] on link "Edit URL/product option" at bounding box center [737, 397] width 138 height 16
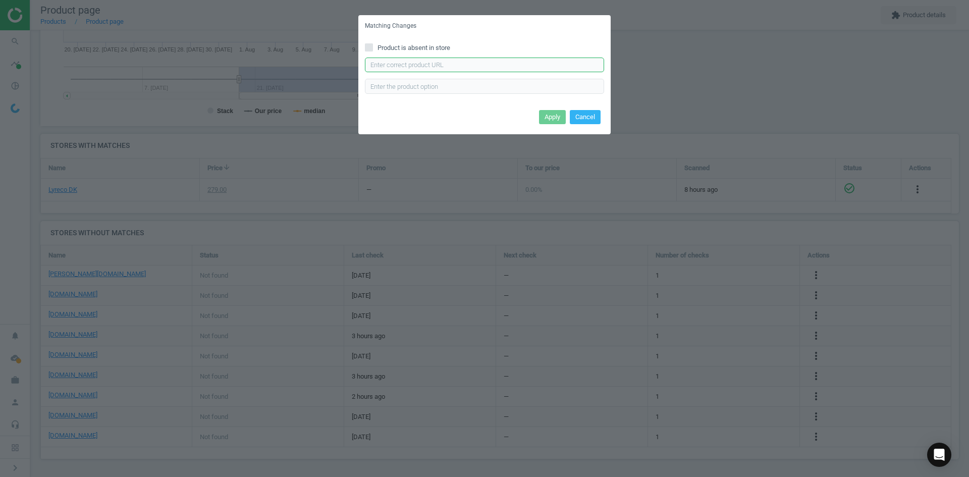
click at [436, 66] on input "text" at bounding box center [484, 65] width 239 height 15
paste input "[URL][DOMAIN_NAME]"
type input "[URL][DOMAIN_NAME]"
click at [561, 120] on button "Apply" at bounding box center [552, 117] width 27 height 14
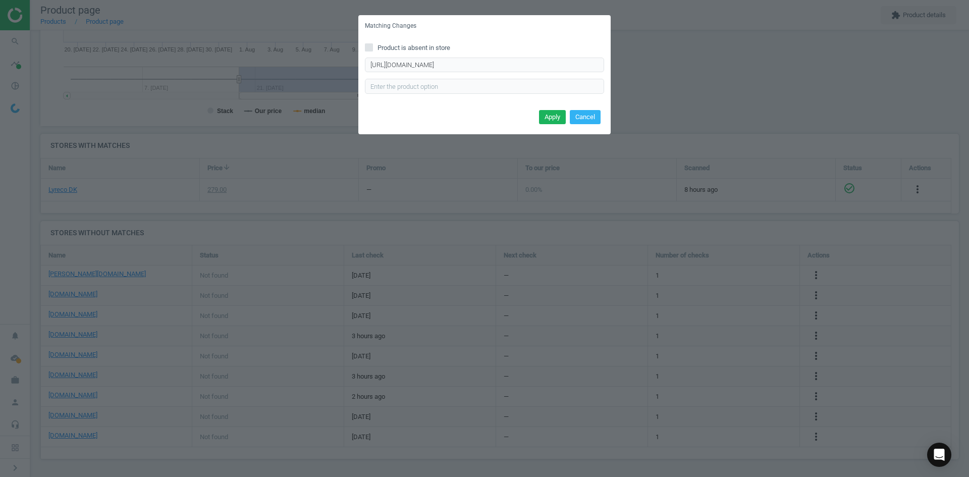
scroll to position [0, 0]
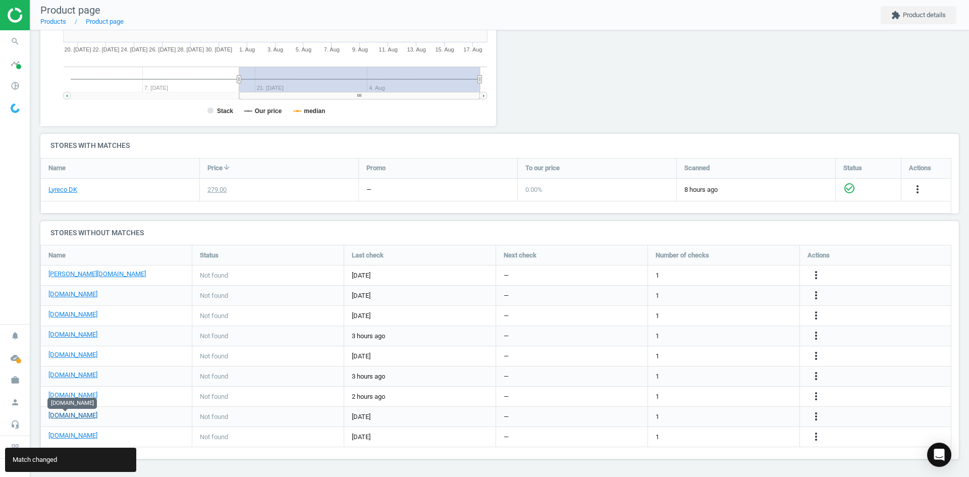
click at [77, 412] on link "[DOMAIN_NAME]" at bounding box center [72, 415] width 49 height 9
click at [12, 41] on icon "search" at bounding box center [15, 41] width 19 height 19
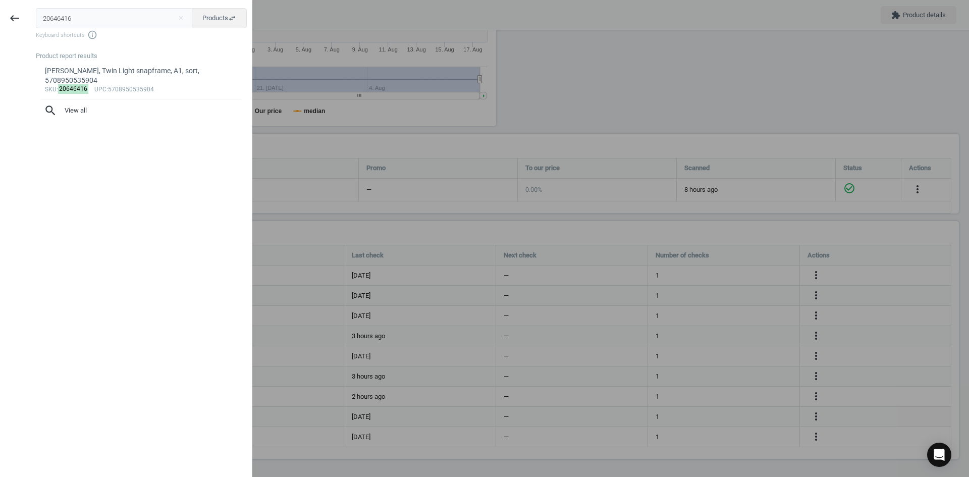
drag, startPoint x: 87, startPoint y: 19, endPoint x: 0, endPoint y: 15, distance: 87.4
click at [1, 16] on div "keyboard_backspace 20646416 close Products swap_horiz Keyboard shortcuts info_o…" at bounding box center [126, 240] width 252 height 477
type input "9415925"
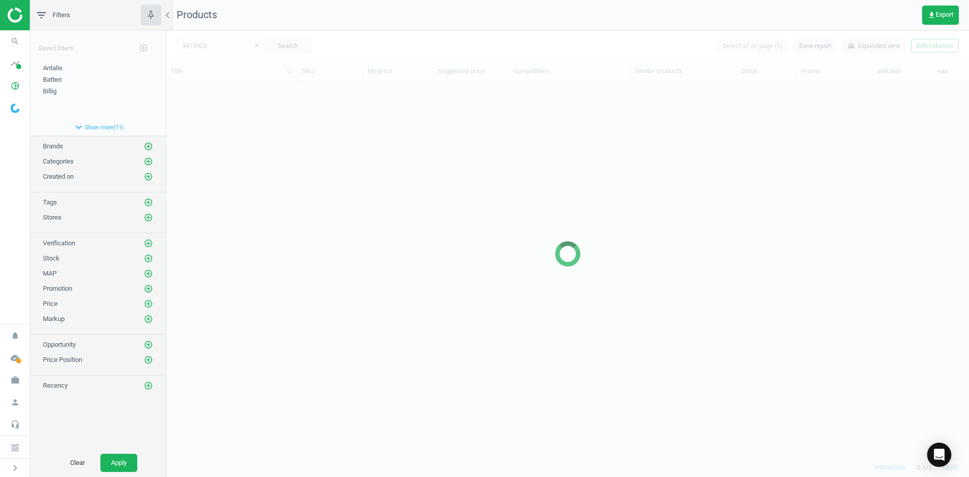
scroll to position [361, 795]
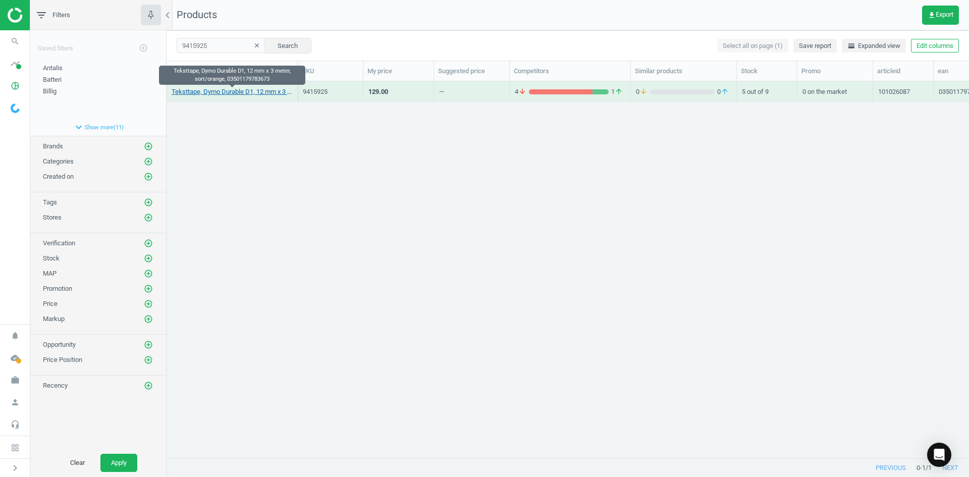
click at [237, 92] on link "Teksttape, Dymo Durable D1, 12 mm x 3 meter, sort/orange, 03501179783673" at bounding box center [232, 91] width 121 height 9
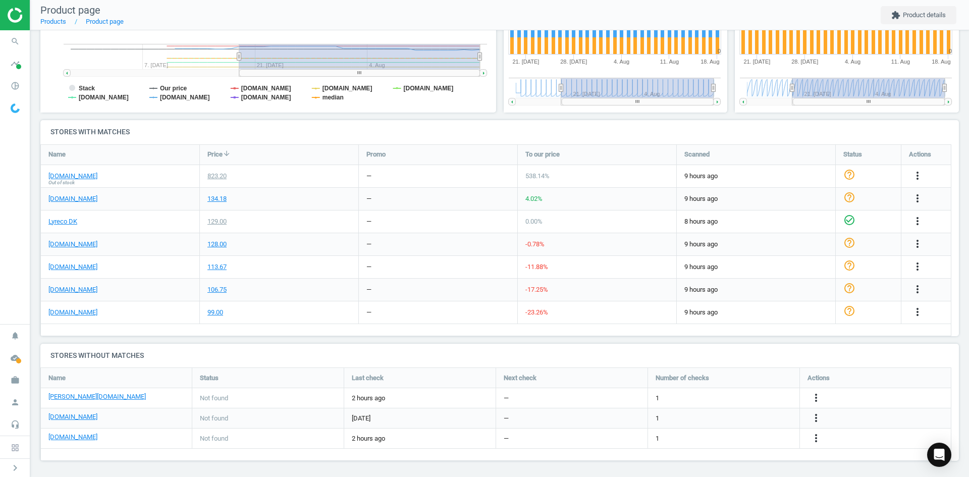
scroll to position [253, 0]
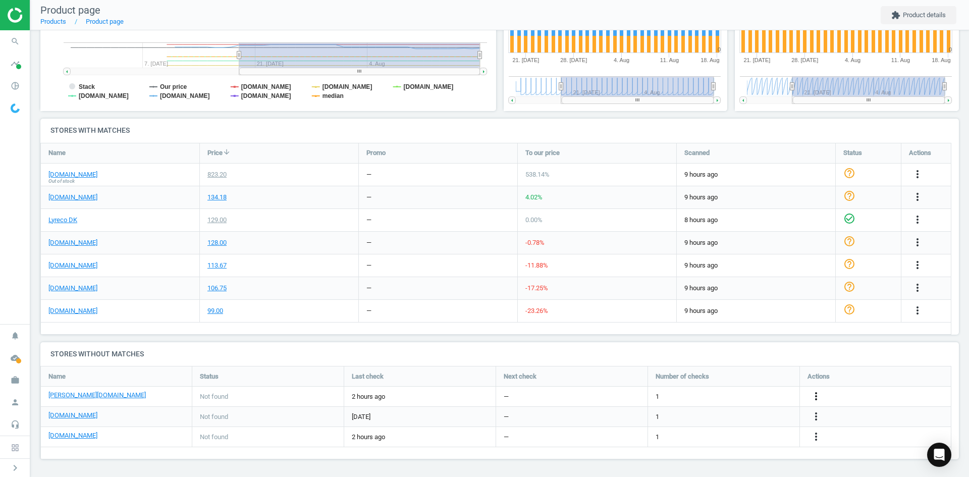
click at [912, 226] on icon "more_vert" at bounding box center [918, 220] width 12 height 12
click at [717, 396] on link "Edit URL/product option" at bounding box center [737, 397] width 138 height 16
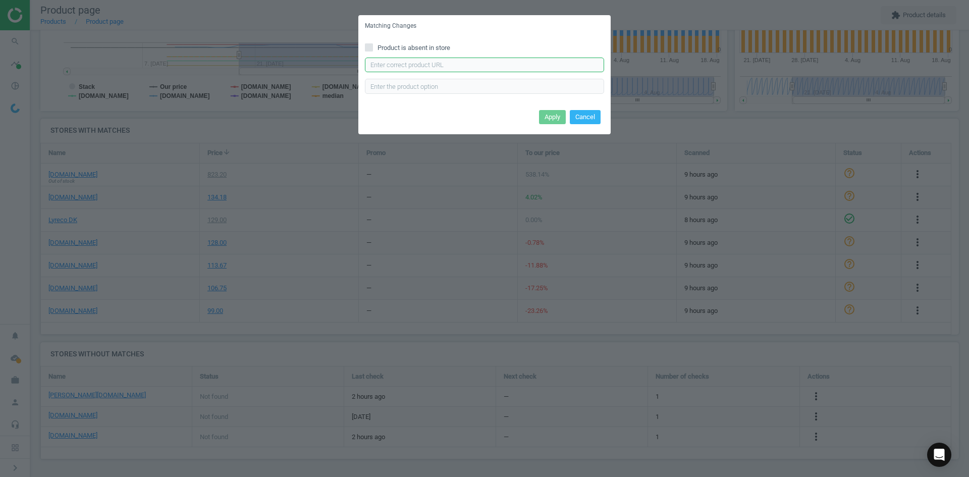
click at [403, 61] on input "text" at bounding box center [484, 65] width 239 height 15
paste input "[URL][DOMAIN_NAME][PERSON_NAME]"
type input "[URL][DOMAIN_NAME][PERSON_NAME]"
click at [545, 117] on button "Apply" at bounding box center [552, 117] width 27 height 14
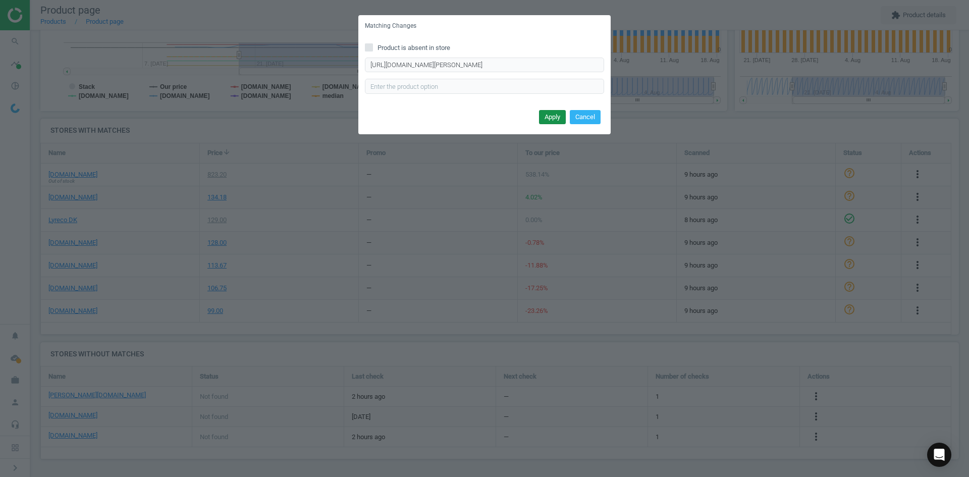
scroll to position [0, 0]
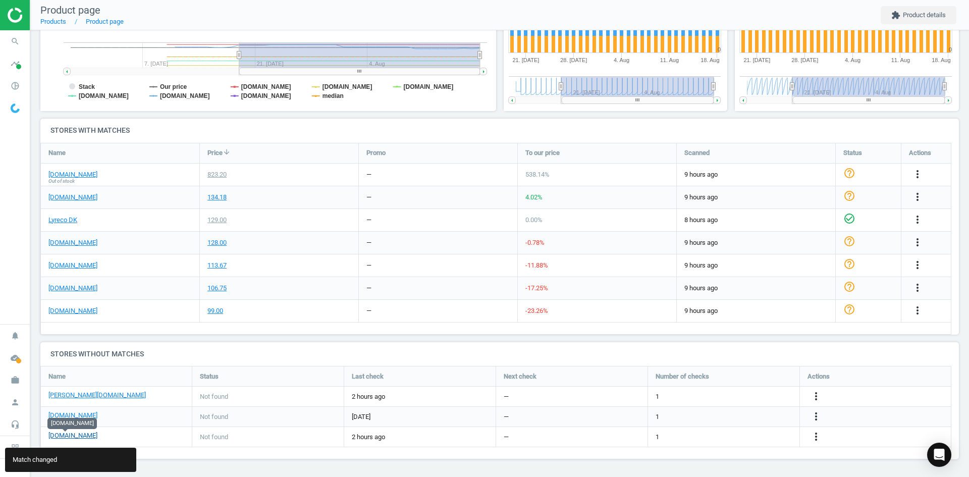
click at [80, 437] on link "[DOMAIN_NAME]" at bounding box center [72, 435] width 49 height 9
click at [813, 436] on icon "more_vert" at bounding box center [816, 437] width 12 height 12
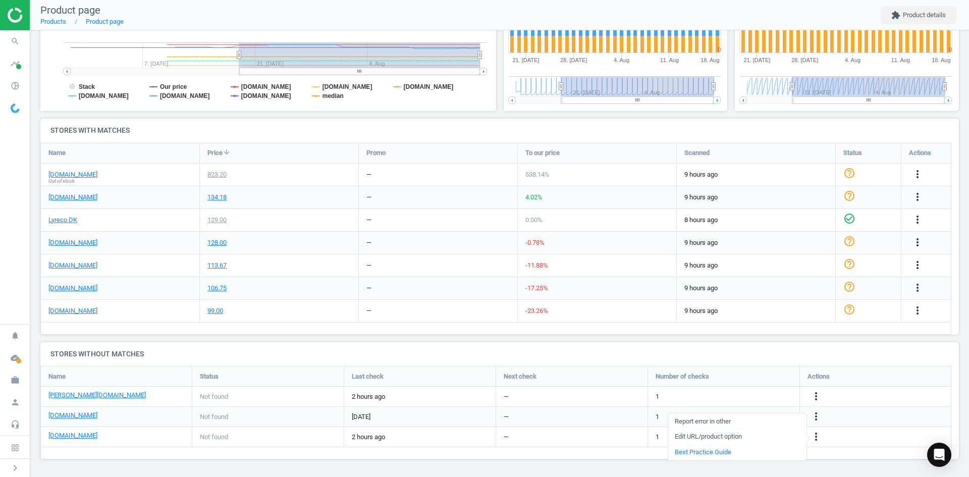
click at [748, 436] on link "Edit URL/product option" at bounding box center [737, 437] width 138 height 16
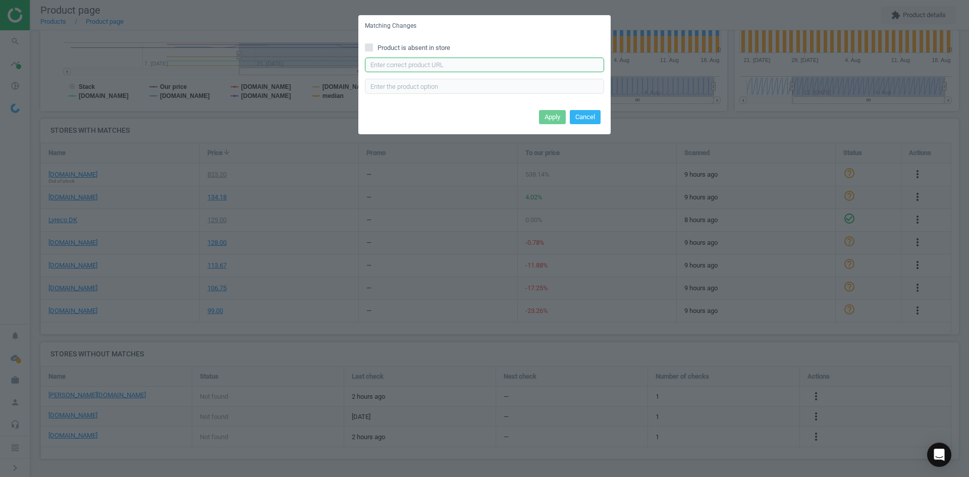
click at [464, 63] on input "text" at bounding box center [484, 65] width 239 height 15
paste input "[URL][DOMAIN_NAME]"
type input "[URL][DOMAIN_NAME]"
click at [558, 118] on button "Apply" at bounding box center [552, 117] width 27 height 14
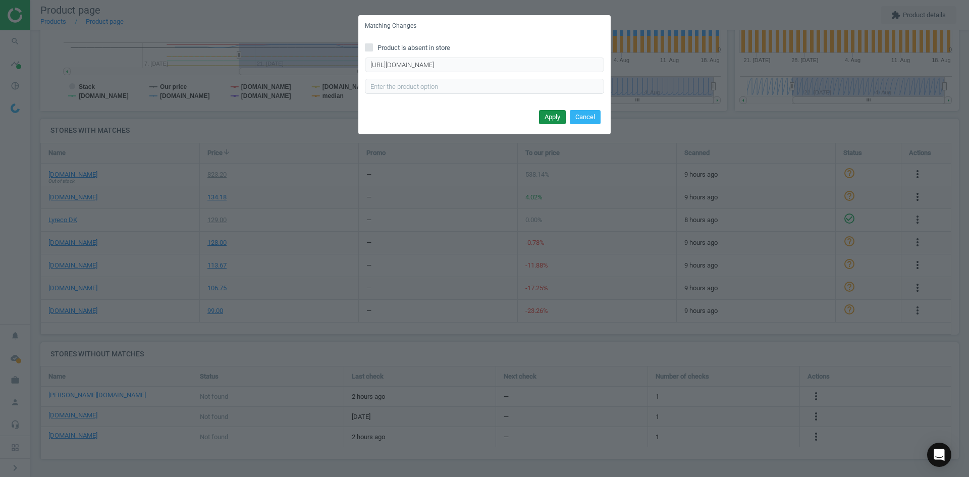
scroll to position [0, 0]
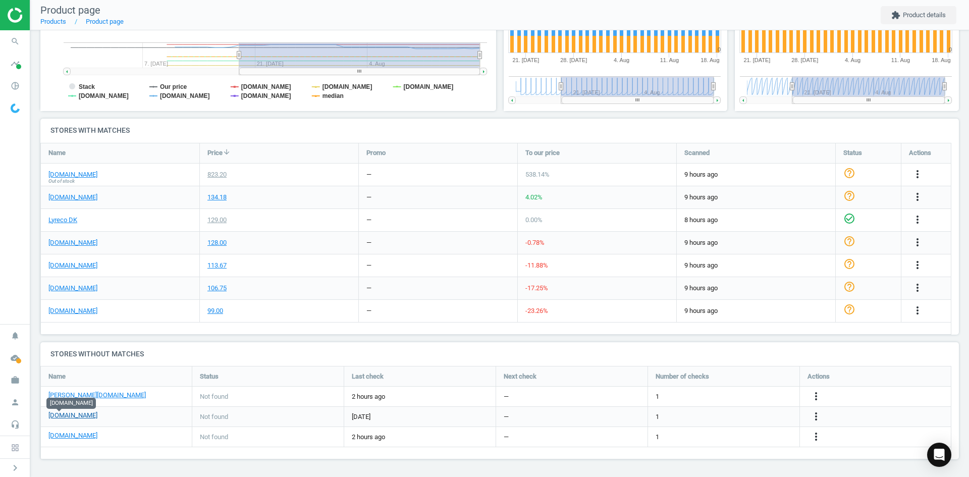
click at [63, 416] on link "[DOMAIN_NAME]" at bounding box center [72, 415] width 49 height 9
click at [14, 48] on icon "search" at bounding box center [15, 41] width 19 height 19
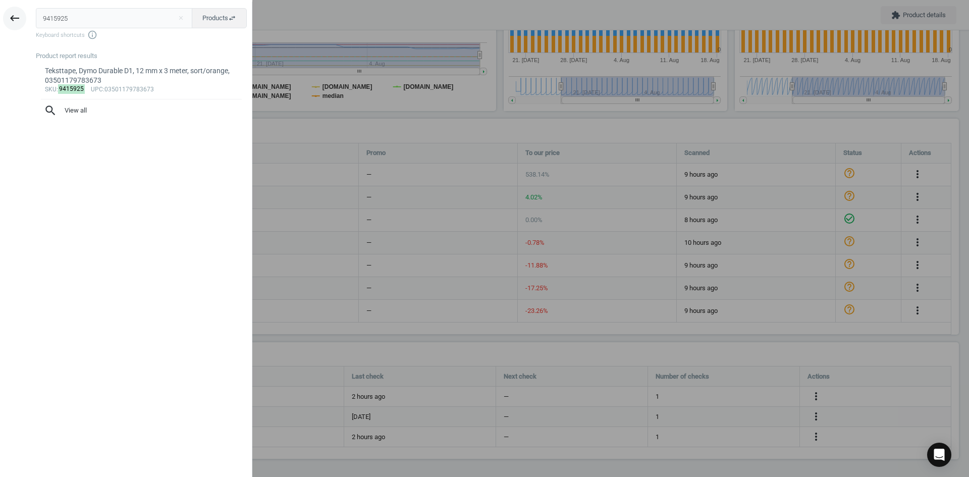
drag, startPoint x: 79, startPoint y: 16, endPoint x: 10, endPoint y: 16, distance: 69.7
click at [13, 16] on div "keyboard_backspace 9415925 close Products swap_horiz Keyboard shortcuts info_ou…" at bounding box center [126, 240] width 252 height 477
type input "10264145"
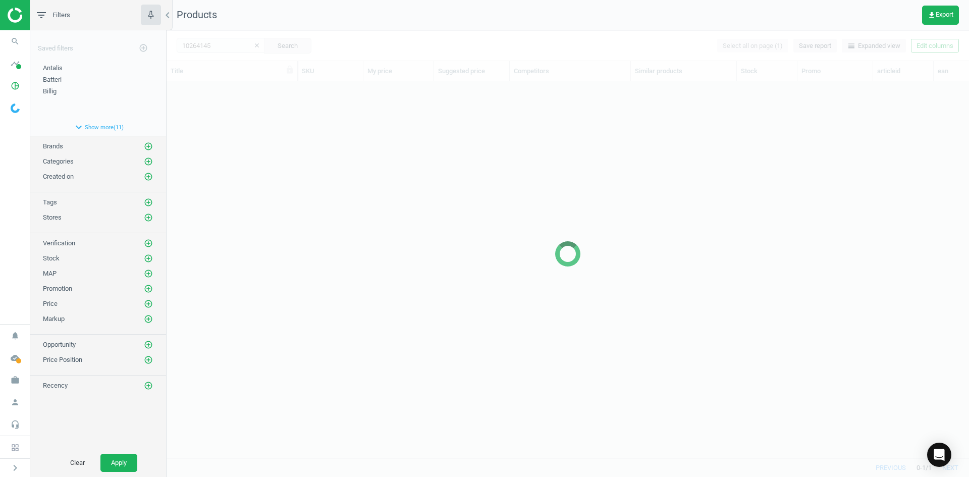
scroll to position [361, 795]
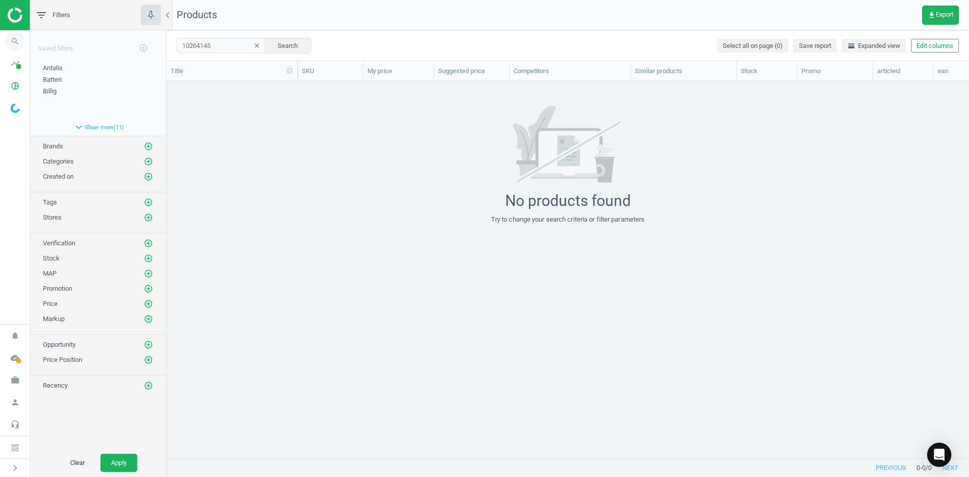
click at [10, 33] on icon "search" at bounding box center [15, 41] width 19 height 19
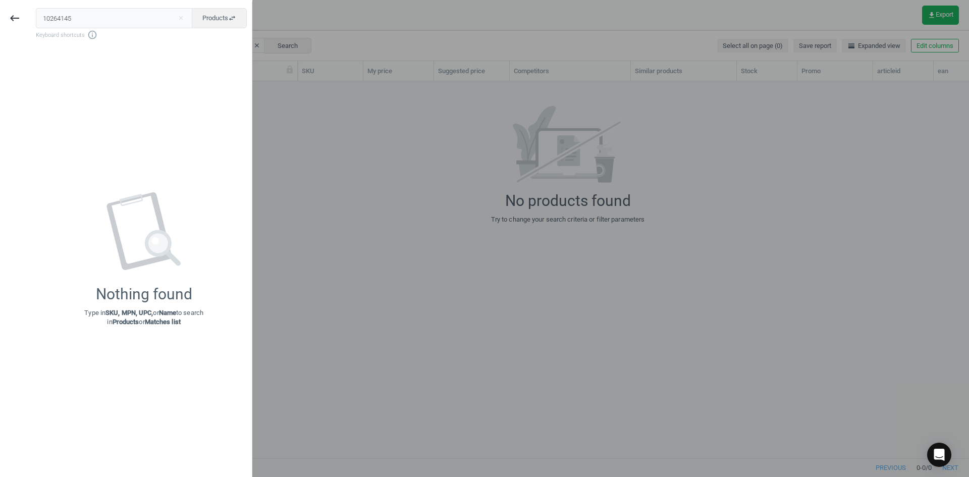
drag, startPoint x: 55, startPoint y: 20, endPoint x: -9, endPoint y: 20, distance: 63.6
click at [0, 20] on html "Group 2 Created with Sketch. ic/cloud_download/grey600 Created with Sketch. gra…" at bounding box center [484, 238] width 969 height 477
type input "6474779"
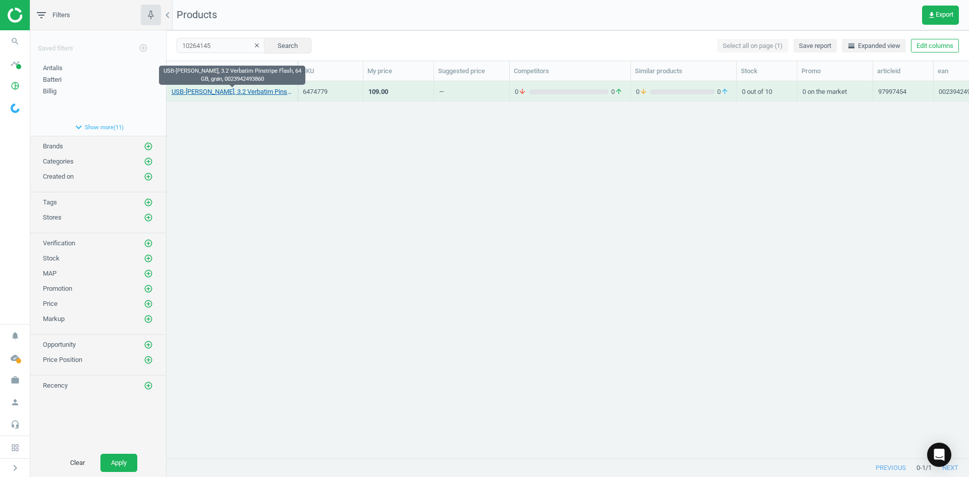
click at [265, 92] on link "USB-[PERSON_NAME], 3.2 Verbatim Pinstripe Flash, 64 GB, grøn, 0023942493860" at bounding box center [232, 91] width 121 height 9
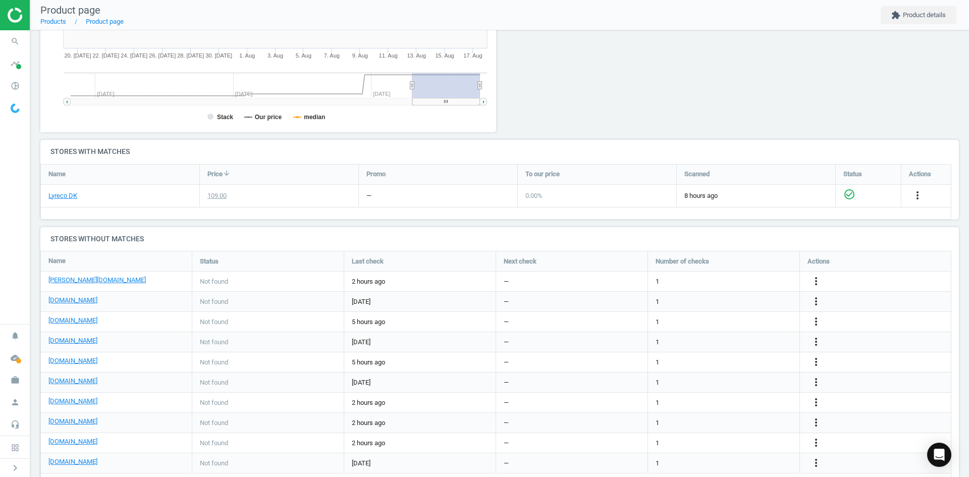
scroll to position [258, 0]
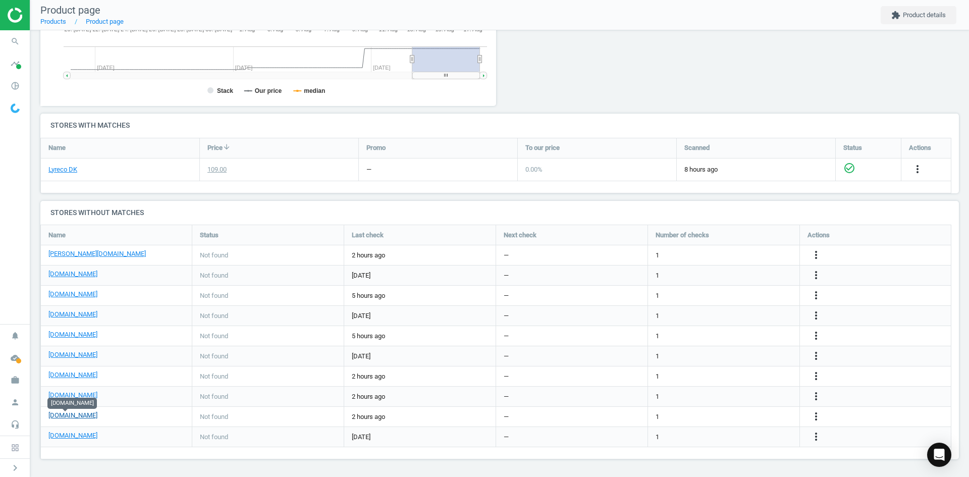
click at [77, 417] on link "[DOMAIN_NAME]" at bounding box center [72, 415] width 49 height 9
click at [12, 40] on icon "search" at bounding box center [15, 41] width 19 height 19
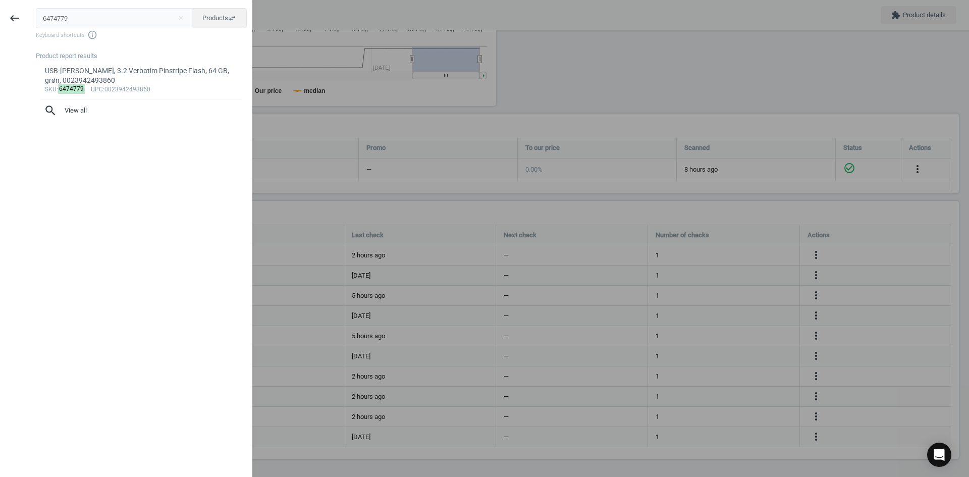
drag, startPoint x: 86, startPoint y: 14, endPoint x: -26, endPoint y: 13, distance: 112.1
click at [0, 13] on html "Group 2 Created with Sketch. ic/cloud_download/grey600 Created with Sketch. gra…" at bounding box center [484, 238] width 969 height 477
type input "20762337"
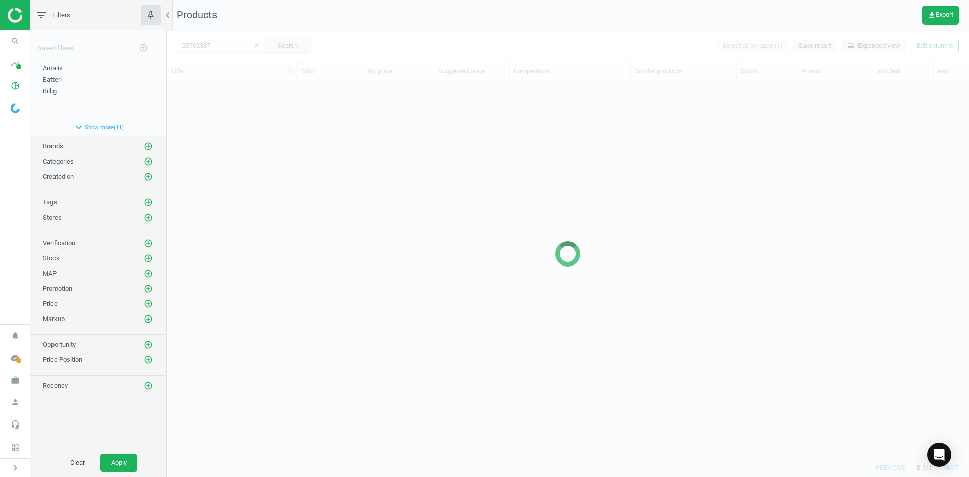
scroll to position [361, 795]
drag, startPoint x: 330, startPoint y: 208, endPoint x: 281, endPoint y: 115, distance: 105.5
click at [327, 203] on div at bounding box center [568, 253] width 803 height 447
click at [258, 97] on div at bounding box center [568, 253] width 803 height 447
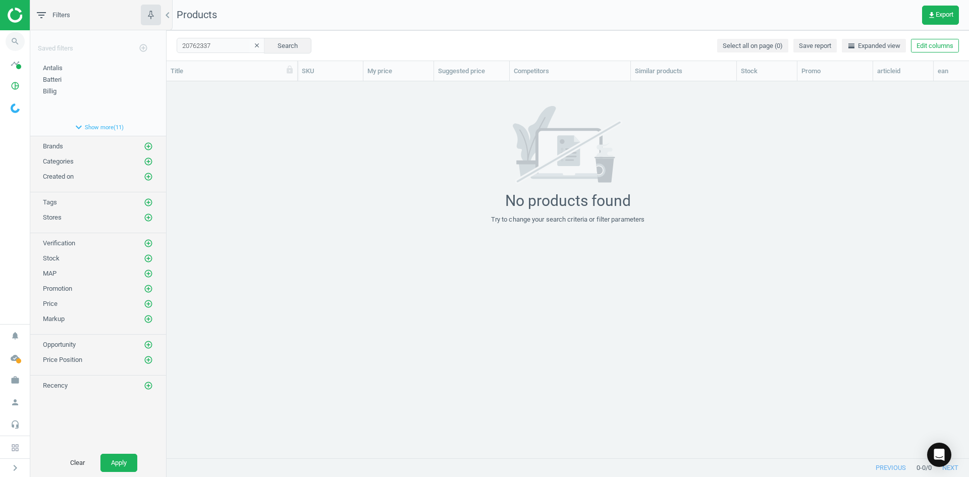
click at [20, 34] on icon "search" at bounding box center [15, 41] width 19 height 19
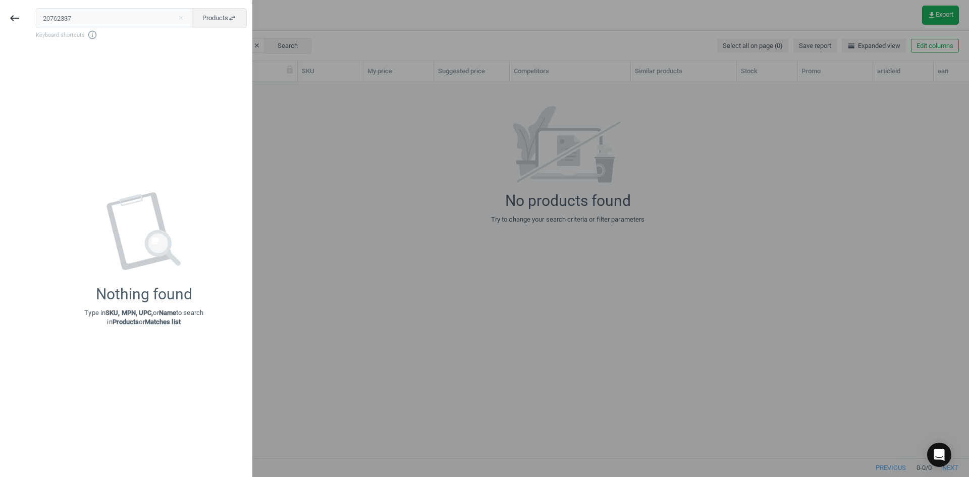
drag, startPoint x: 83, startPoint y: 19, endPoint x: -1, endPoint y: 18, distance: 84.3
click at [0, 18] on html "Group 2 Created with Sketch. ic/cloud_download/grey600 Created with Sketch. gra…" at bounding box center [484, 238] width 969 height 477
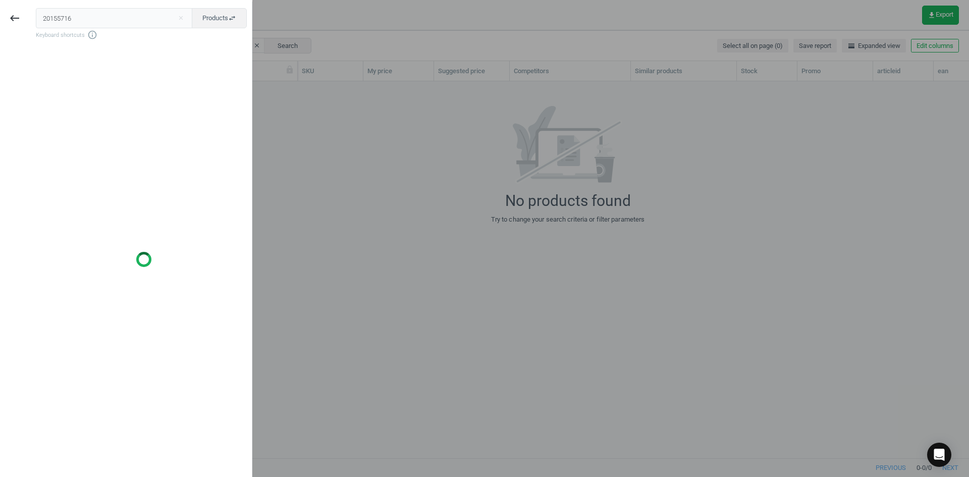
type input "20155716"
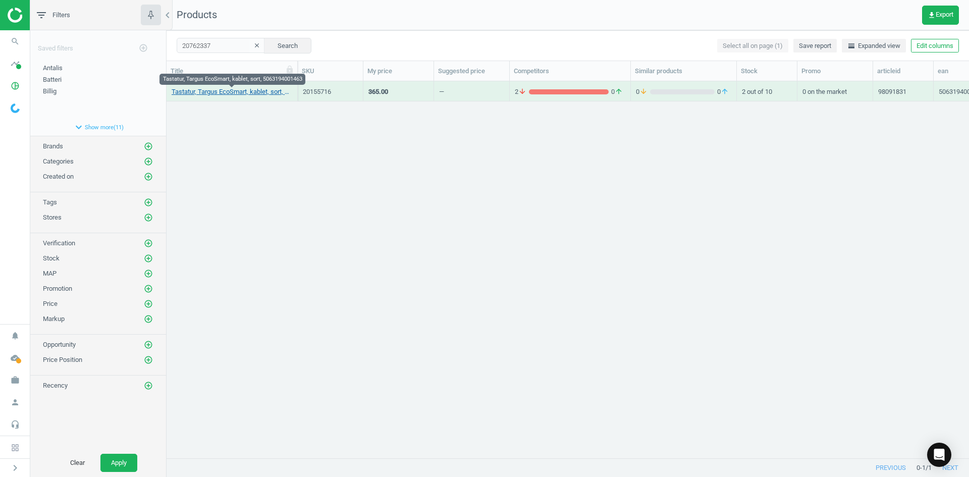
click at [254, 88] on link "Tastatur, Targus EcoSmart, kablet, sort, 5063194001463" at bounding box center [232, 91] width 121 height 9
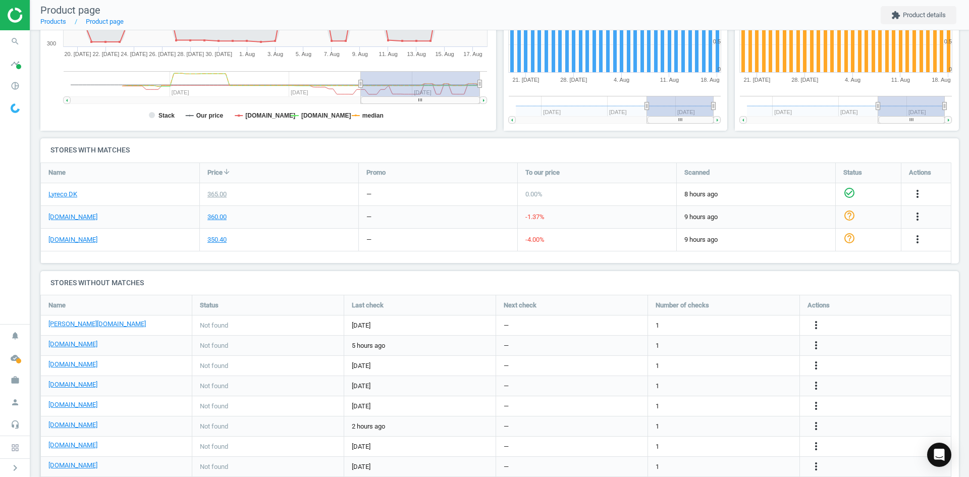
scroll to position [202, 0]
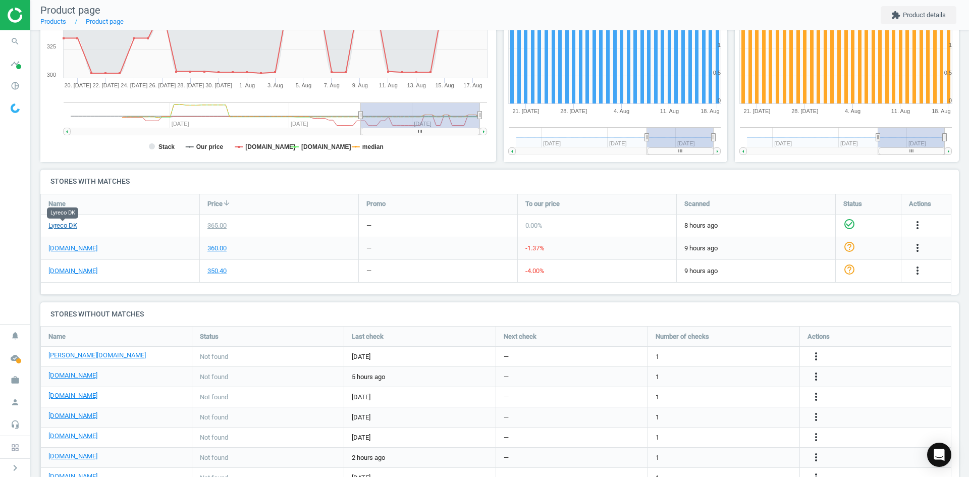
click at [66, 227] on link "Lyreco DK" at bounding box center [62, 225] width 29 height 9
click at [78, 250] on link "[DOMAIN_NAME]" at bounding box center [72, 248] width 49 height 9
click at [19, 45] on icon "search" at bounding box center [15, 41] width 19 height 19
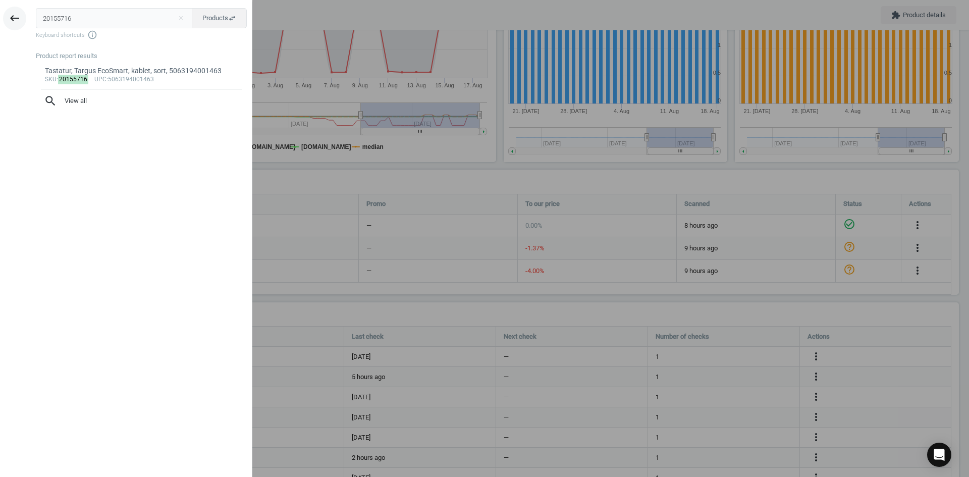
drag, startPoint x: 107, startPoint y: 19, endPoint x: 17, endPoint y: 14, distance: 90.5
click at [18, 15] on div "keyboard_backspace 20155716 close Products swap_horiz Keyboard shortcuts info_o…" at bounding box center [126, 240] width 252 height 477
type input "20646382"
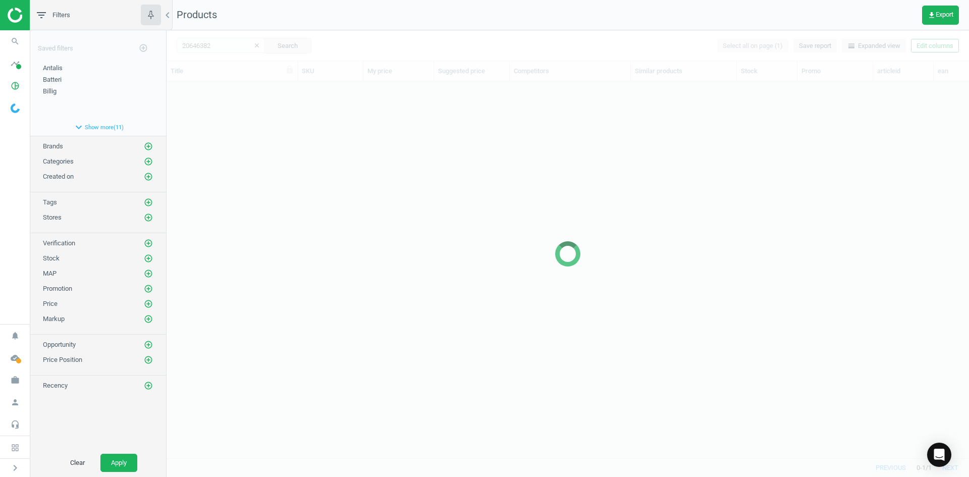
scroll to position [361, 795]
click at [293, 197] on div at bounding box center [568, 253] width 803 height 447
click at [311, 202] on div at bounding box center [568, 253] width 803 height 447
click at [309, 202] on div at bounding box center [568, 253] width 803 height 447
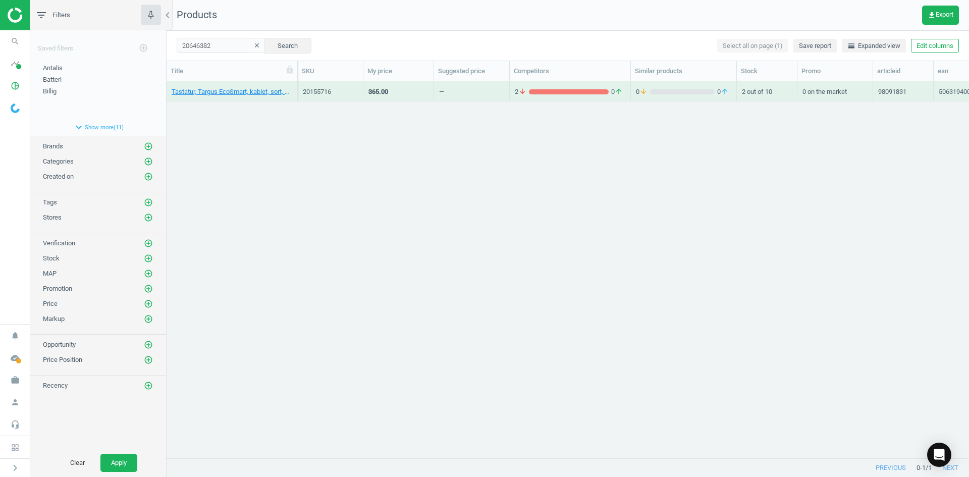
click at [257, 126] on div "Tastatur, Targus EcoSmart, kablet, sort, 5063194001463 20155716 365.00 — 2 arro…" at bounding box center [568, 265] width 803 height 369
click at [241, 93] on link "Ramme, Twin Light snapframe, B1, sølv, 5708950535119" at bounding box center [232, 91] width 121 height 9
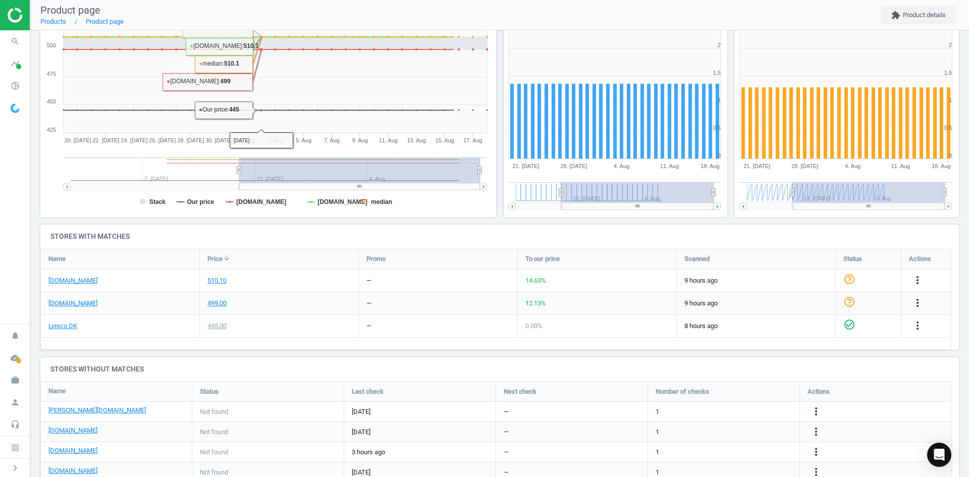
scroll to position [151, 0]
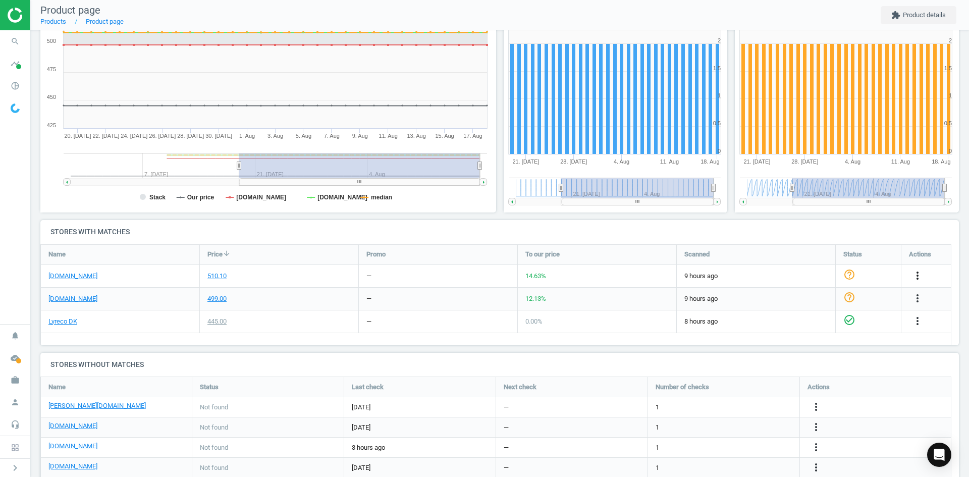
click at [916, 274] on icon "more_vert" at bounding box center [918, 276] width 12 height 12
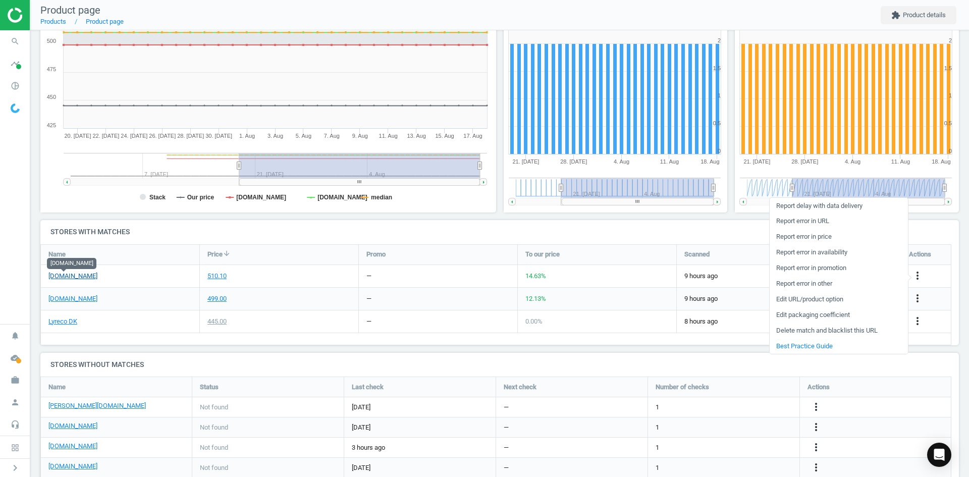
click at [66, 276] on link "[DOMAIN_NAME]" at bounding box center [72, 276] width 49 height 9
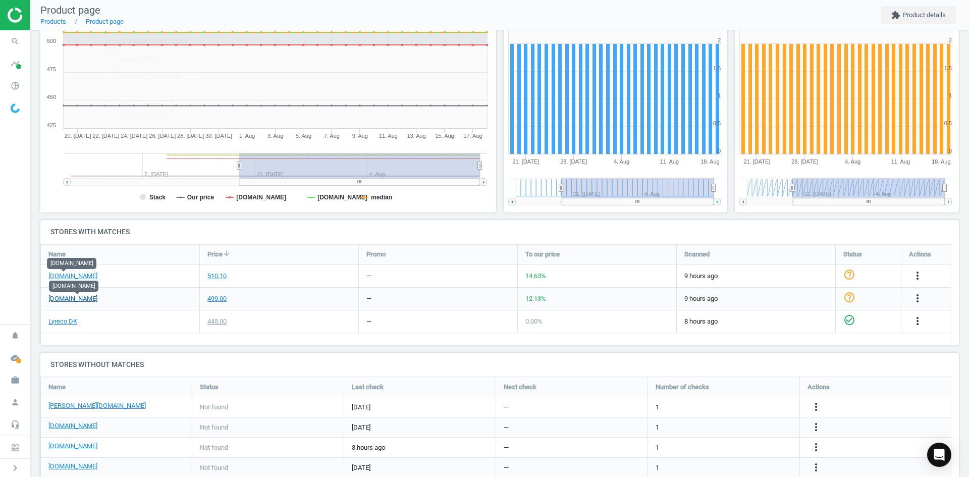
click at [92, 300] on link "[DOMAIN_NAME]" at bounding box center [72, 298] width 49 height 9
click at [69, 327] on div "Lyreco DK" at bounding box center [120, 321] width 159 height 22
click at [66, 321] on link "Lyreco DK" at bounding box center [62, 321] width 29 height 9
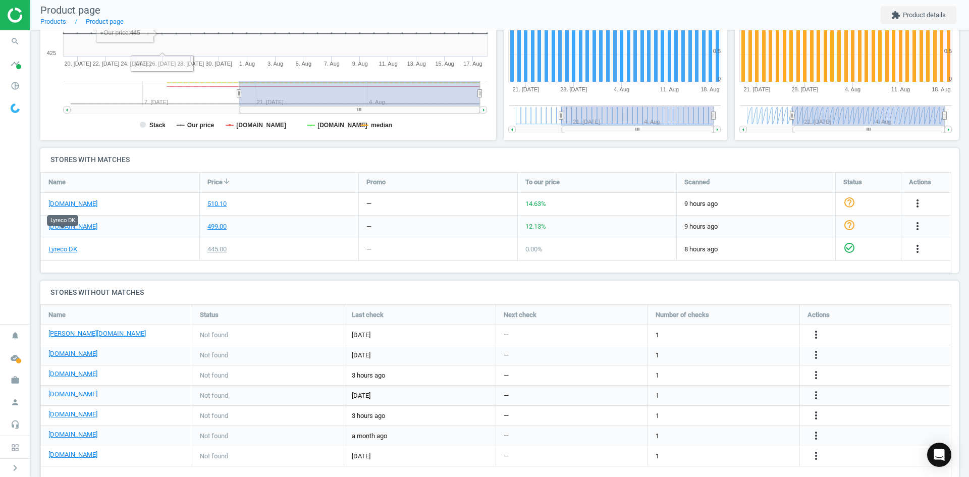
scroll to position [243, 0]
